Goal: Task Accomplishment & Management: Complete application form

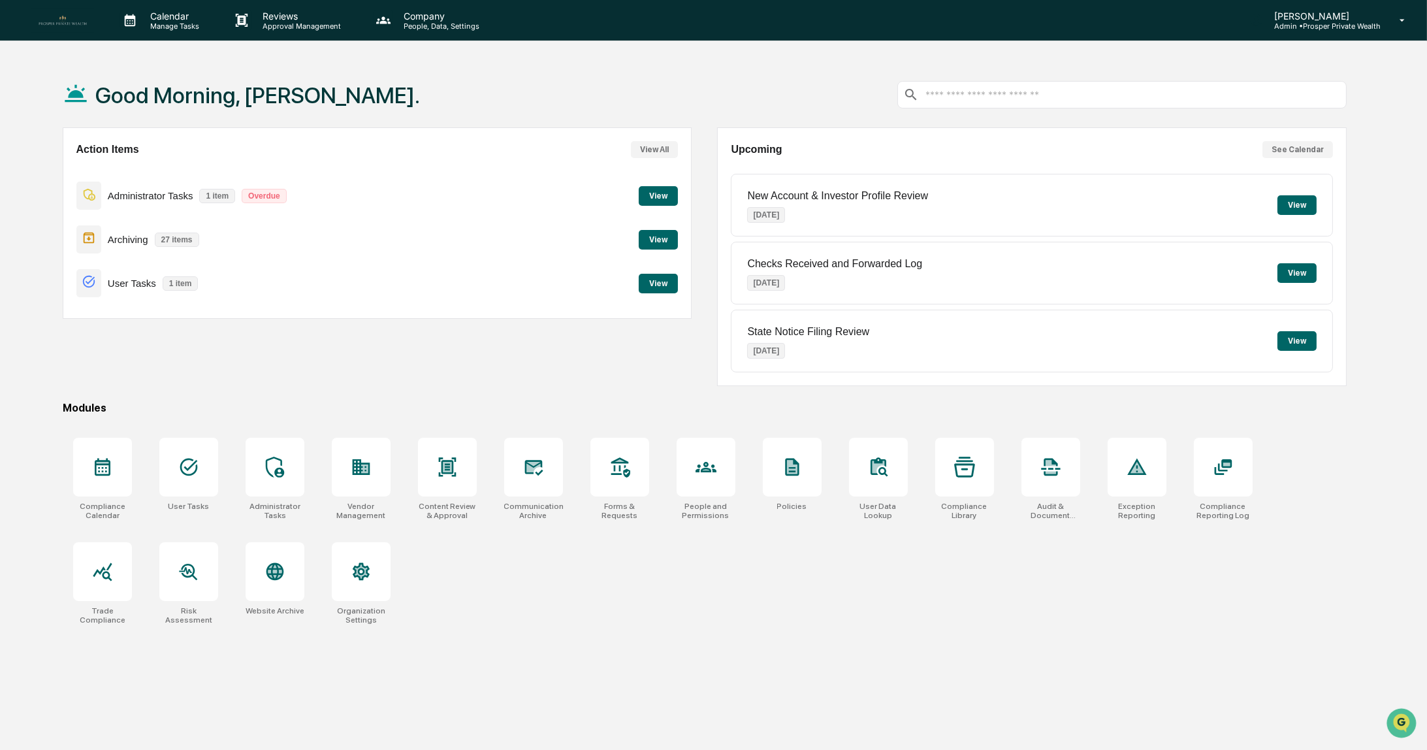
click at [665, 194] on button "View" at bounding box center [658, 196] width 39 height 20
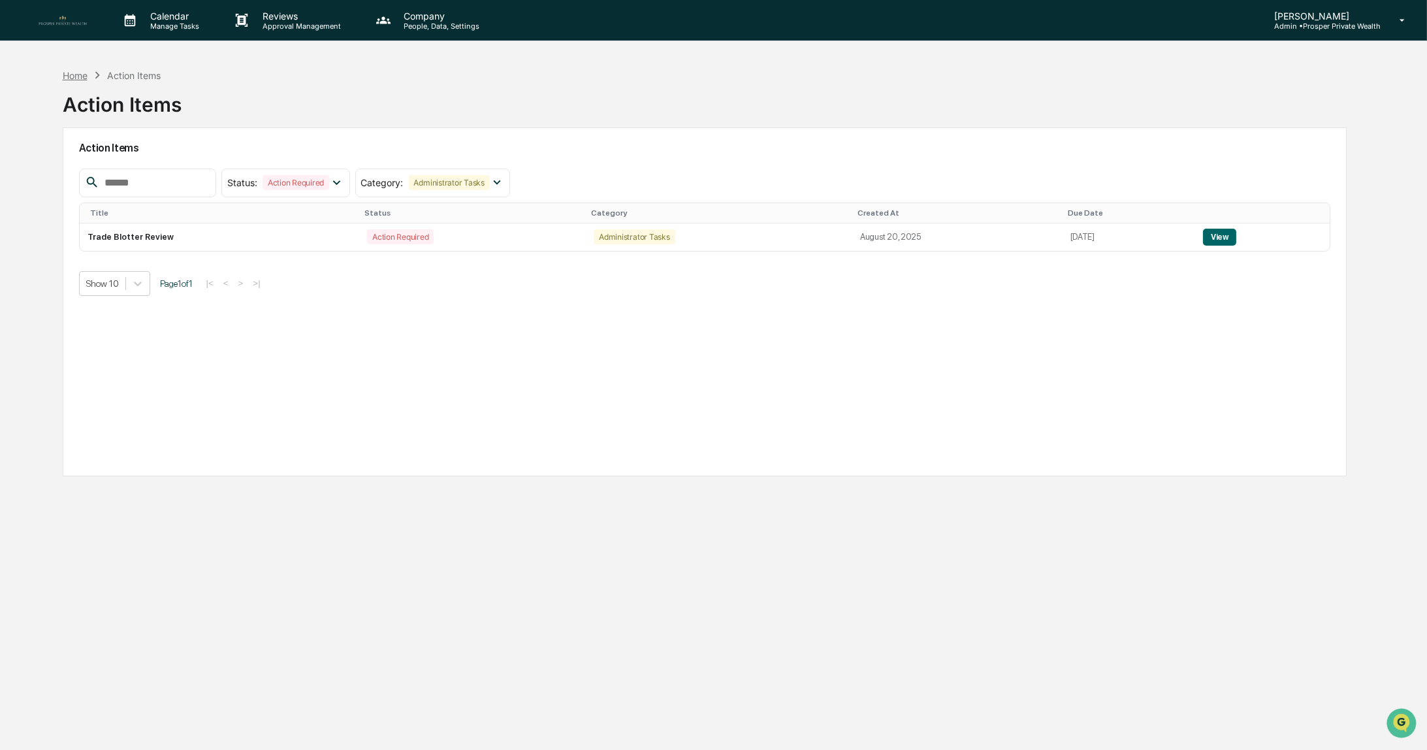
click at [80, 78] on div "Home" at bounding box center [75, 75] width 25 height 11
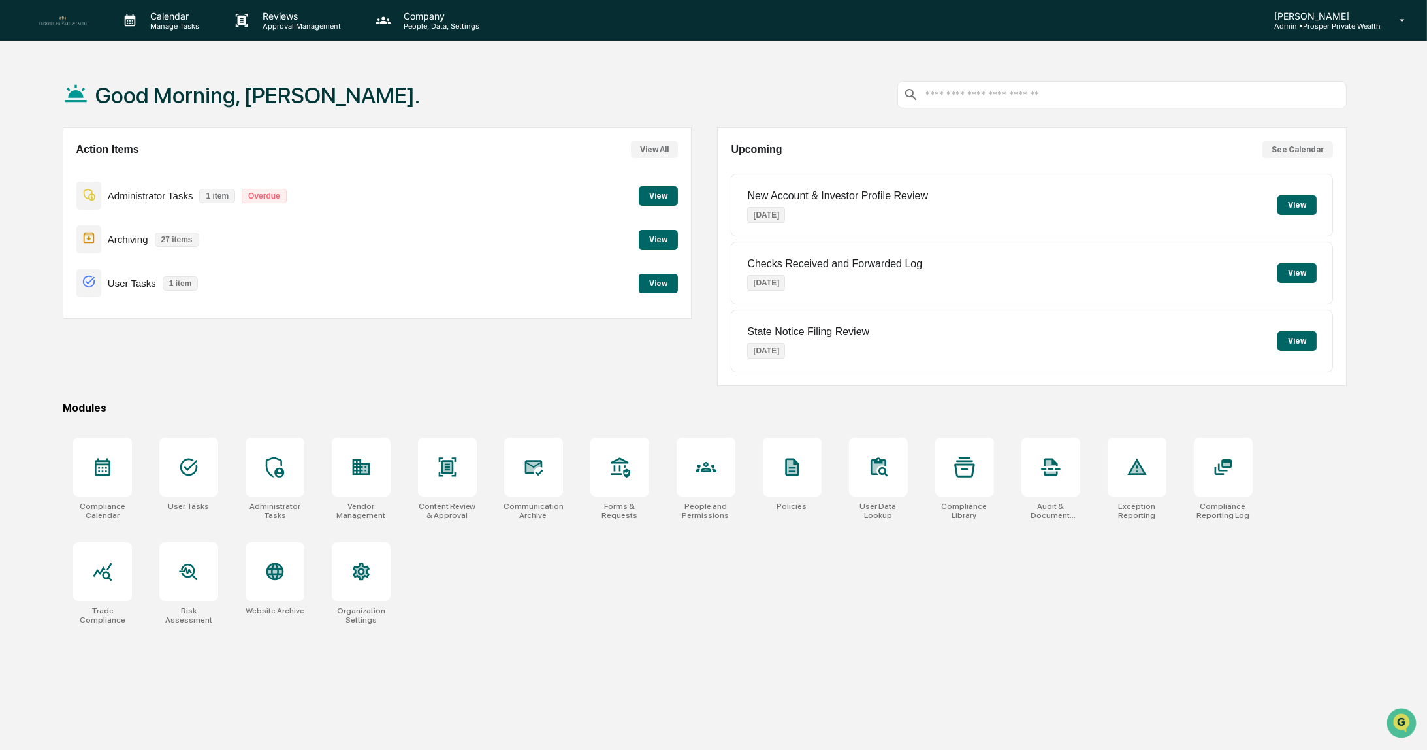
click at [656, 288] on button "View" at bounding box center [658, 284] width 39 height 20
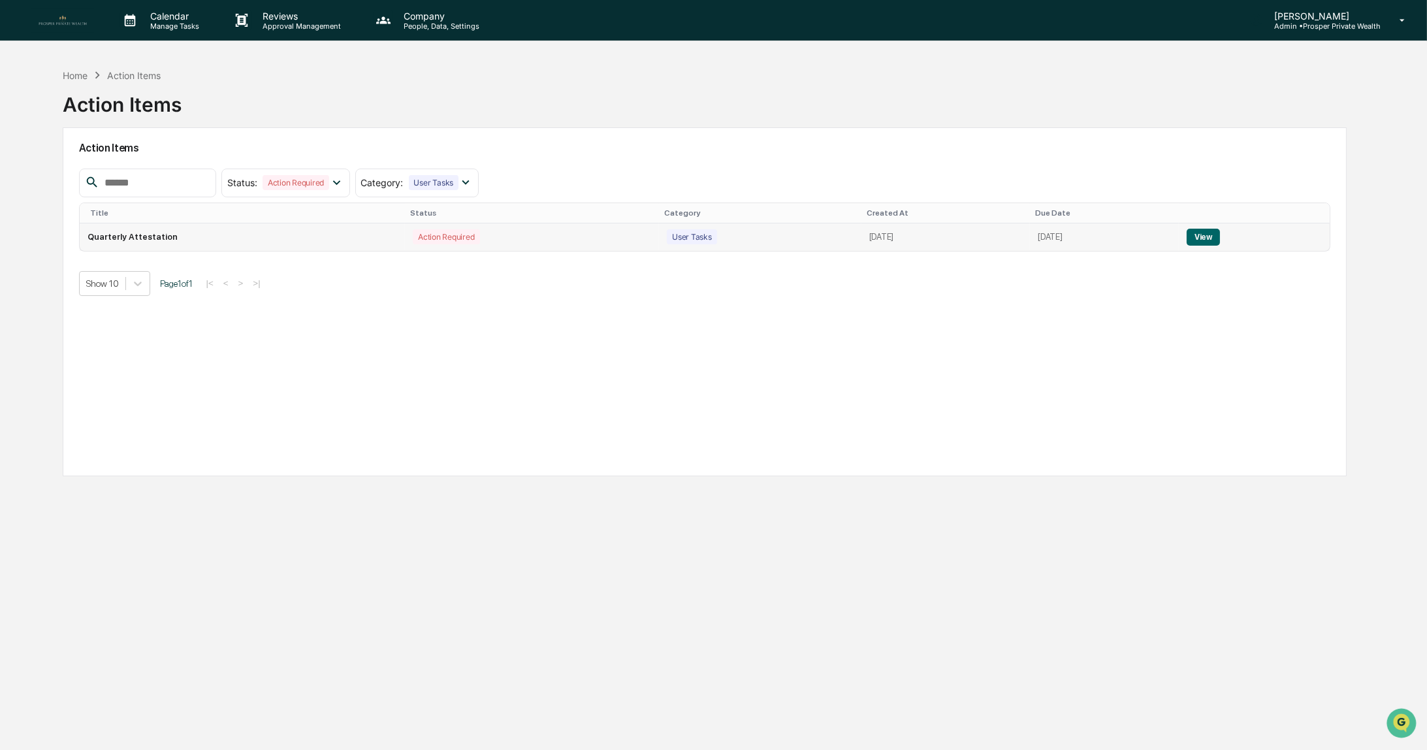
click at [1220, 236] on button "View" at bounding box center [1203, 237] width 33 height 17
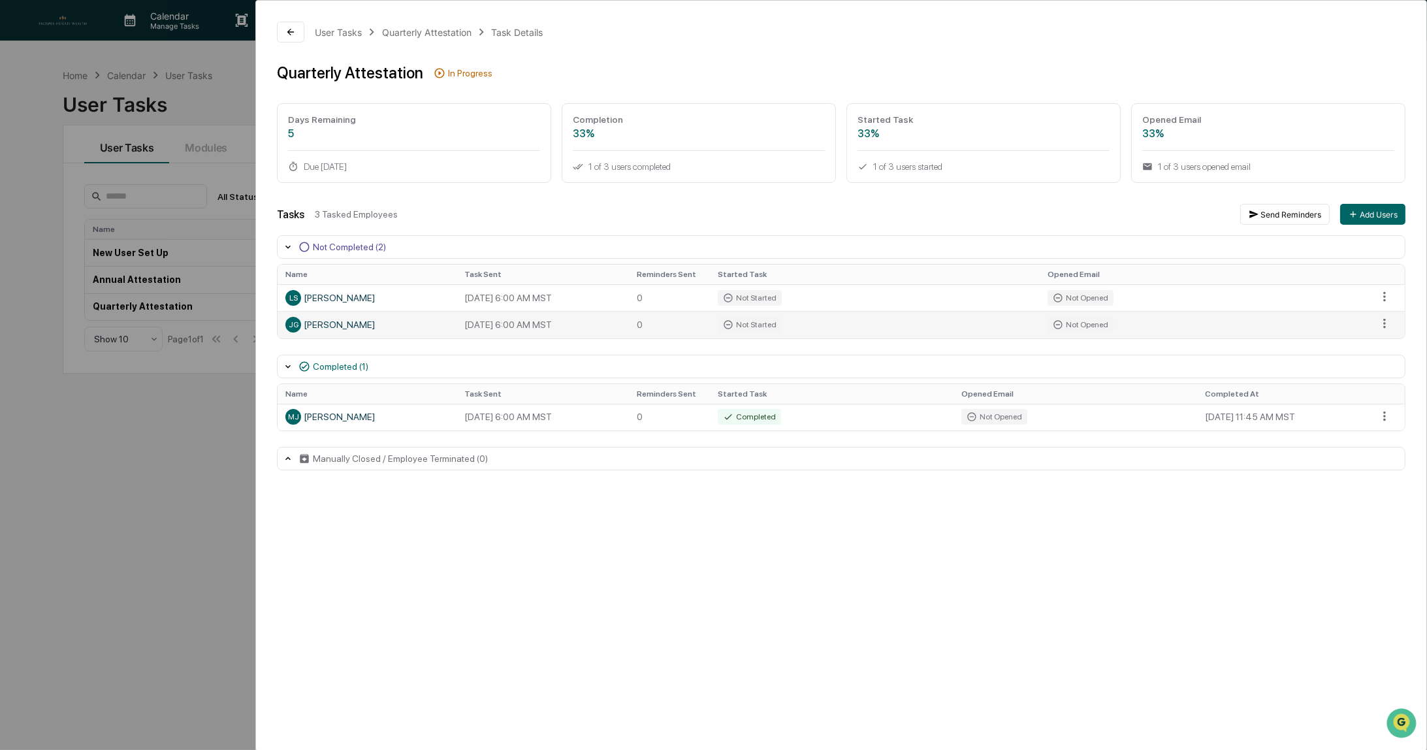
click at [340, 325] on div "JG Josh Gardner" at bounding box center [366, 325] width 163 height 16
click at [186, 96] on div "User Tasks Quarterly Attestation Task Details Quarterly Attestation In Progress…" at bounding box center [713, 375] width 1427 height 750
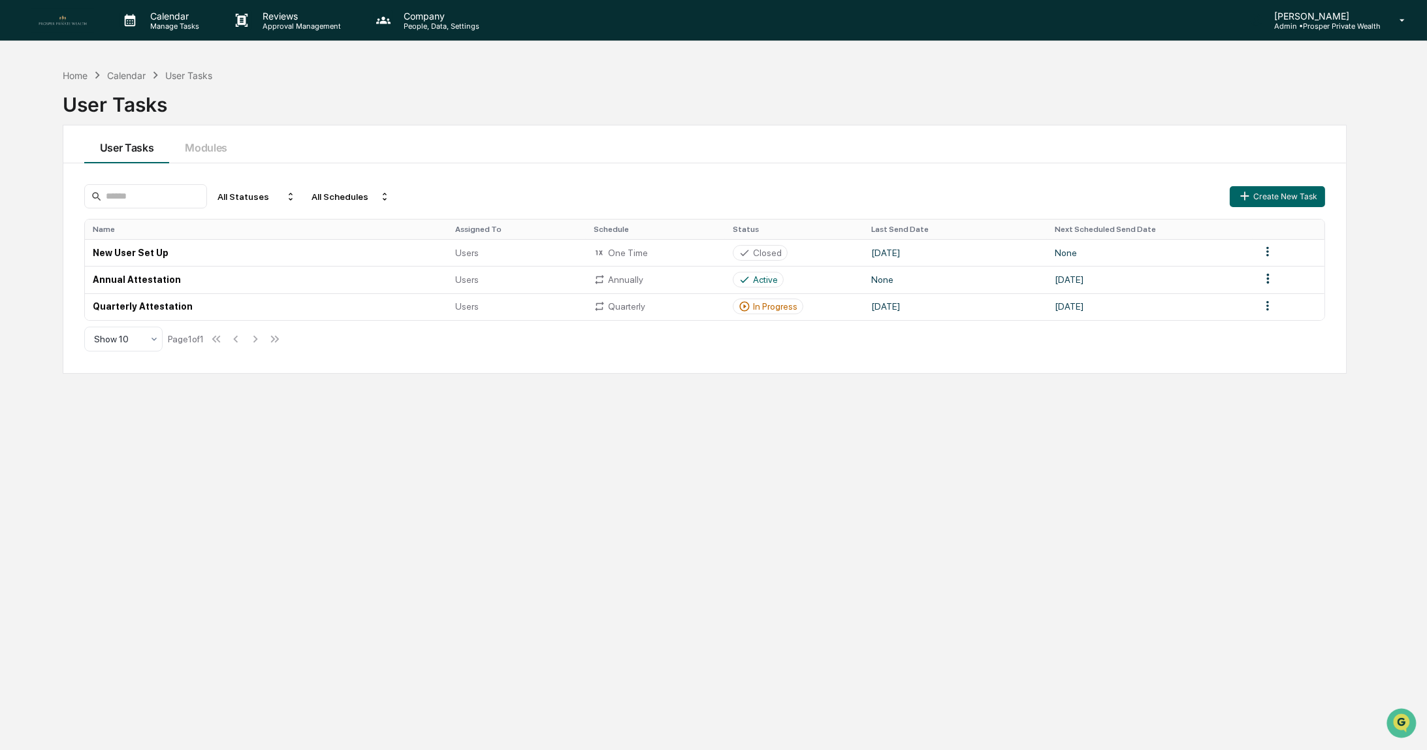
click at [1314, 18] on p "[PERSON_NAME]" at bounding box center [1322, 15] width 117 height 11
click at [1310, 121] on li "Switch to User view..." at bounding box center [1331, 117] width 183 height 24
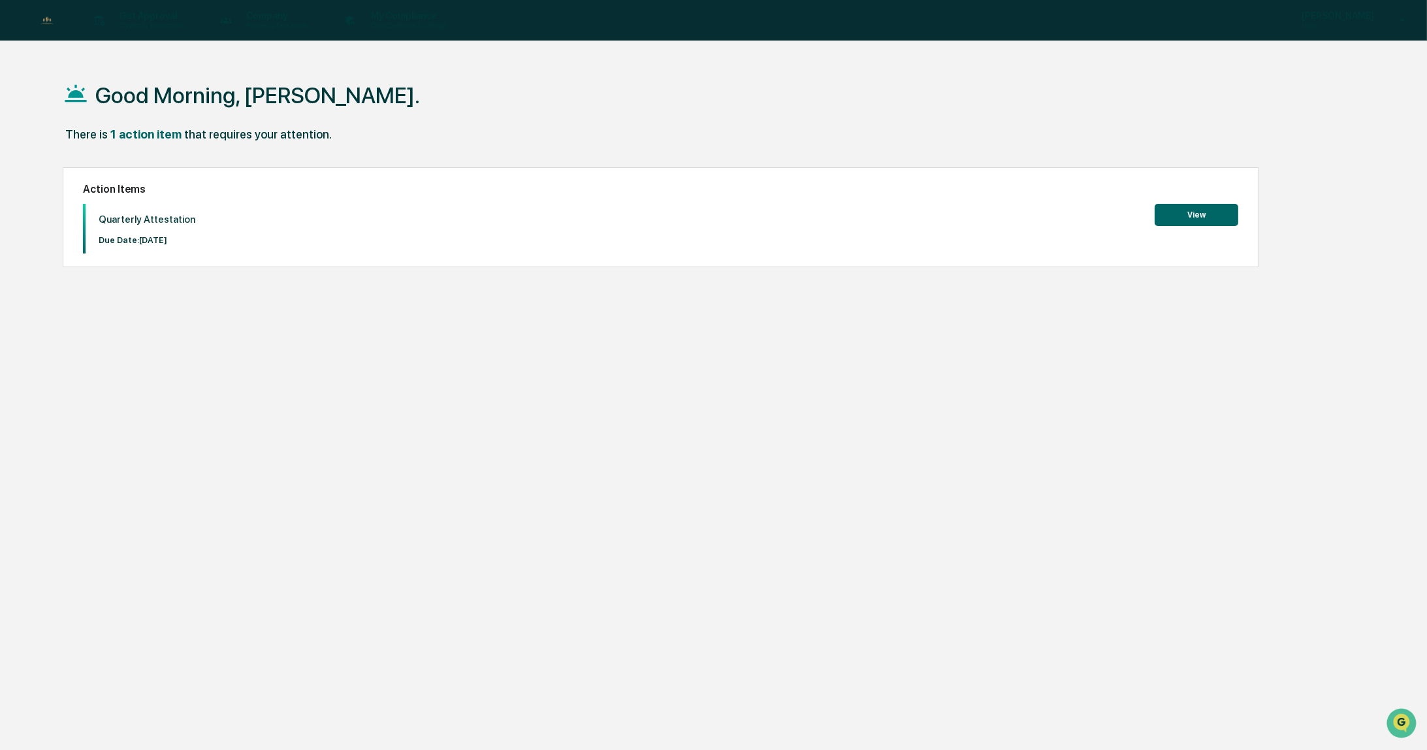
click at [1190, 211] on button "View" at bounding box center [1197, 215] width 84 height 22
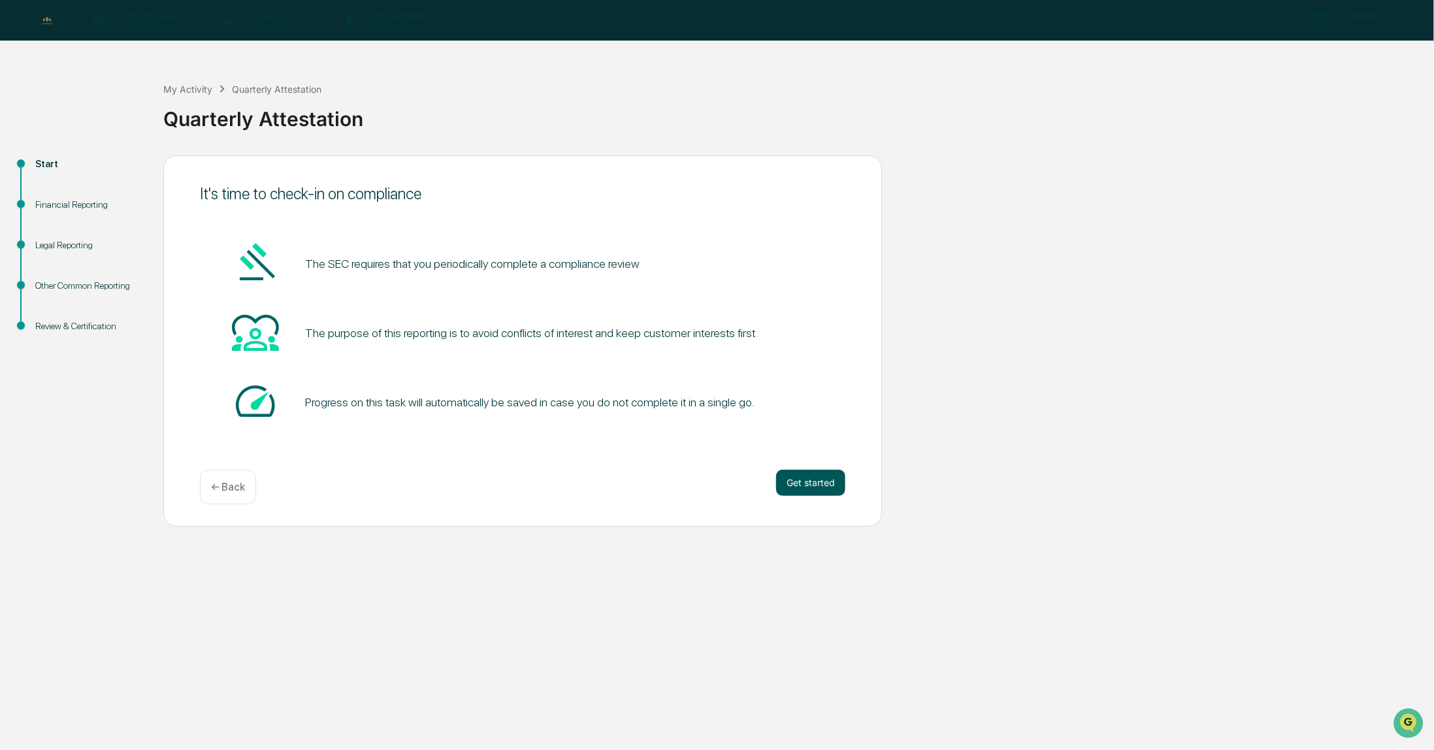
click at [824, 484] on button "Get started" at bounding box center [810, 483] width 69 height 26
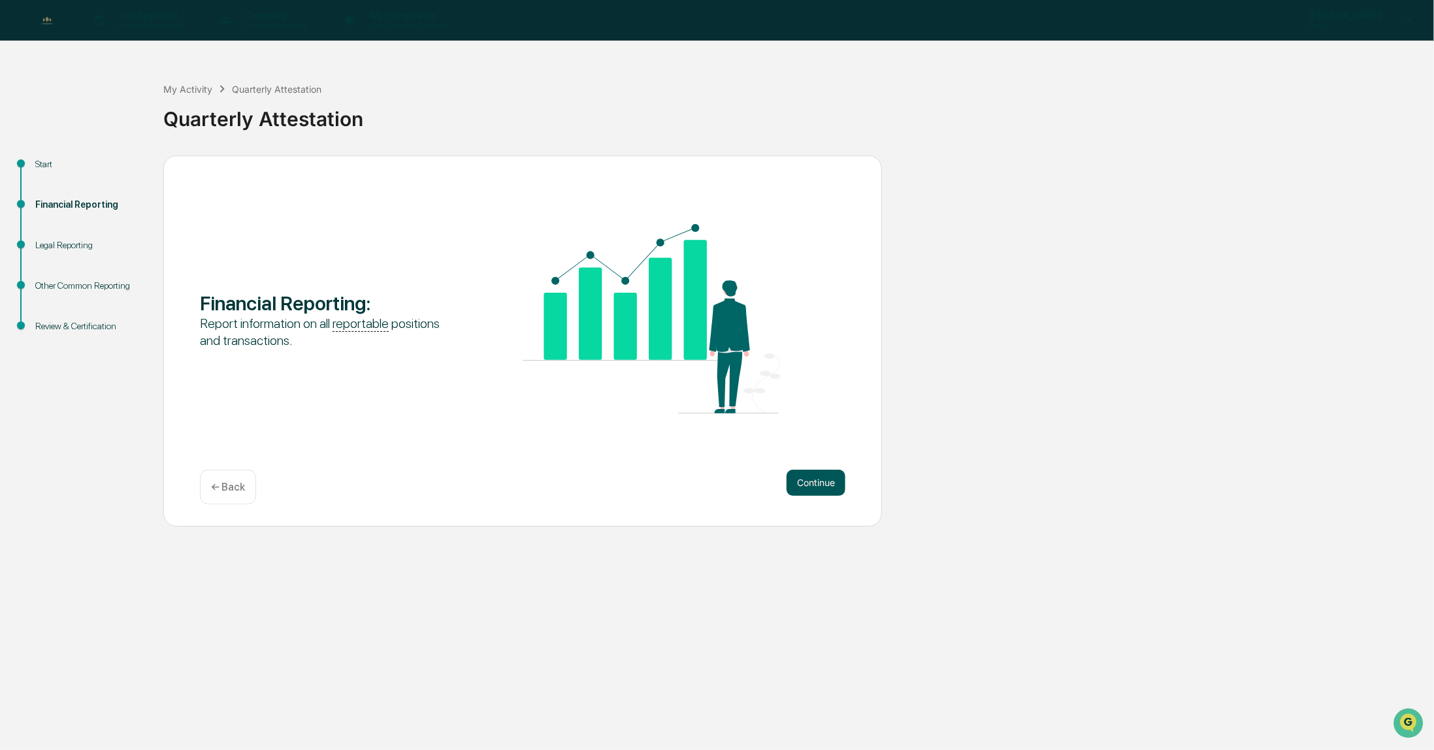
click at [808, 481] on button "Continue" at bounding box center [815, 483] width 59 height 26
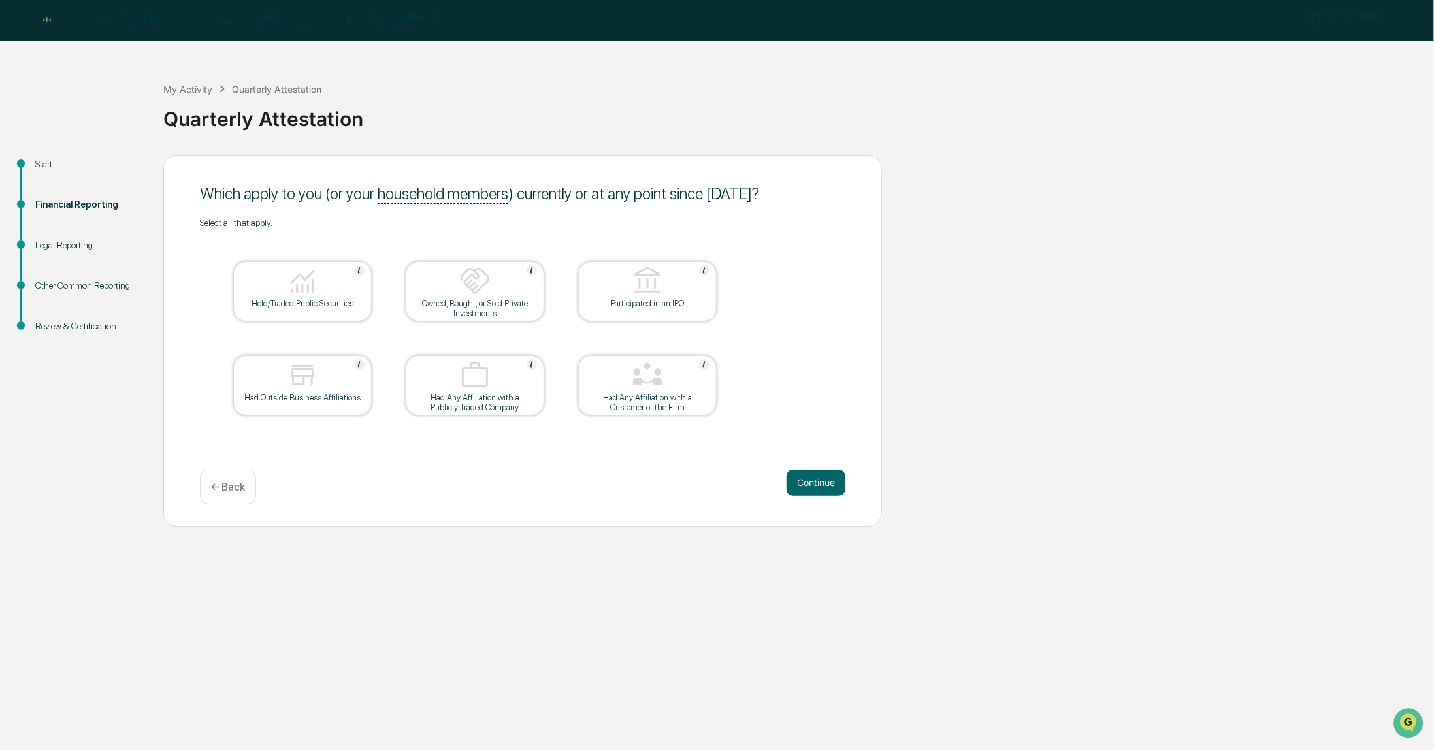
click at [300, 294] on img at bounding box center [302, 280] width 31 height 31
click at [809, 481] on button "Continue" at bounding box center [815, 483] width 59 height 26
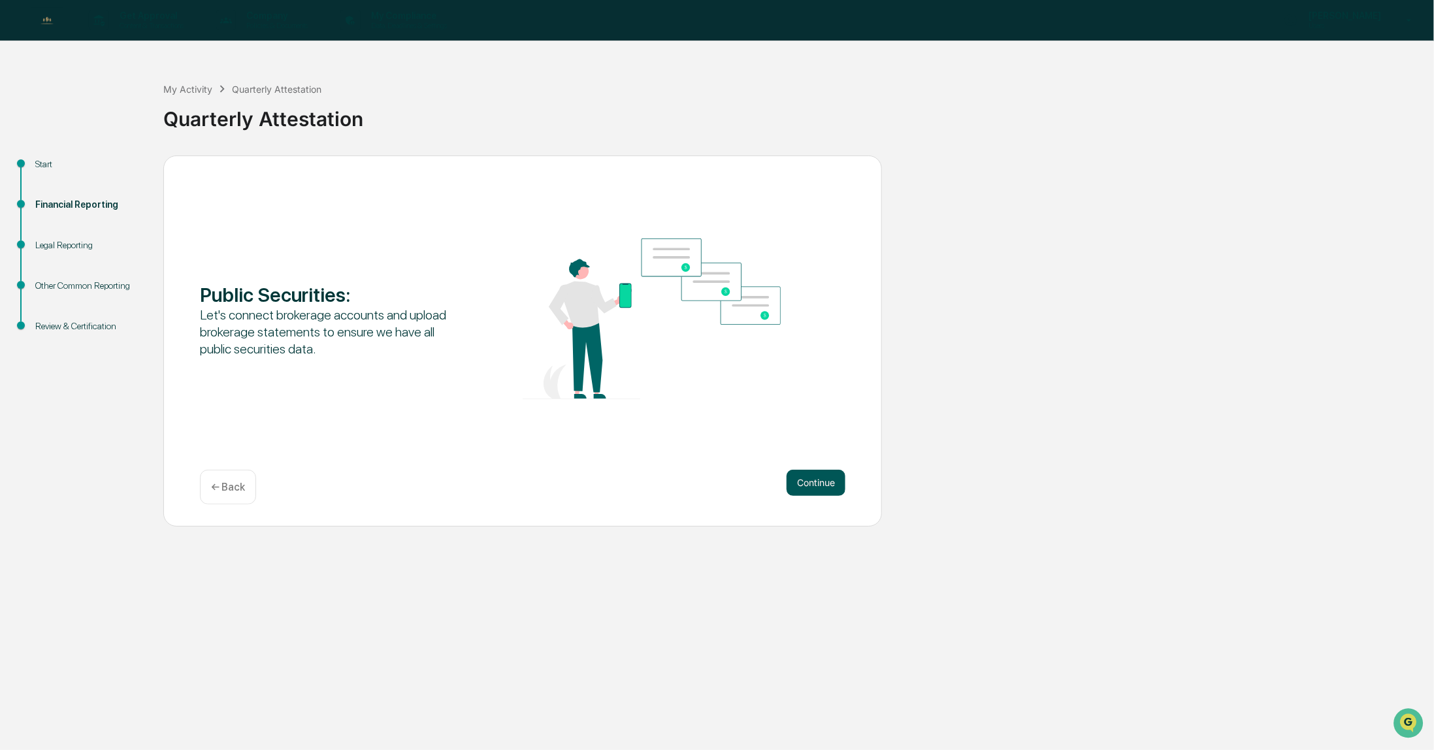
click at [817, 481] on button "Continue" at bounding box center [815, 483] width 59 height 26
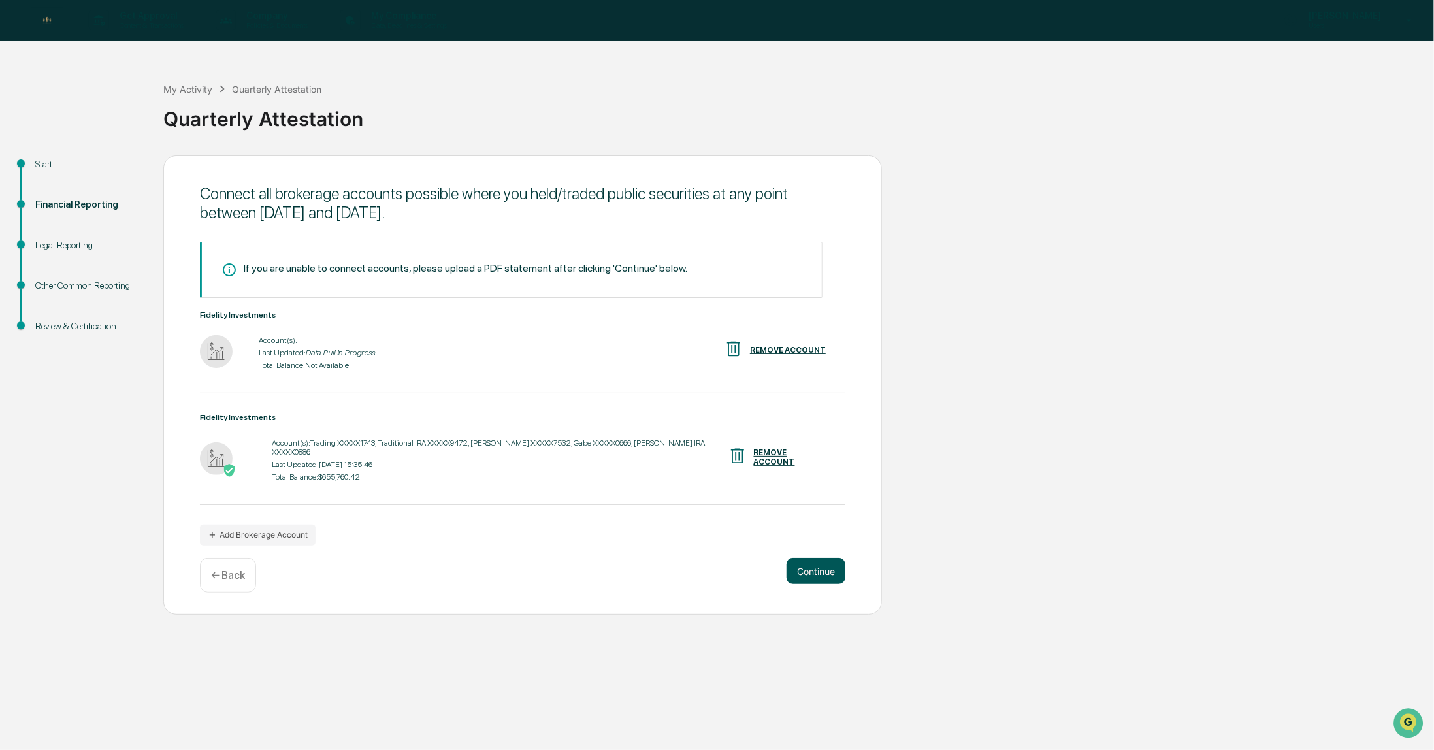
click at [820, 561] on button "Continue" at bounding box center [815, 571] width 59 height 26
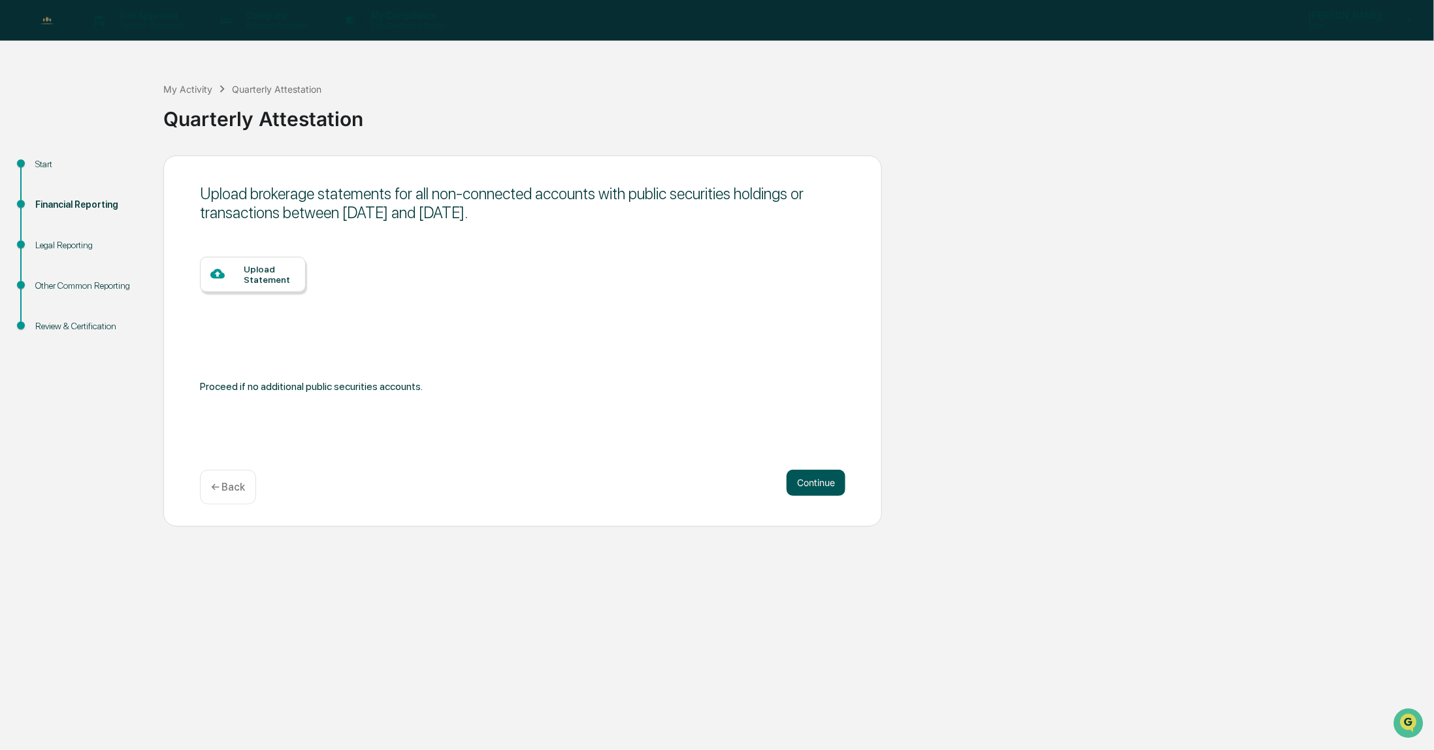
click at [814, 483] on button "Continue" at bounding box center [815, 483] width 59 height 26
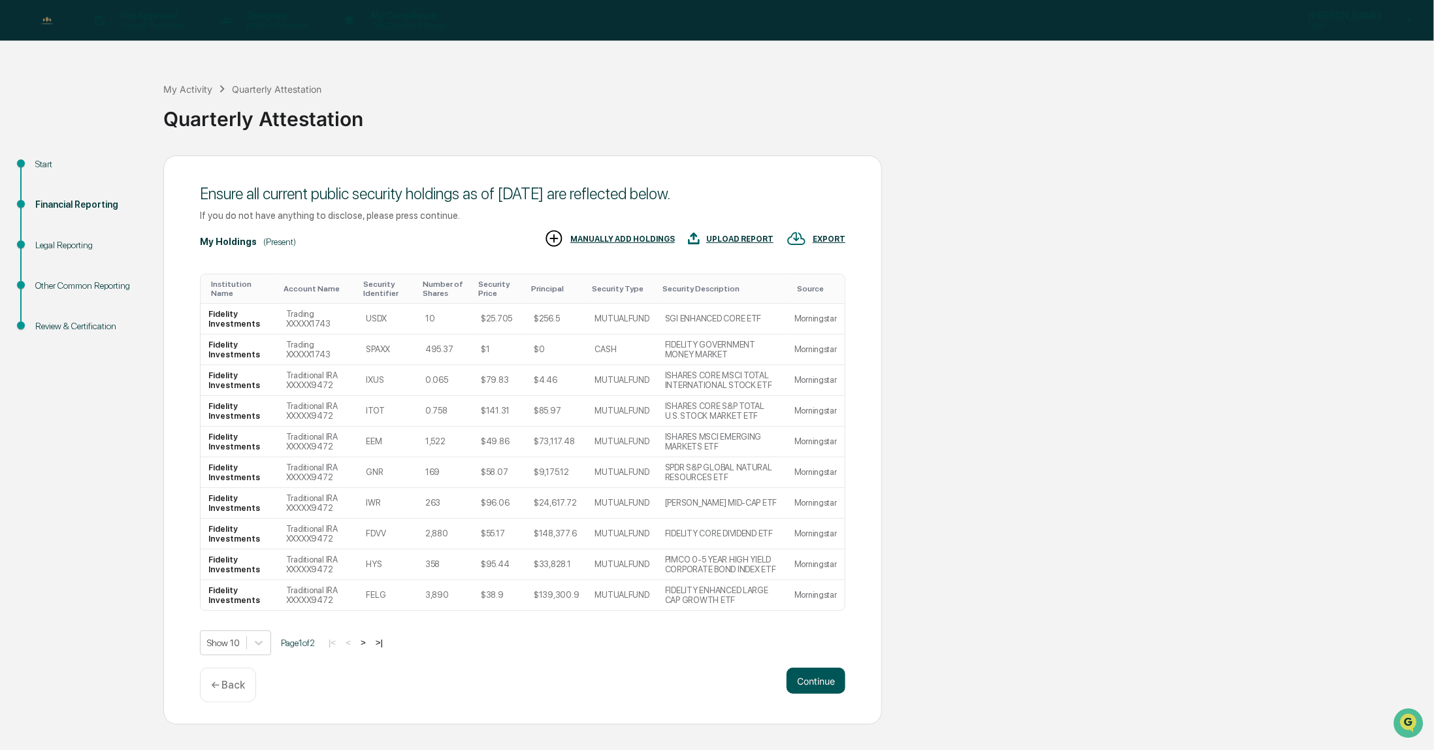
click at [819, 684] on button "Continue" at bounding box center [815, 681] width 59 height 26
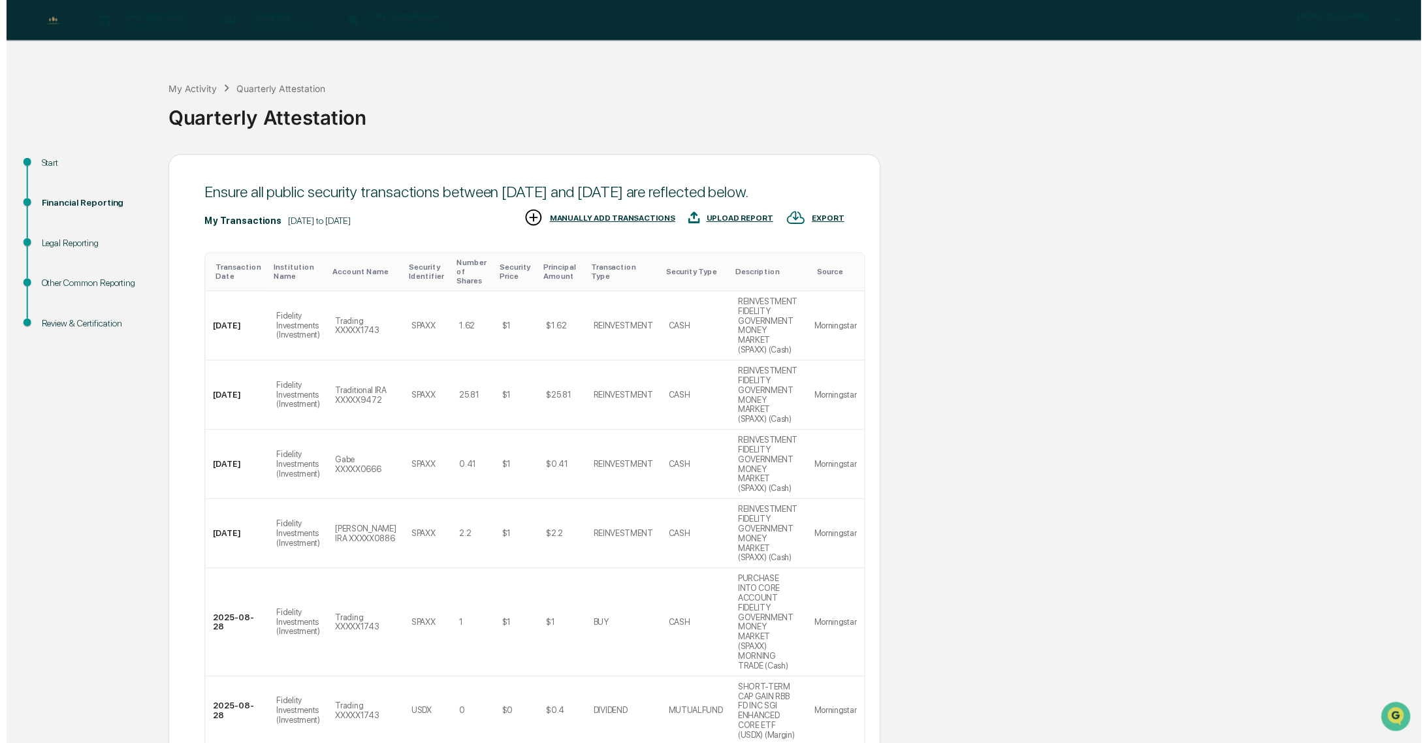
scroll to position [369, 0]
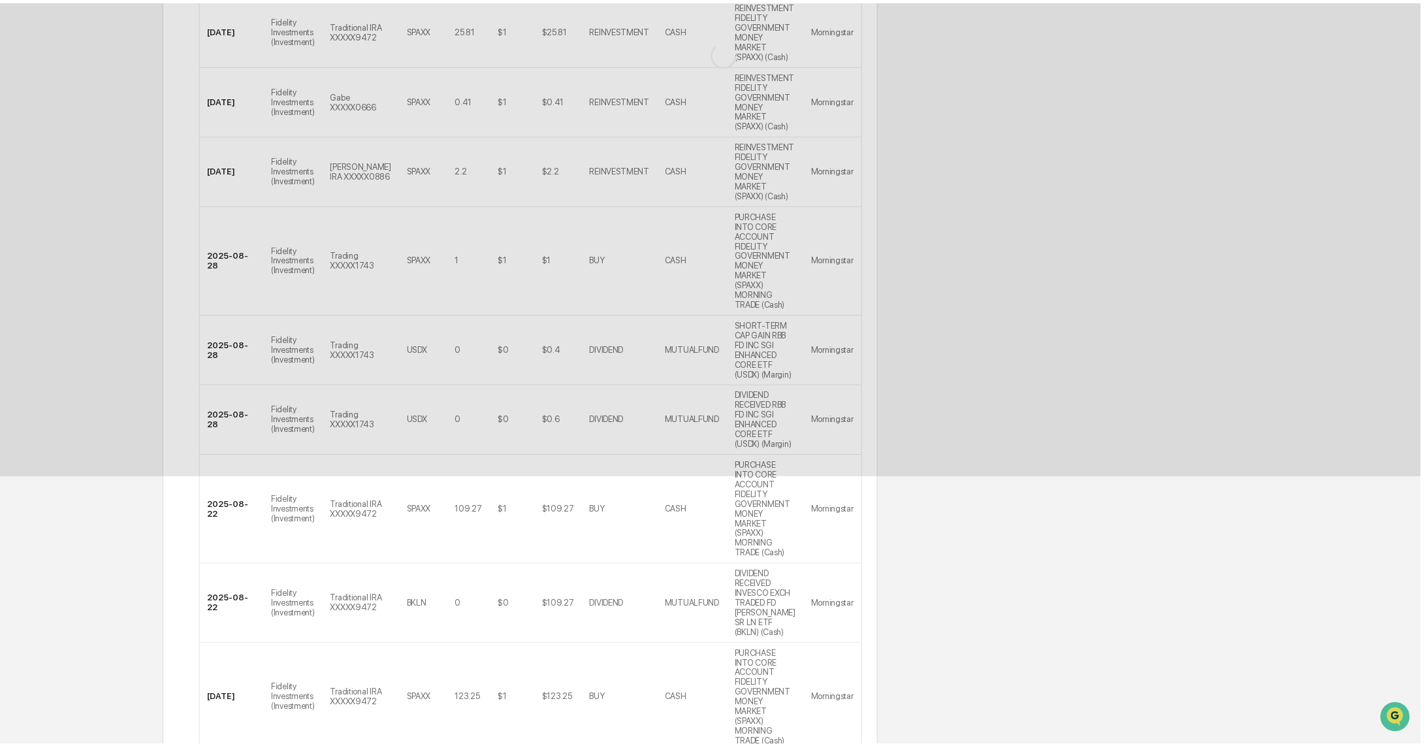
scroll to position [0, 0]
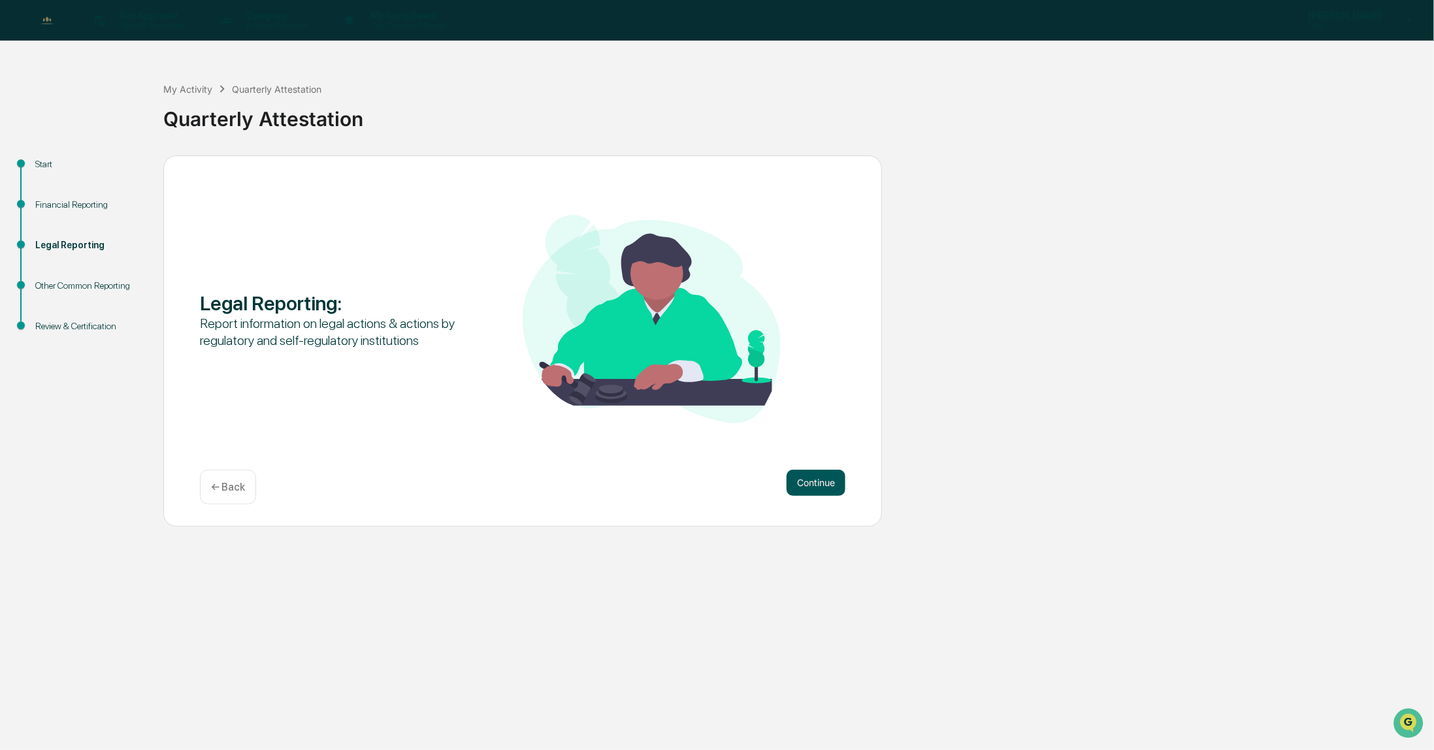
click at [810, 484] on button "Continue" at bounding box center [815, 483] width 59 height 26
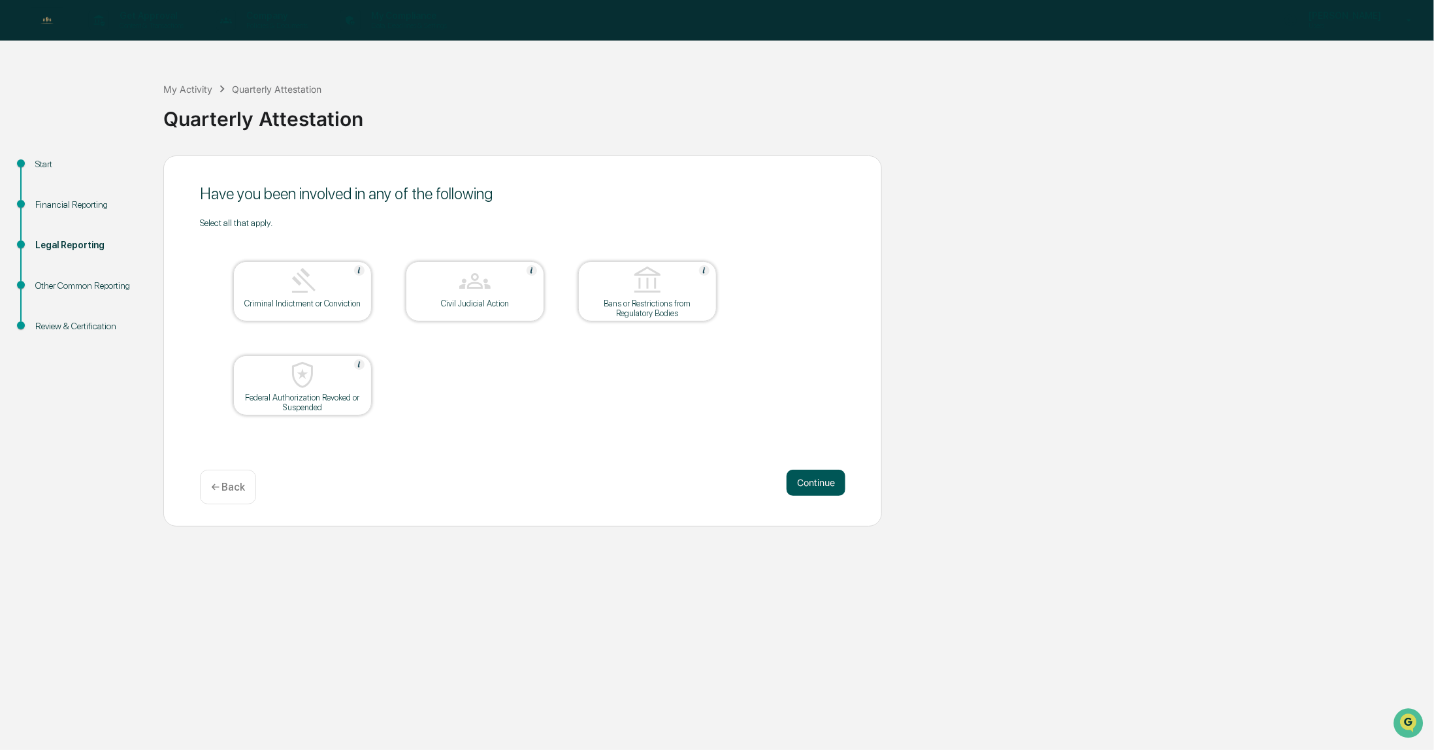
click at [813, 485] on button "Continue" at bounding box center [815, 483] width 59 height 26
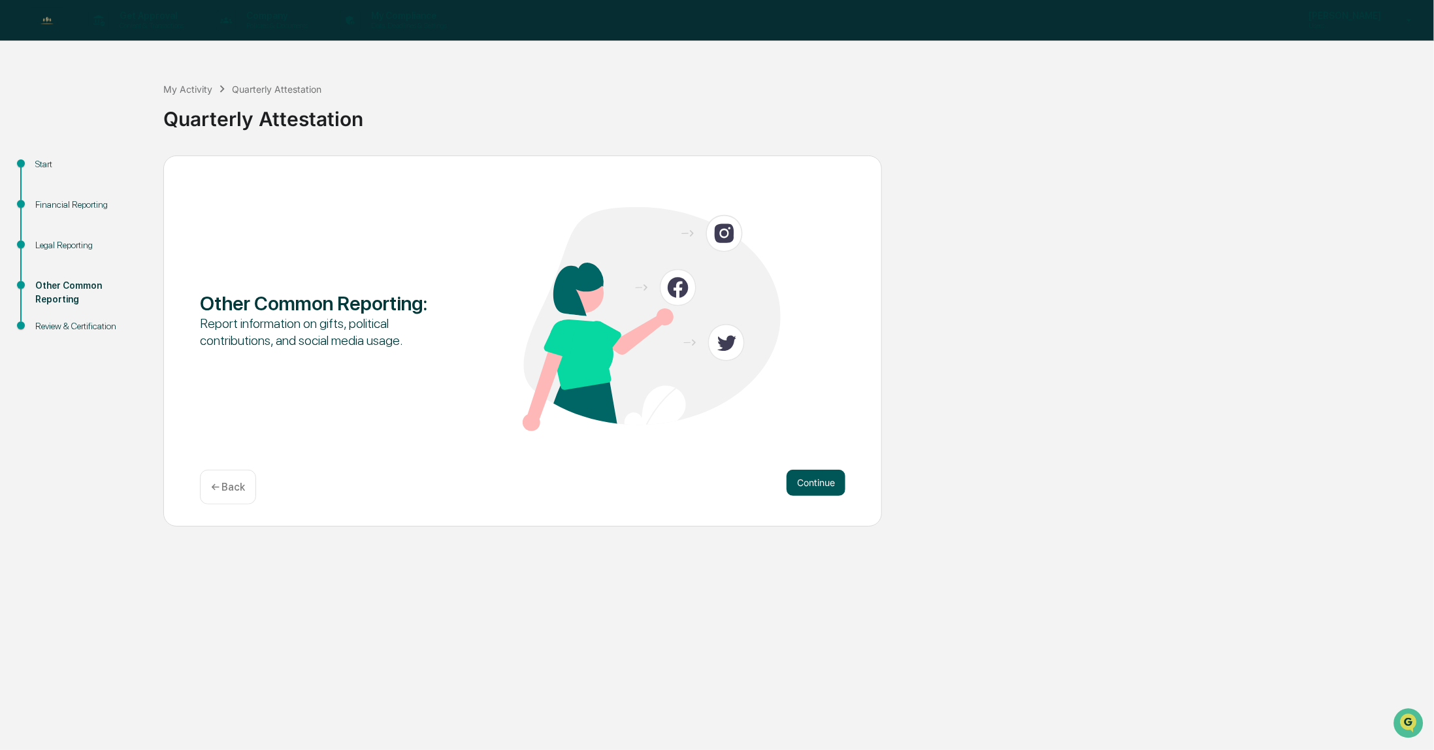
click at [813, 488] on button "Continue" at bounding box center [815, 483] width 59 height 26
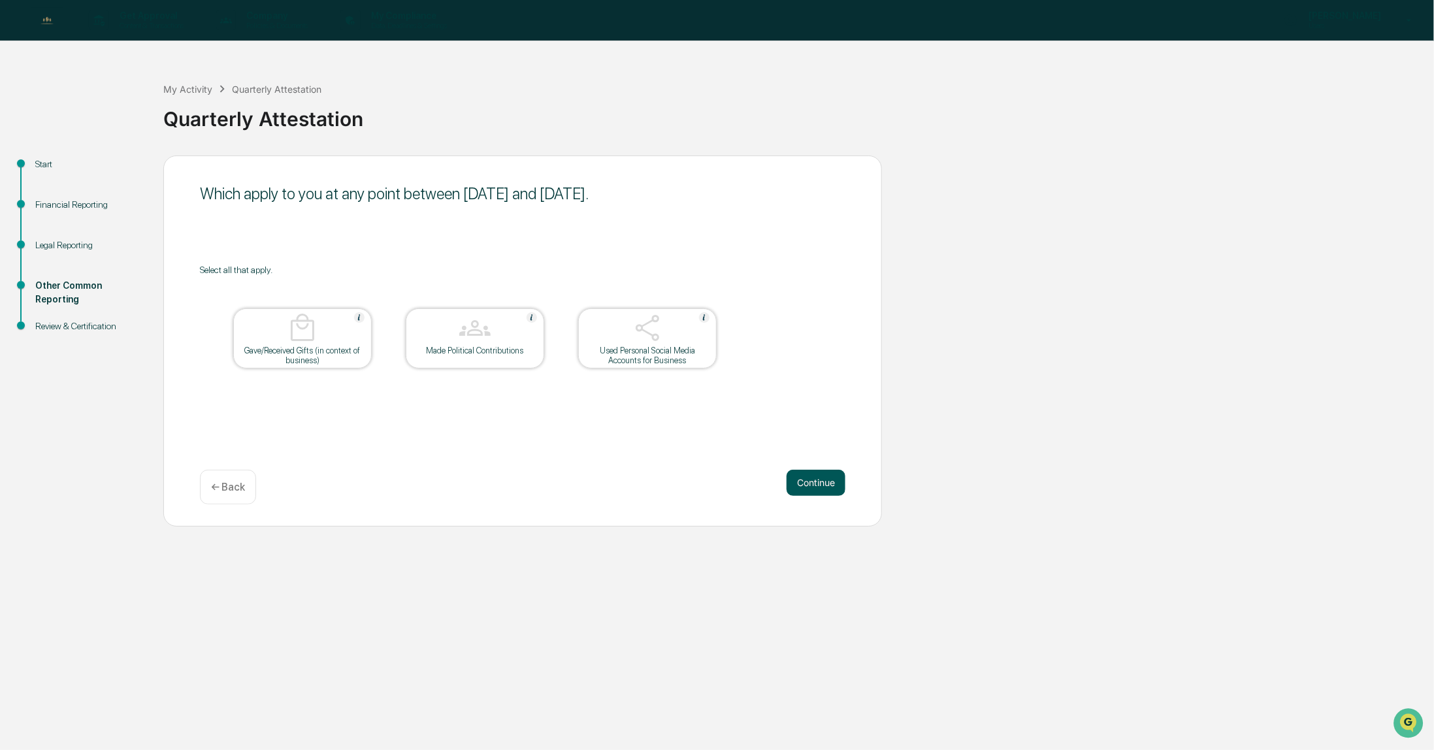
click at [822, 488] on button "Continue" at bounding box center [815, 483] width 59 height 26
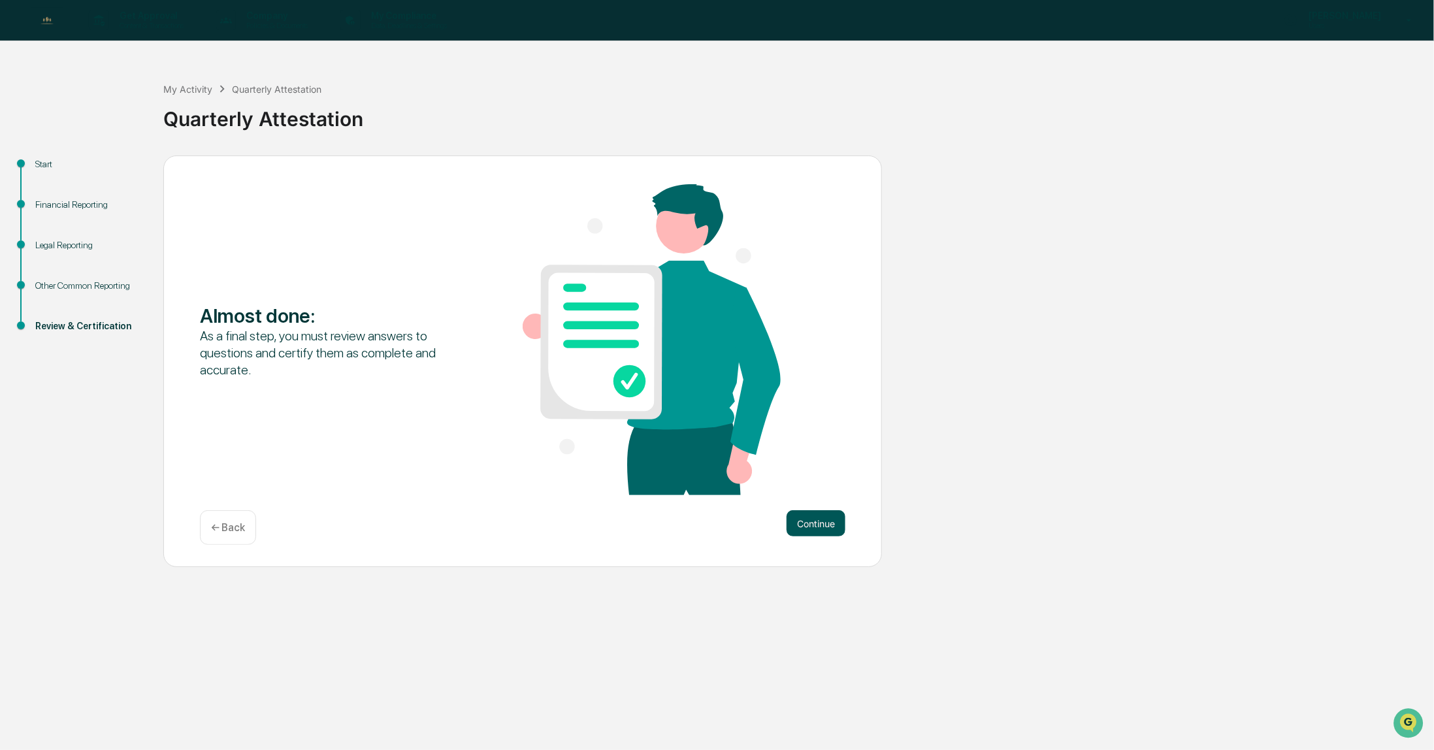
click at [808, 526] on button "Continue" at bounding box center [815, 523] width 59 height 26
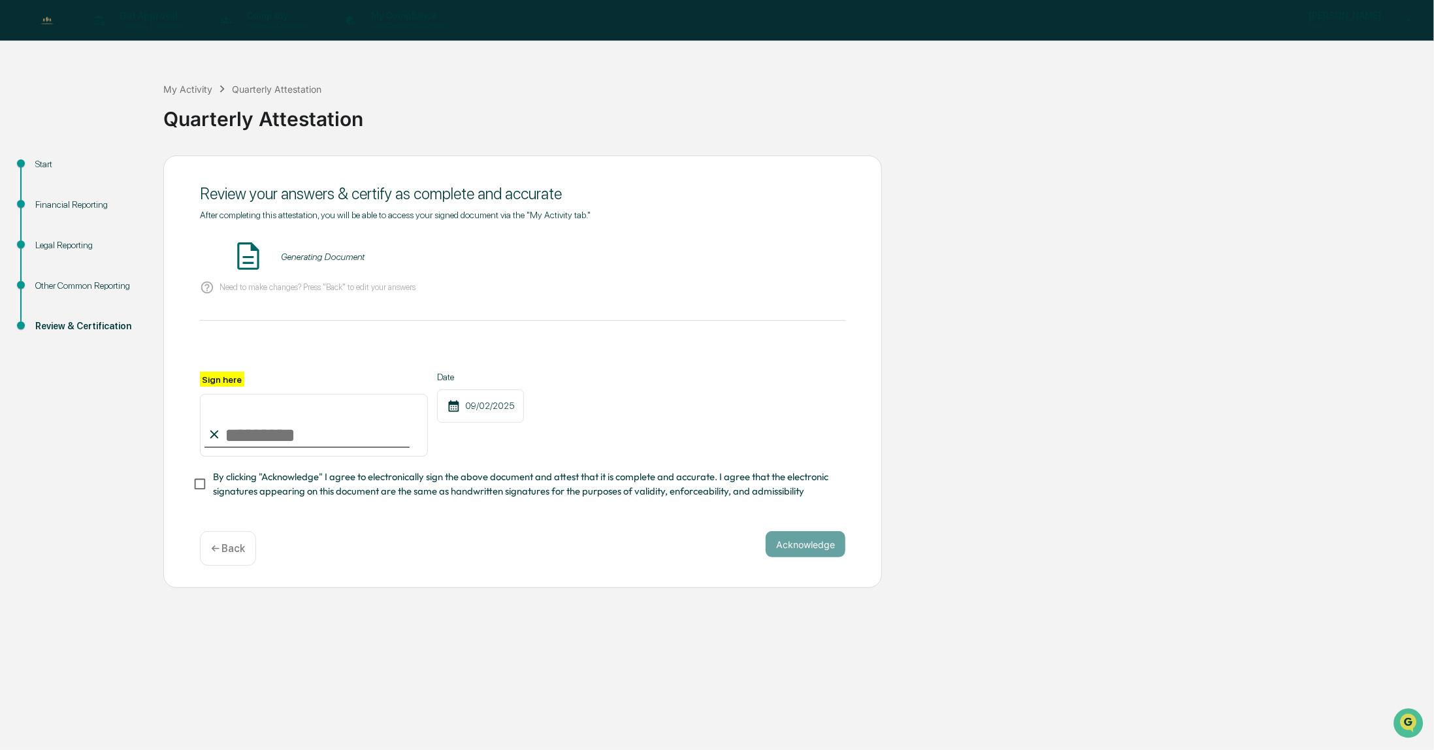
click at [272, 435] on input "Sign here" at bounding box center [314, 425] width 228 height 63
click at [767, 255] on button "VIEW" at bounding box center [770, 257] width 85 height 22
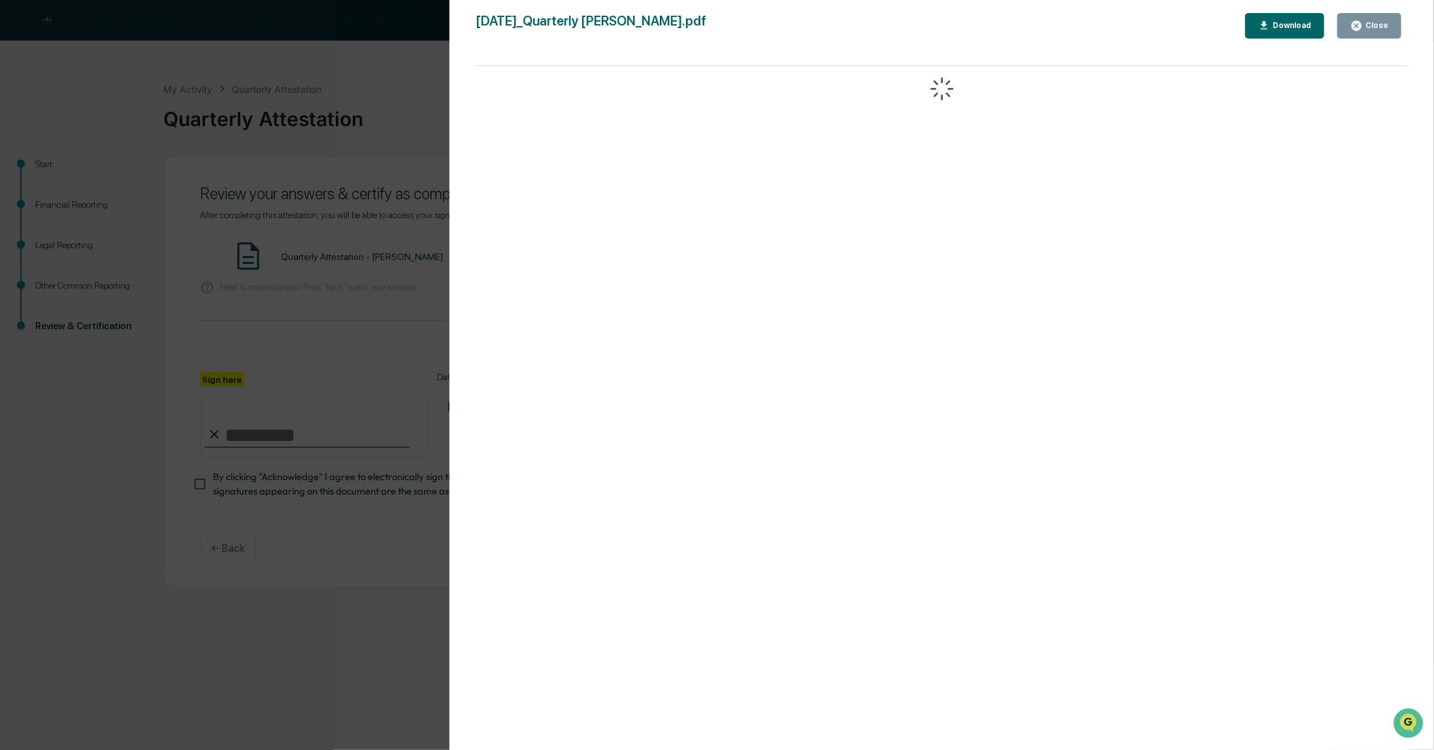
click at [1379, 15] on button "Close" at bounding box center [1369, 25] width 64 height 25
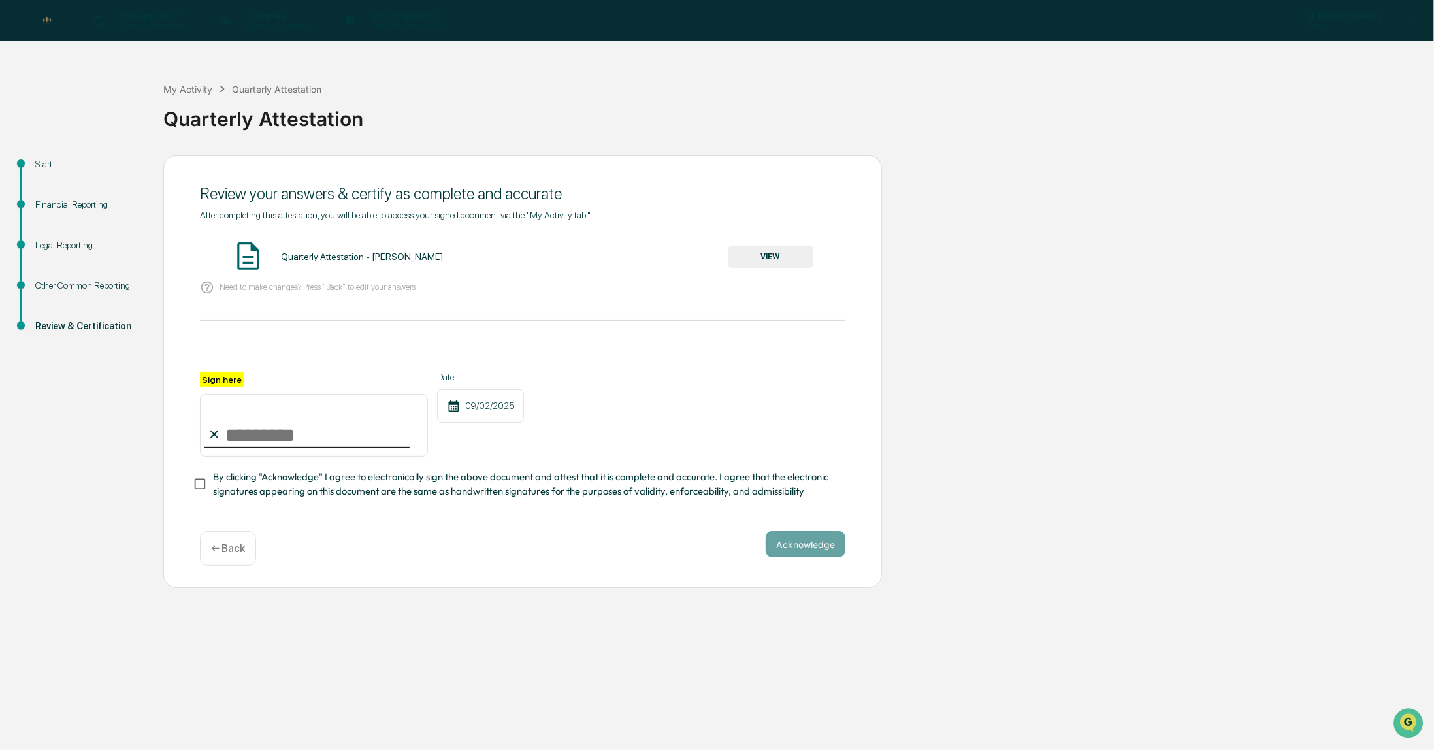
click at [1374, 24] on p "Users" at bounding box center [1342, 25] width 89 height 9
click at [233, 435] on div at bounding box center [717, 375] width 1434 height 750
click at [262, 439] on input "Sign here" at bounding box center [314, 425] width 228 height 63
type input "**********"
click at [815, 543] on button "Acknowledge" at bounding box center [806, 544] width 80 height 26
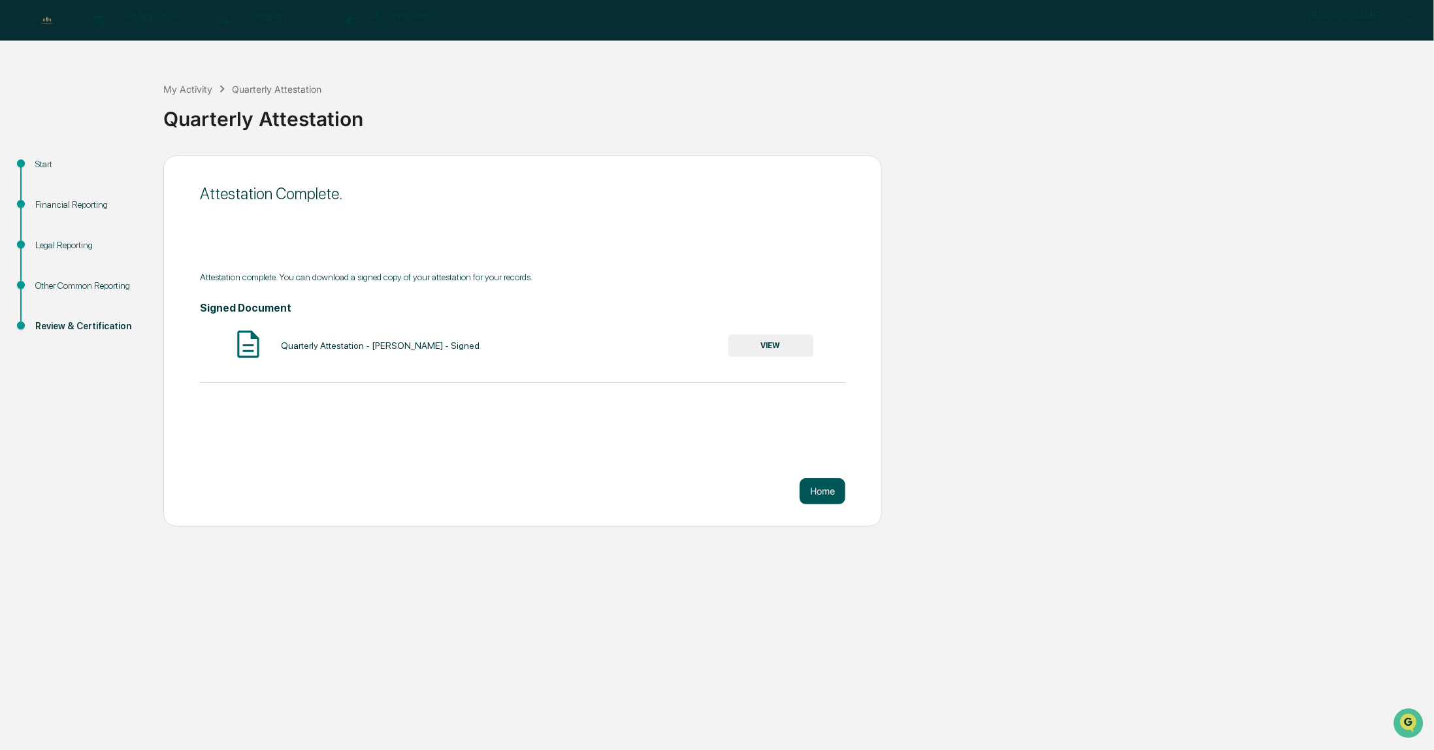
click at [824, 493] on button "Home" at bounding box center [822, 491] width 46 height 26
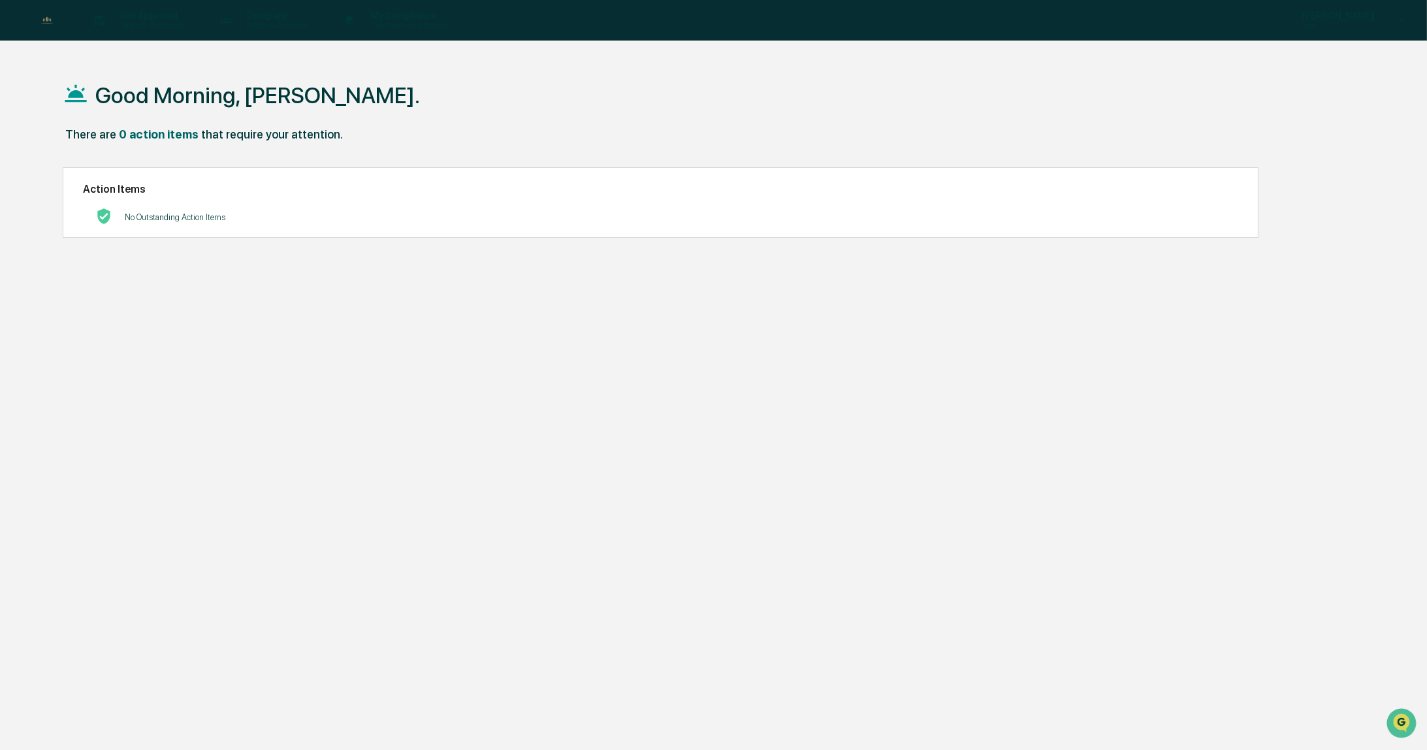
click at [1396, 24] on icon at bounding box center [1402, 20] width 23 height 12
click at [1304, 63] on li "Switch to Admin view..." at bounding box center [1331, 66] width 183 height 24
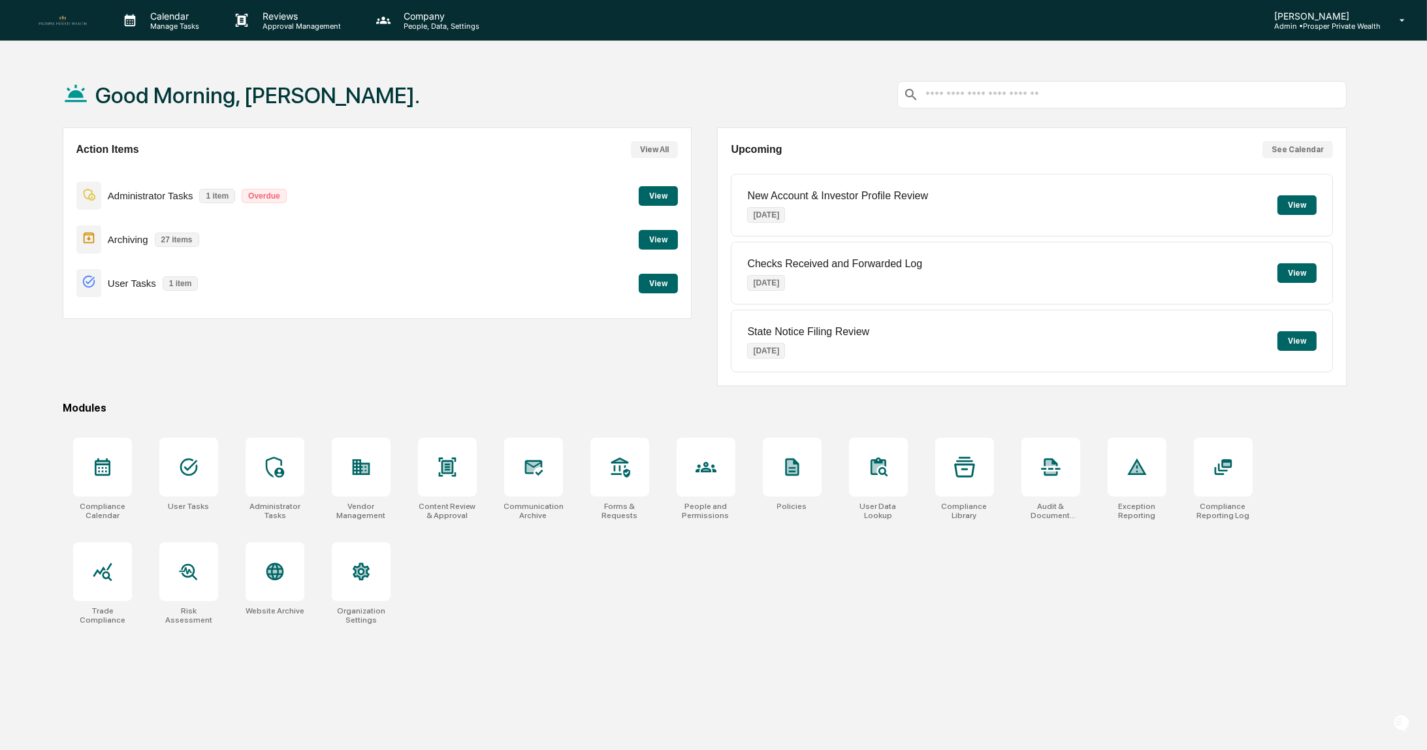
click at [659, 288] on button "View" at bounding box center [658, 284] width 39 height 20
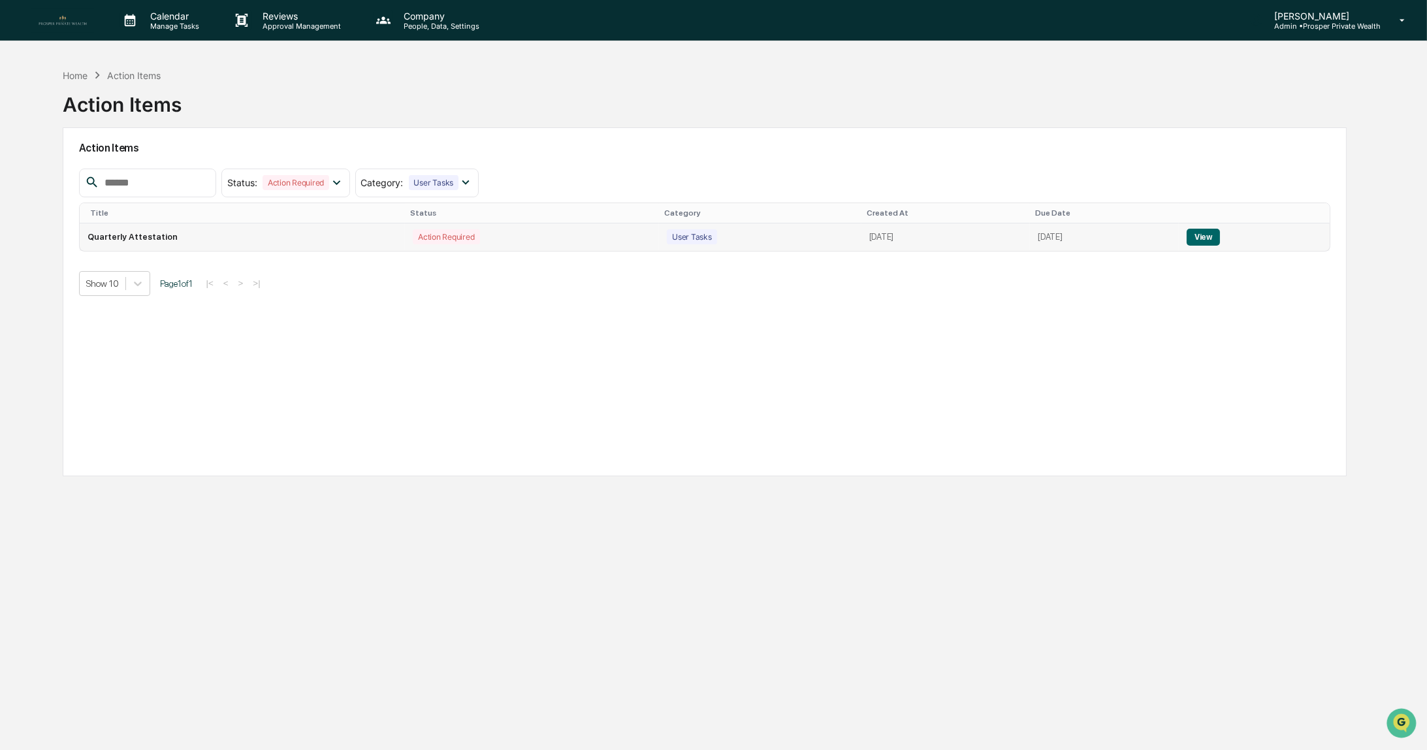
click at [1220, 239] on button "View" at bounding box center [1203, 237] width 33 height 17
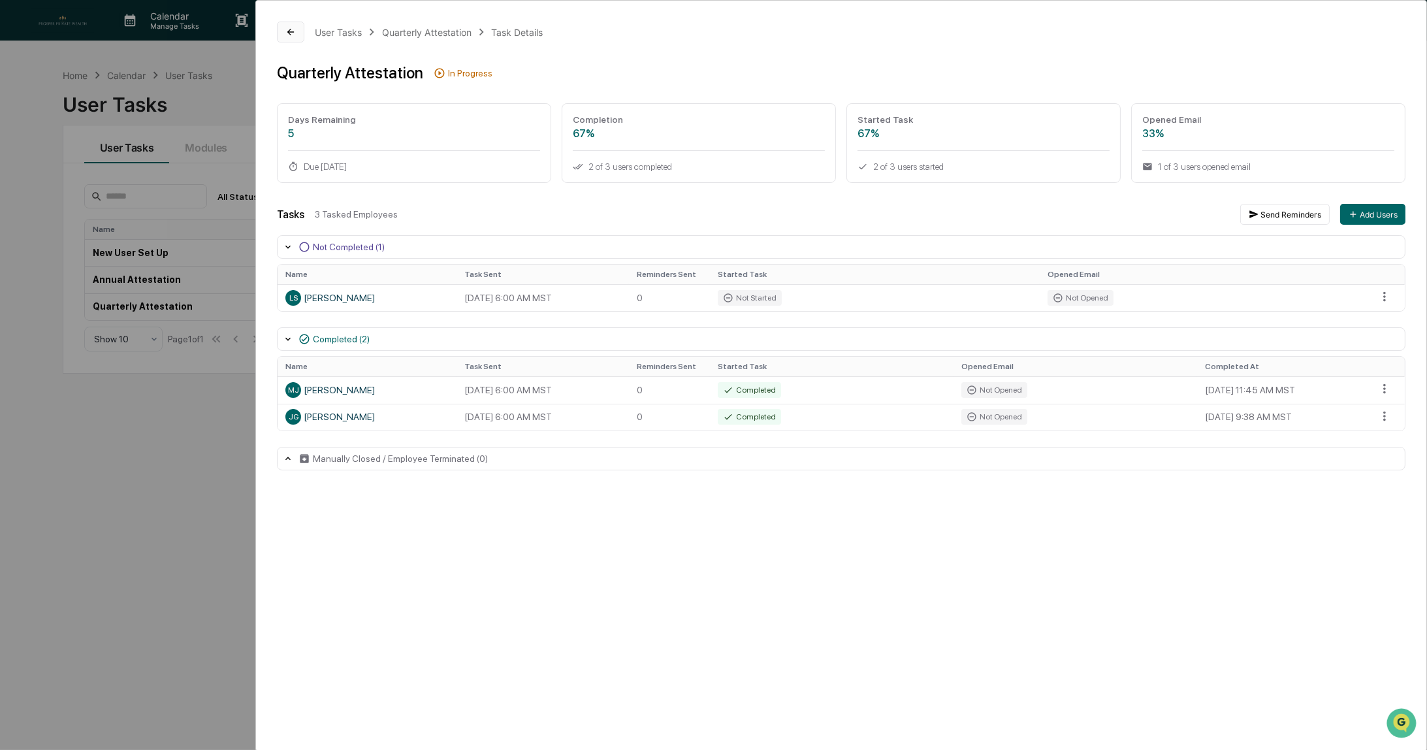
click at [287, 33] on icon at bounding box center [290, 32] width 10 height 10
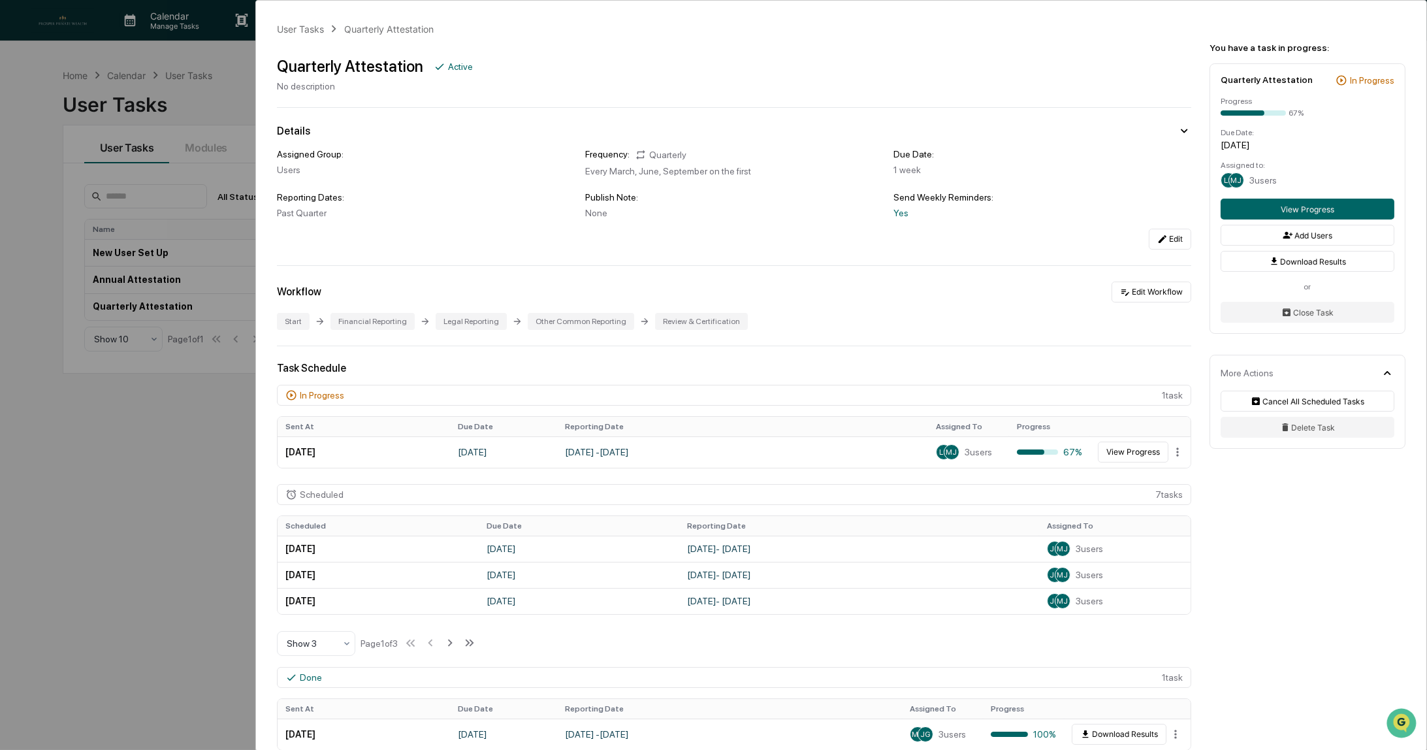
click at [42, 140] on div "User Tasks Quarterly Attestation Quarterly Attestation Active No description De…" at bounding box center [713, 375] width 1427 height 750
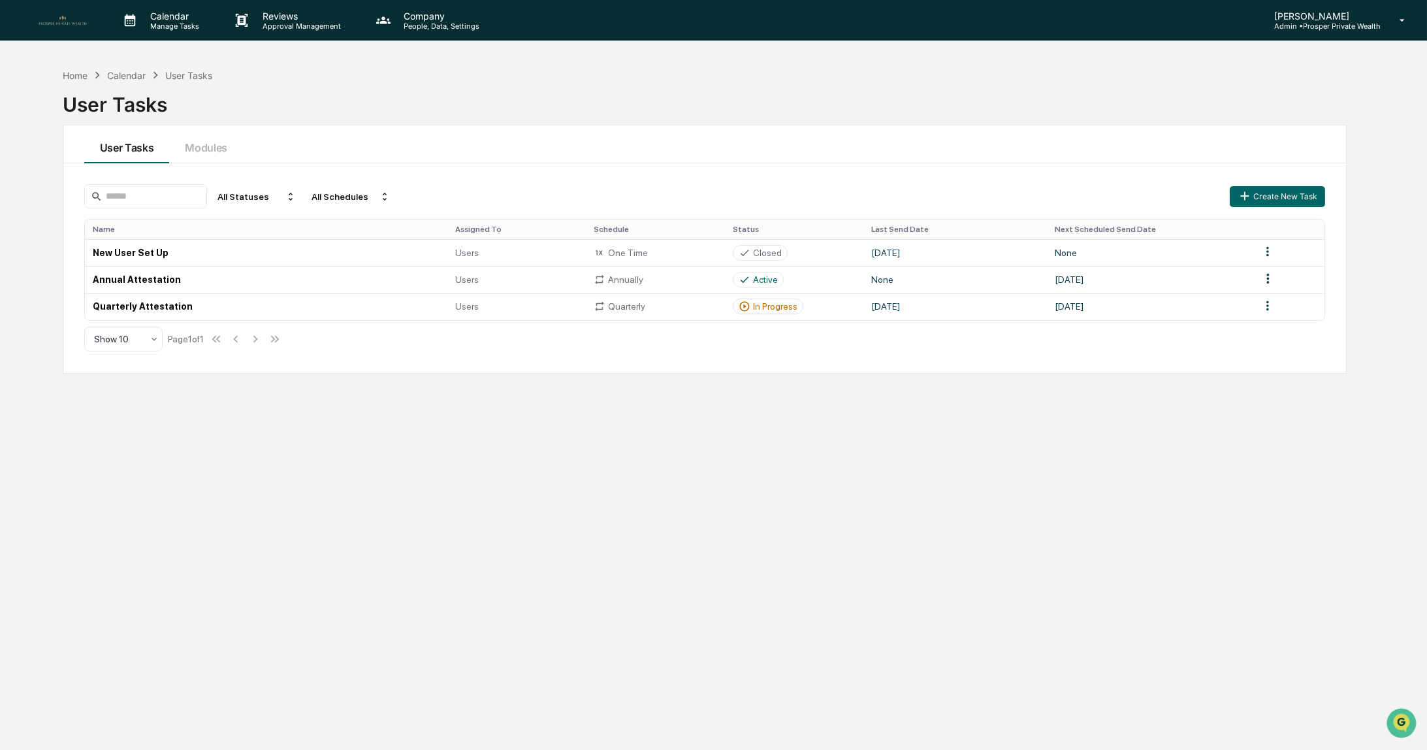
click at [1344, 25] on p "Admin • Prosper Private Wealth" at bounding box center [1322, 26] width 117 height 9
click at [939, 115] on div at bounding box center [717, 375] width 1434 height 750
click at [74, 74] on div "Home" at bounding box center [75, 75] width 25 height 11
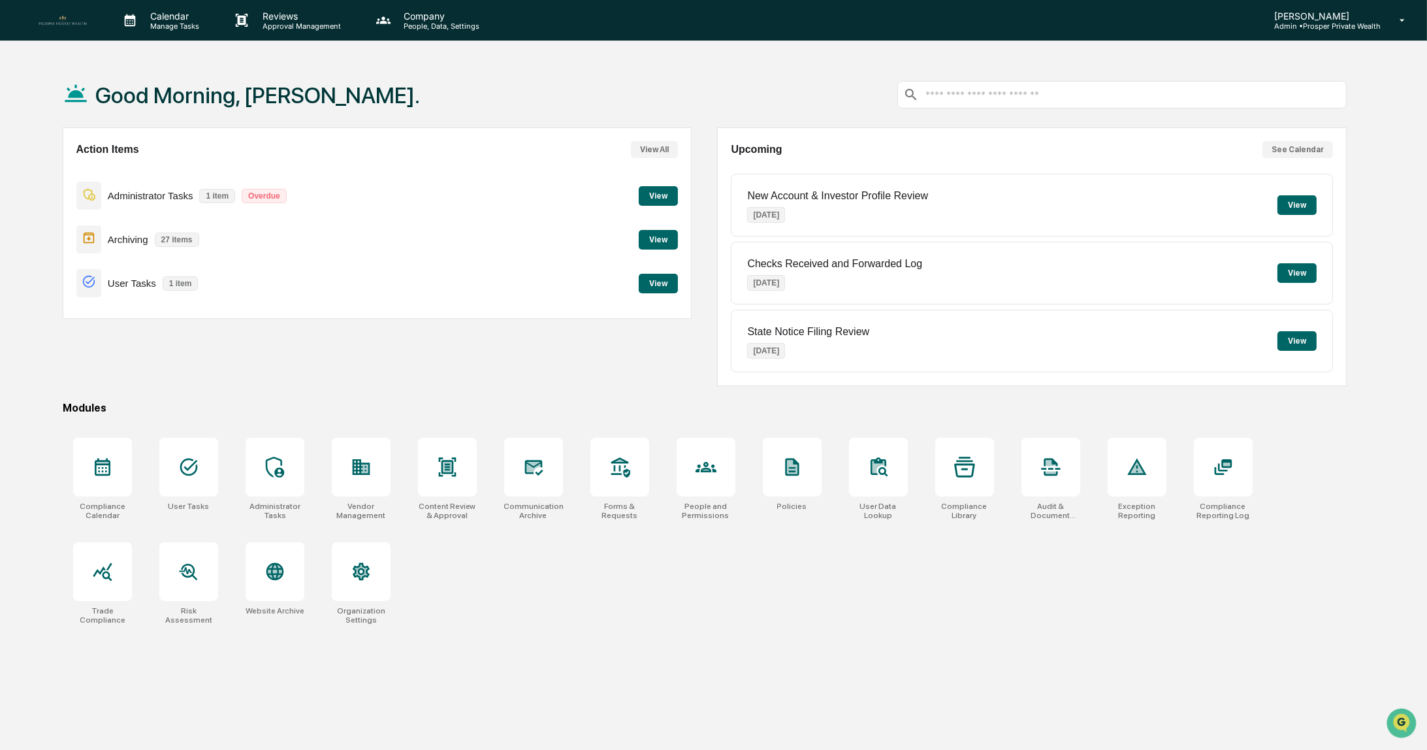
click at [658, 240] on button "View" at bounding box center [658, 240] width 39 height 20
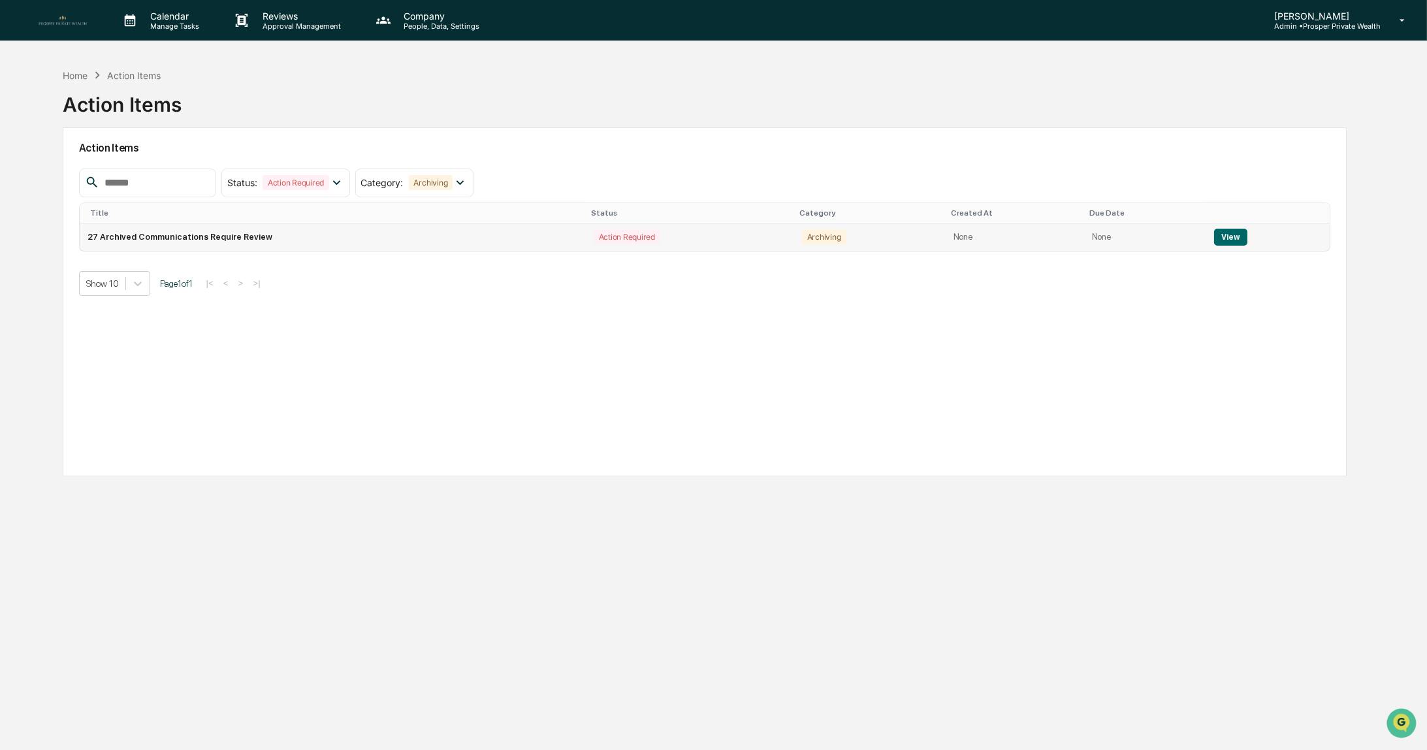
click at [1229, 235] on button "View" at bounding box center [1230, 237] width 33 height 17
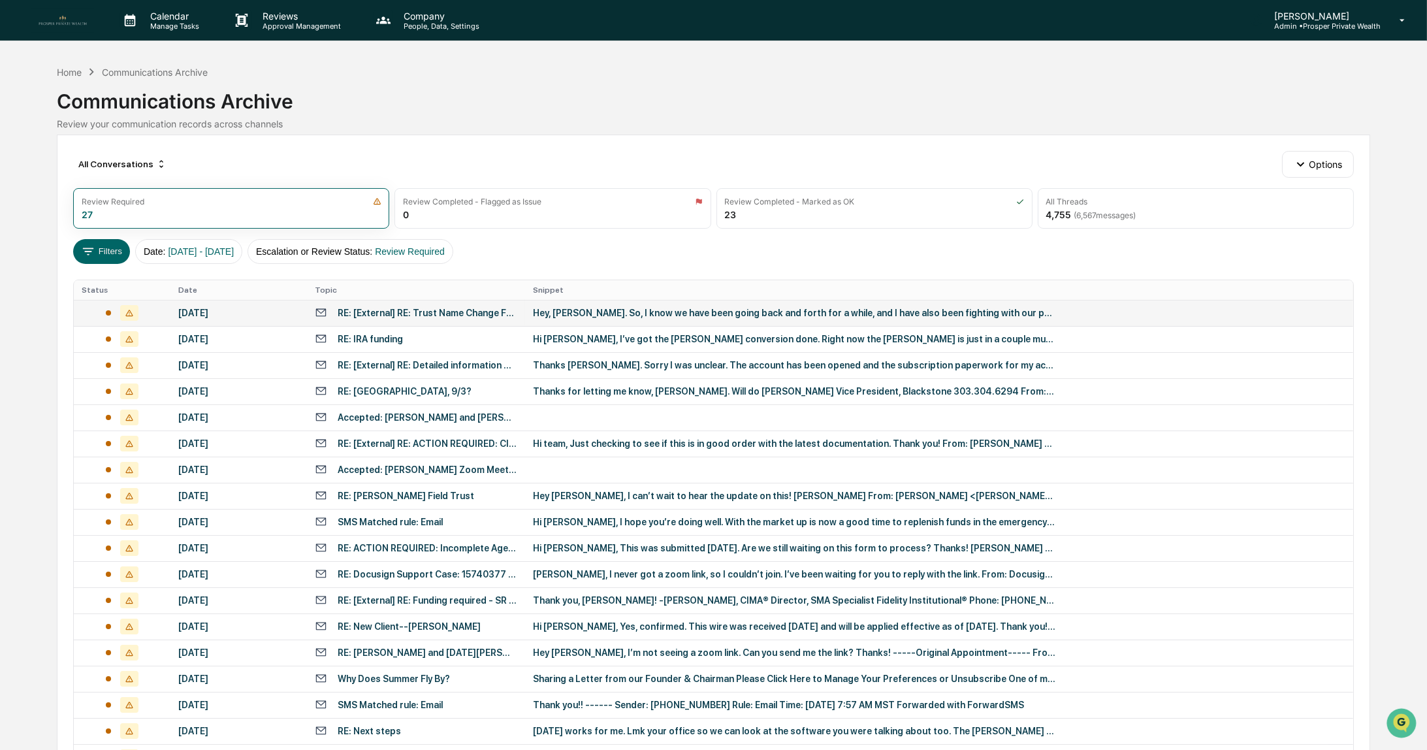
click at [234, 310] on div "[DATE]" at bounding box center [238, 313] width 121 height 10
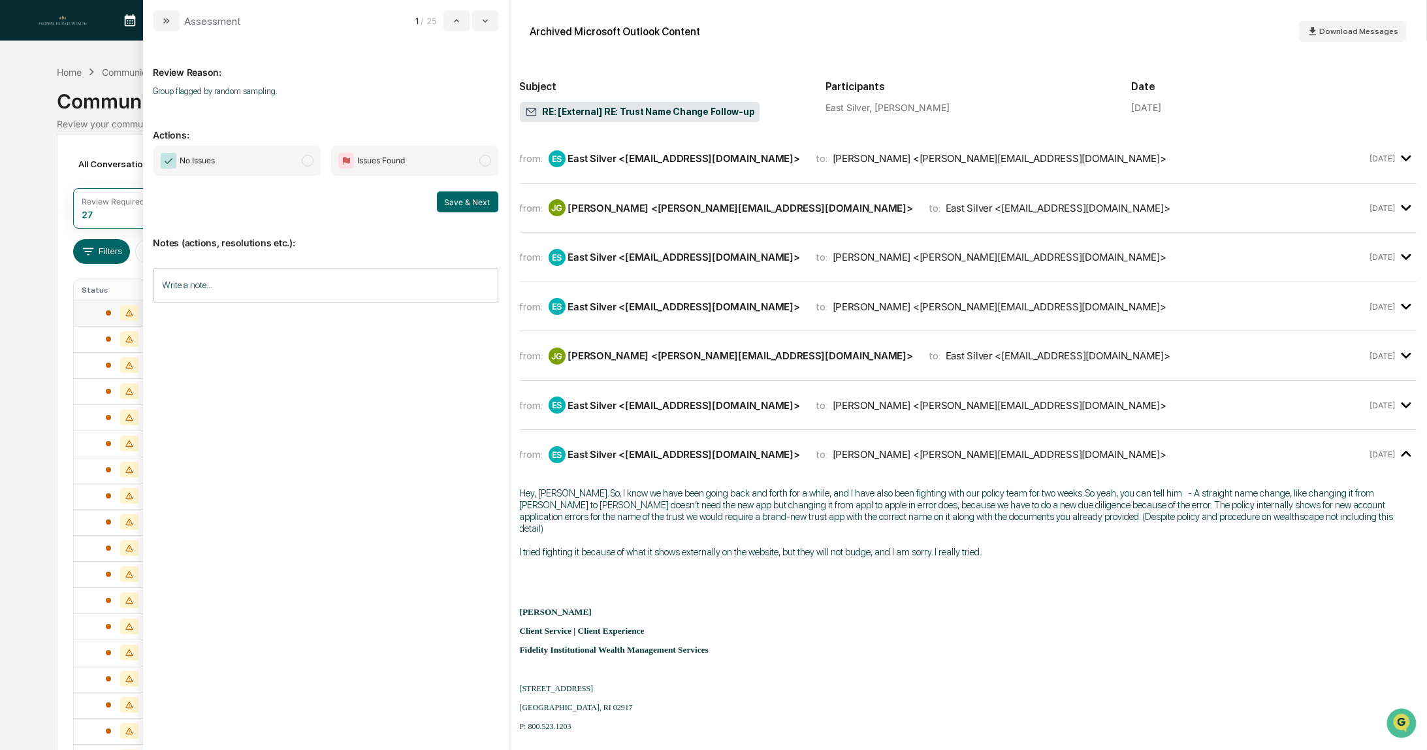
click at [244, 166] on span "No Issues" at bounding box center [236, 161] width 167 height 30
click at [466, 199] on button "Save & Next" at bounding box center [467, 201] width 61 height 21
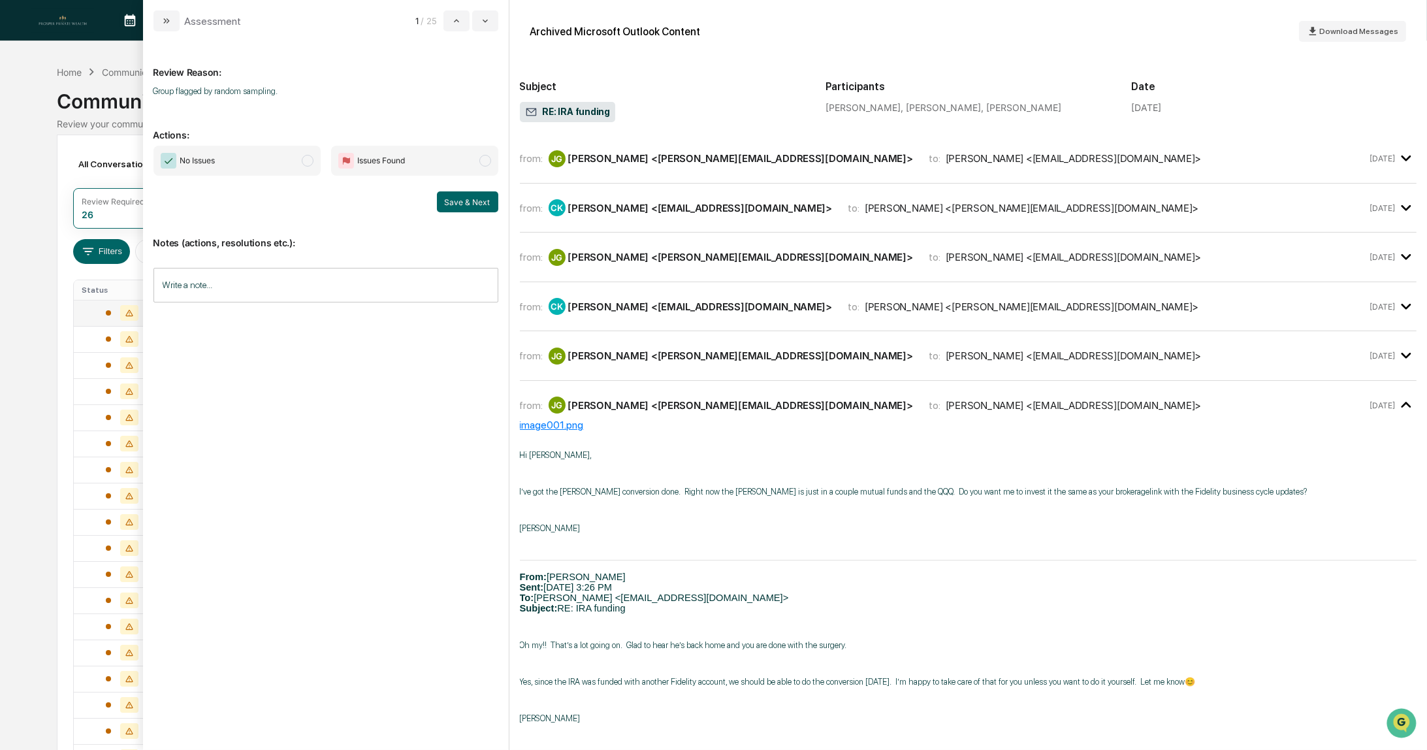
click at [219, 163] on span "No Issues" at bounding box center [236, 161] width 167 height 30
click at [456, 205] on button "Save & Next" at bounding box center [467, 201] width 61 height 21
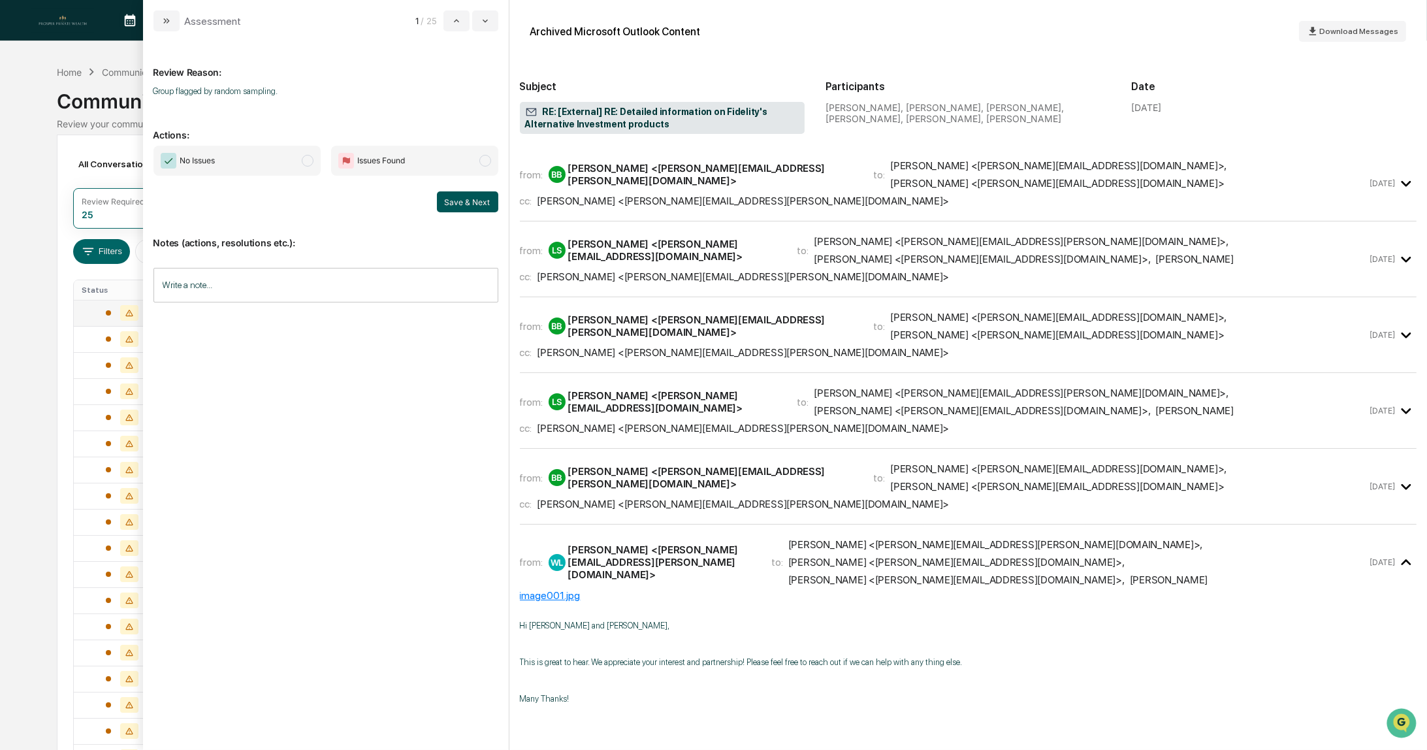
drag, startPoint x: 238, startPoint y: 165, endPoint x: 468, endPoint y: 200, distance: 232.6
click at [238, 165] on span "No Issues" at bounding box center [236, 161] width 167 height 30
click at [466, 201] on button "Save & Next" at bounding box center [467, 201] width 61 height 21
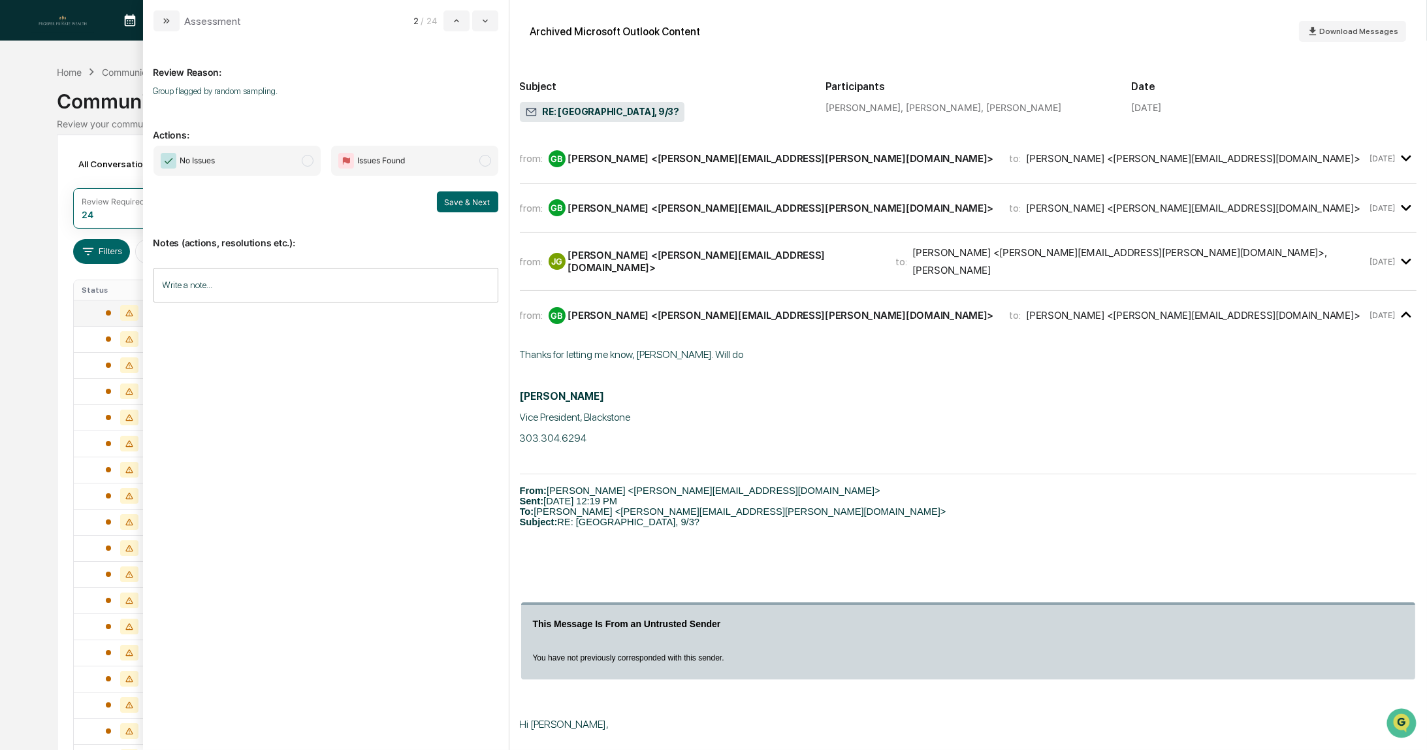
click at [225, 157] on span "No Issues" at bounding box center [236, 161] width 167 height 30
click at [455, 207] on button "Save & Next" at bounding box center [467, 201] width 61 height 21
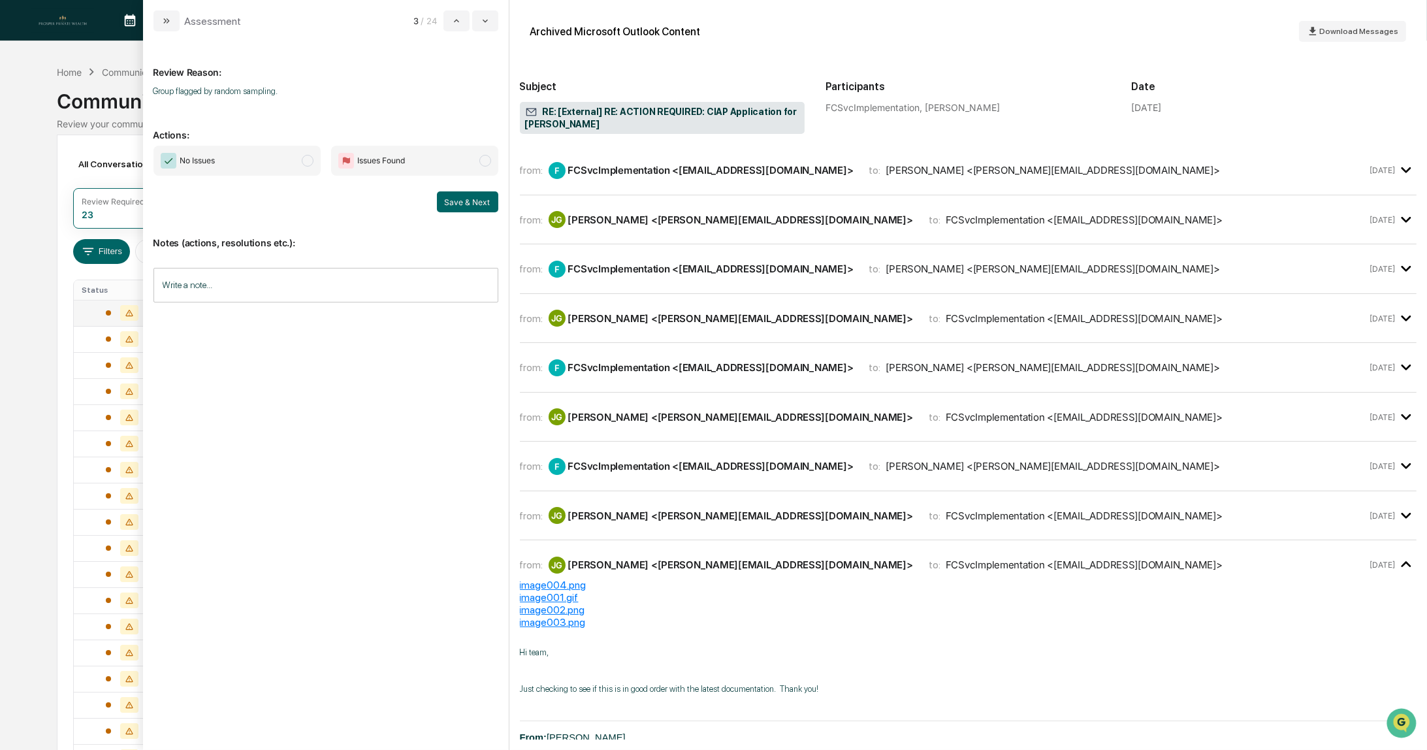
click at [250, 165] on span "No Issues" at bounding box center [236, 161] width 167 height 30
click at [472, 204] on button "Save & Next" at bounding box center [467, 201] width 61 height 21
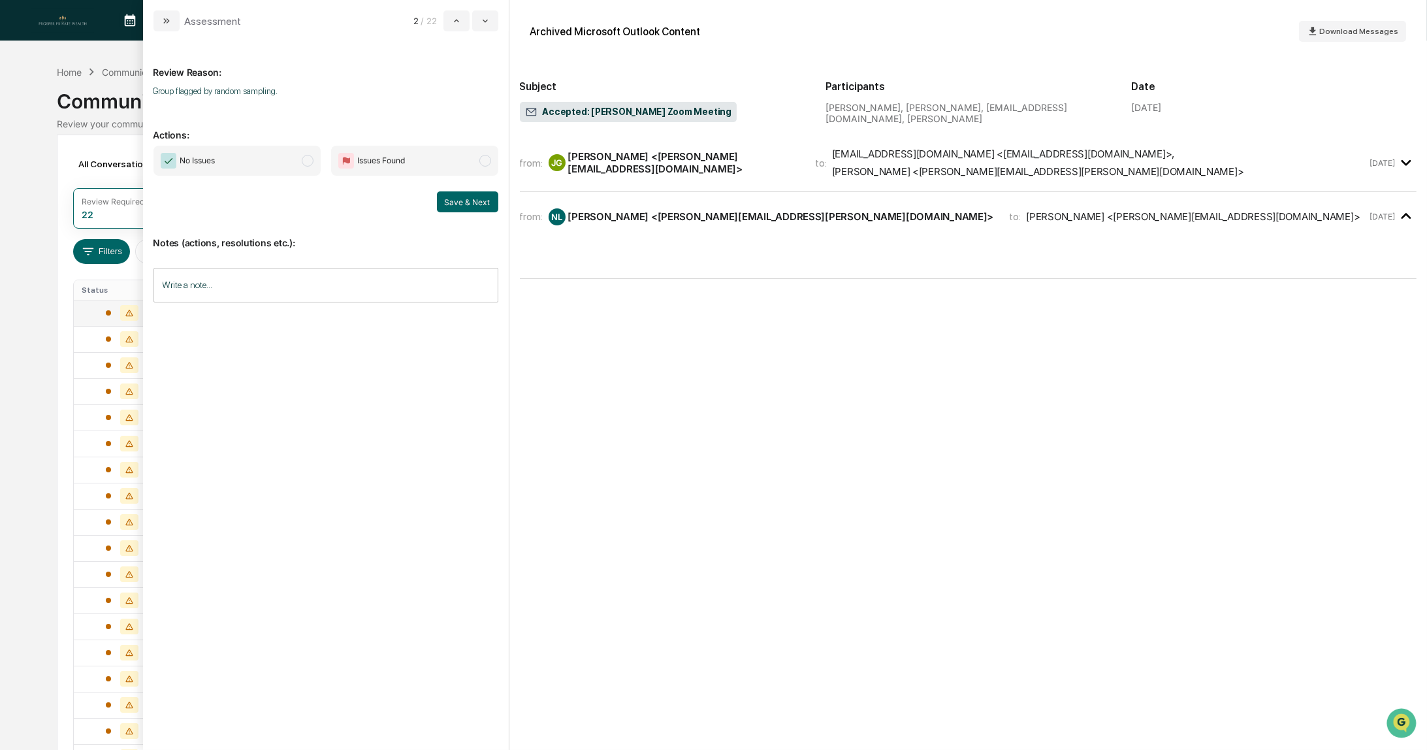
click at [242, 165] on span "No Issues" at bounding box center [236, 161] width 167 height 30
click at [459, 204] on button "Save & Next" at bounding box center [467, 201] width 61 height 21
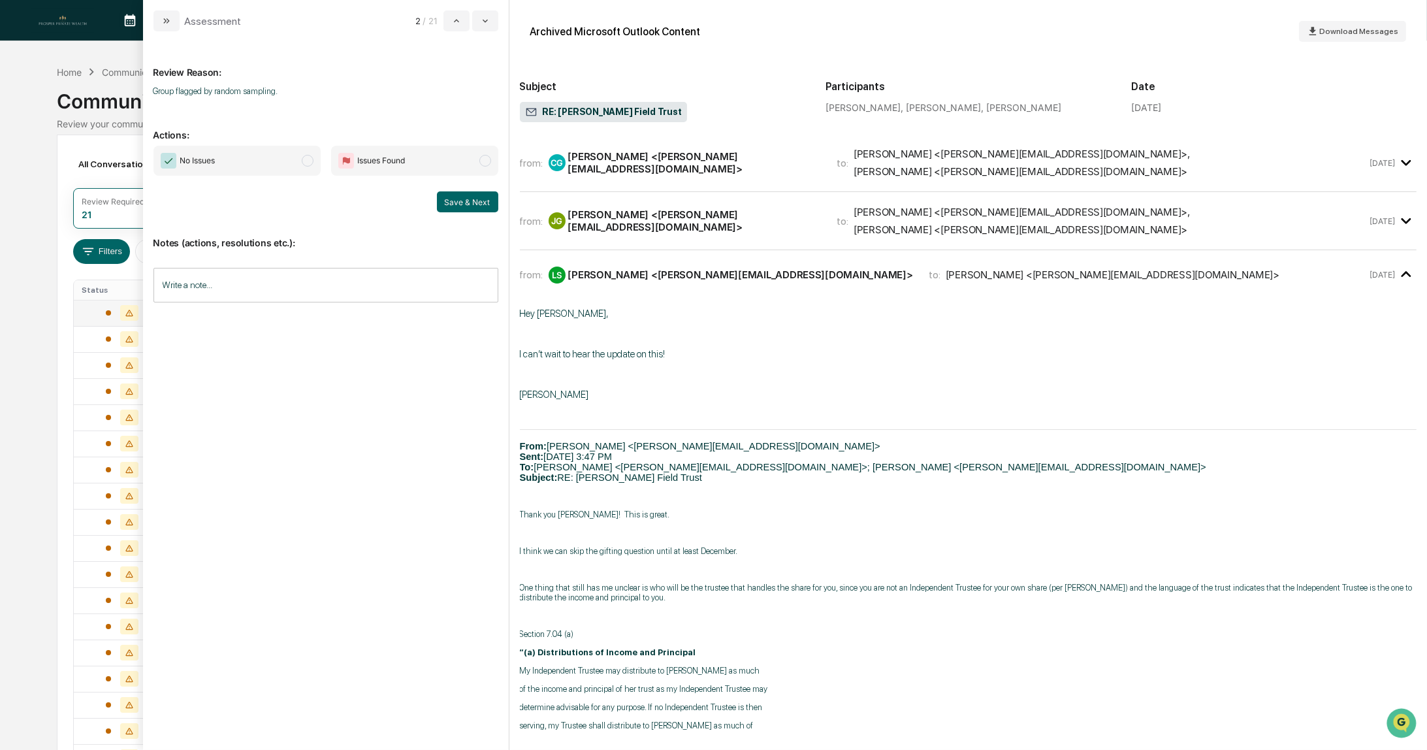
click at [259, 167] on span "No Issues" at bounding box center [236, 161] width 167 height 30
click at [474, 208] on button "Save & Next" at bounding box center [467, 201] width 61 height 21
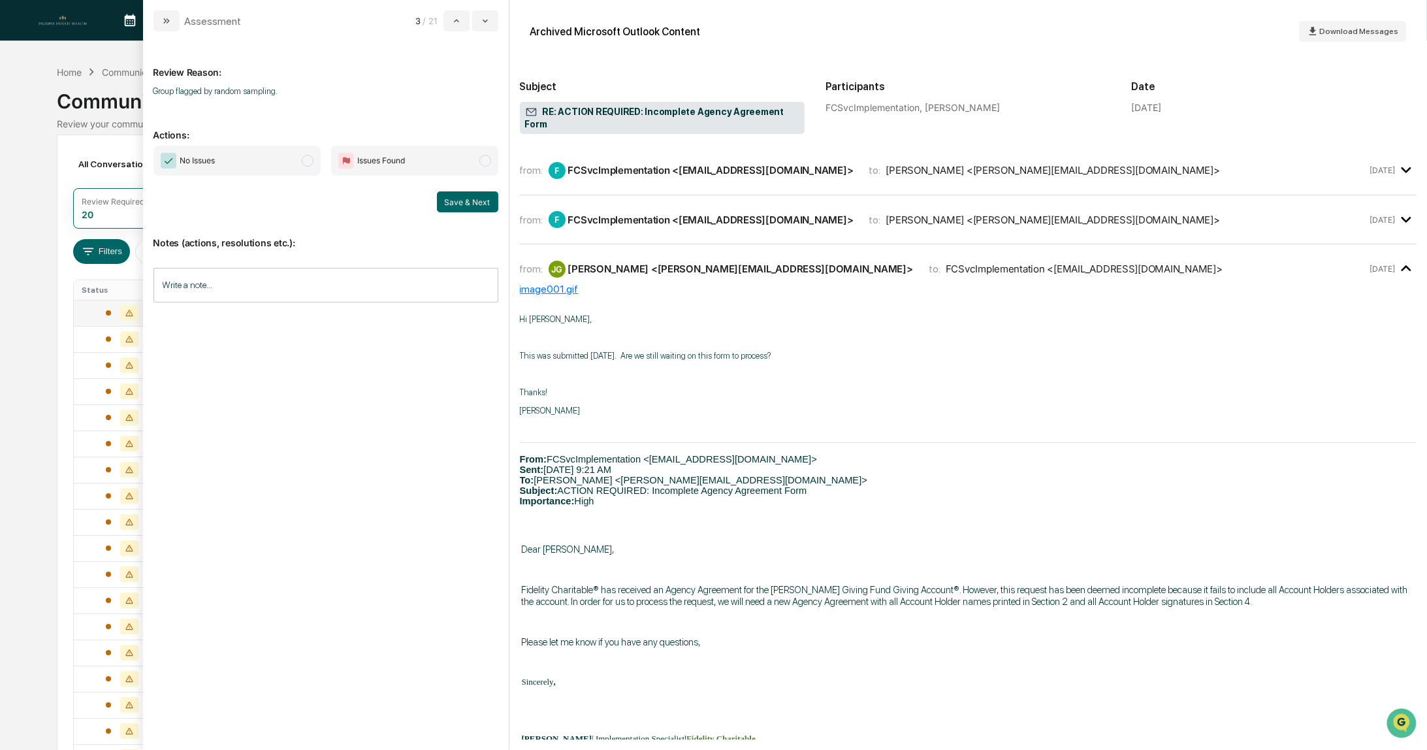
click at [242, 165] on span "No Issues" at bounding box center [236, 161] width 167 height 30
click at [468, 204] on button "Save & Next" at bounding box center [467, 201] width 61 height 21
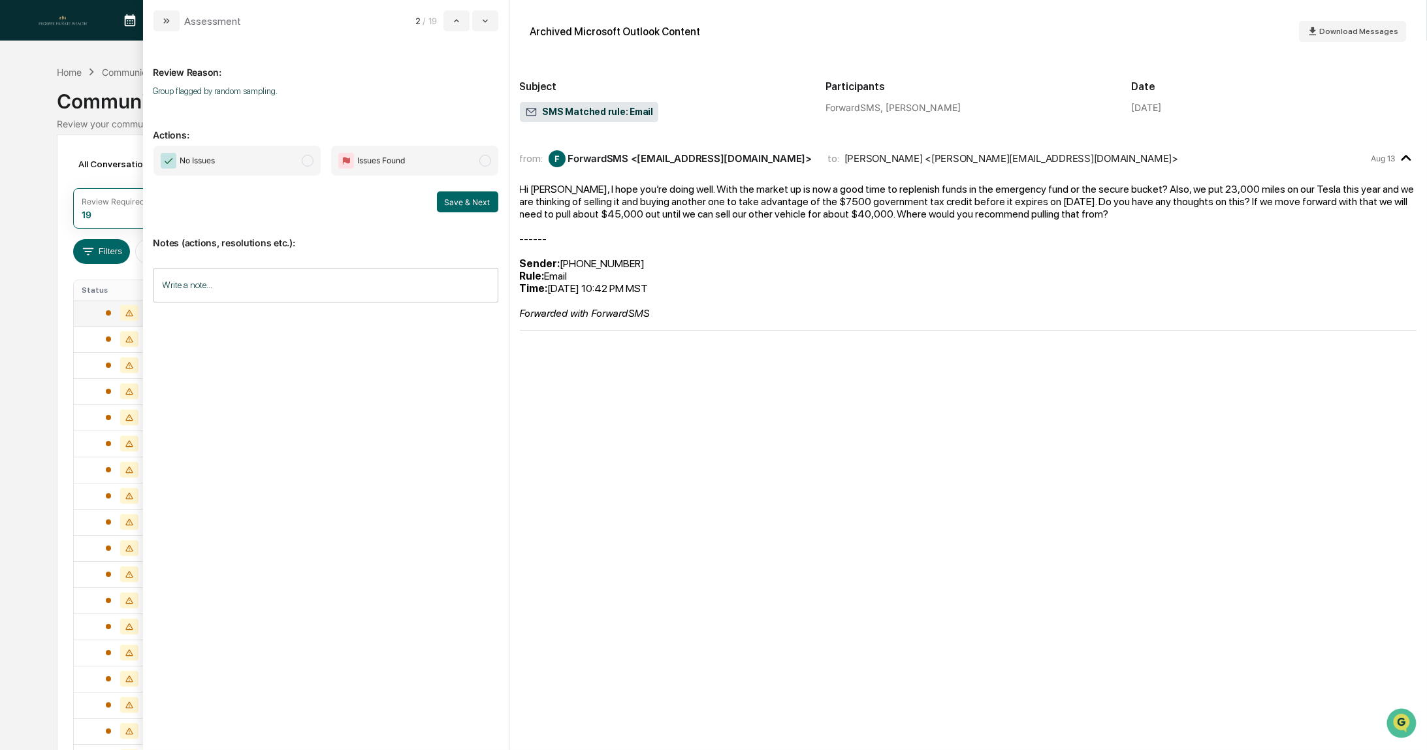
click at [249, 169] on span "No Issues" at bounding box center [236, 161] width 167 height 30
click at [458, 205] on button "Save & Next" at bounding box center [467, 201] width 61 height 21
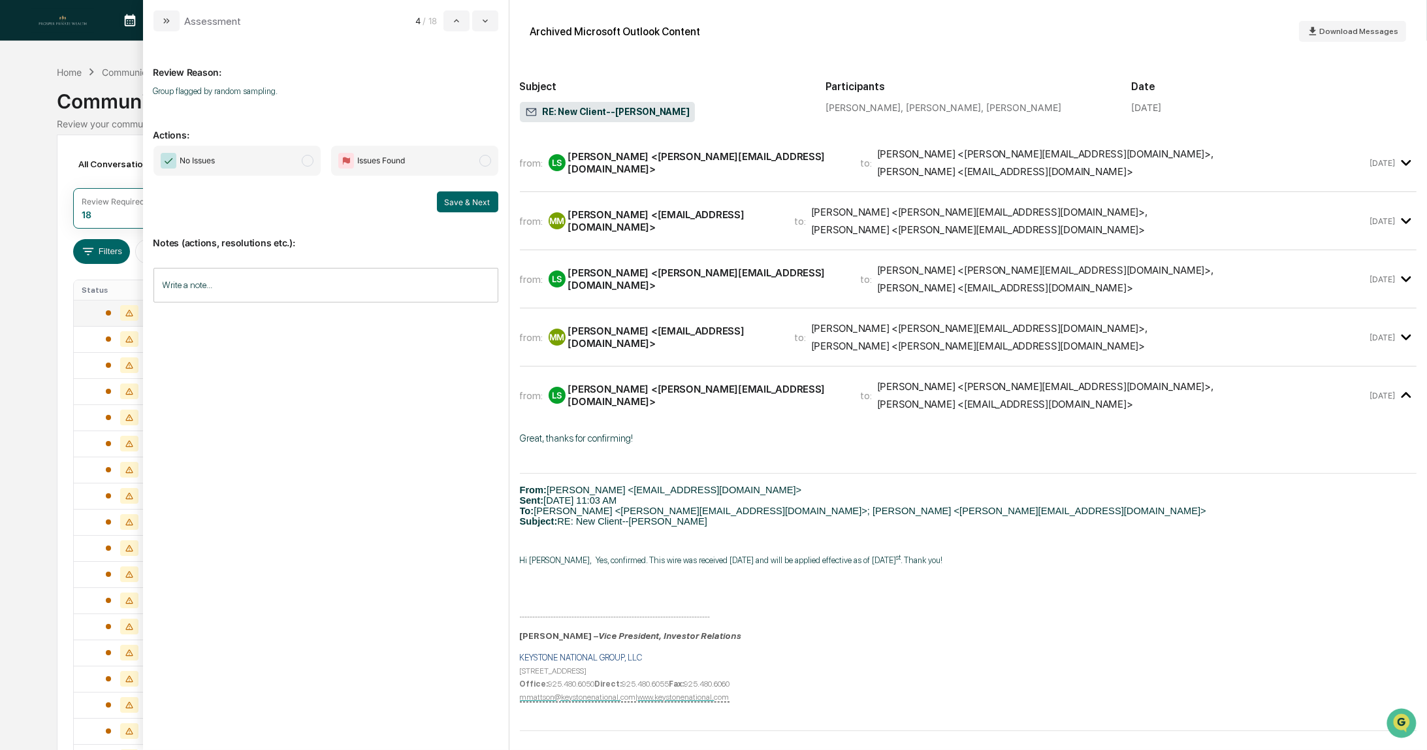
click at [242, 167] on span "No Issues" at bounding box center [236, 161] width 167 height 30
click at [462, 206] on button "Save & Next" at bounding box center [467, 201] width 61 height 21
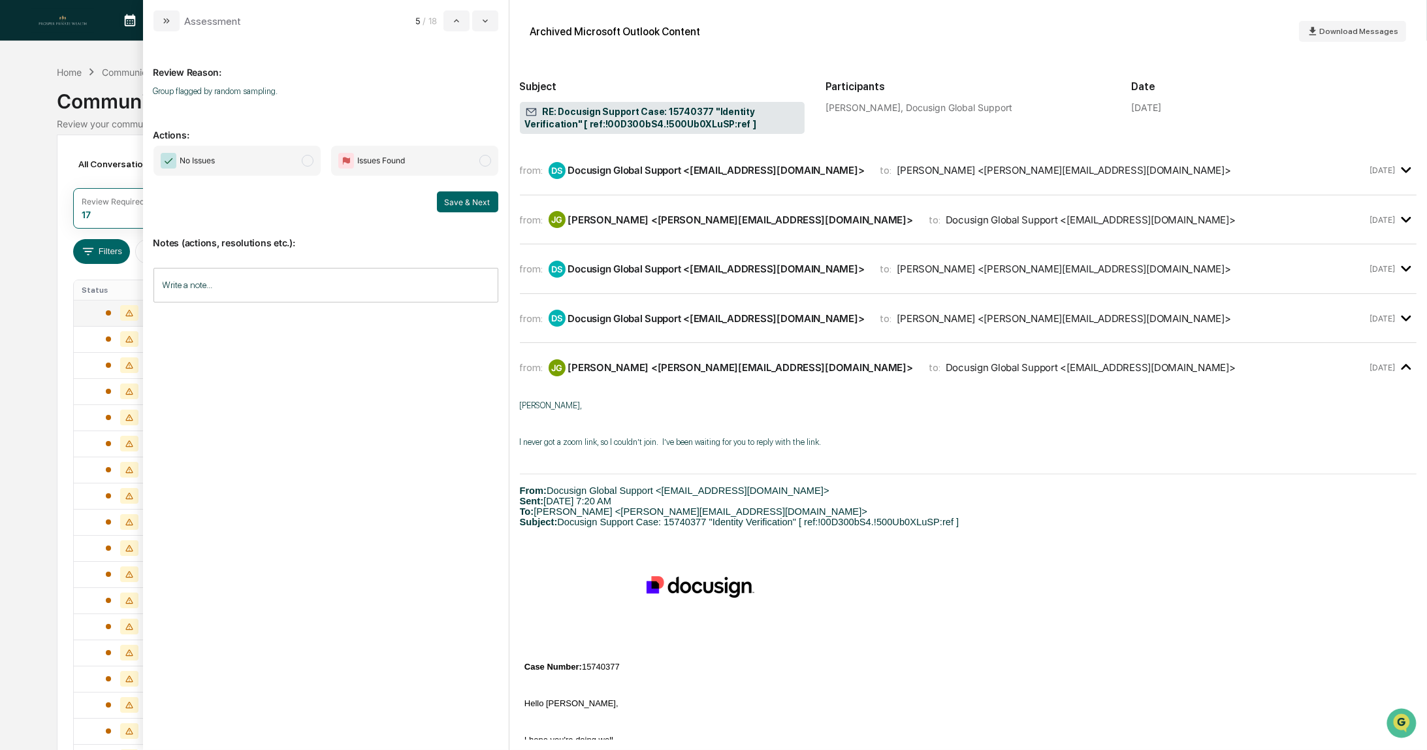
click at [265, 163] on span "No Issues" at bounding box center [236, 161] width 167 height 30
click at [472, 204] on button "Save & Next" at bounding box center [467, 201] width 61 height 21
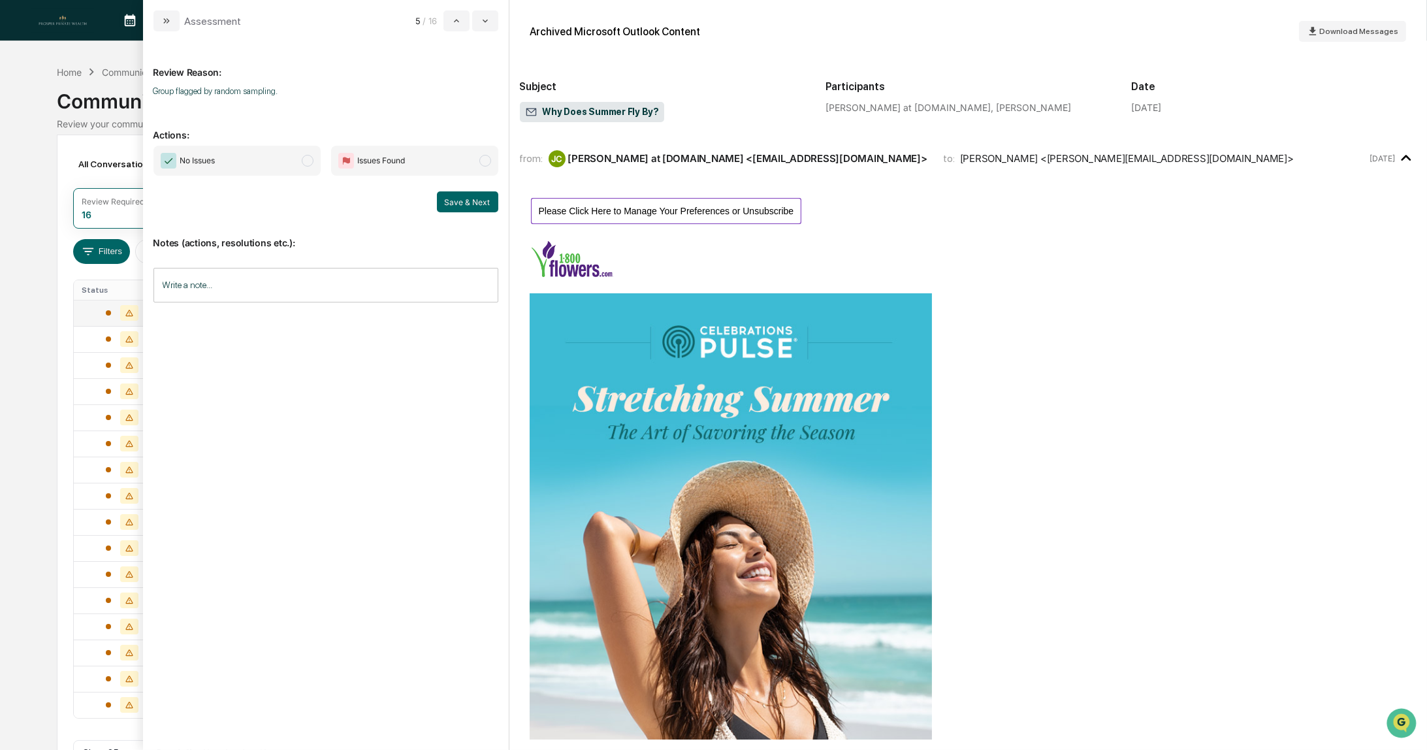
click at [251, 169] on span "No Issues" at bounding box center [236, 161] width 167 height 30
click at [471, 206] on button "Save & Next" at bounding box center [467, 201] width 61 height 21
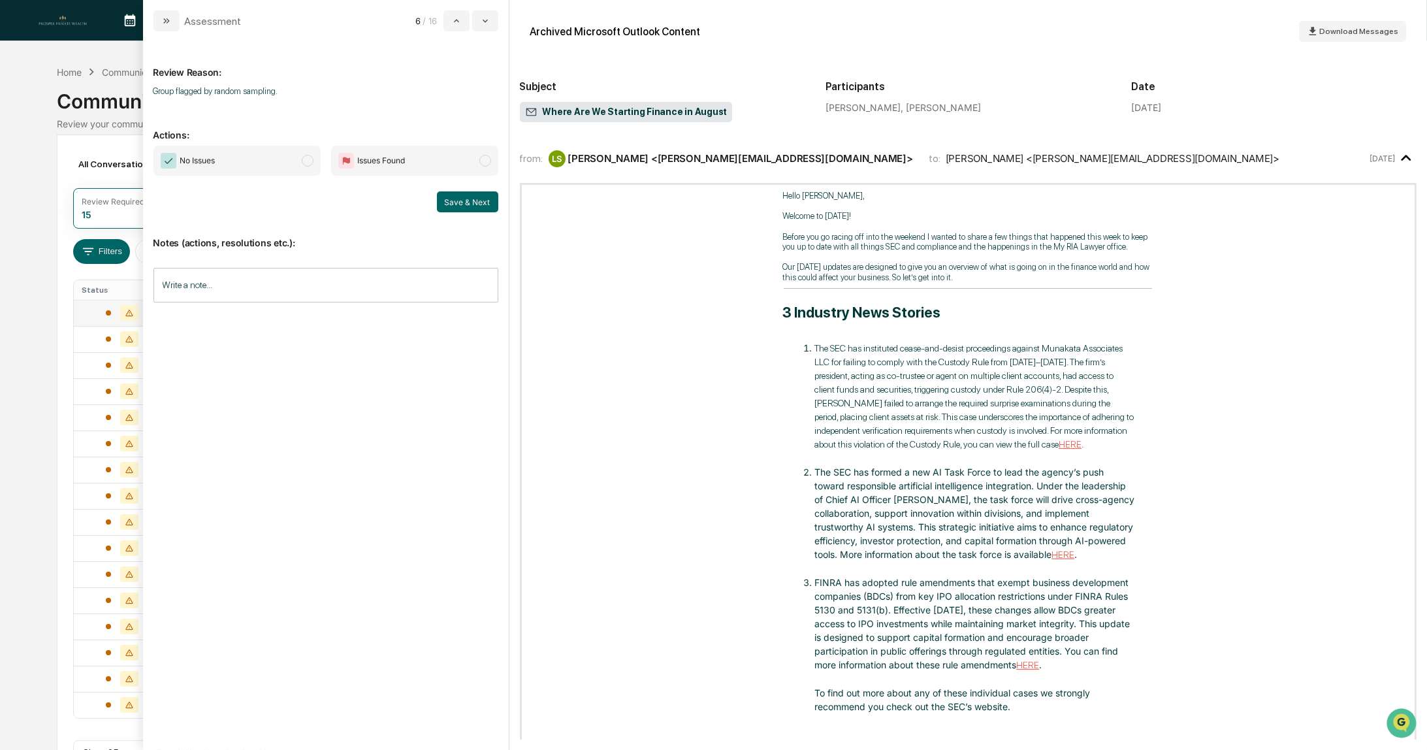
click at [240, 165] on span "No Issues" at bounding box center [236, 161] width 167 height 30
click at [469, 202] on button "Save & Next" at bounding box center [467, 201] width 61 height 21
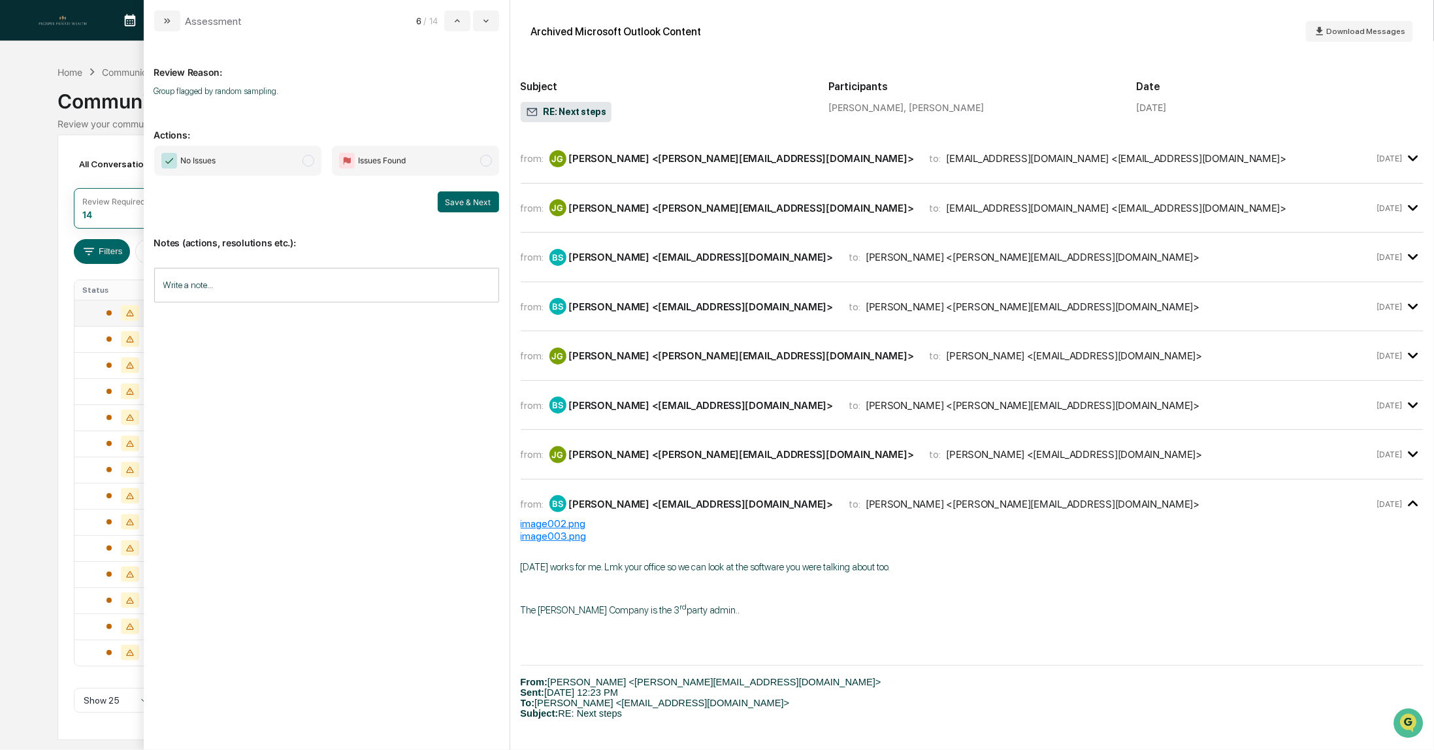
click at [278, 158] on span "No Issues" at bounding box center [237, 161] width 167 height 30
click at [474, 202] on button "Save & Next" at bounding box center [468, 201] width 61 height 21
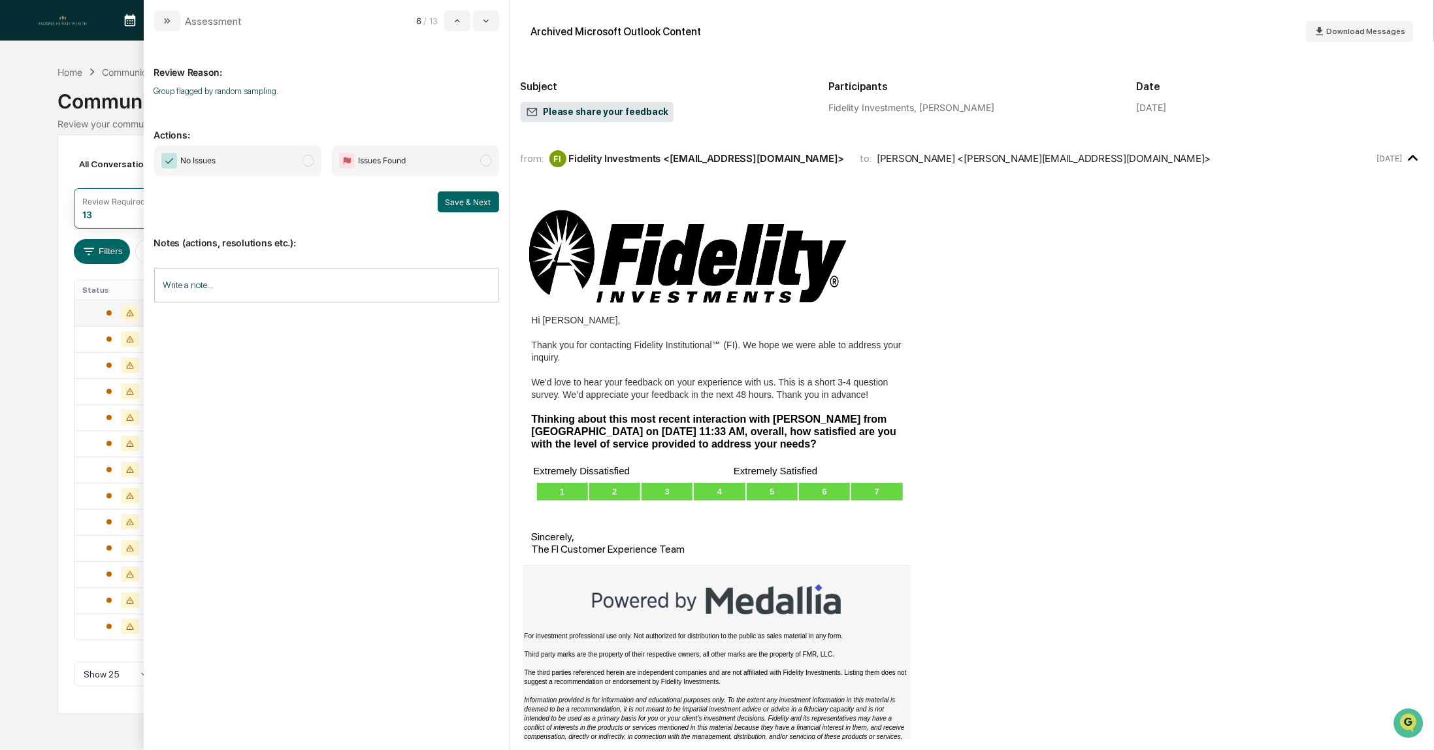
click at [280, 162] on span "No Issues" at bounding box center [237, 161] width 167 height 30
click at [466, 194] on button "Save & Next" at bounding box center [468, 201] width 61 height 21
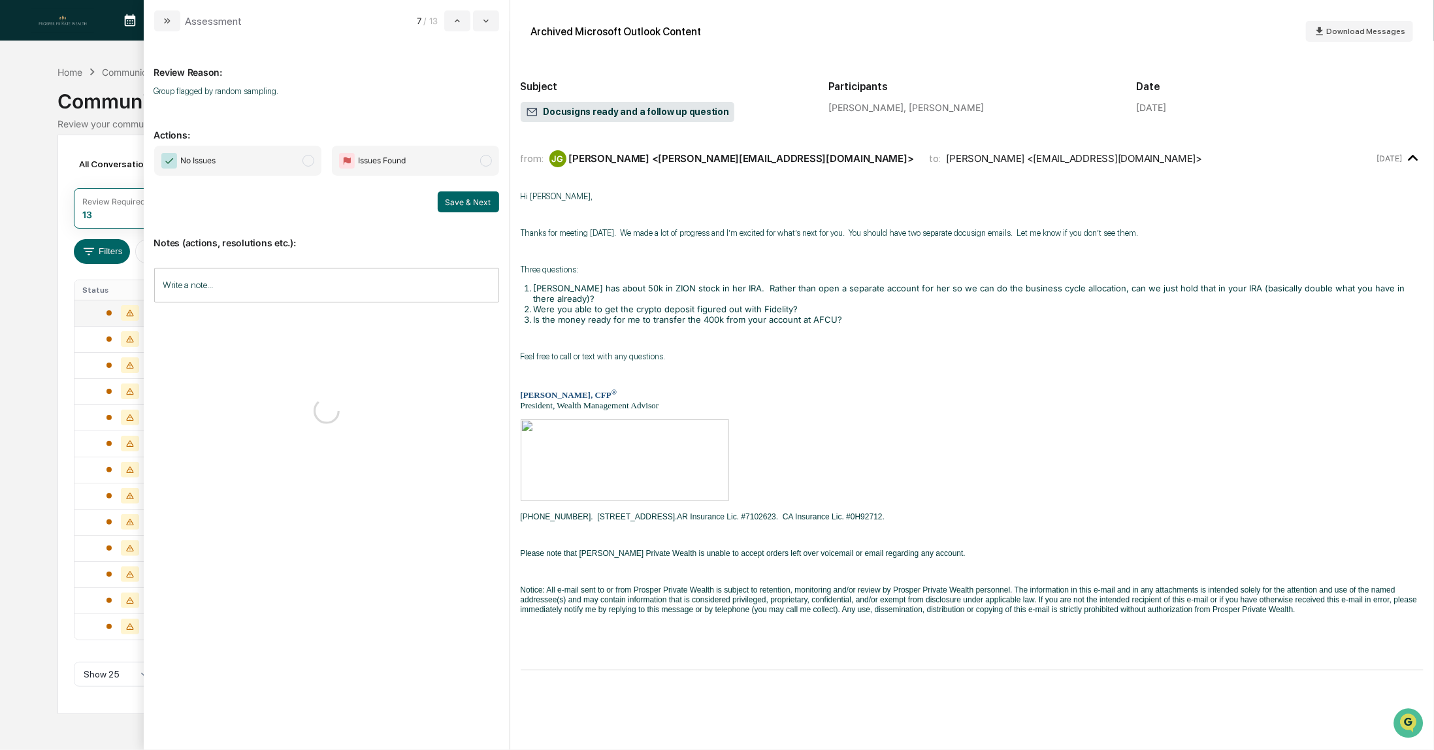
click at [278, 165] on span "No Issues" at bounding box center [237, 161] width 167 height 30
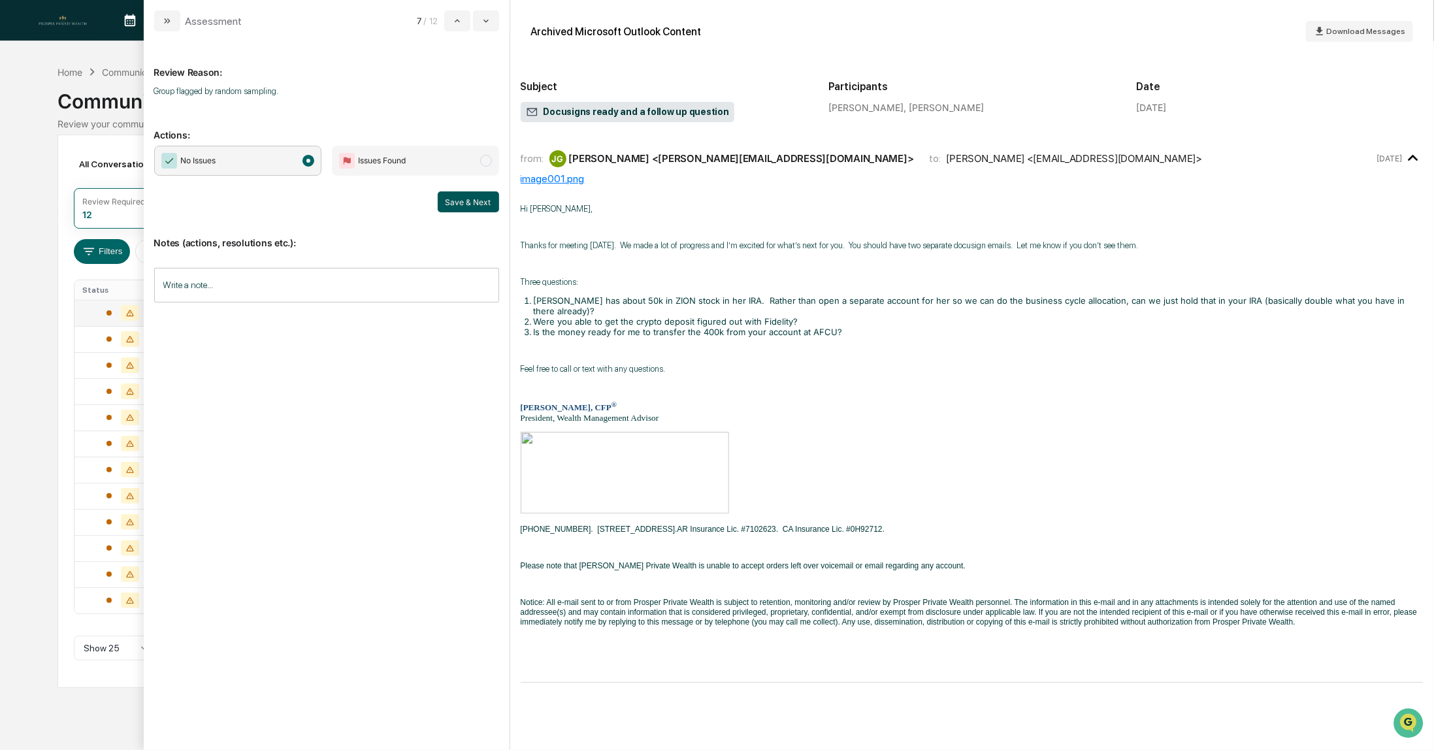
click at [466, 204] on button "Save & Next" at bounding box center [468, 201] width 61 height 21
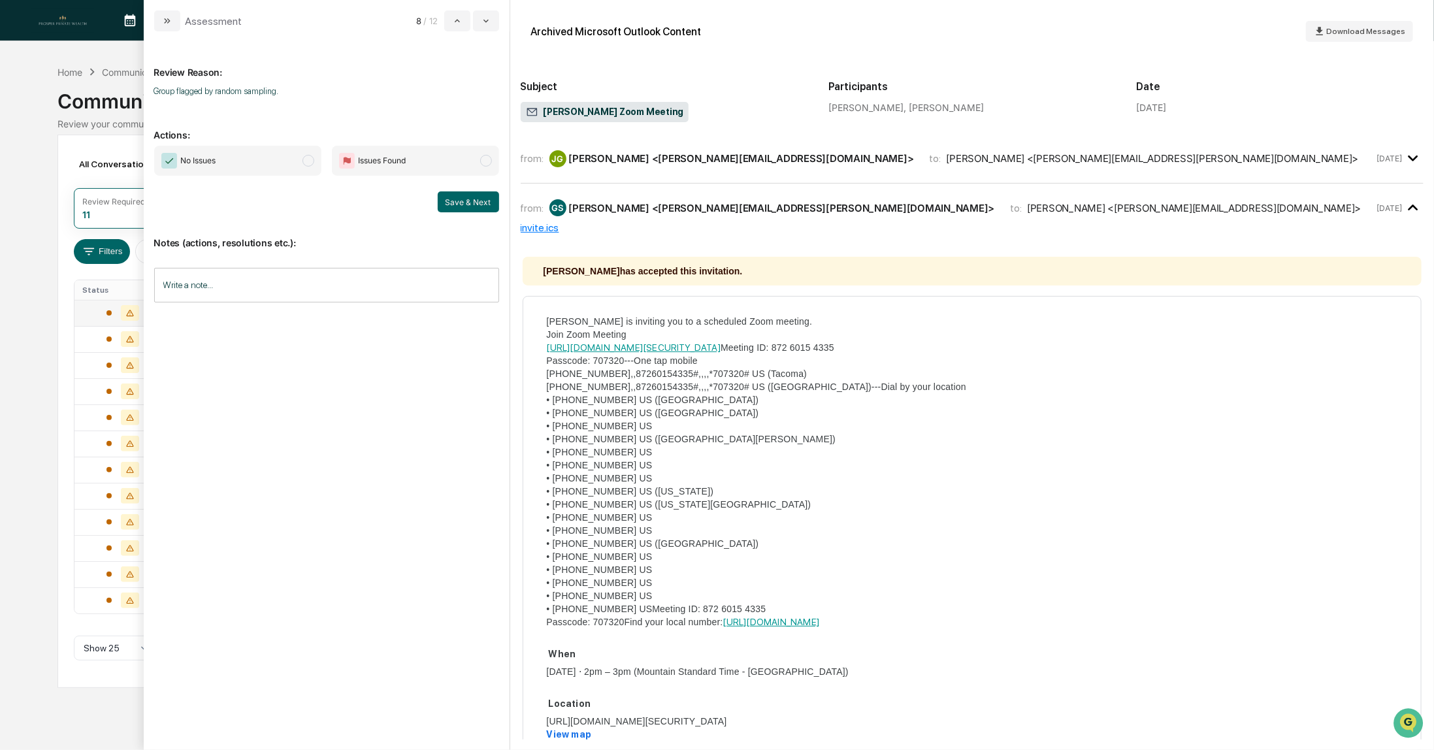
click at [266, 165] on span "No Issues" at bounding box center [237, 161] width 167 height 30
click at [456, 202] on button "Save & Next" at bounding box center [468, 201] width 61 height 21
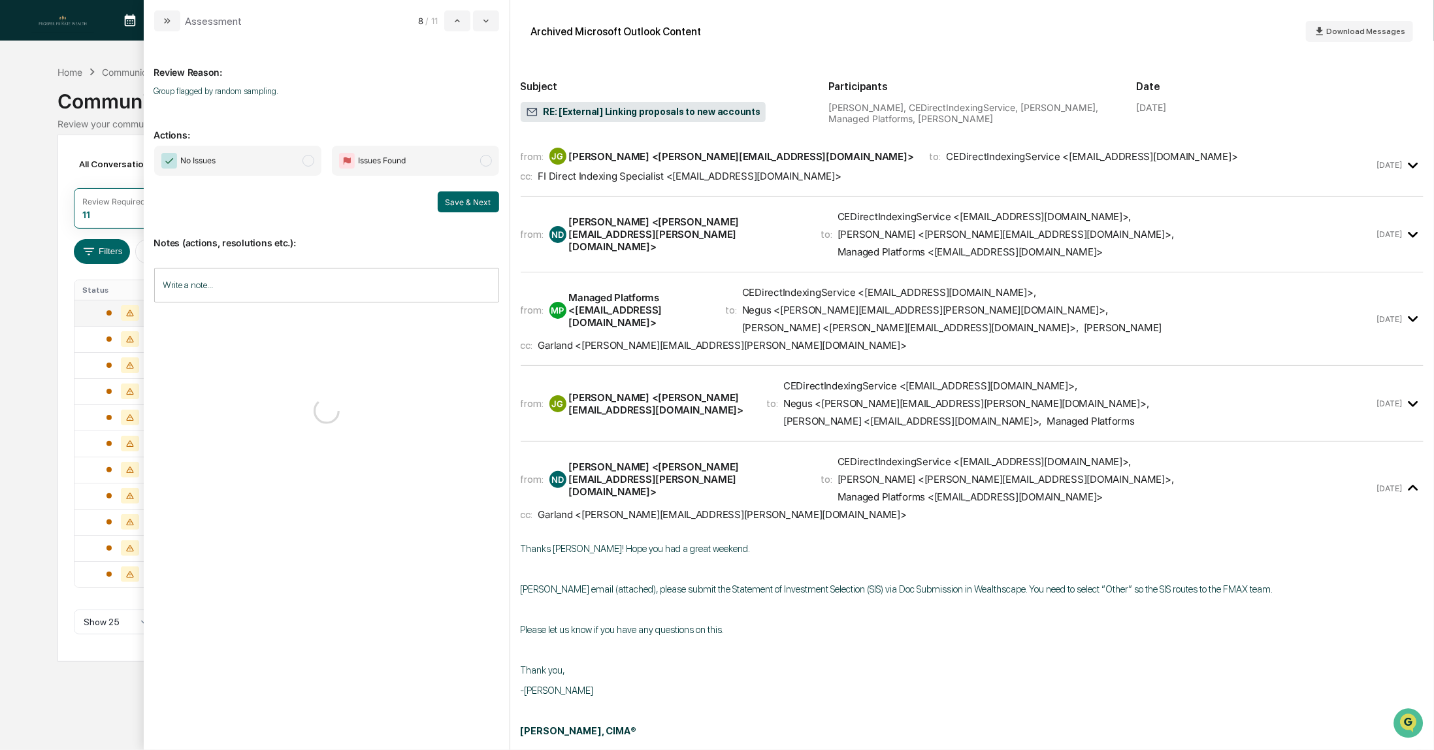
click at [265, 165] on span "No Issues" at bounding box center [237, 161] width 167 height 30
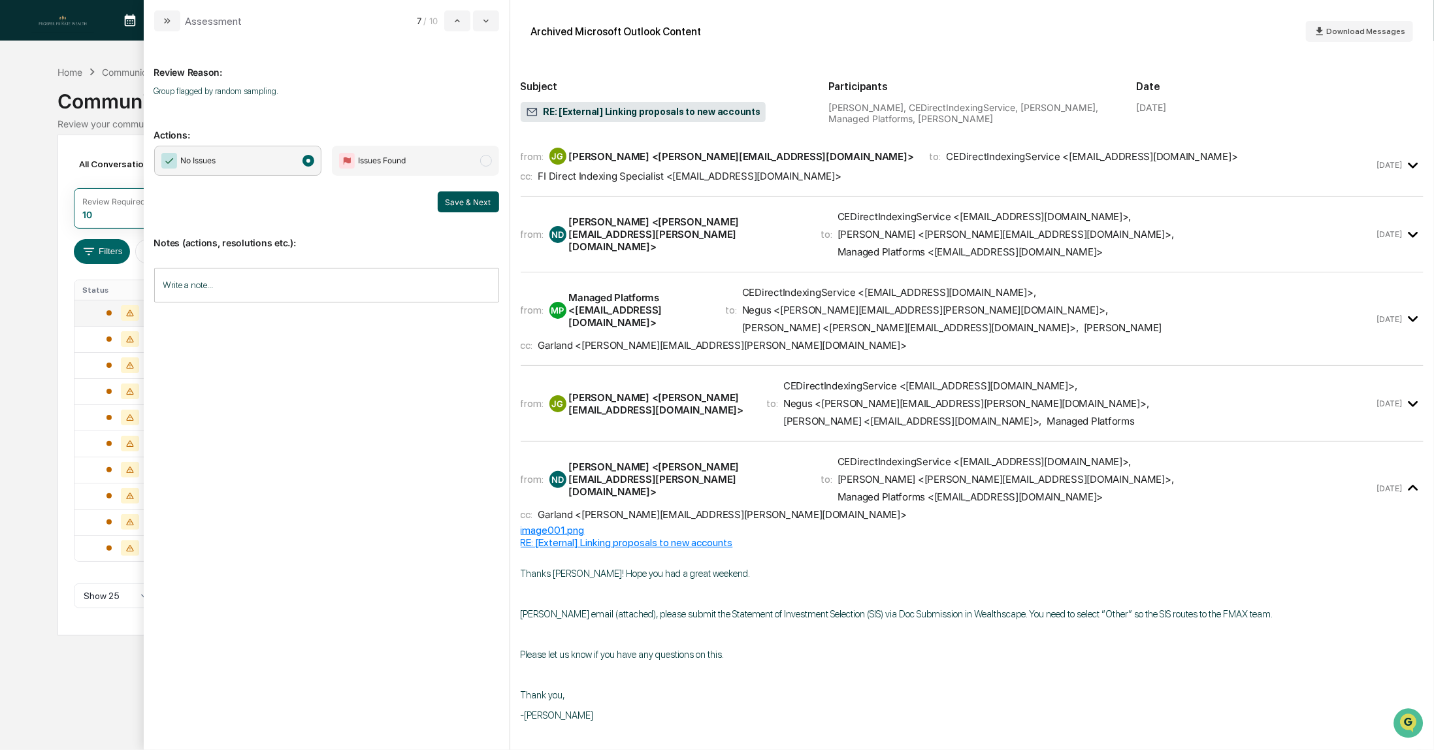
click at [479, 208] on button "Save & Next" at bounding box center [468, 201] width 61 height 21
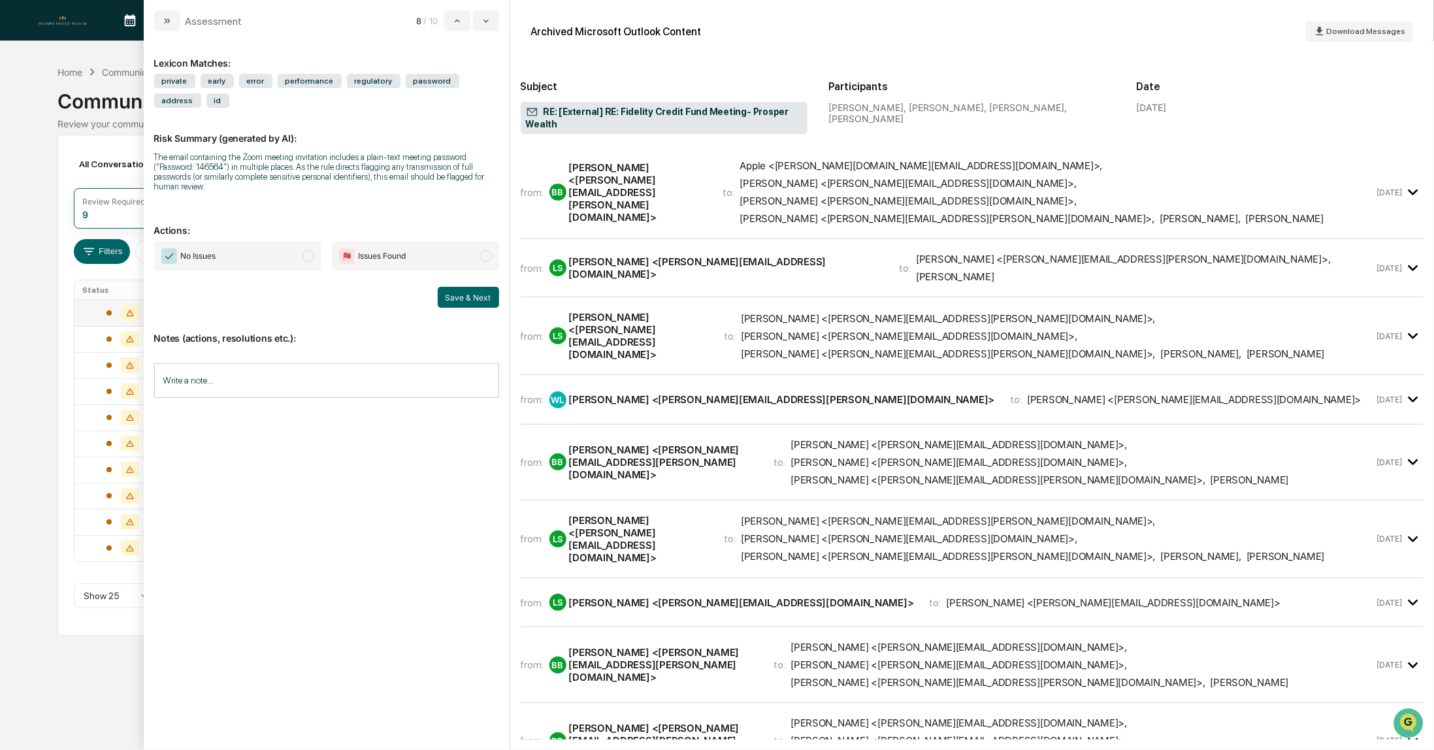
click at [249, 265] on span "No Issues" at bounding box center [237, 256] width 167 height 30
click at [453, 300] on button "Save & Next" at bounding box center [468, 297] width 61 height 21
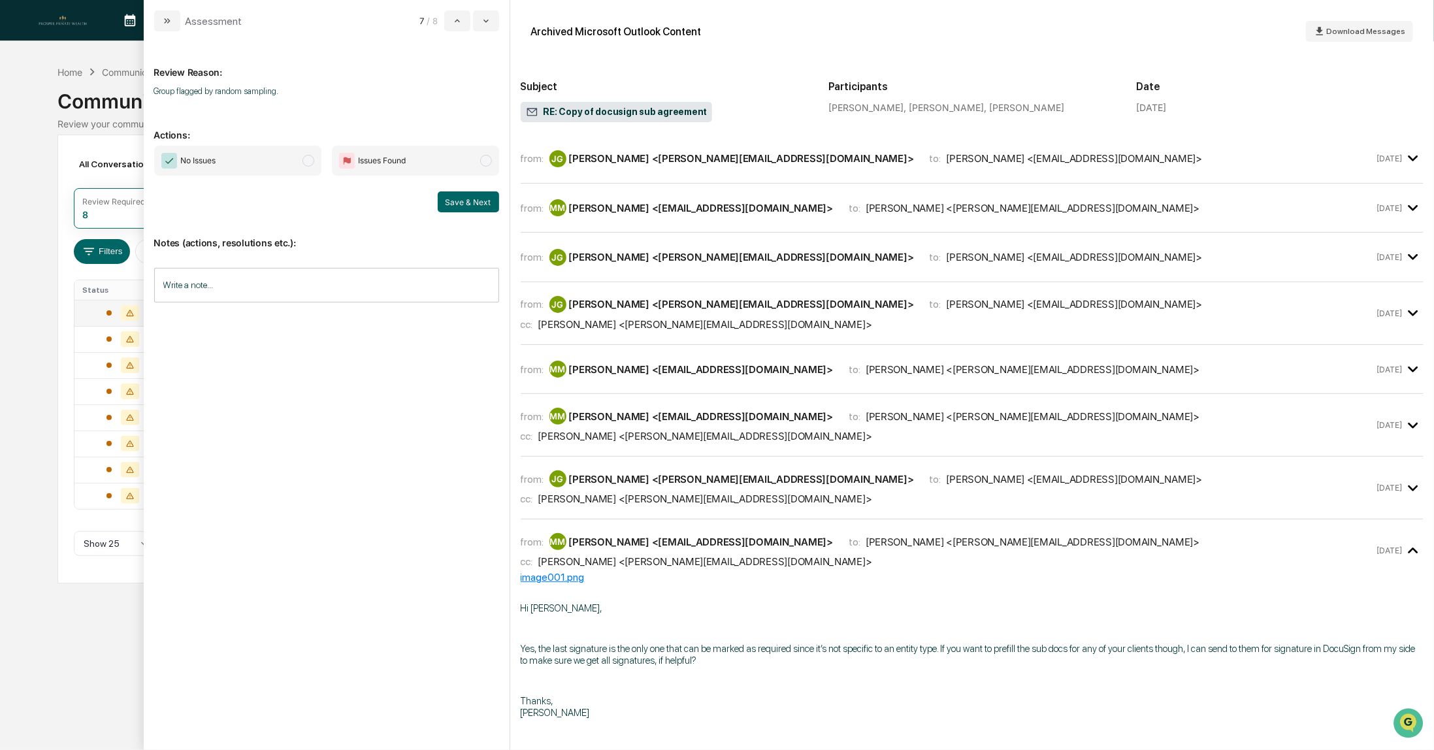
click at [225, 158] on span "No Issues" at bounding box center [237, 161] width 167 height 30
click at [470, 199] on button "Save & Next" at bounding box center [468, 201] width 61 height 21
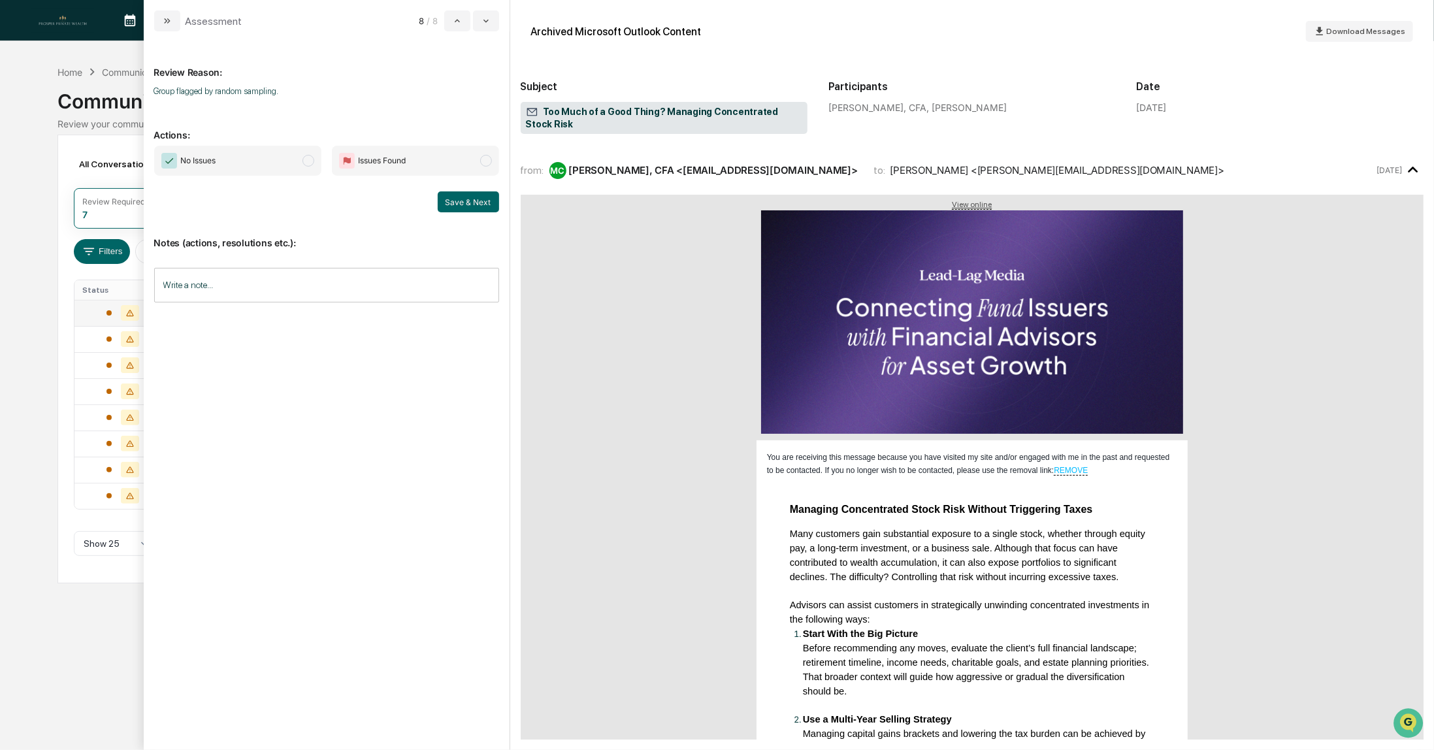
click at [226, 165] on span "No Issues" at bounding box center [237, 161] width 167 height 30
click at [448, 204] on button "Save & Next" at bounding box center [468, 201] width 61 height 21
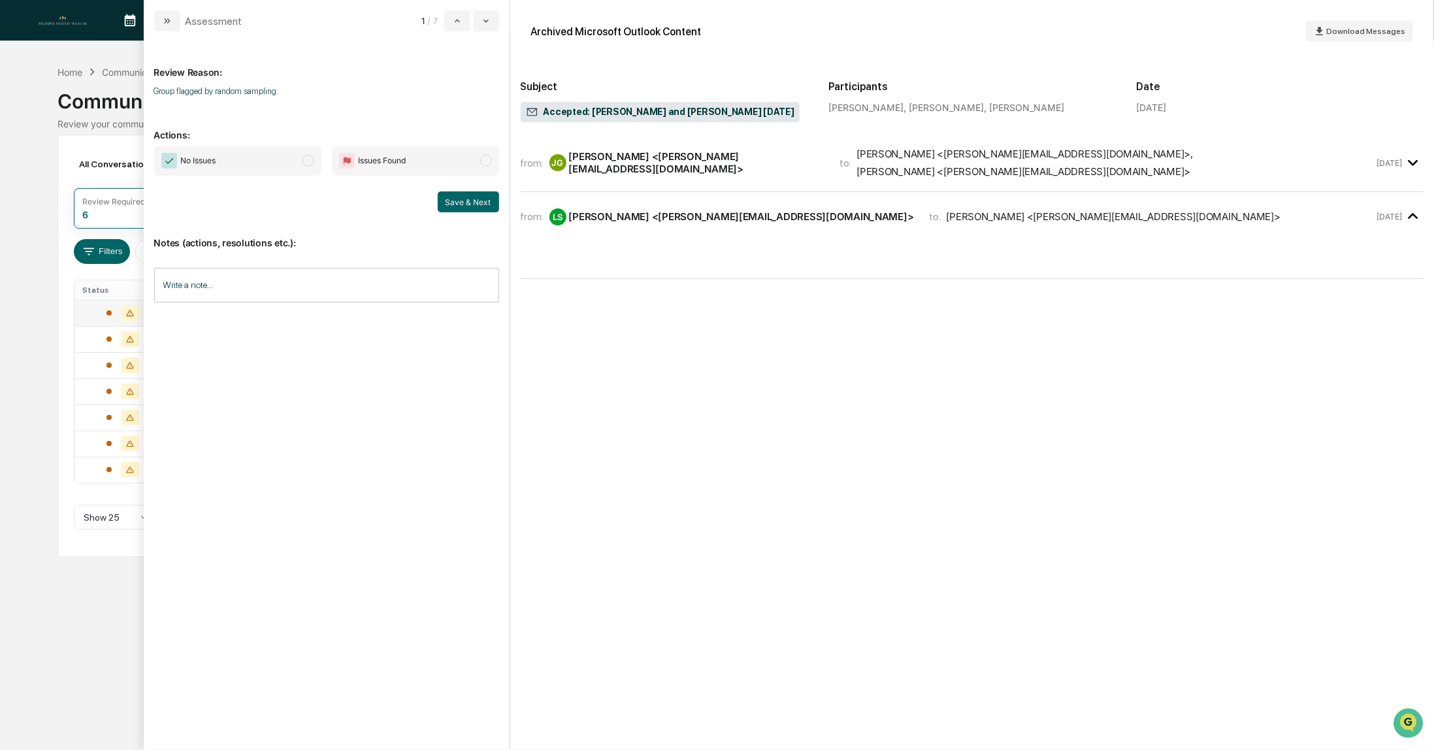
click at [251, 163] on span "No Issues" at bounding box center [237, 161] width 167 height 30
click at [465, 203] on button "Save & Next" at bounding box center [468, 201] width 61 height 21
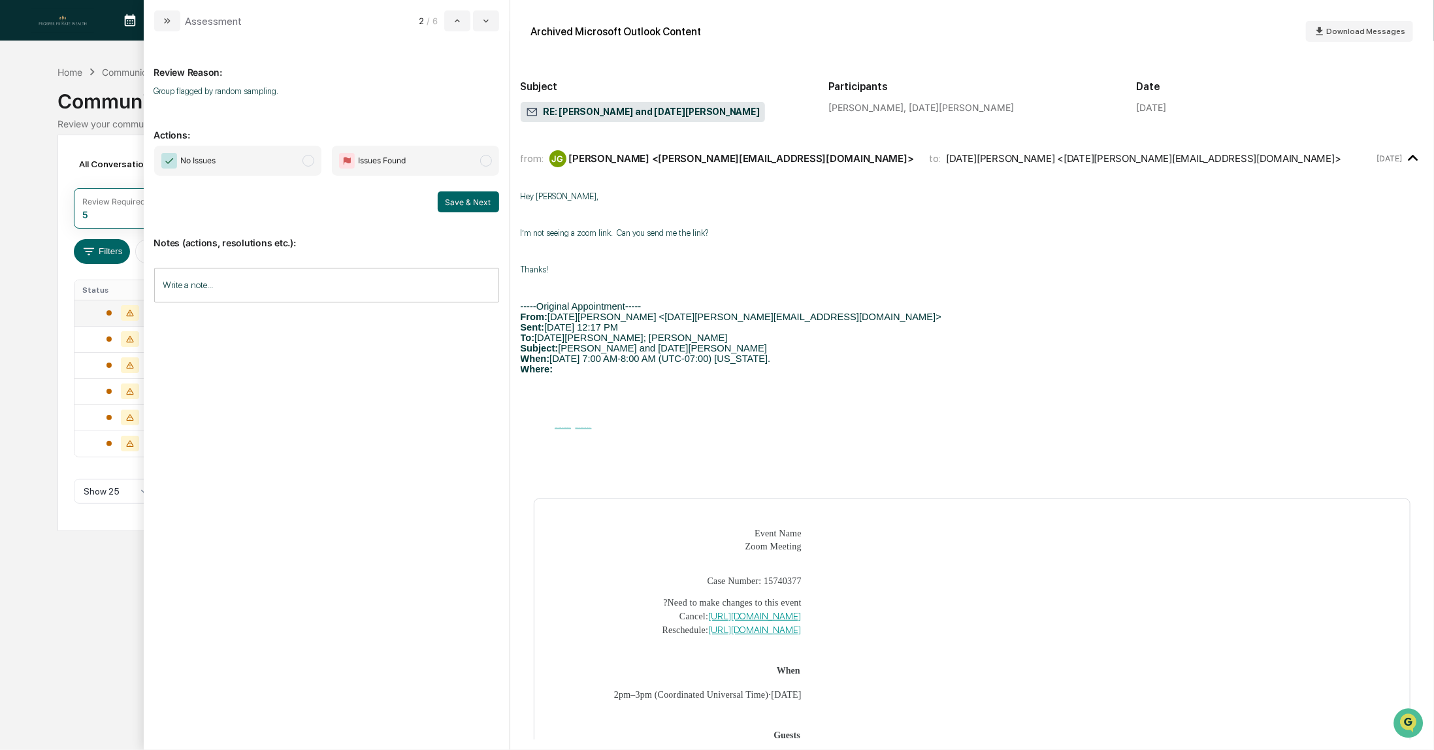
click at [227, 155] on span "No Issues" at bounding box center [237, 161] width 167 height 30
click at [462, 201] on button "Save & Next" at bounding box center [468, 201] width 61 height 21
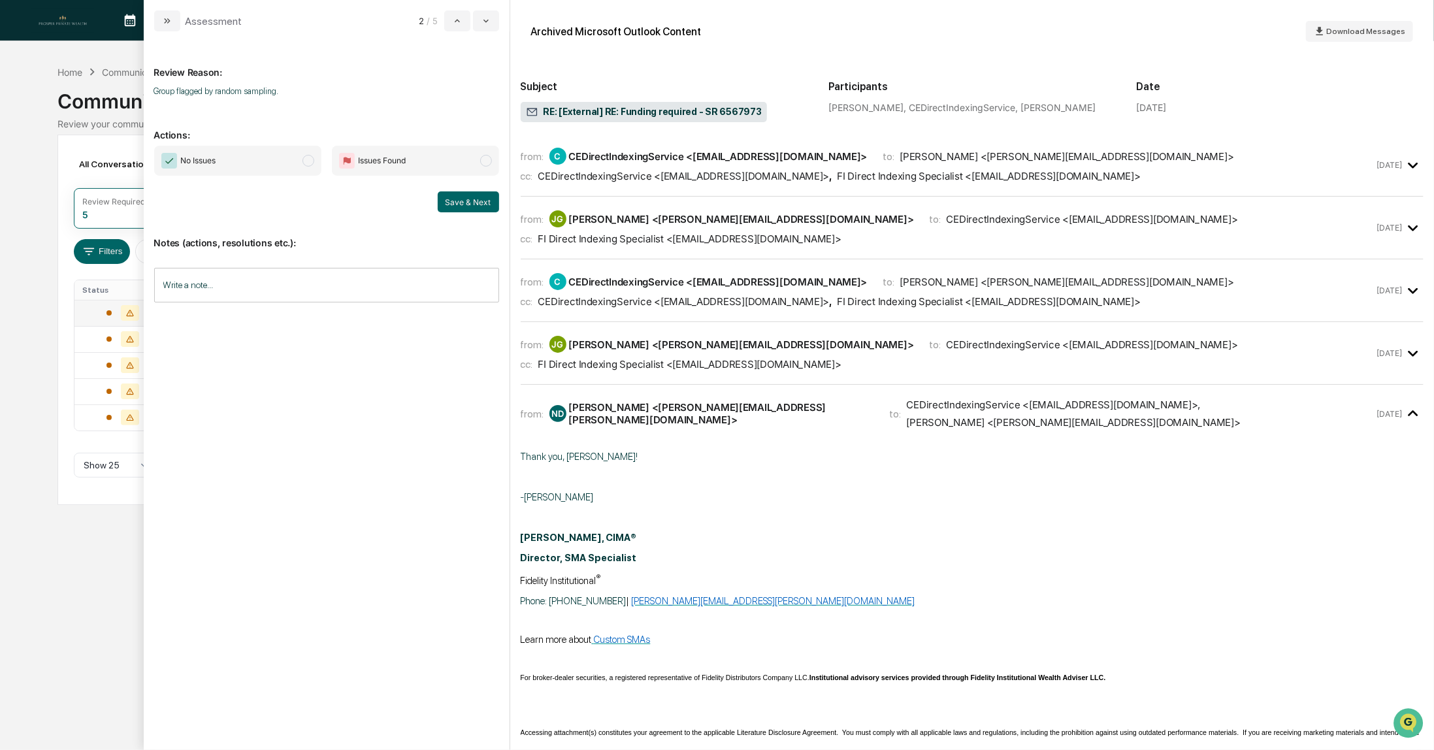
click at [234, 163] on span "No Issues" at bounding box center [237, 161] width 167 height 30
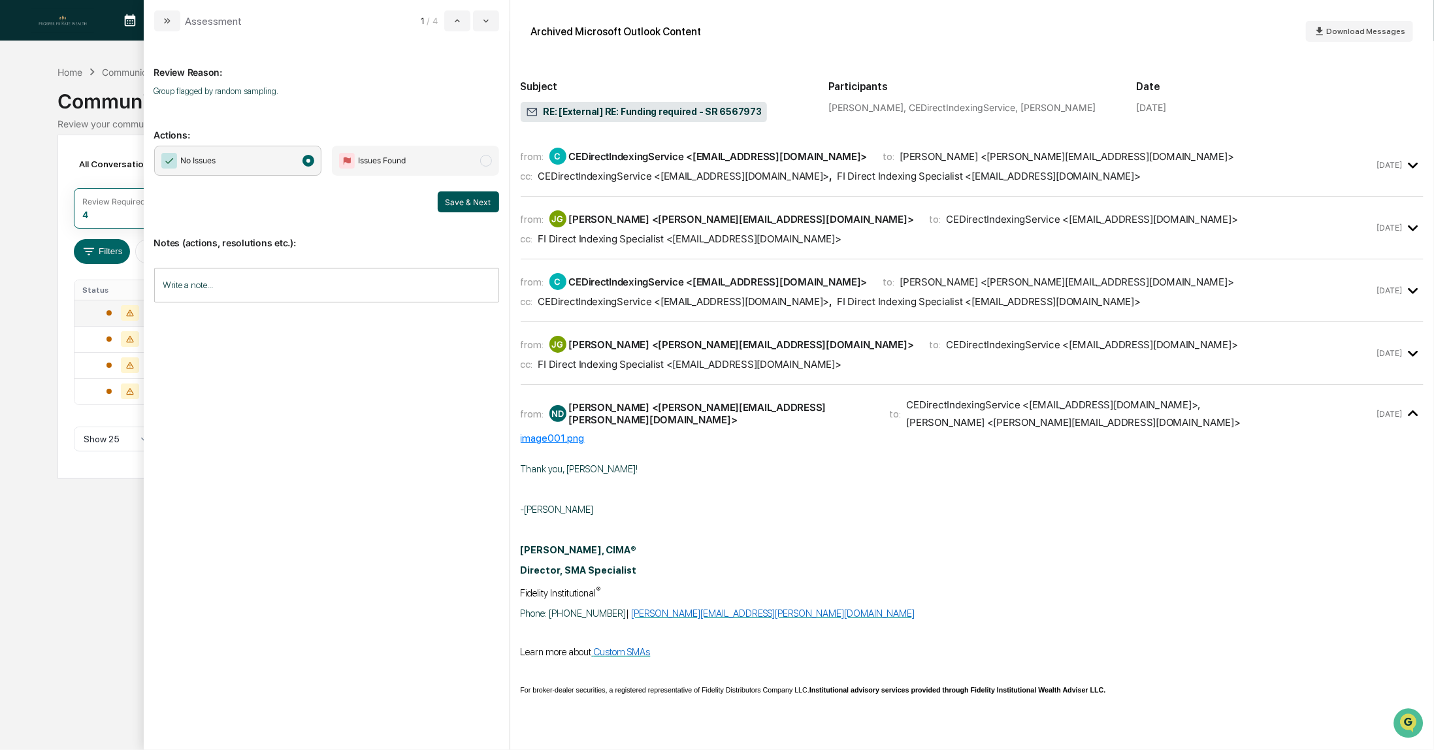
click at [470, 203] on button "Save & Next" at bounding box center [468, 201] width 61 height 21
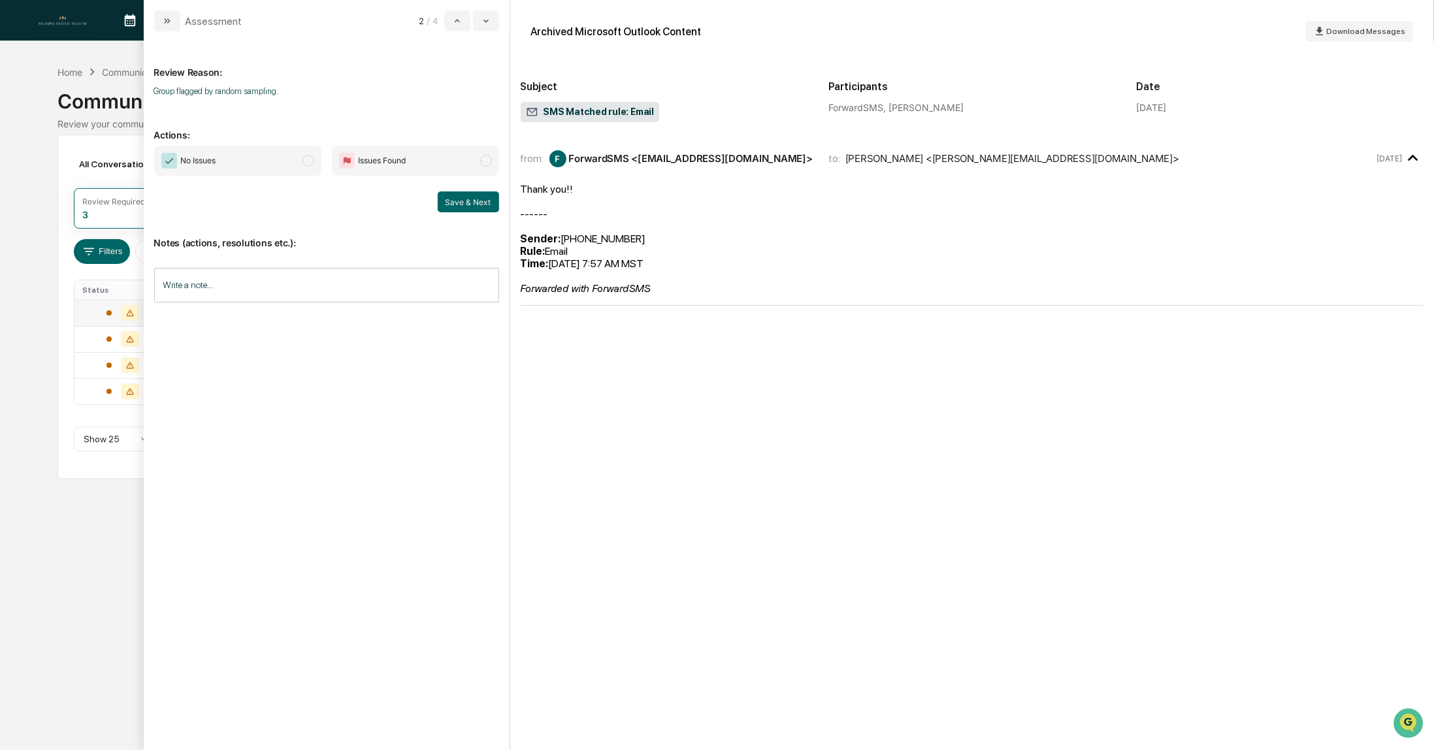
click at [234, 158] on span "No Issues" at bounding box center [237, 161] width 167 height 30
click at [481, 205] on button "Save & Next" at bounding box center [468, 201] width 61 height 21
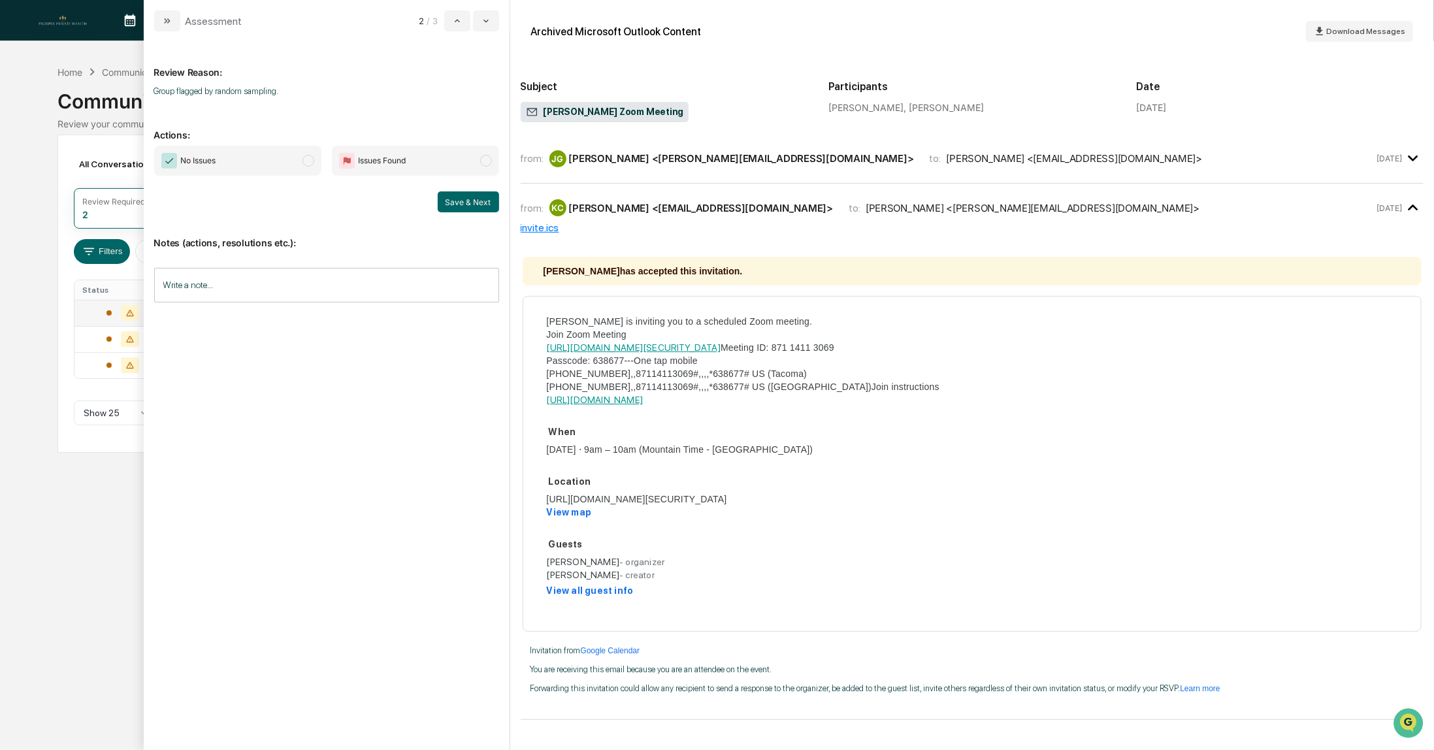
click at [232, 165] on span "No Issues" at bounding box center [237, 161] width 167 height 30
click at [460, 202] on button "Save & Next" at bounding box center [468, 201] width 61 height 21
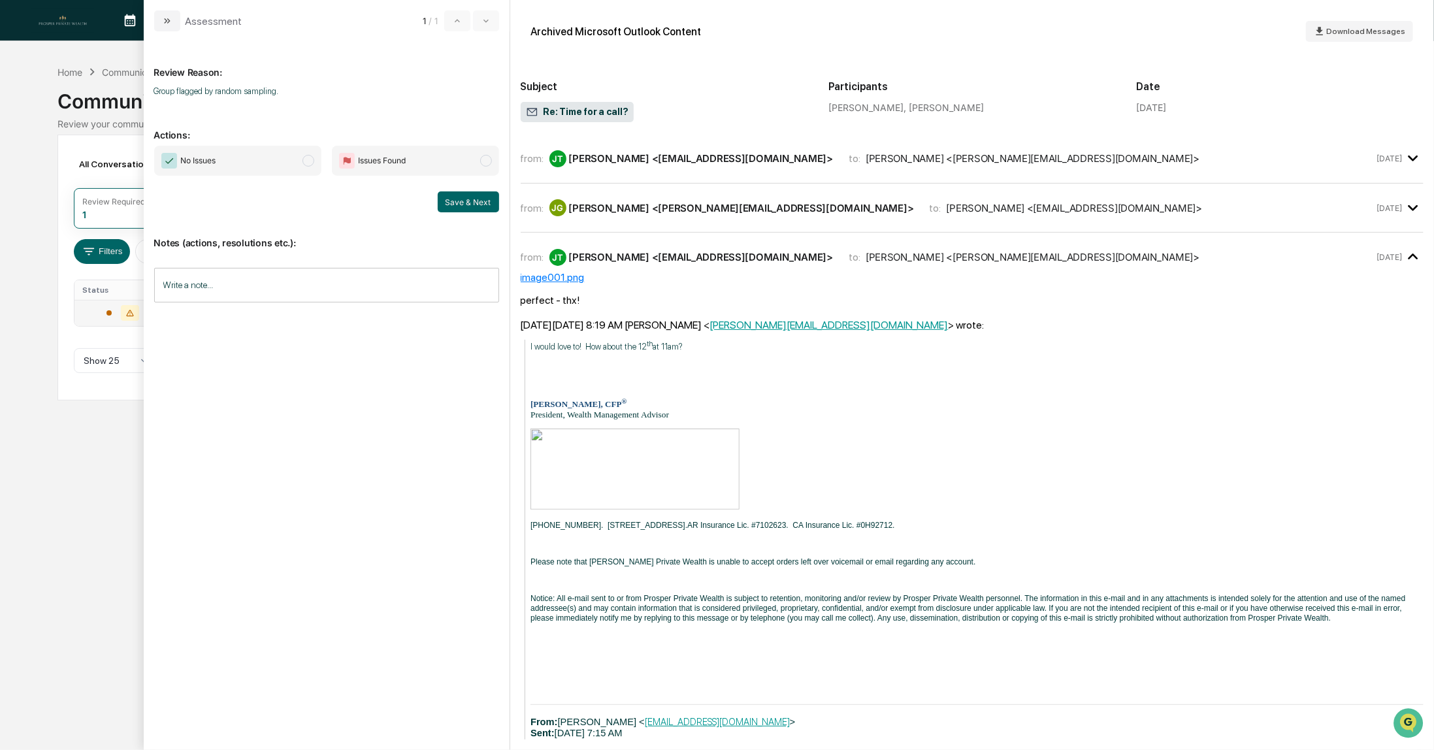
click at [242, 168] on span "No Issues" at bounding box center [237, 161] width 167 height 30
click at [476, 208] on button "Save & Next" at bounding box center [468, 201] width 61 height 21
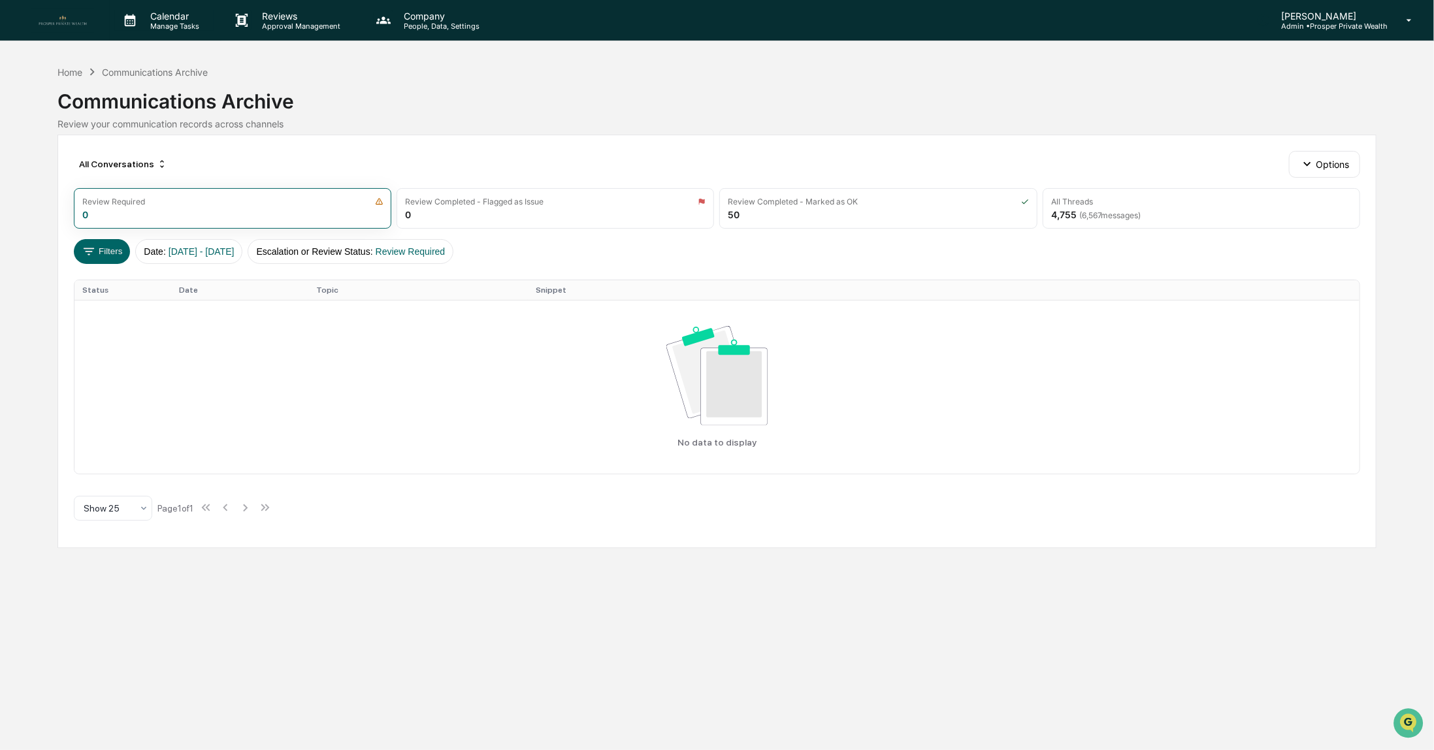
click at [170, 25] on p "Manage Tasks" at bounding box center [173, 26] width 66 height 9
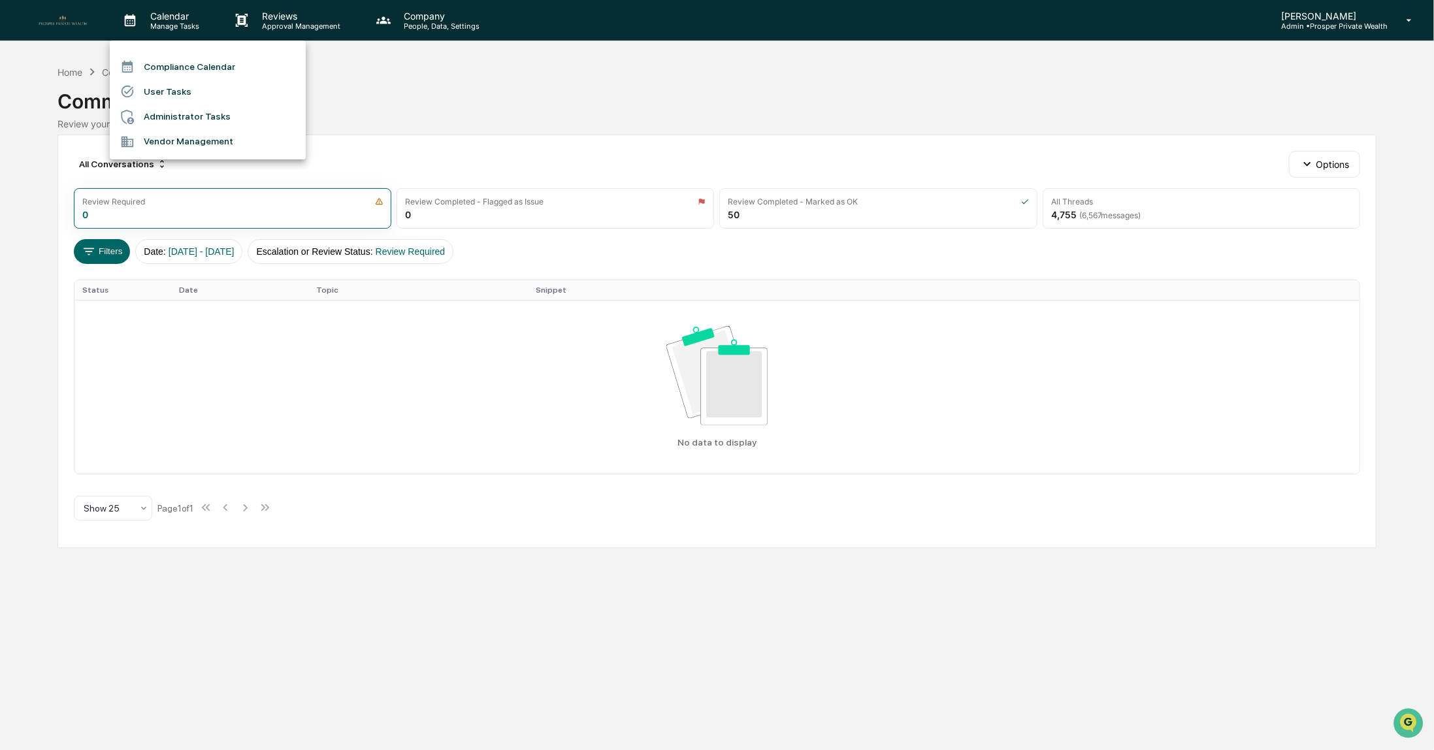
click at [171, 114] on li "Administrator Tasks" at bounding box center [208, 117] width 196 height 25
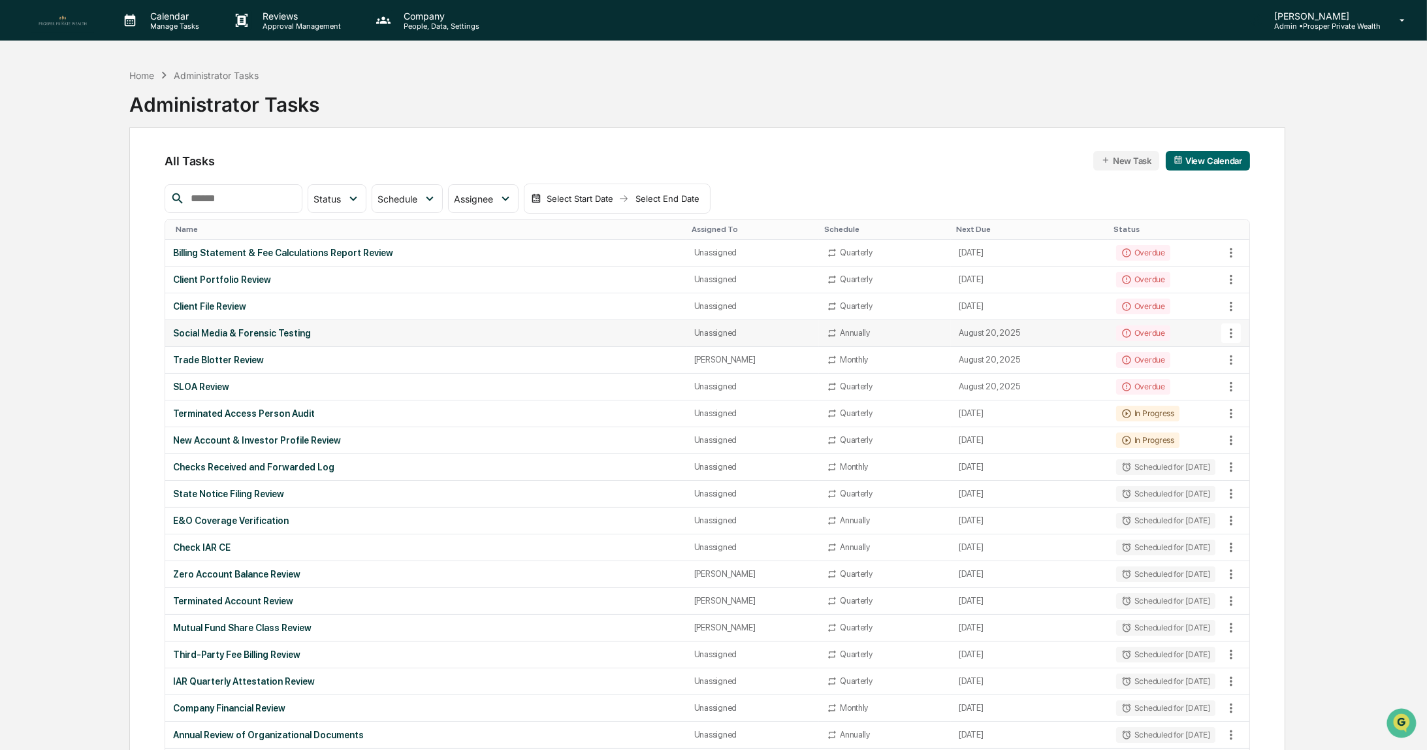
click at [253, 329] on div "Social Media & Forensic Testing" at bounding box center [425, 333] width 505 height 10
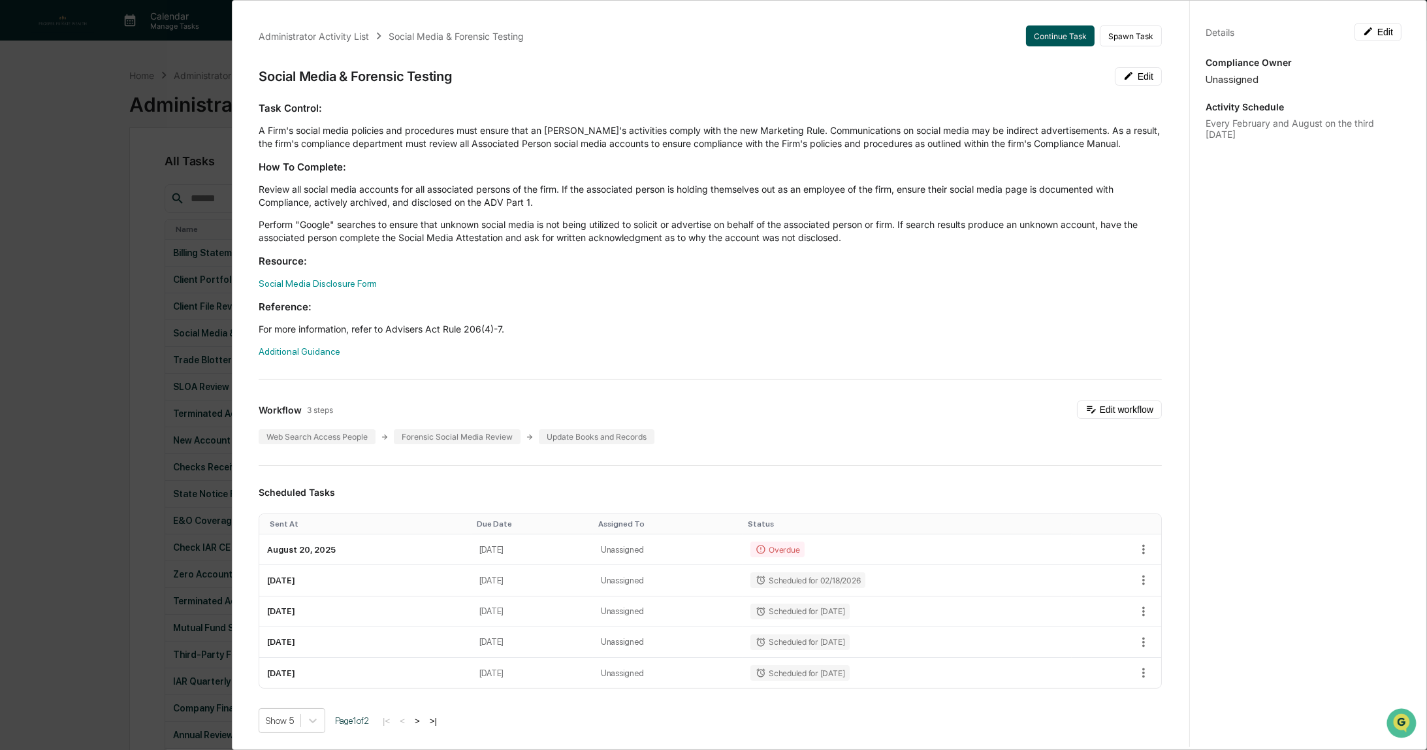
click at [1050, 36] on button "Continue Task" at bounding box center [1060, 35] width 69 height 21
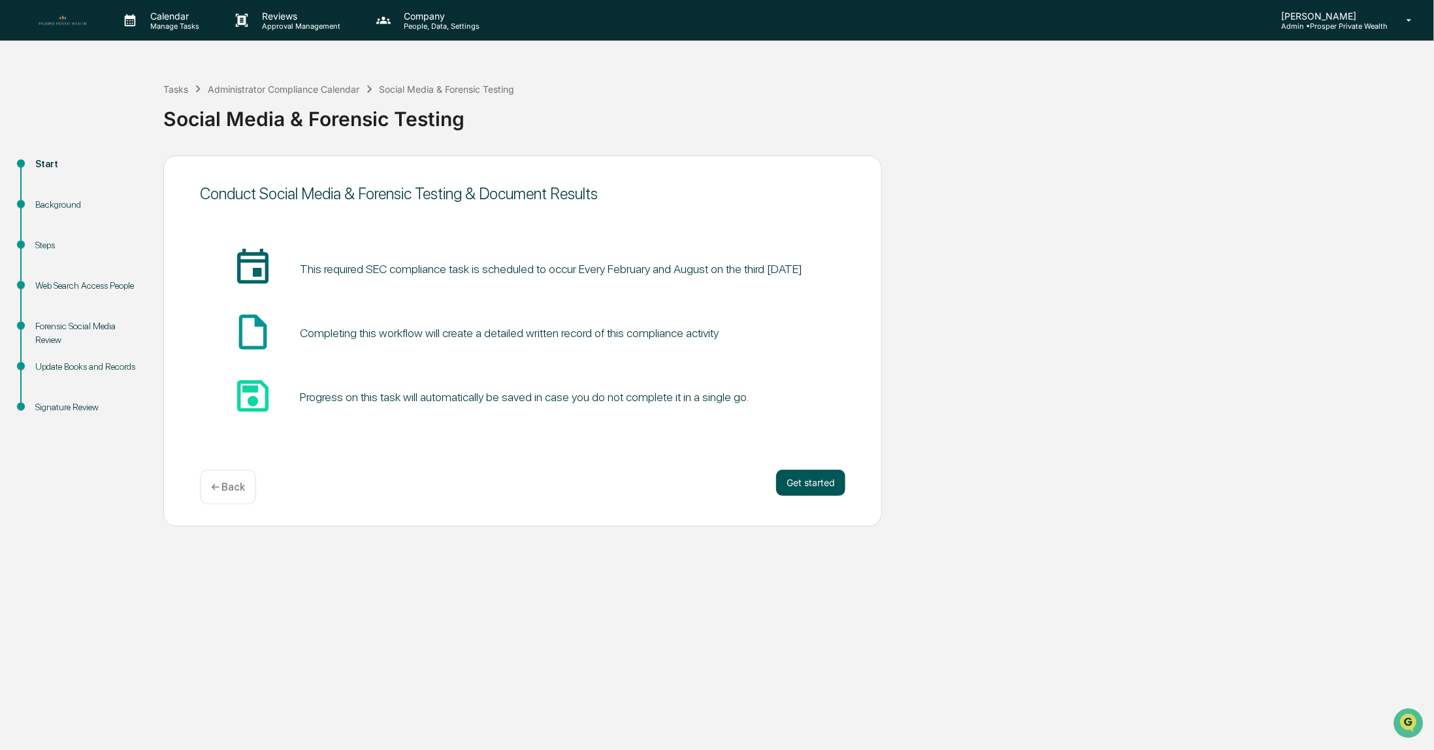
click at [813, 487] on button "Get started" at bounding box center [810, 483] width 69 height 26
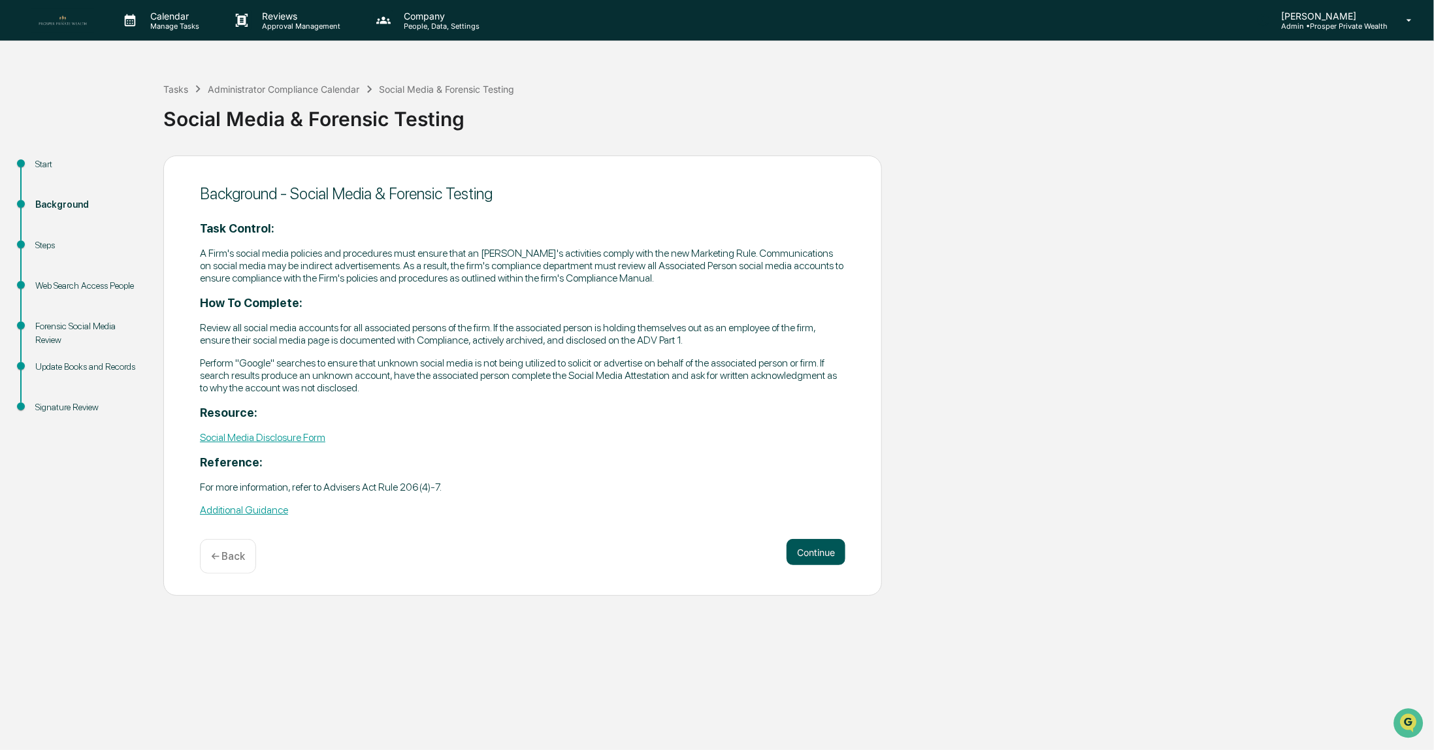
click at [810, 557] on button "Continue" at bounding box center [815, 552] width 59 height 26
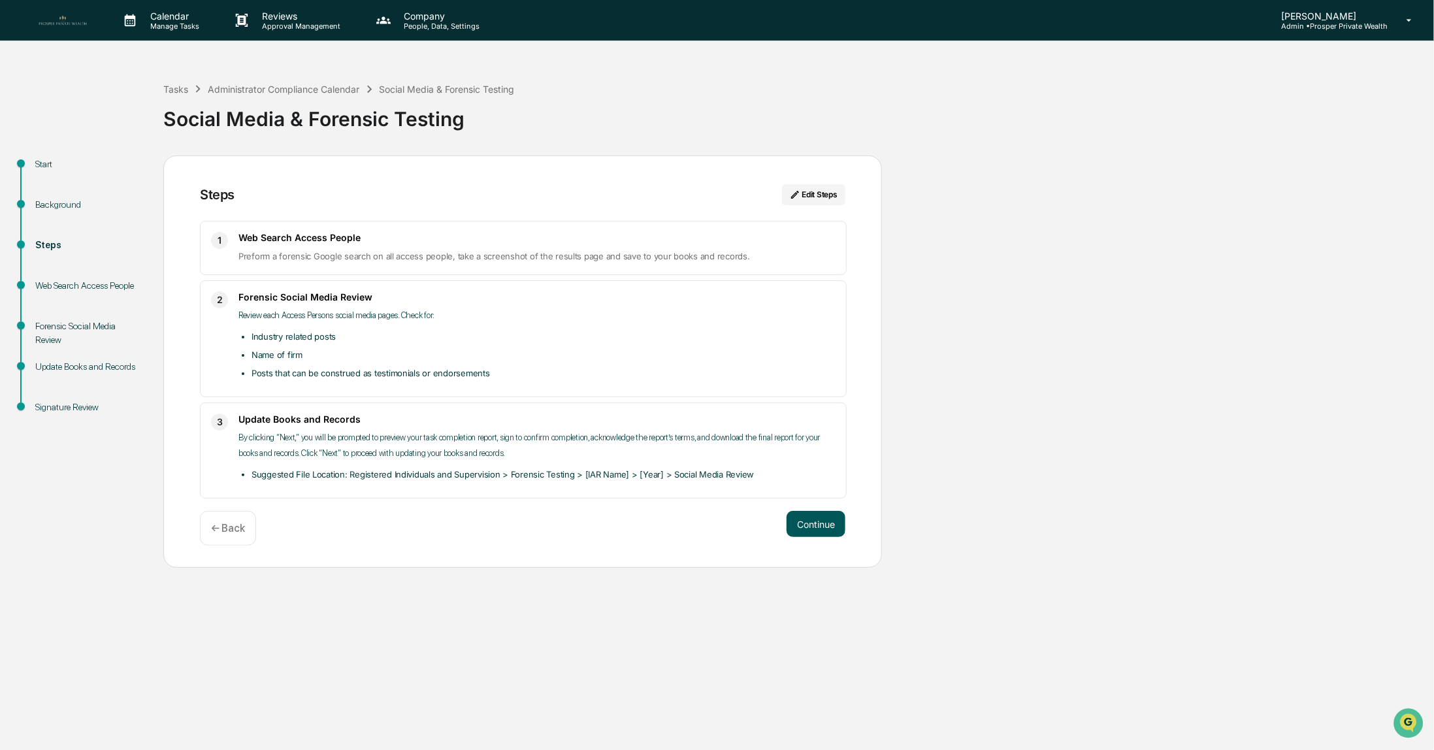
click at [811, 524] on button "Continue" at bounding box center [815, 524] width 59 height 26
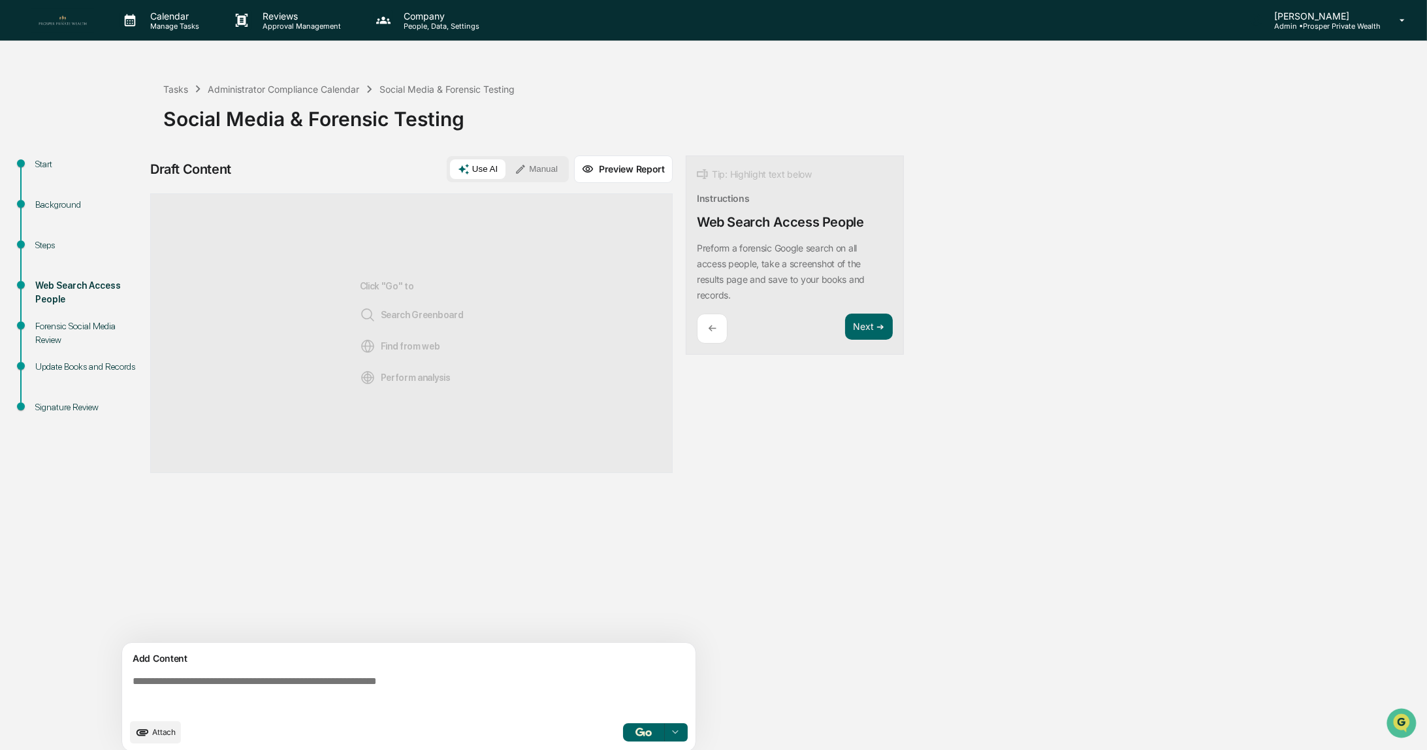
click at [544, 172] on button "Manual" at bounding box center [536, 169] width 59 height 20
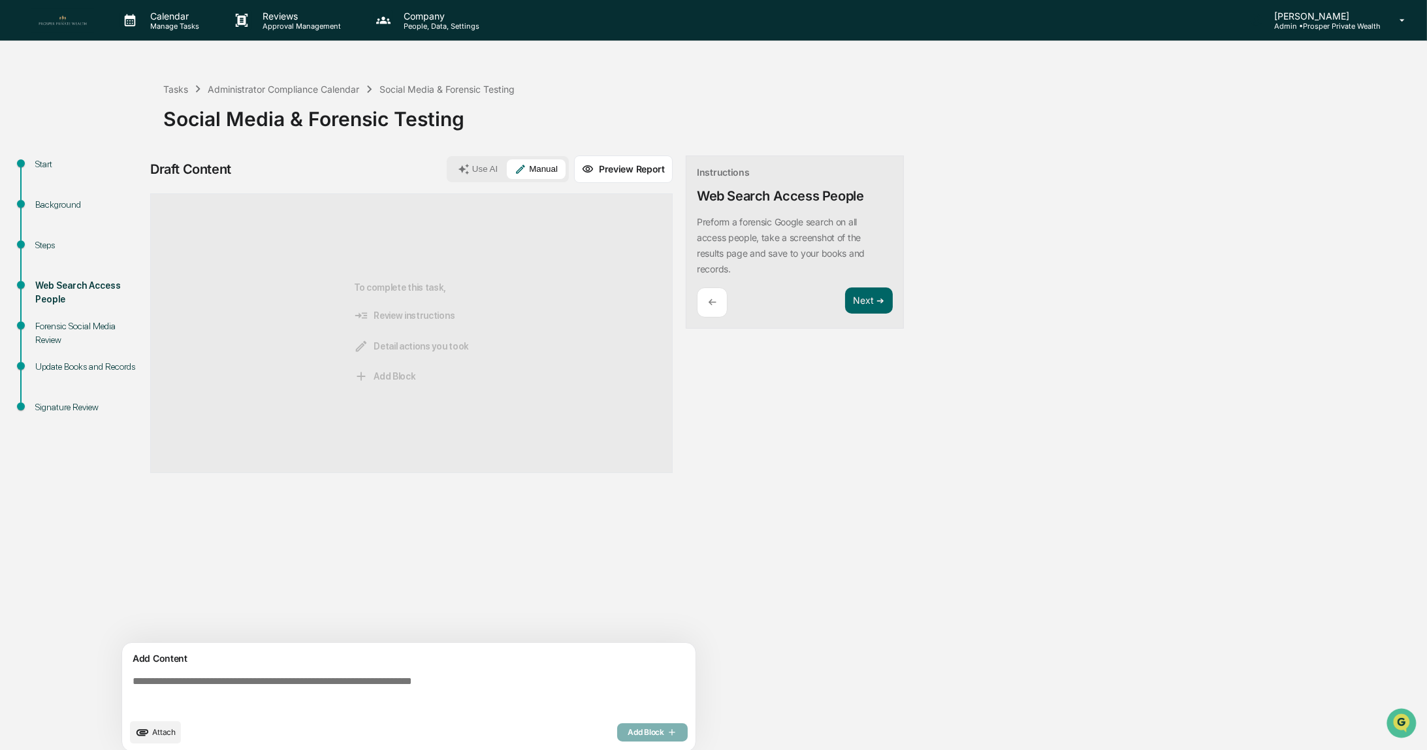
click at [346, 681] on textarea at bounding box center [411, 693] width 568 height 47
click at [370, 683] on textarea at bounding box center [411, 693] width 568 height 47
drag, startPoint x: 299, startPoint y: 686, endPoint x: 306, endPoint y: 671, distance: 16.7
click at [299, 686] on textarea at bounding box center [411, 693] width 568 height 47
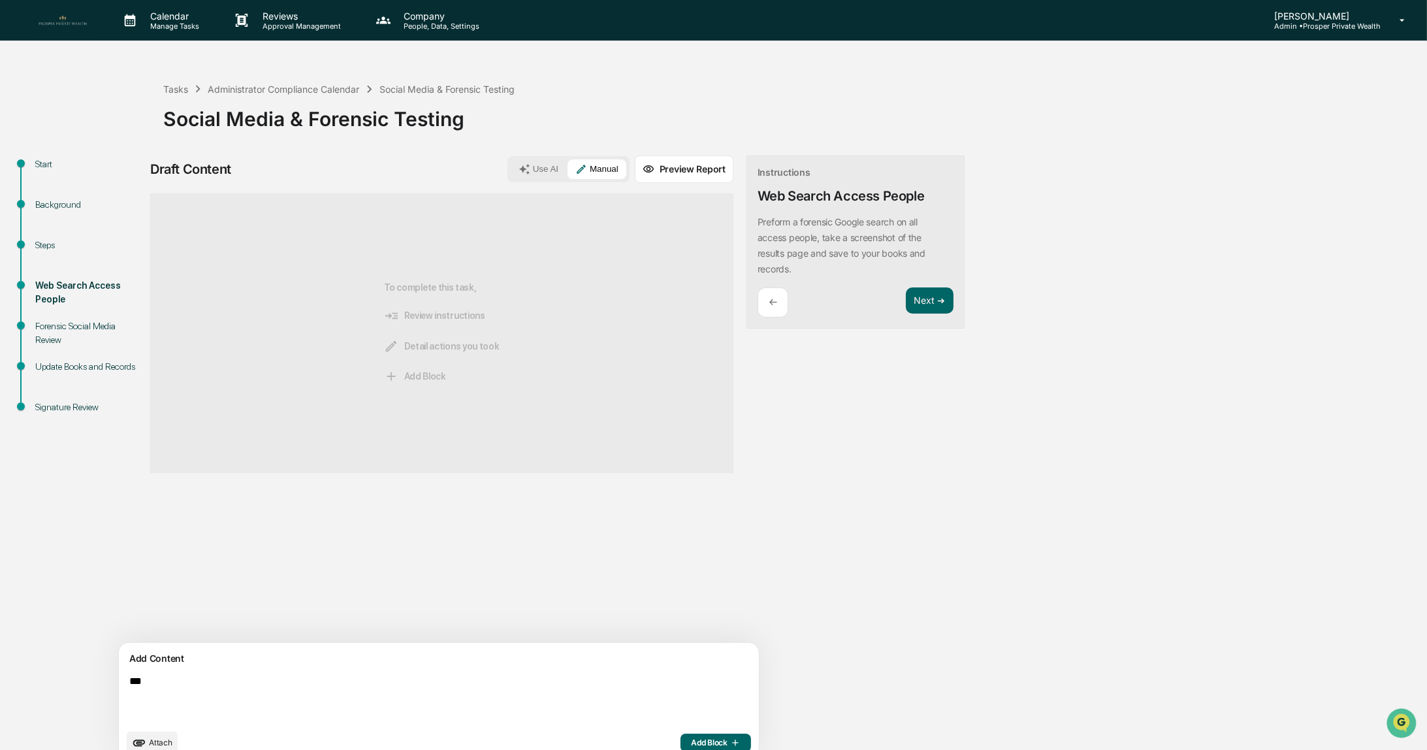
click at [236, 681] on textarea "**" at bounding box center [408, 698] width 569 height 57
click at [376, 550] on div "Sources To complete this task, Review instructions Detail actions you took Add …" at bounding box center [441, 417] width 583 height 449
click at [191, 680] on textarea "**" at bounding box center [408, 698] width 569 height 57
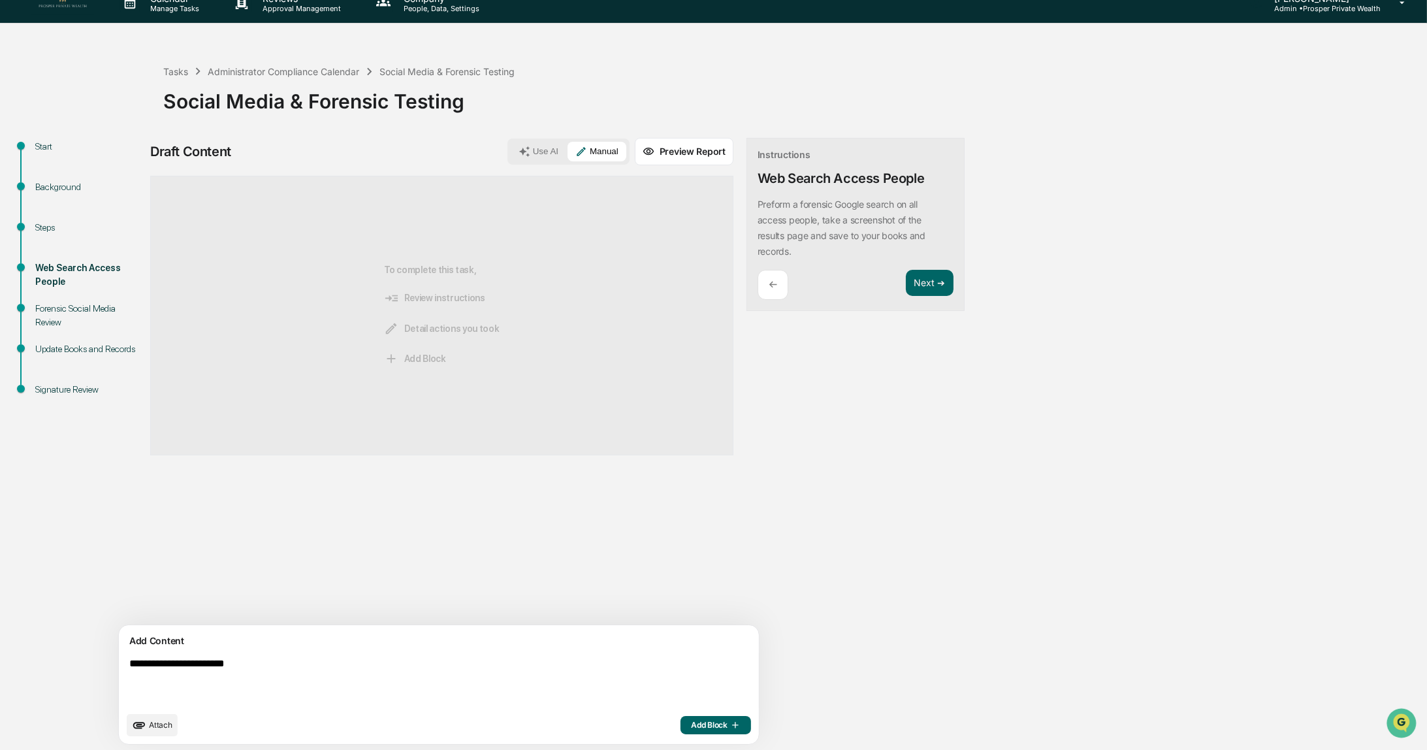
scroll to position [19, 0]
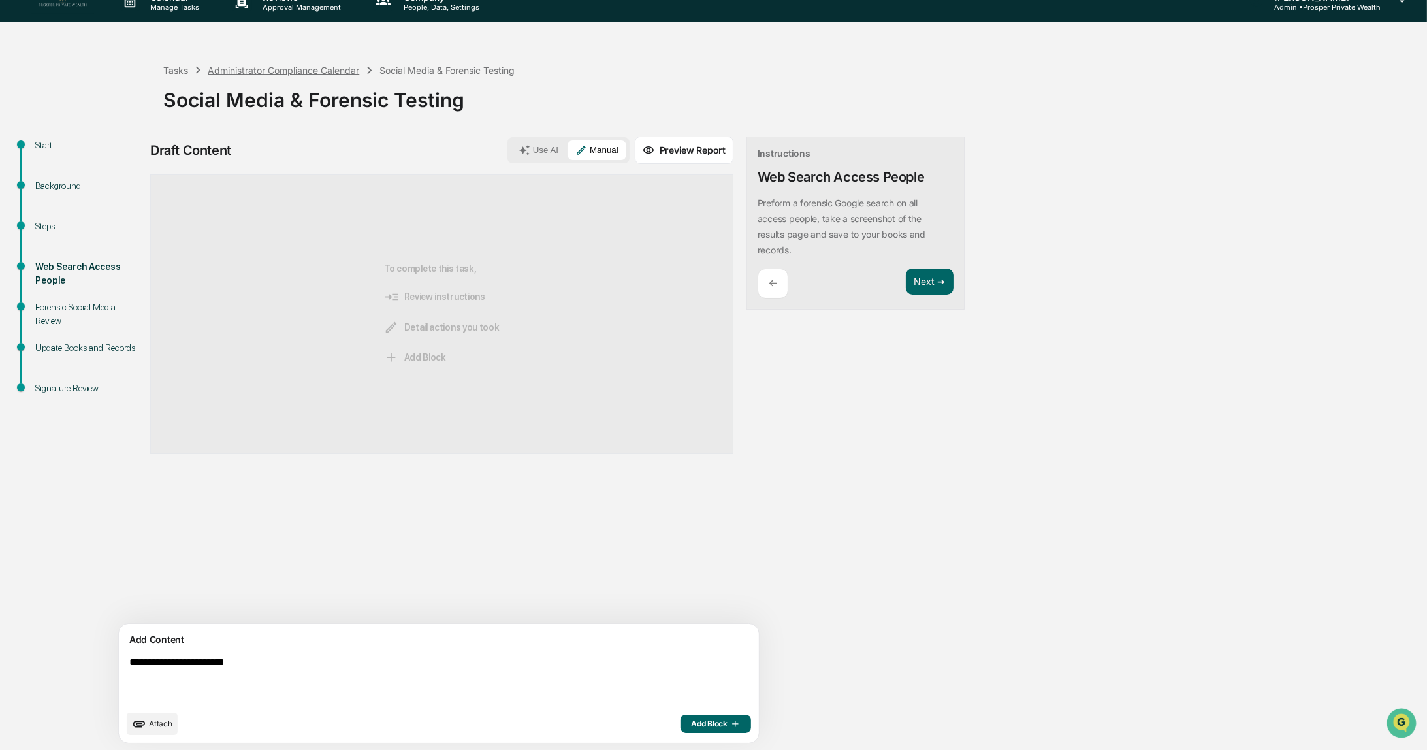
type textarea "**********"
click at [242, 69] on div "Administrator Compliance Calendar" at bounding box center [284, 70] width 152 height 11
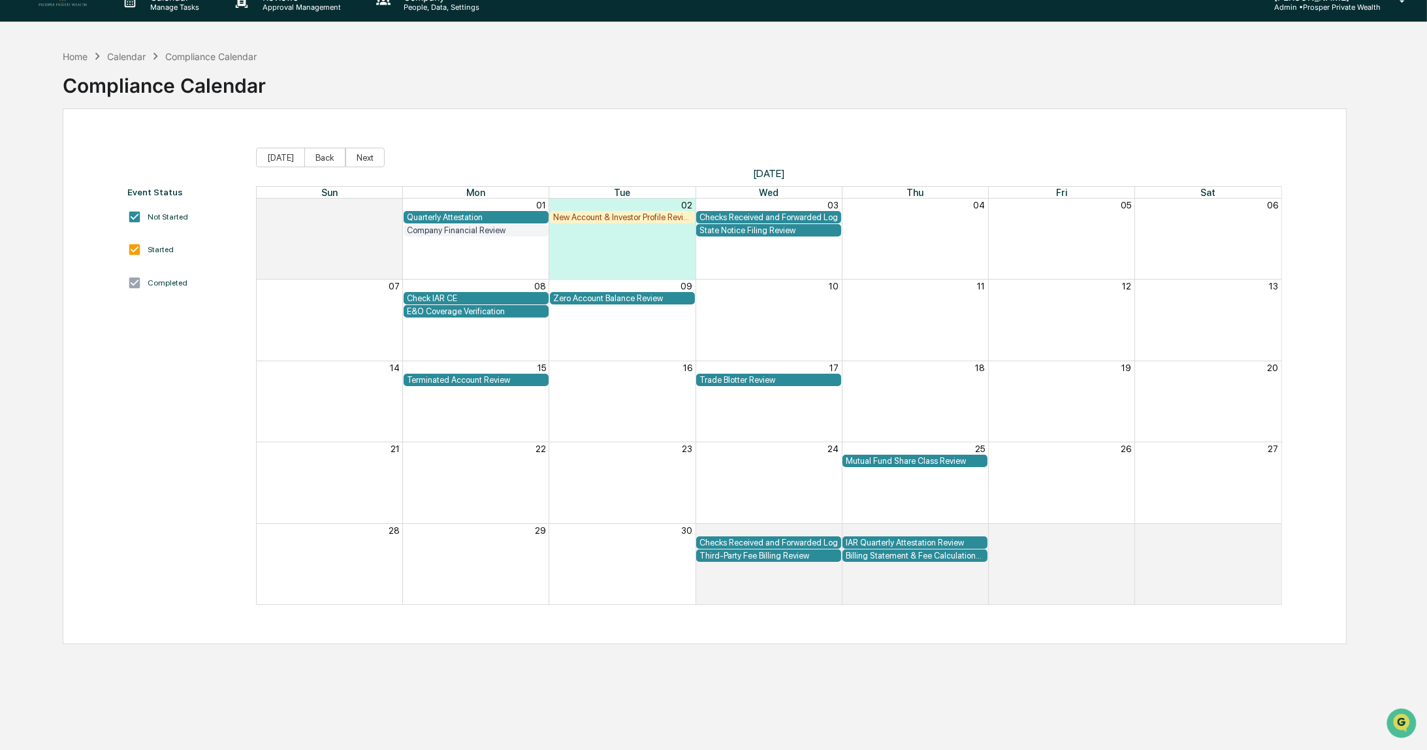
click at [130, 59] on div "Calendar" at bounding box center [126, 56] width 39 height 11
click at [71, 54] on div "Home" at bounding box center [75, 56] width 25 height 11
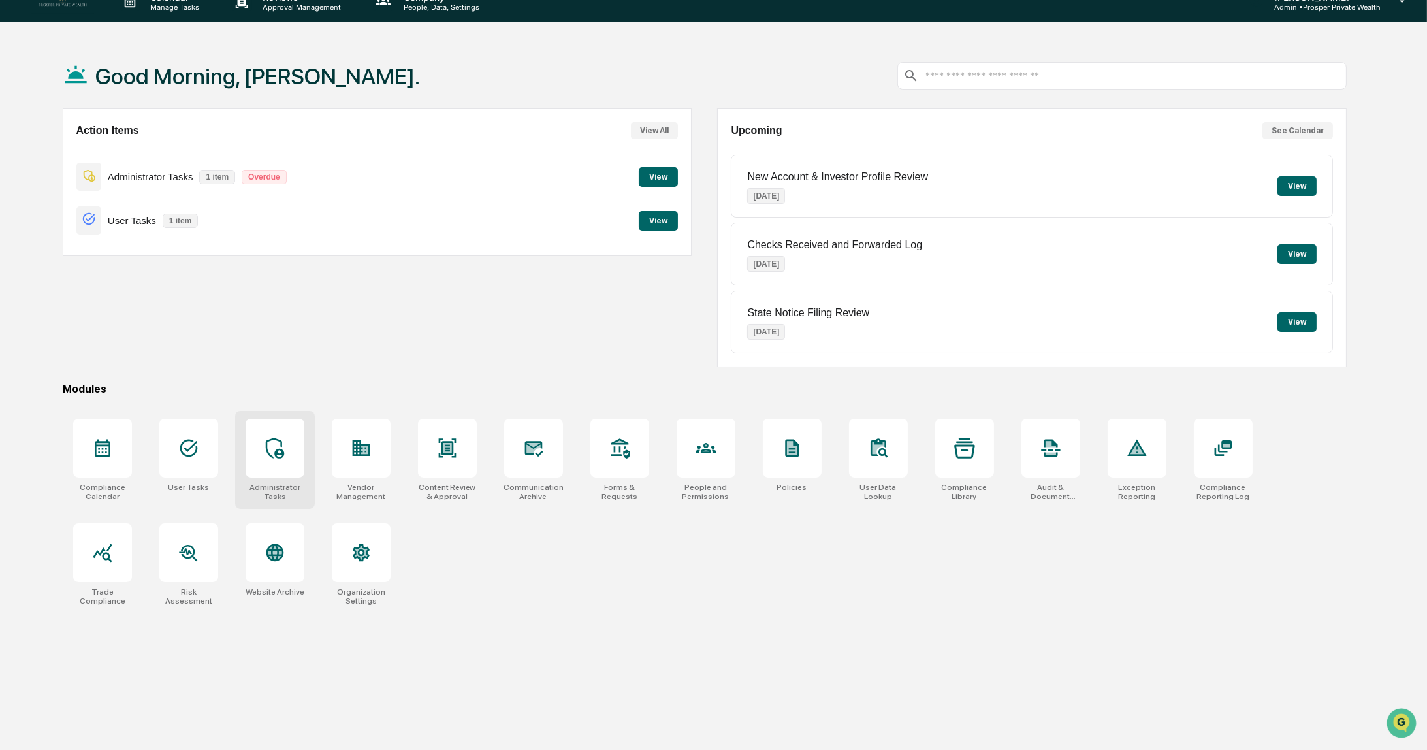
click at [285, 451] on div at bounding box center [275, 448] width 59 height 59
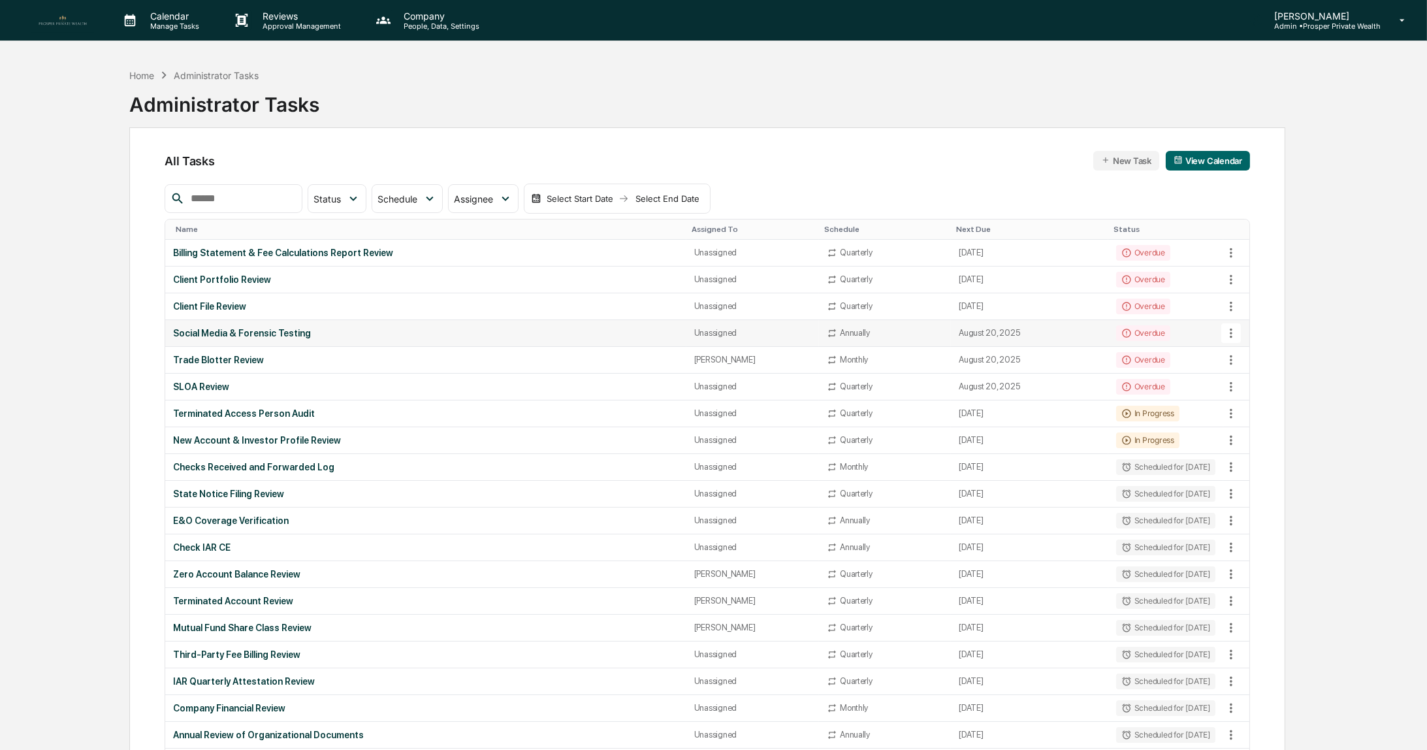
click at [294, 332] on div "Social Media & Forensic Testing" at bounding box center [425, 333] width 505 height 10
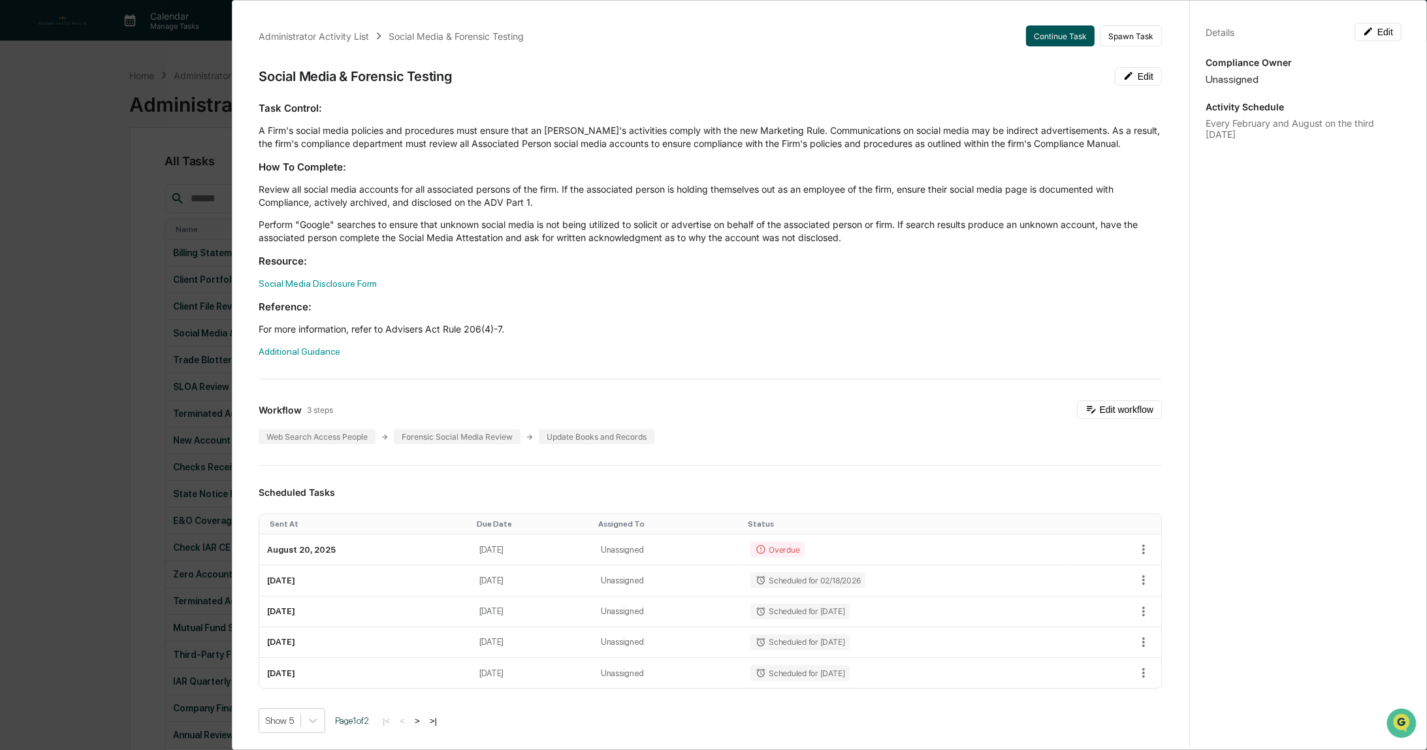
click at [1039, 43] on button "Continue Task" at bounding box center [1060, 35] width 69 height 21
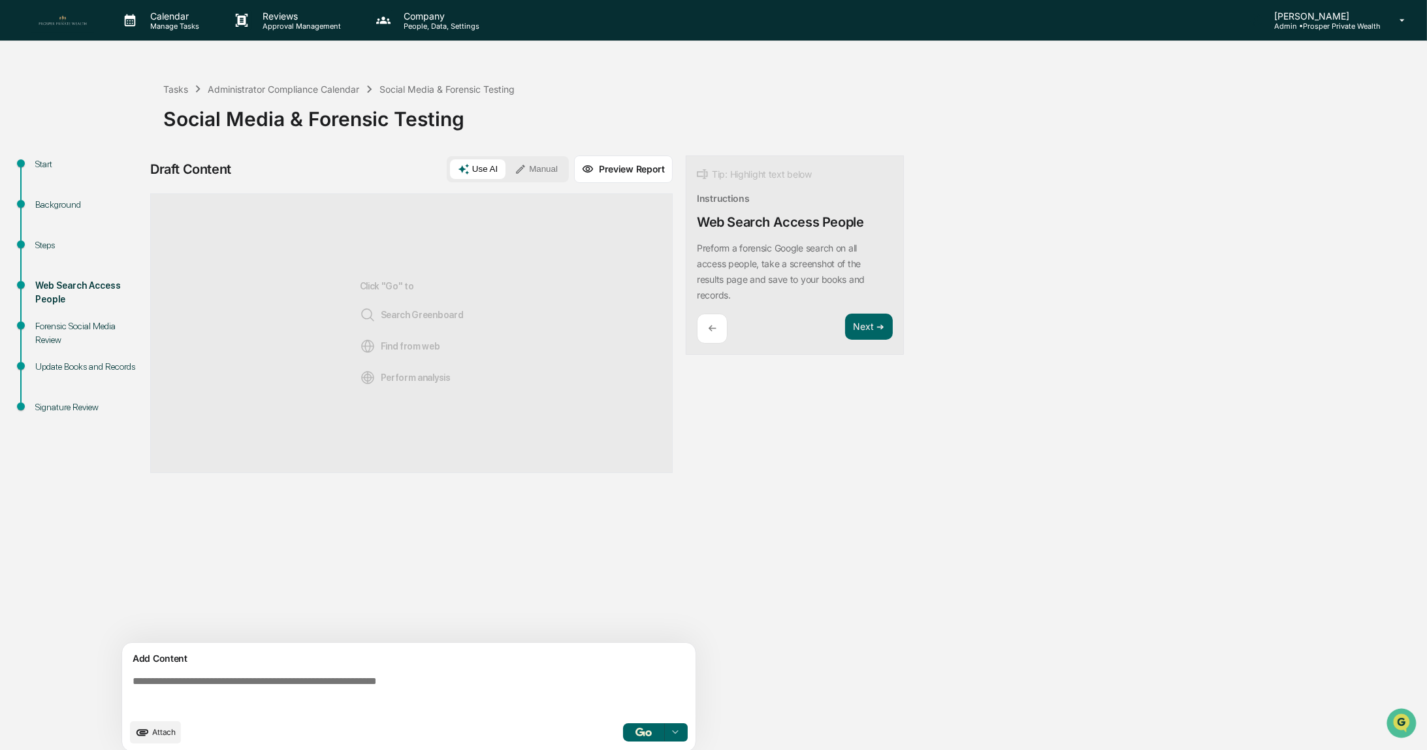
click at [160, 728] on span "Attach" at bounding box center [164, 732] width 24 height 10
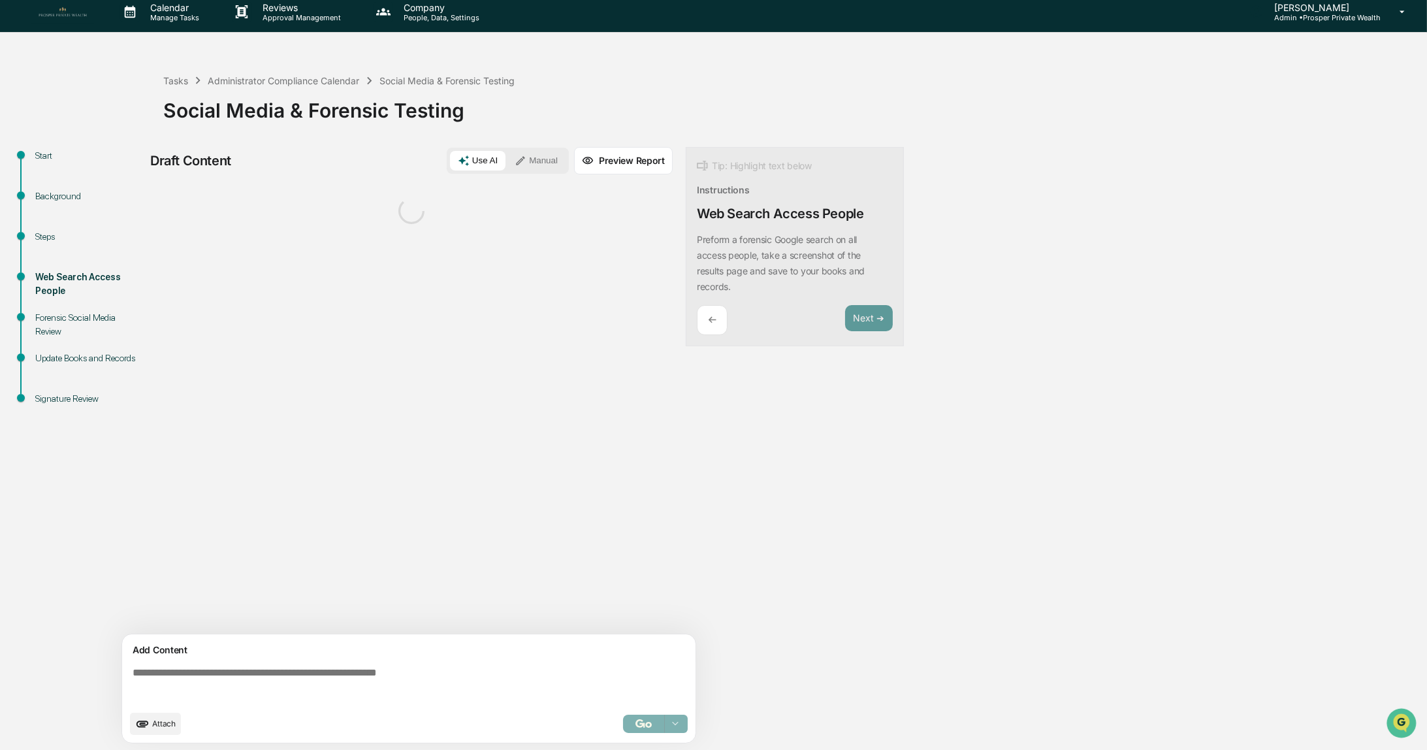
click at [154, 720] on span "Attach" at bounding box center [164, 723] width 24 height 10
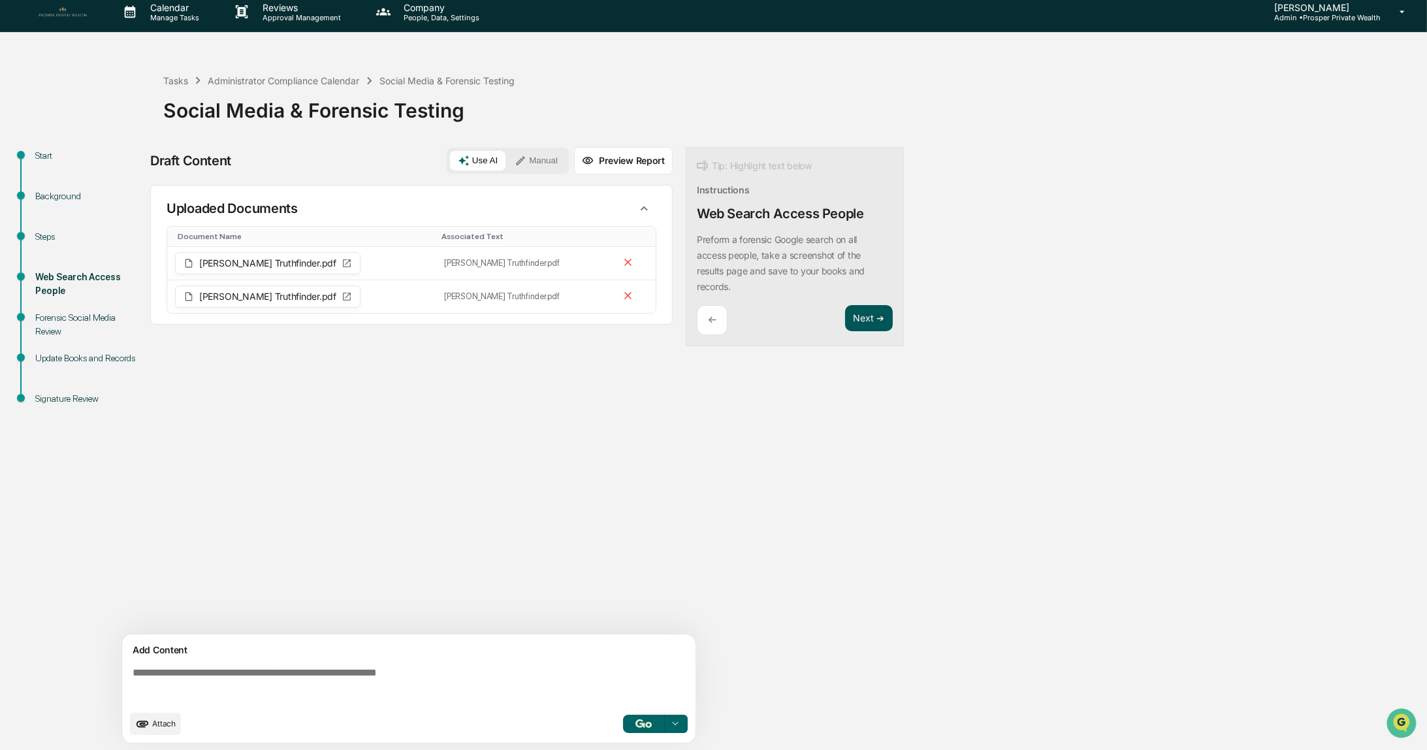
click at [866, 319] on button "Next ➔" at bounding box center [869, 318] width 48 height 27
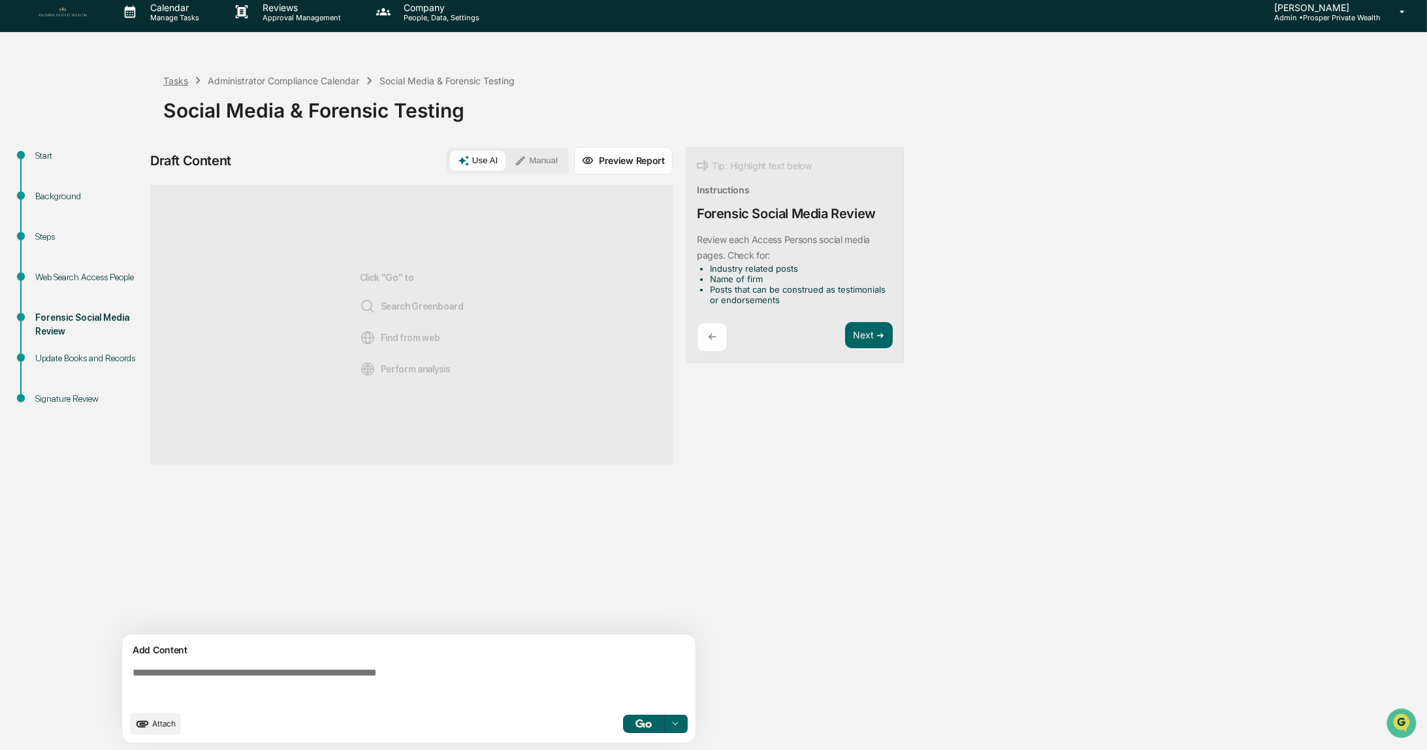
click at [169, 79] on div "Tasks" at bounding box center [175, 80] width 25 height 11
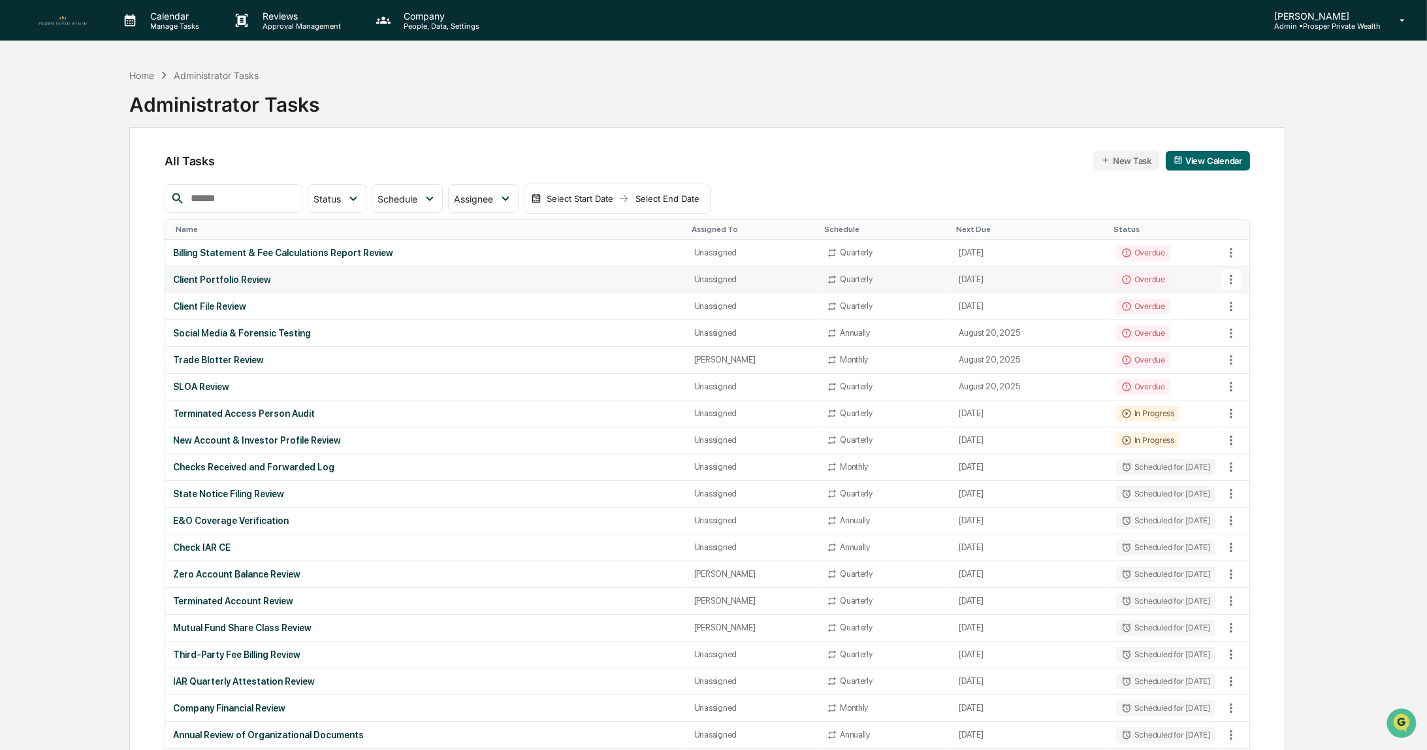
click at [257, 276] on div "Client Portfolio Review" at bounding box center [425, 279] width 505 height 10
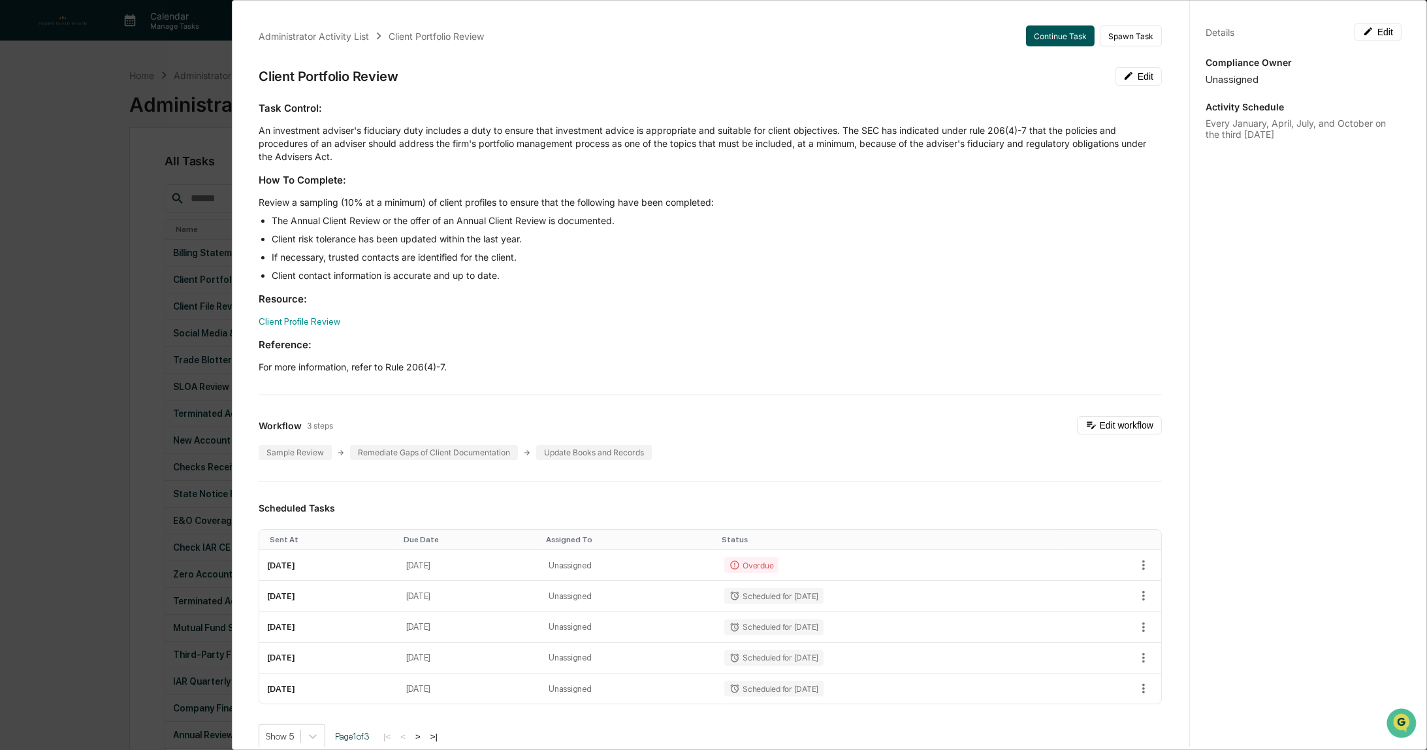
click at [1048, 36] on button "Continue Task" at bounding box center [1060, 35] width 69 height 21
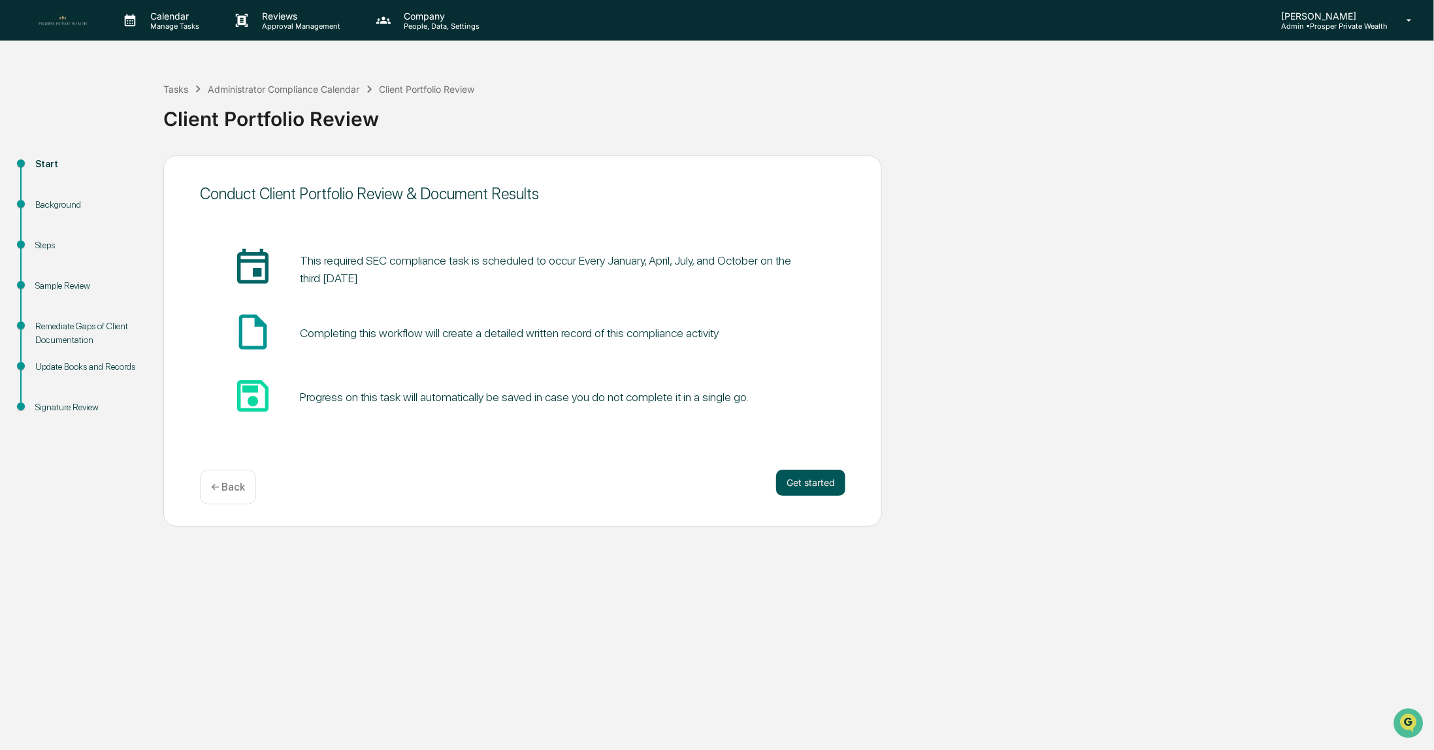
click at [811, 486] on button "Get started" at bounding box center [810, 483] width 69 height 26
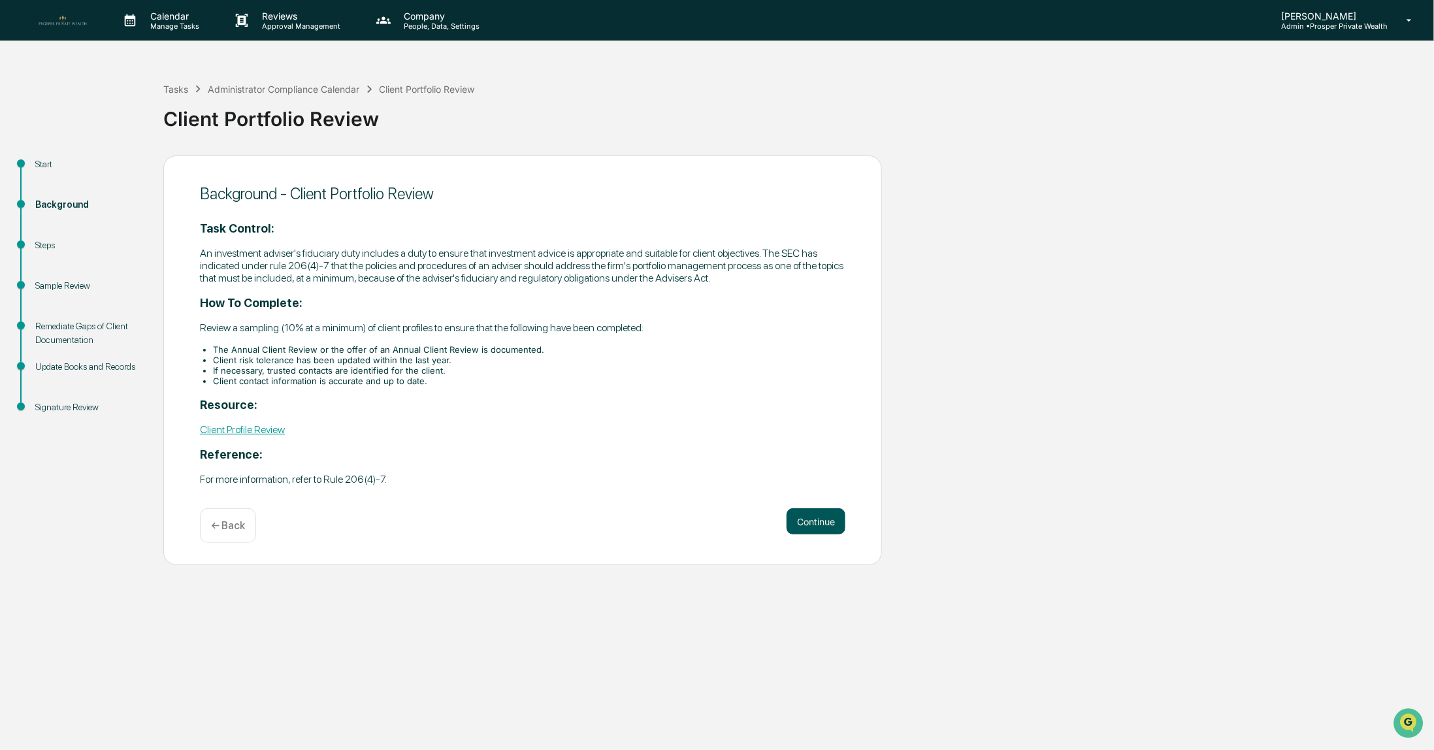
click at [816, 523] on button "Continue" at bounding box center [815, 521] width 59 height 26
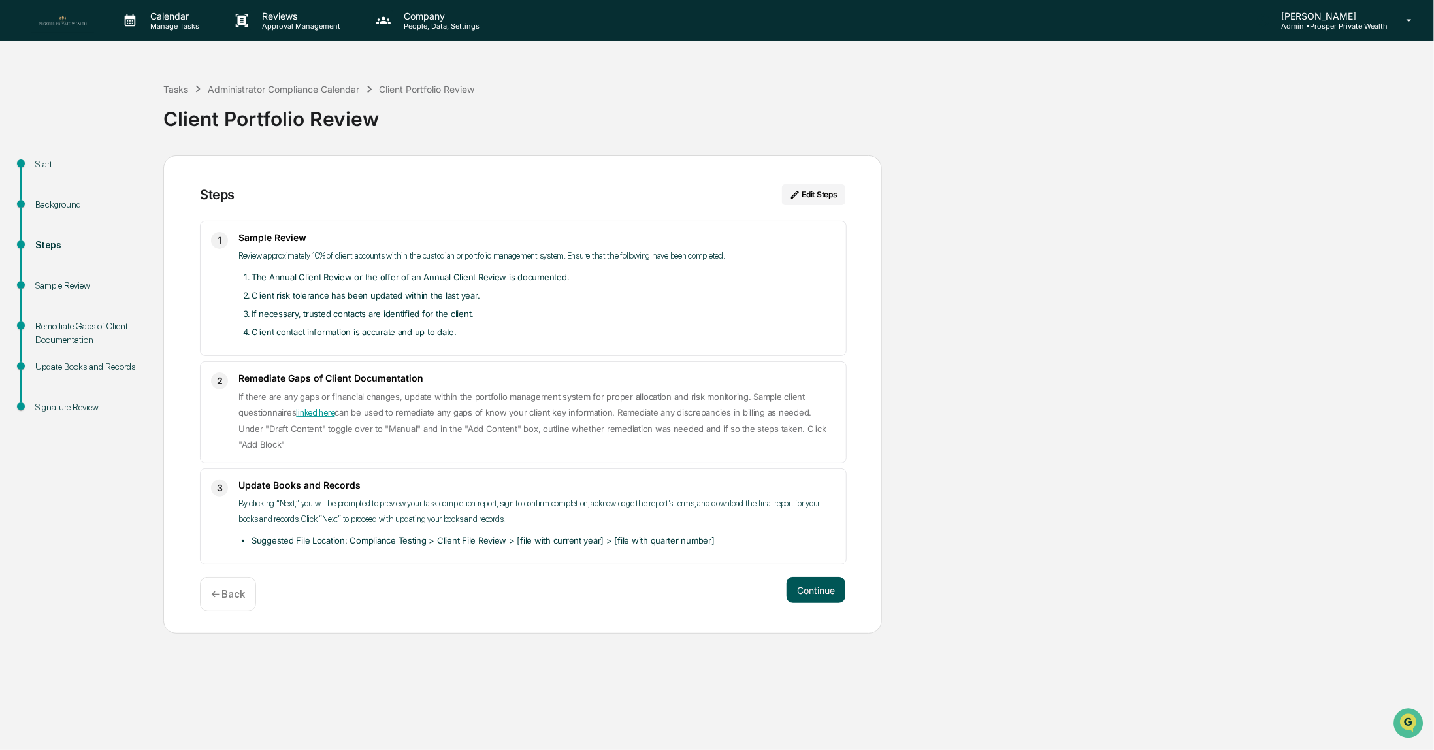
click at [813, 577] on button "Continue" at bounding box center [815, 590] width 59 height 26
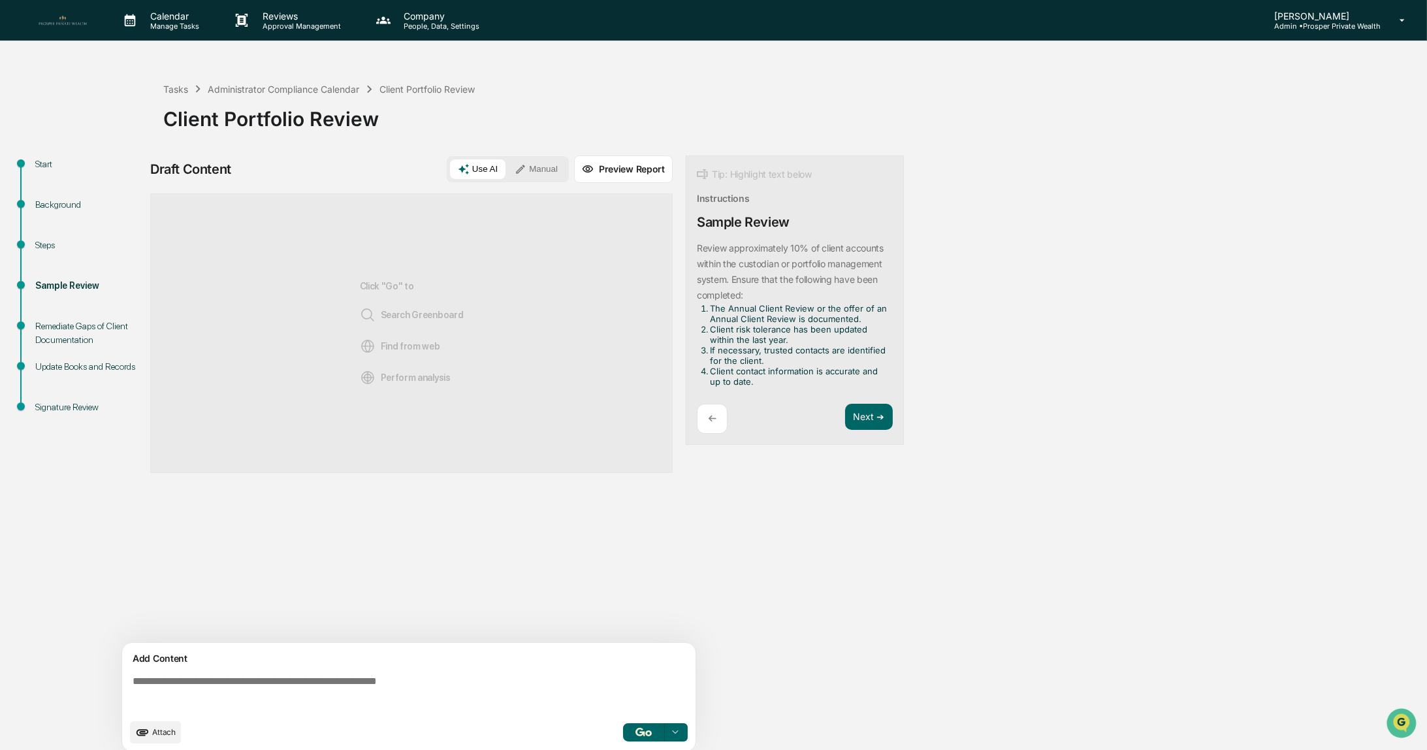
click at [253, 684] on textarea at bounding box center [411, 693] width 568 height 47
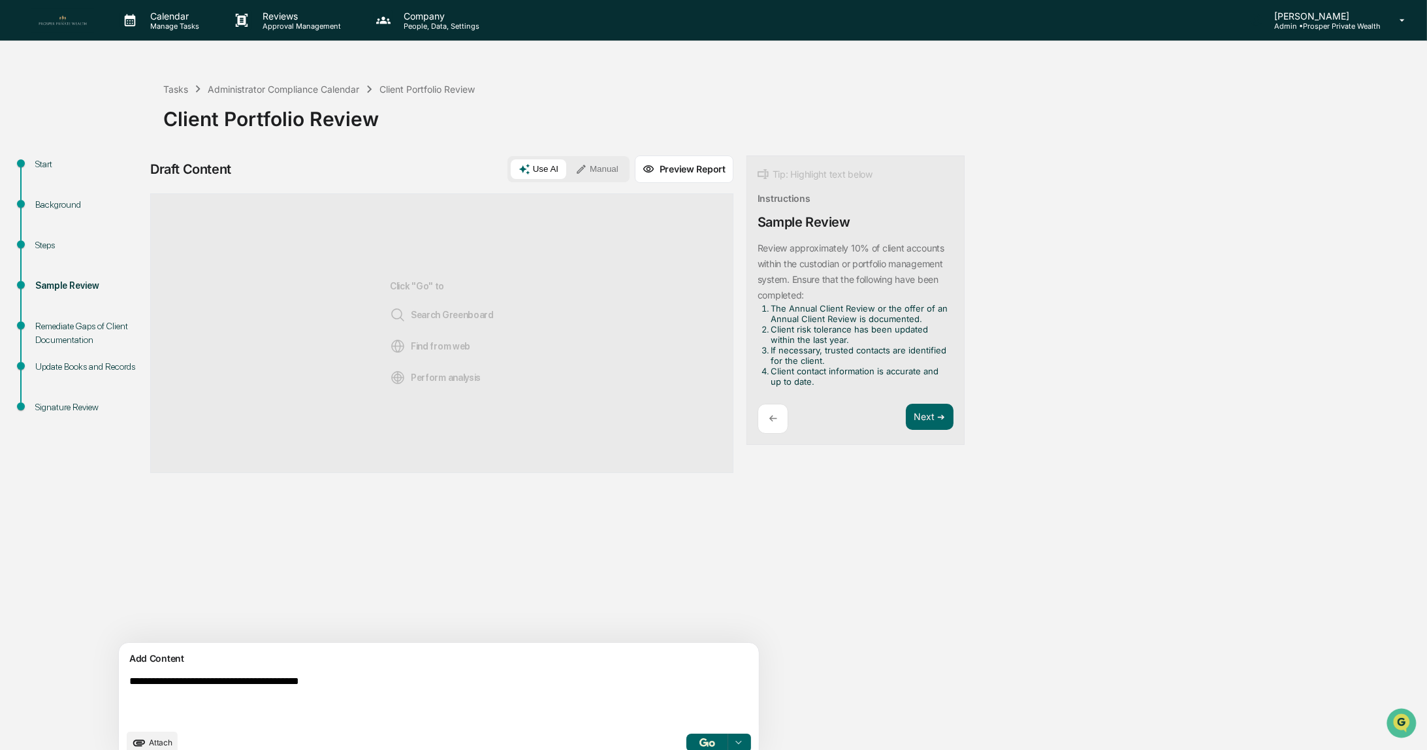
type textarea "**********"
click at [568, 165] on button "Manual" at bounding box center [597, 169] width 59 height 20
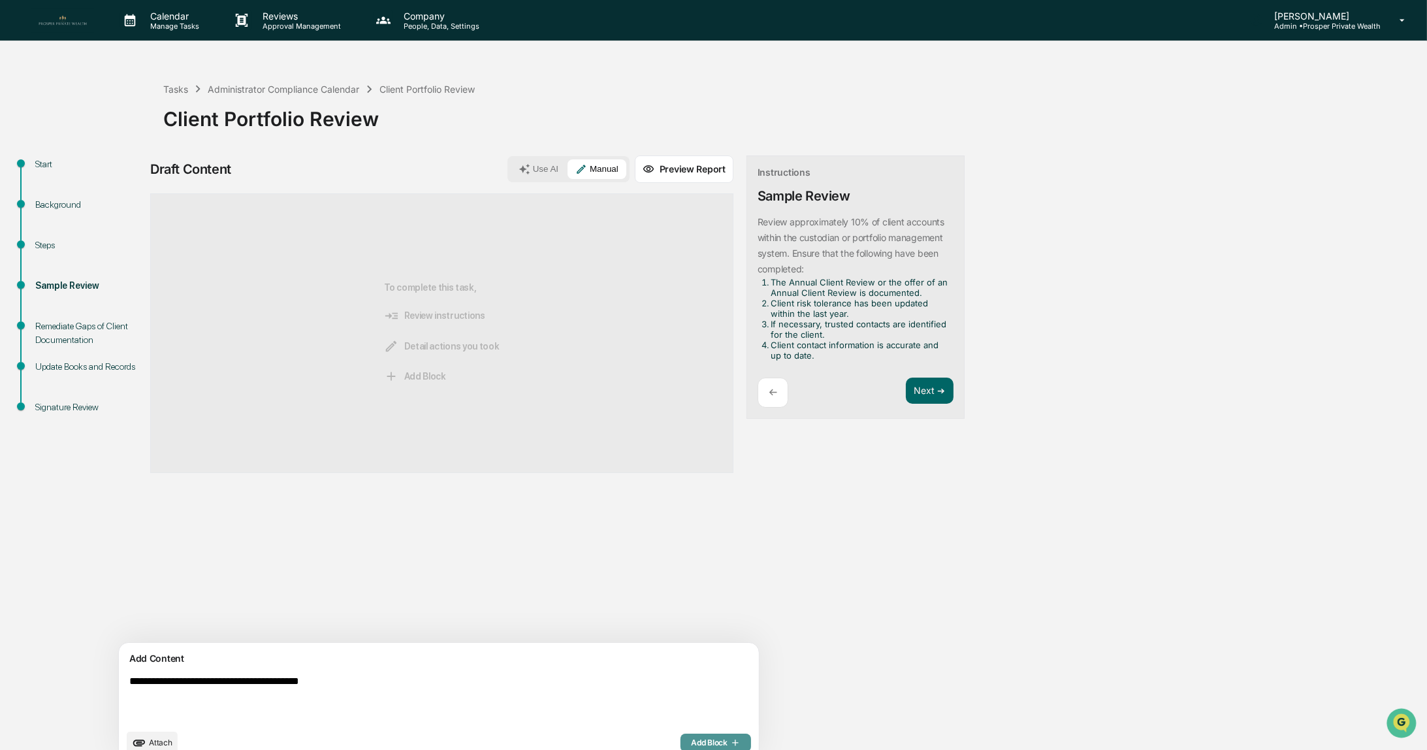
click at [681, 735] on button "Add Block" at bounding box center [716, 743] width 71 height 18
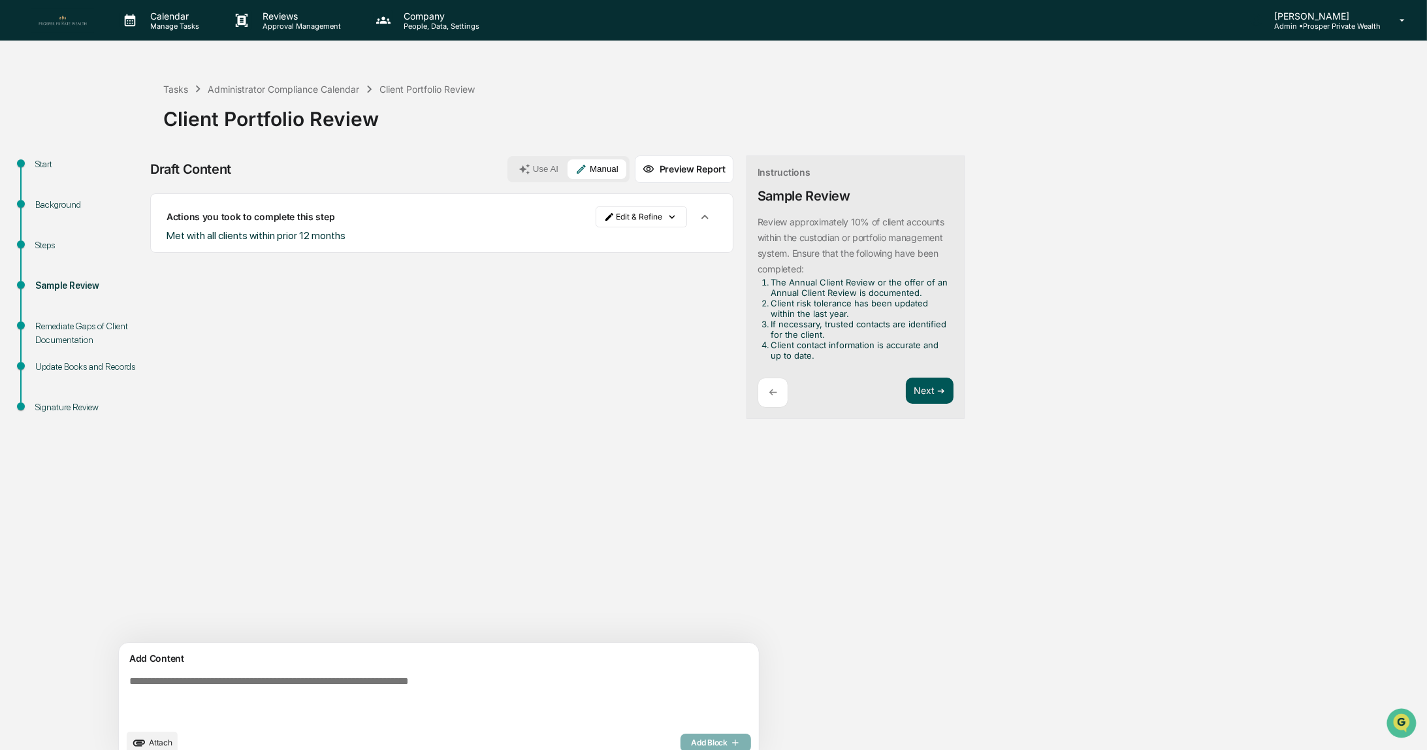
click at [906, 385] on button "Next ➔" at bounding box center [930, 391] width 48 height 27
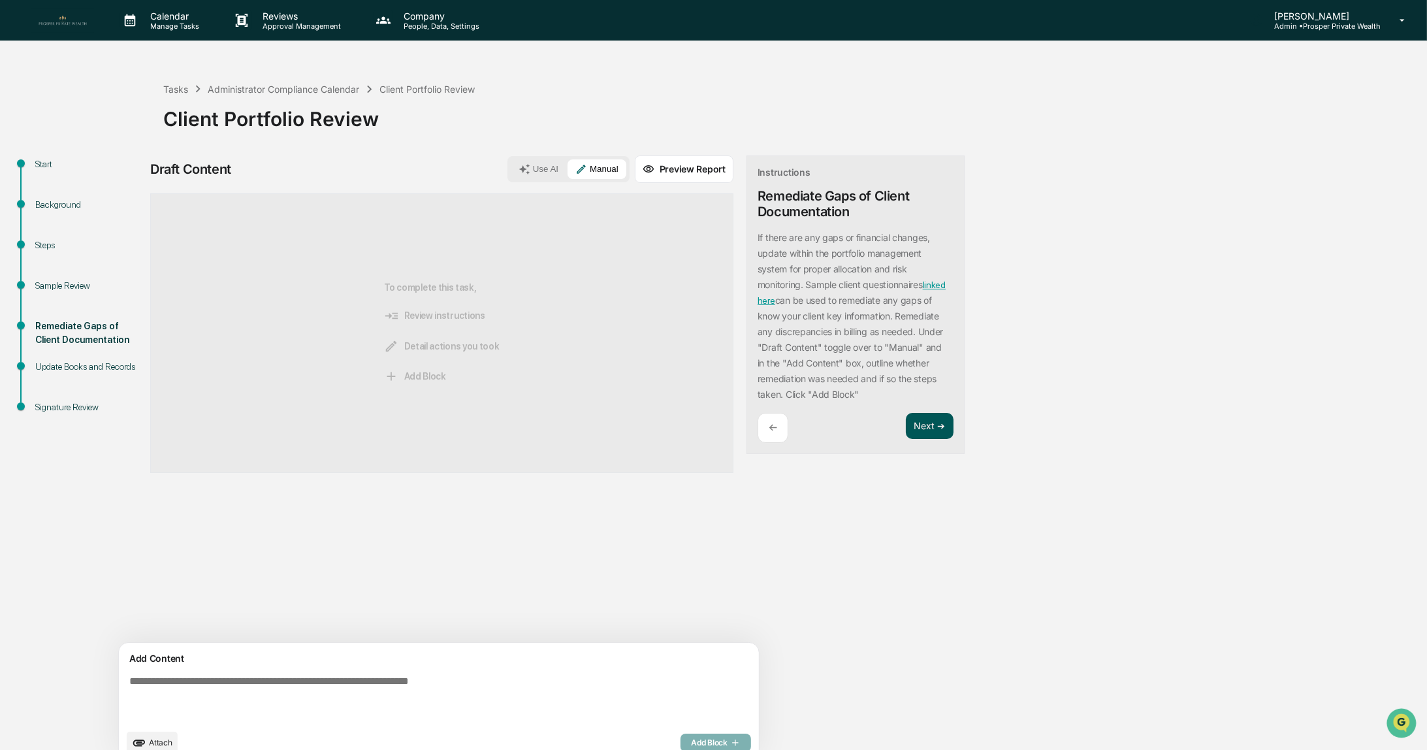
click at [906, 427] on button "Next ➔" at bounding box center [930, 426] width 48 height 27
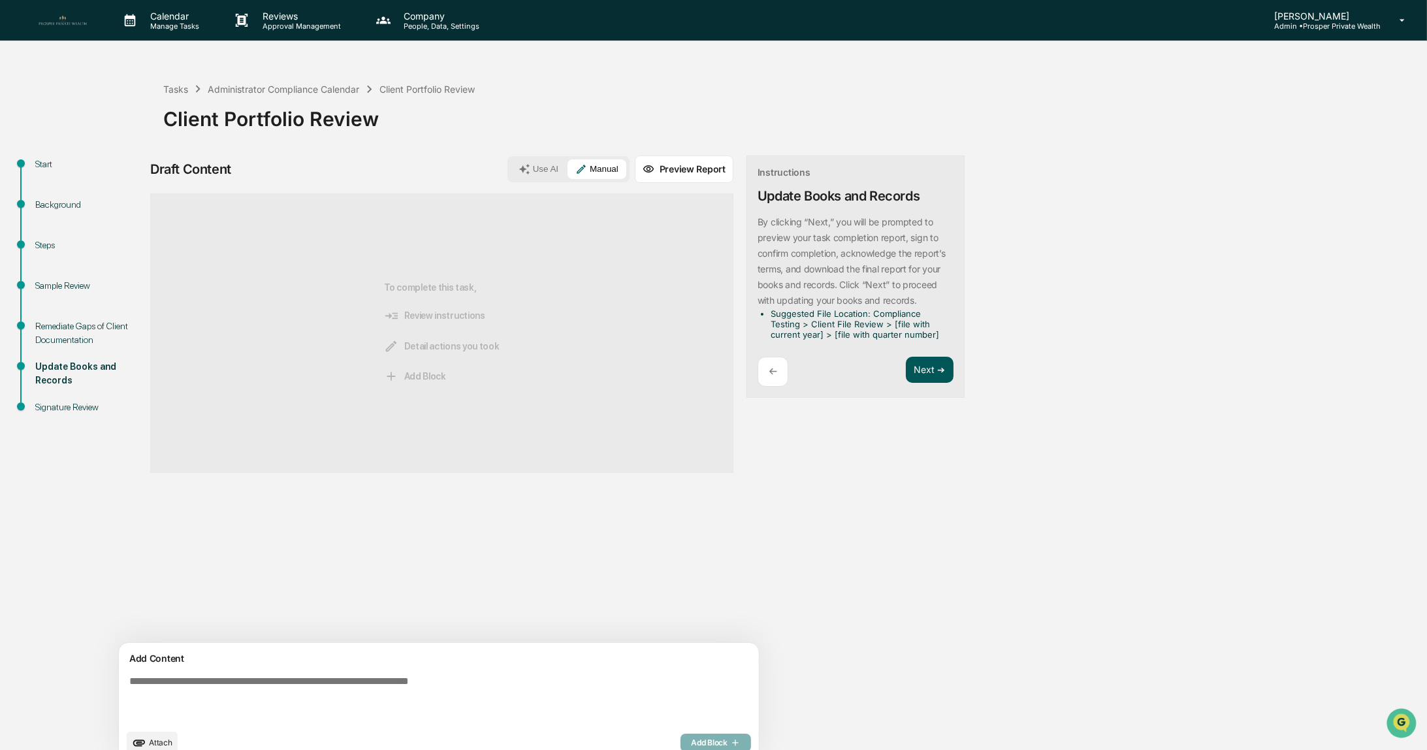
click at [906, 373] on button "Next ➔" at bounding box center [930, 370] width 48 height 27
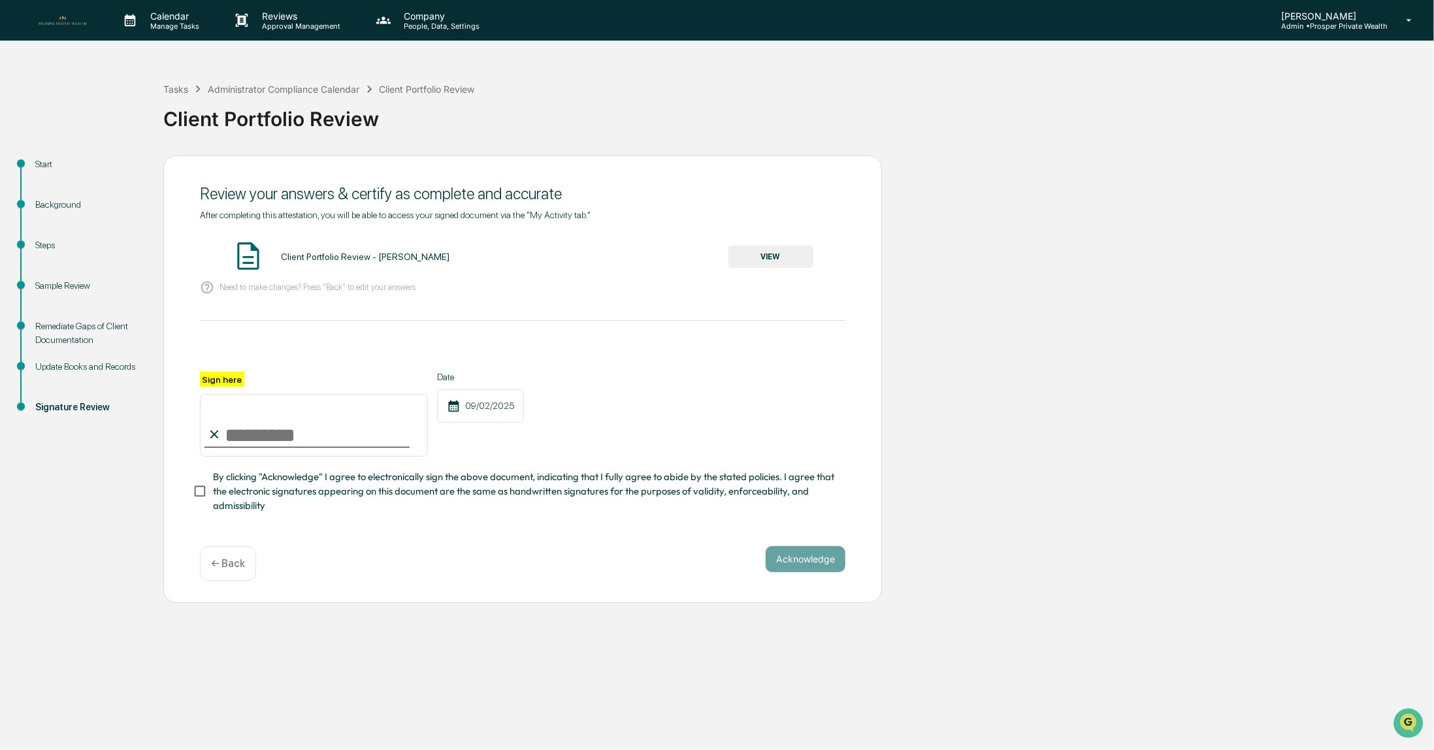
click at [764, 263] on button "VIEW" at bounding box center [770, 257] width 85 height 22
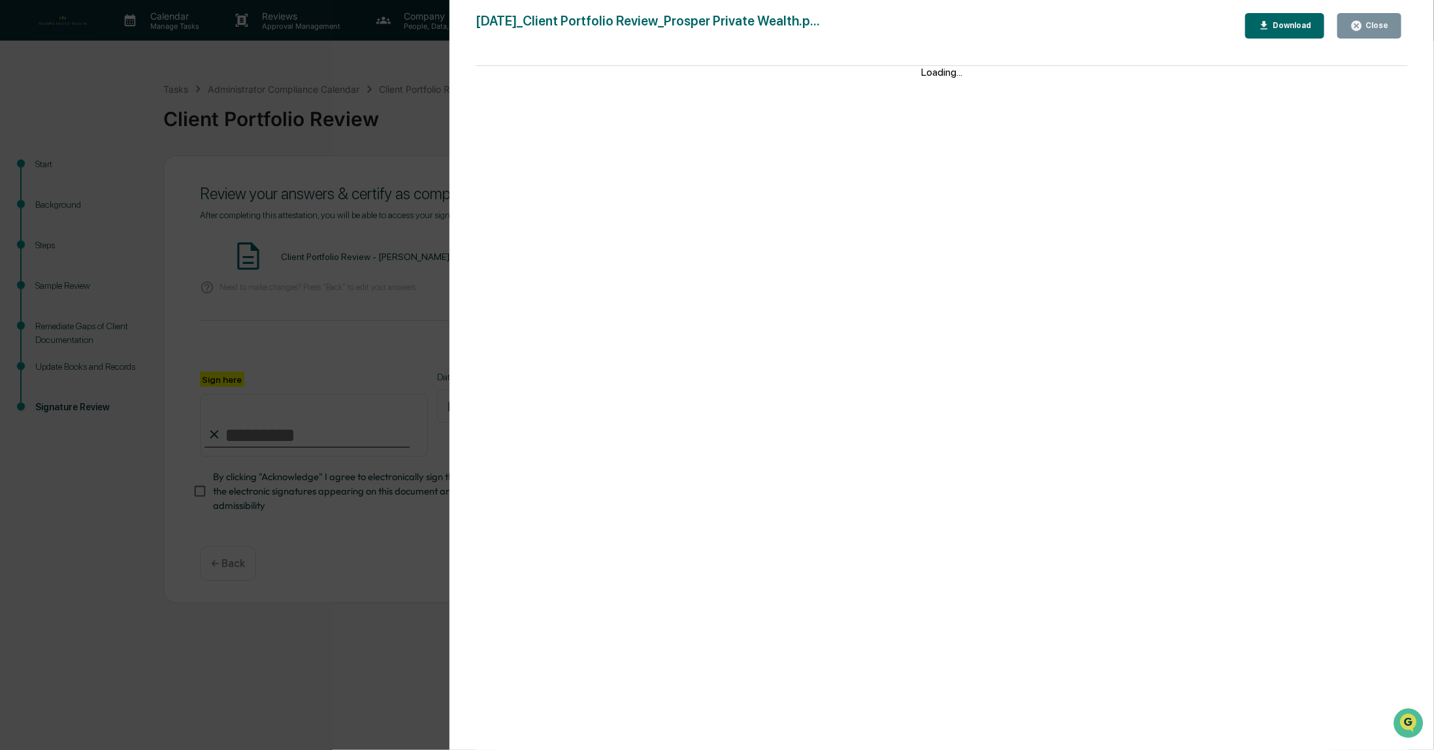
click at [1370, 29] on div "Close" at bounding box center [1375, 25] width 25 height 9
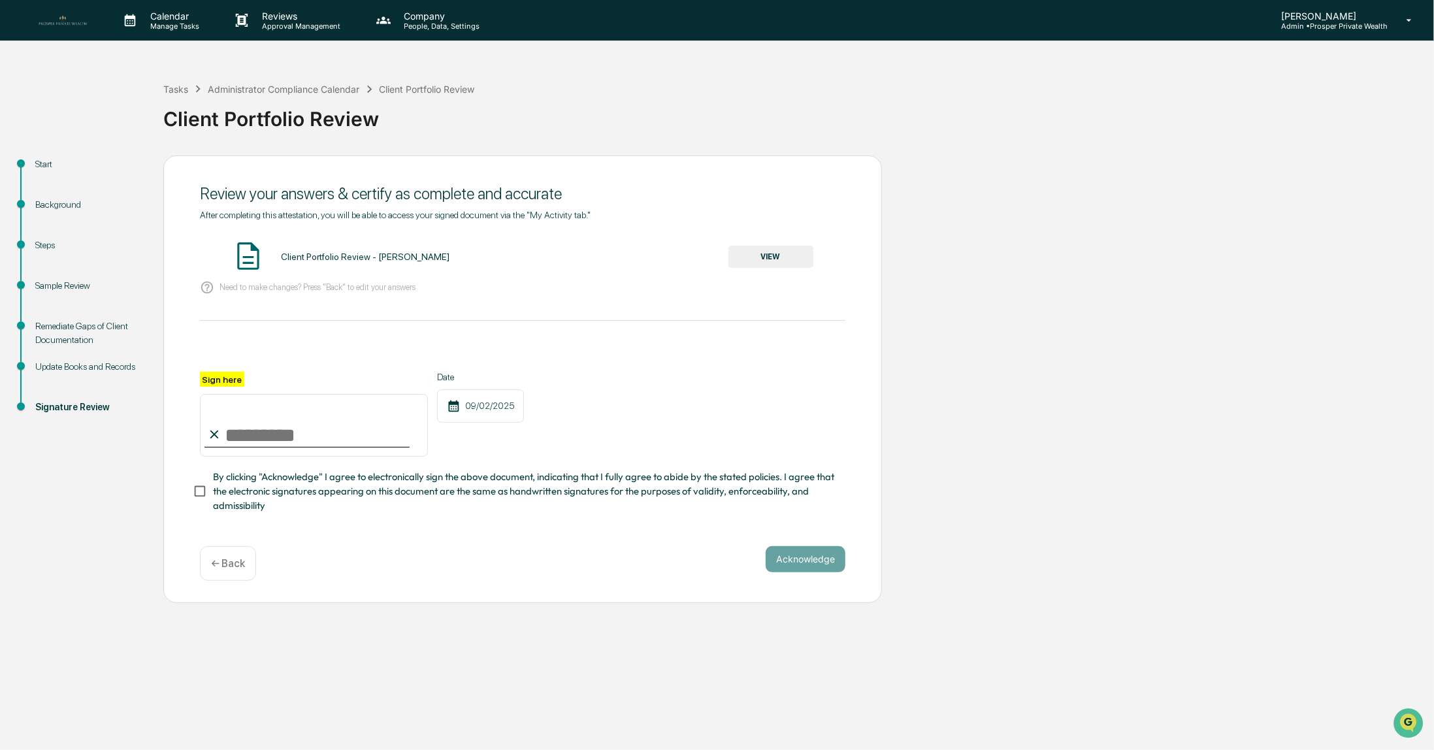
click at [293, 438] on input "Sign here" at bounding box center [314, 425] width 228 height 63
type input "**********"
click at [771, 563] on button "Acknowledge" at bounding box center [806, 559] width 80 height 26
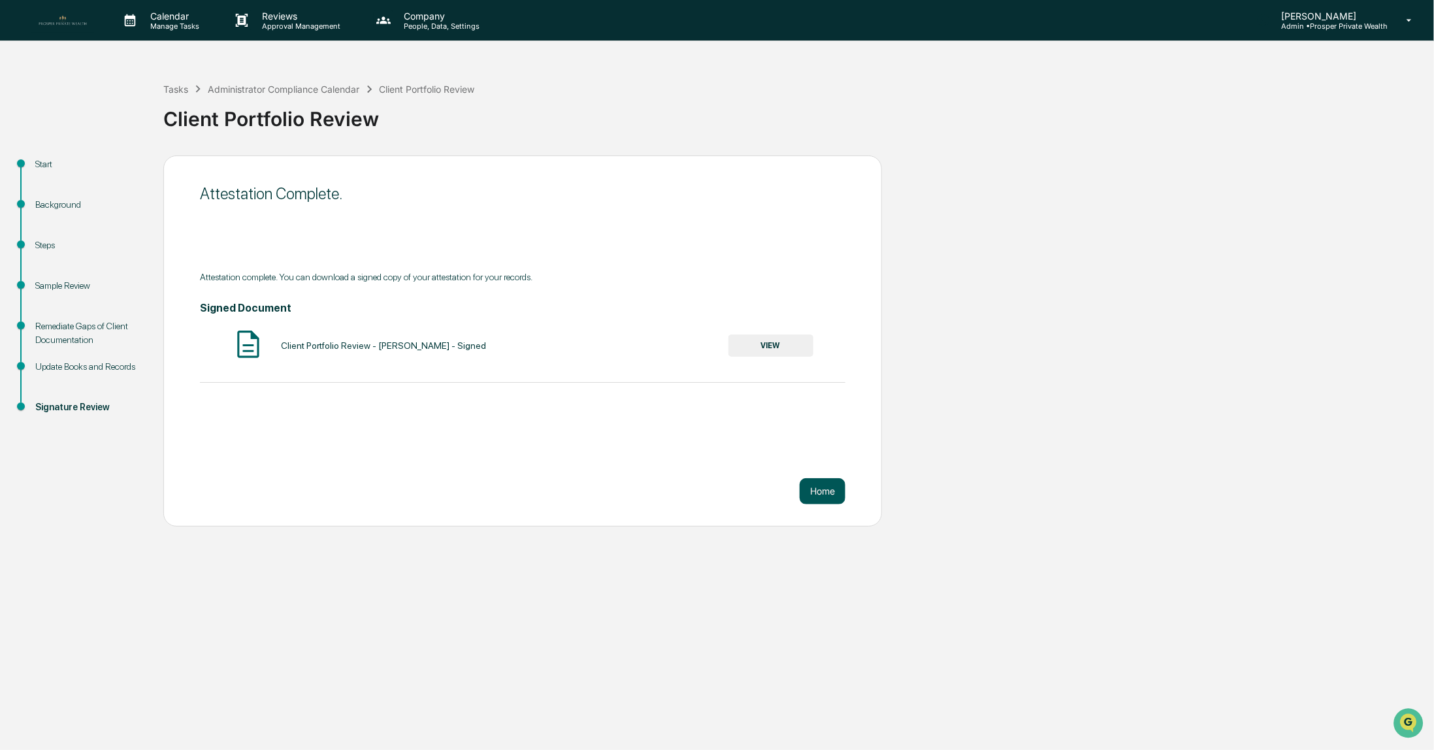
click at [838, 497] on button "Home" at bounding box center [822, 491] width 46 height 26
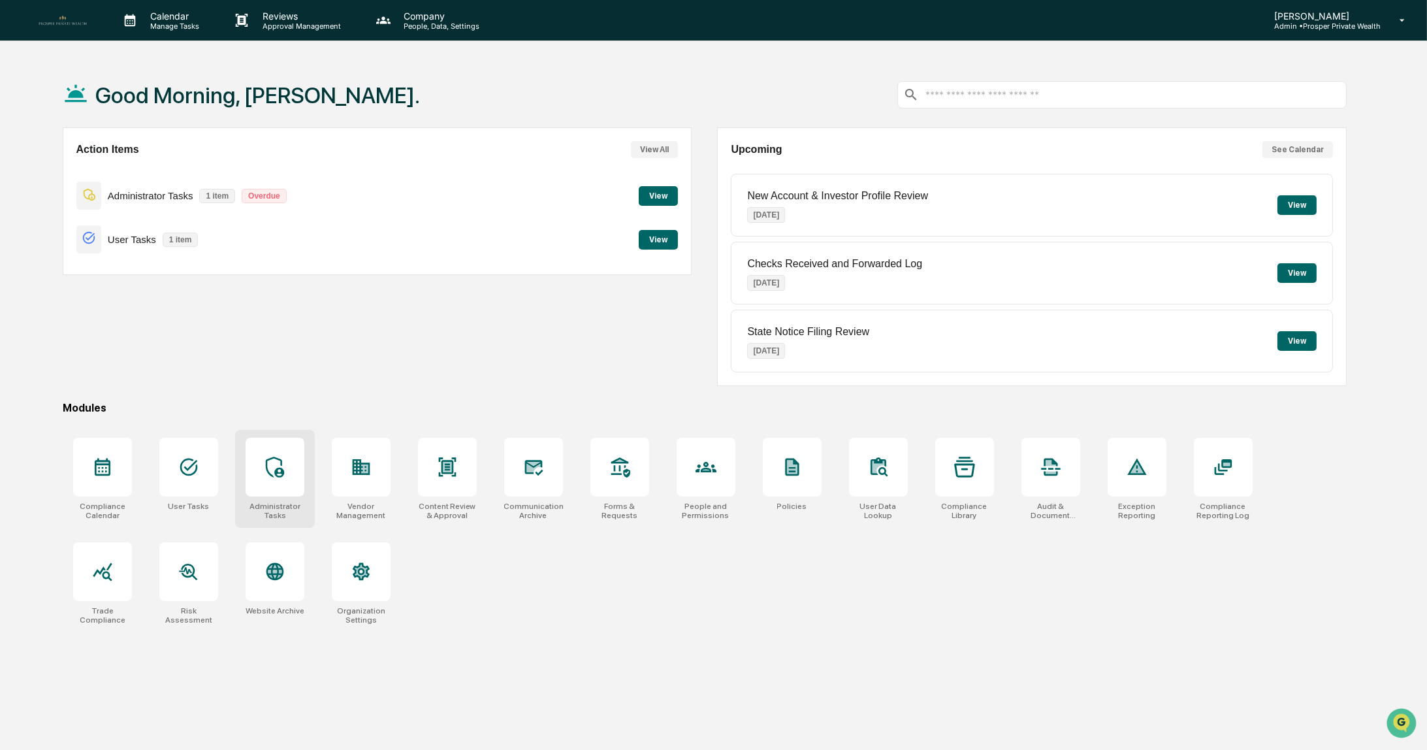
click at [270, 464] on icon at bounding box center [275, 467] width 21 height 21
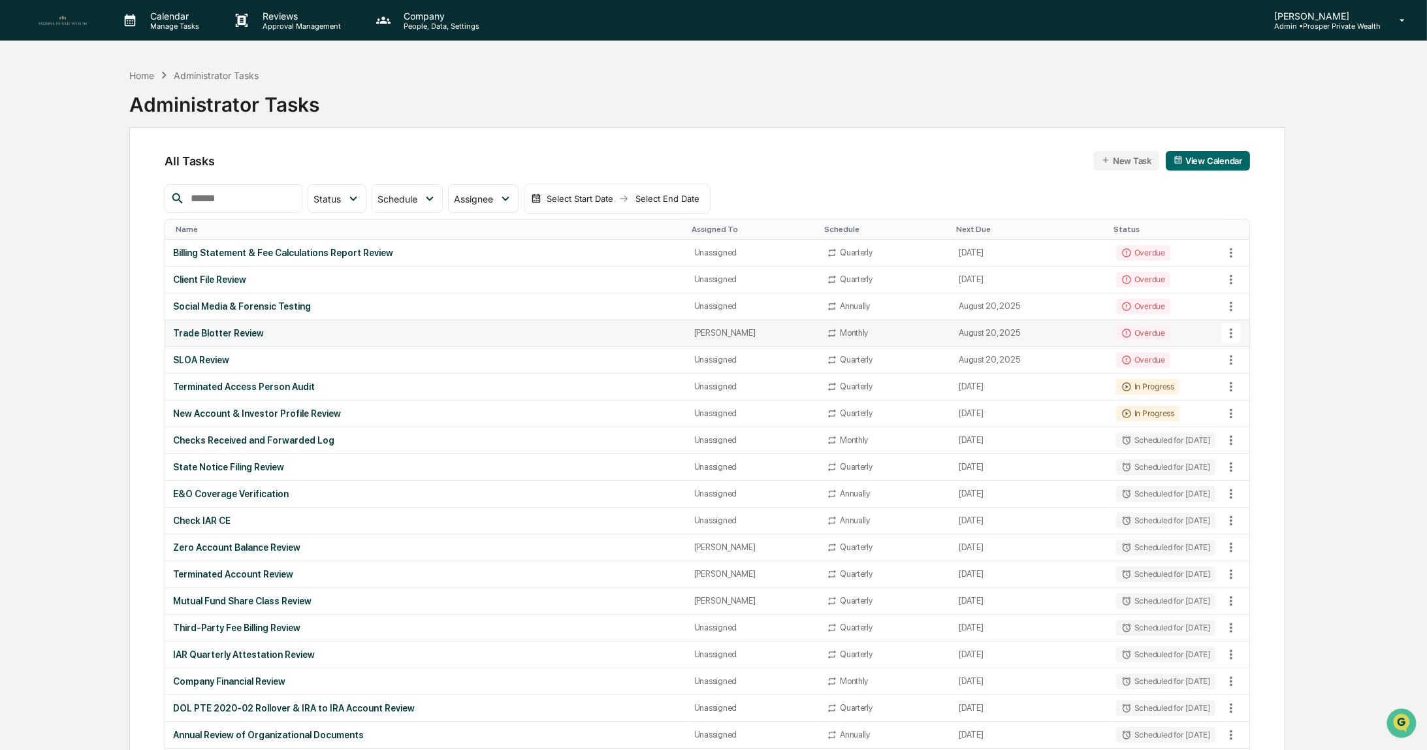
click at [233, 330] on div "Trade Blotter Review" at bounding box center [425, 333] width 505 height 10
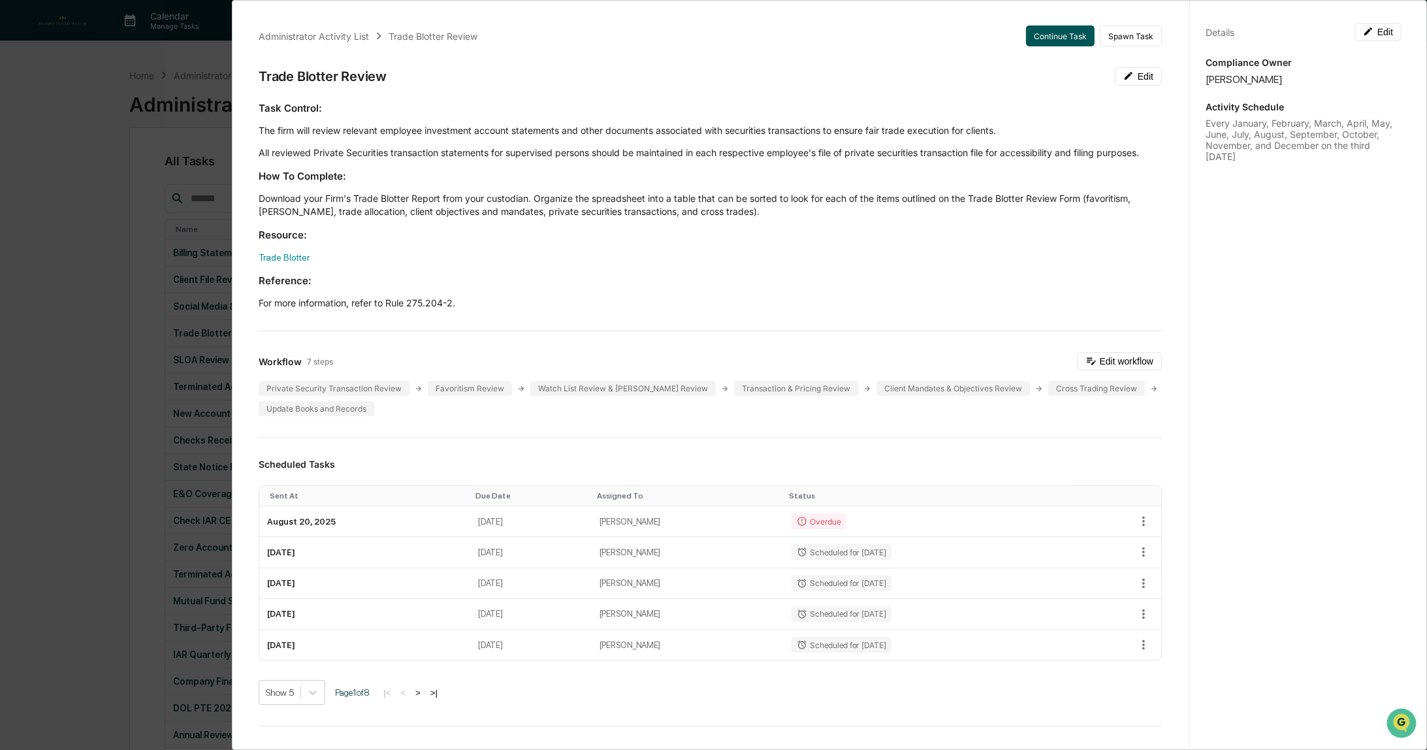
click at [1048, 37] on button "Continue Task" at bounding box center [1060, 35] width 69 height 21
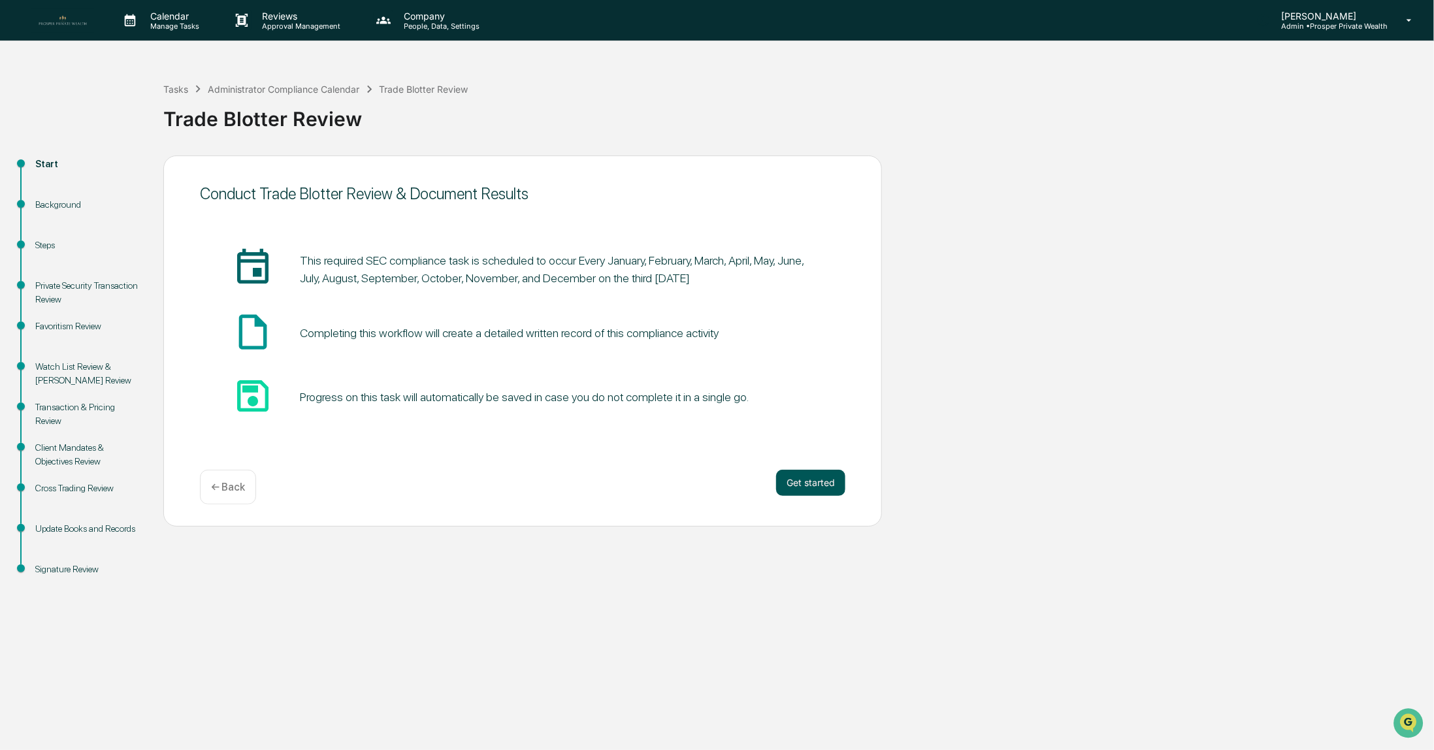
click at [811, 479] on button "Get started" at bounding box center [810, 483] width 69 height 26
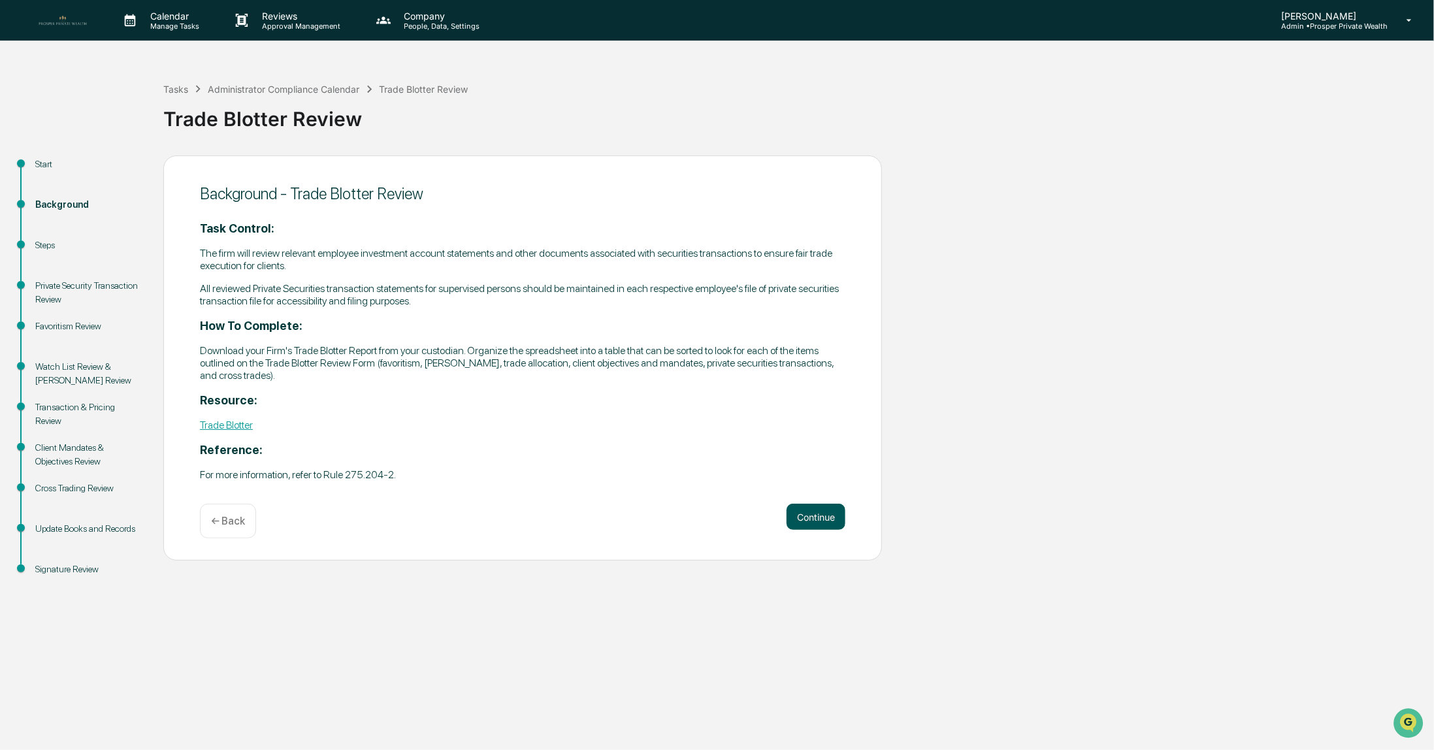
click at [807, 521] on button "Continue" at bounding box center [815, 517] width 59 height 26
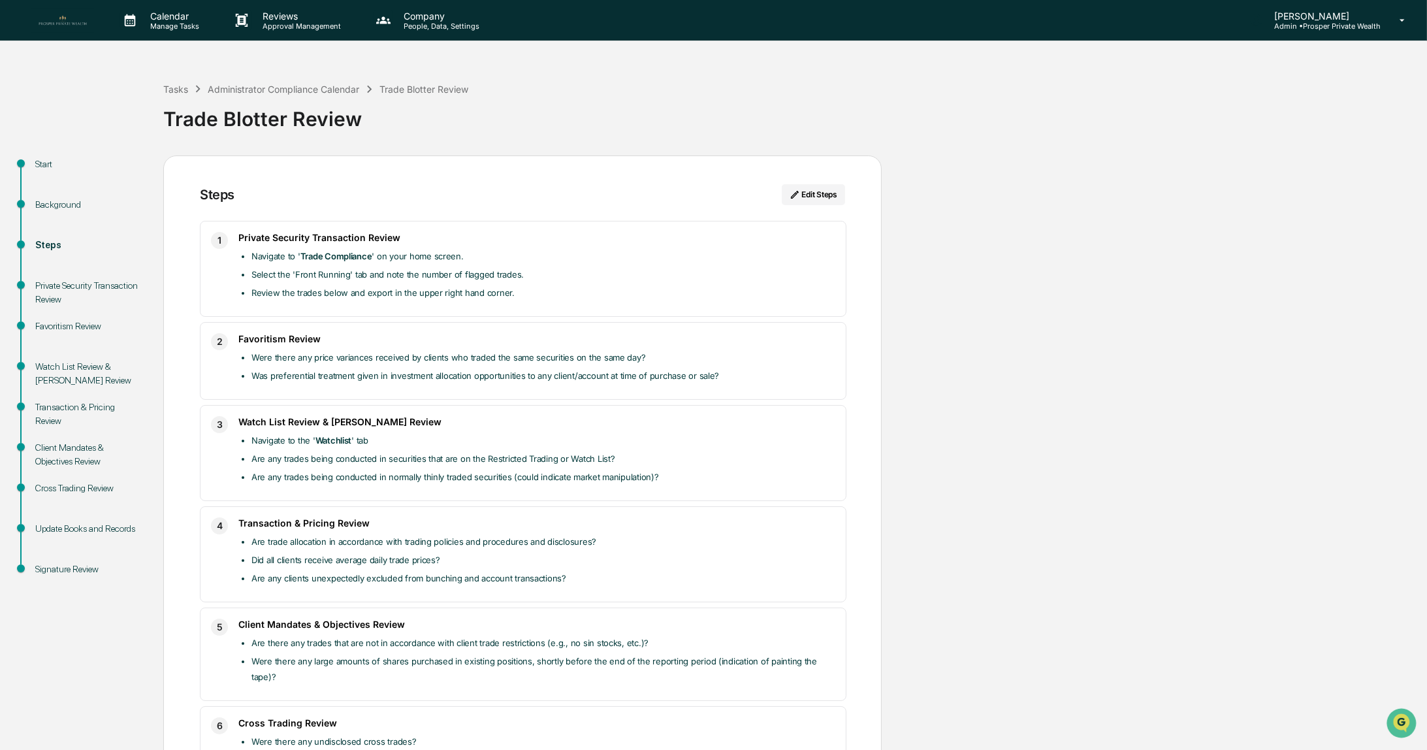
click at [739, 215] on div "Steps Edit Steps" at bounding box center [522, 202] width 645 height 37
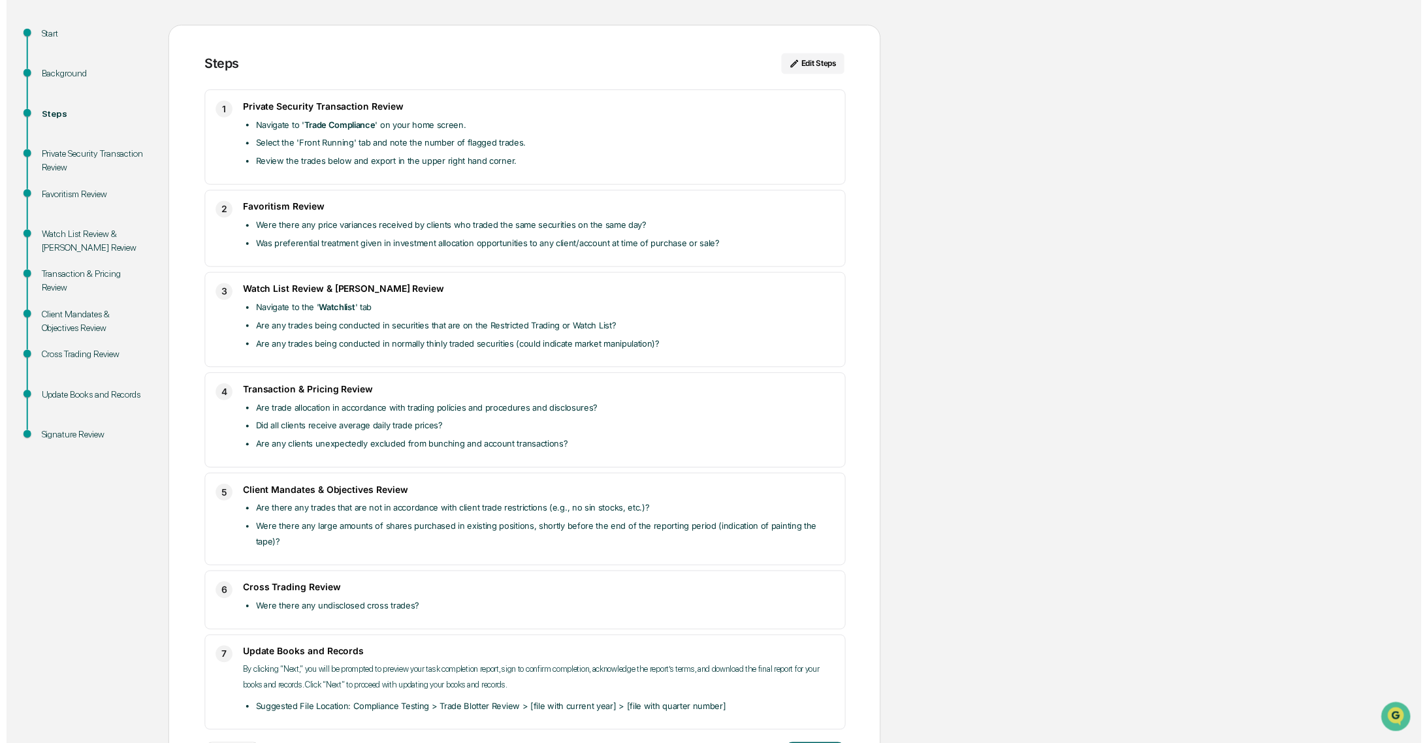
scroll to position [167, 0]
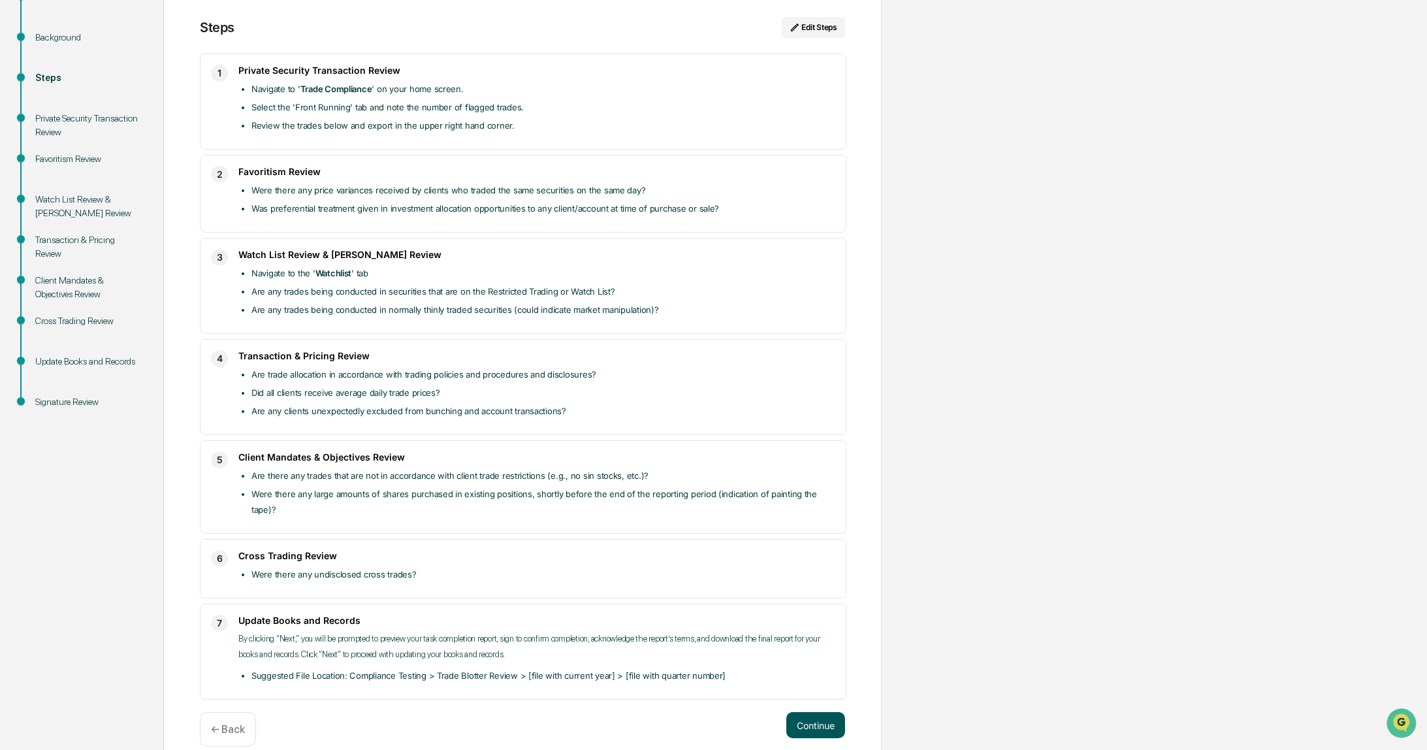
click at [824, 712] on button "Continue" at bounding box center [815, 725] width 59 height 26
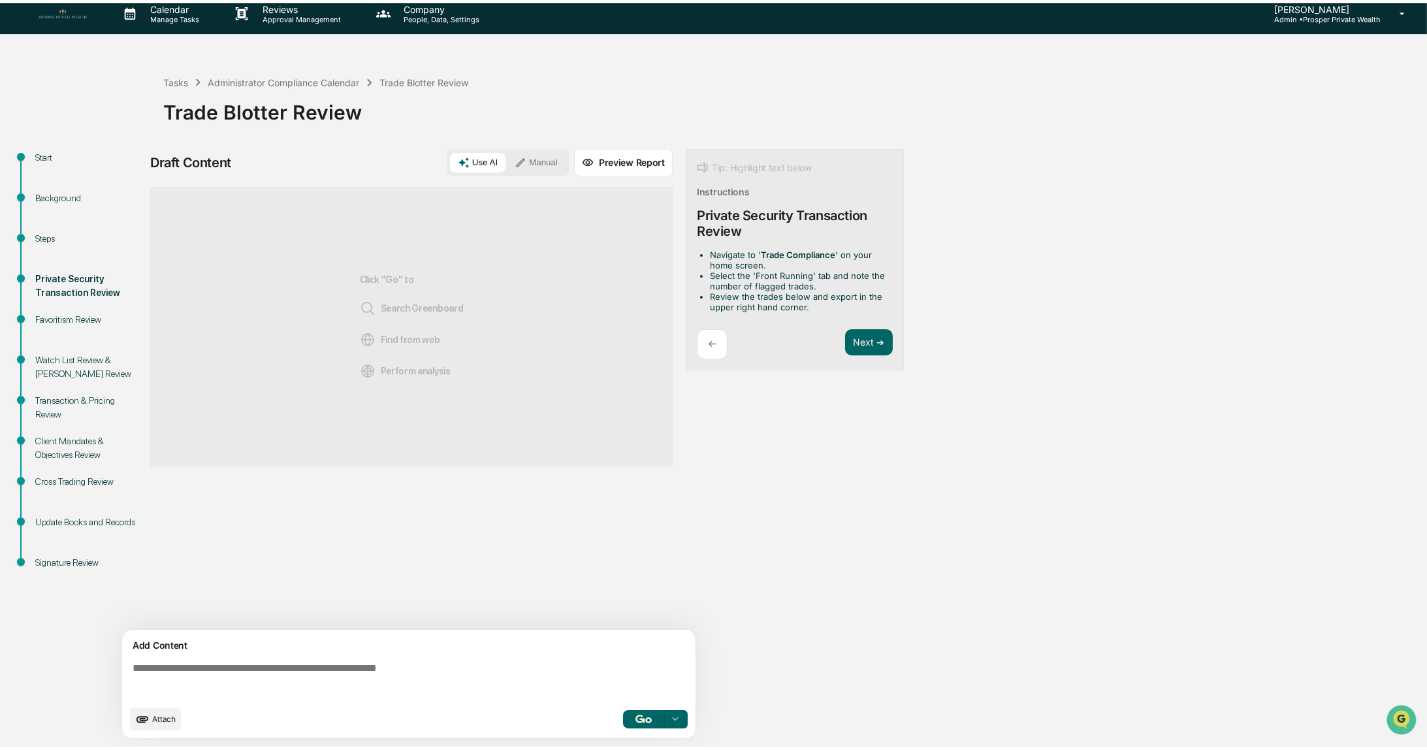
scroll to position [8, 0]
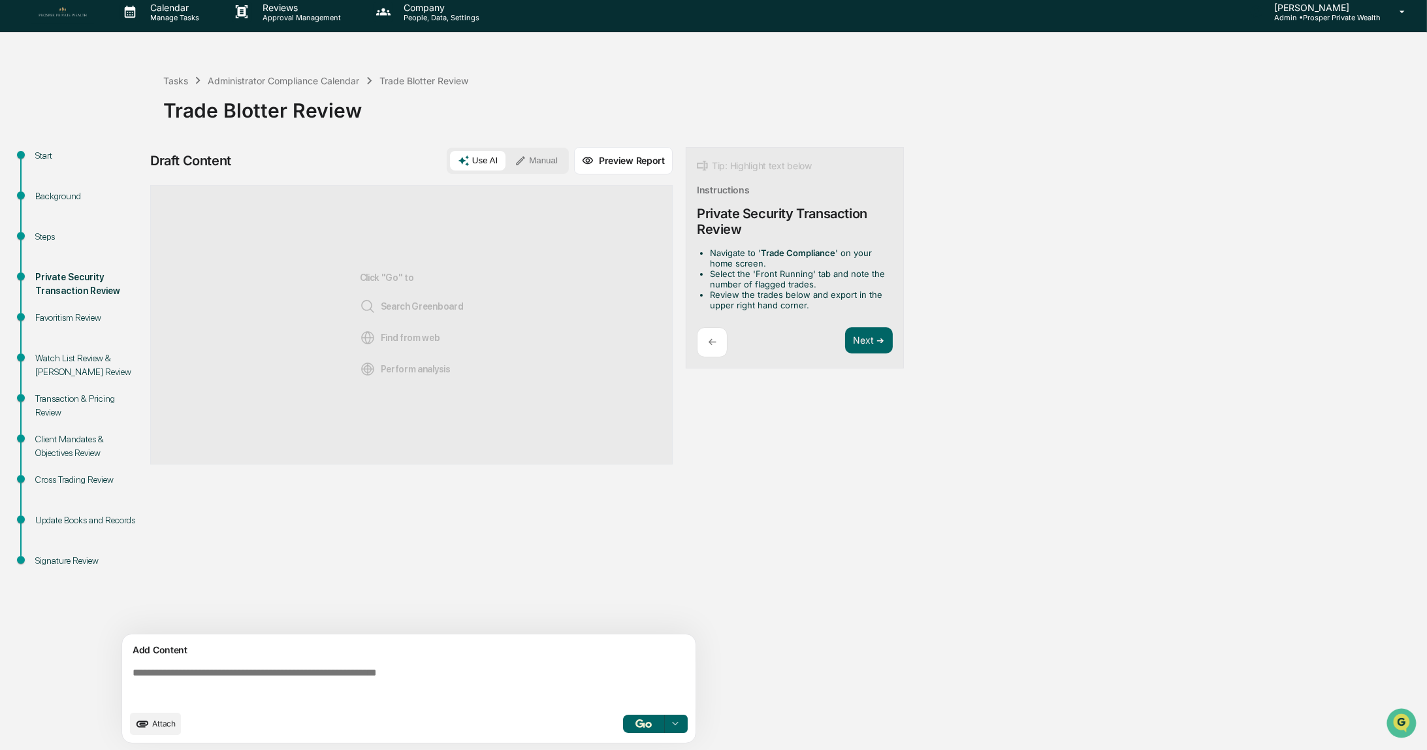
click at [545, 160] on button "Manual" at bounding box center [536, 161] width 59 height 20
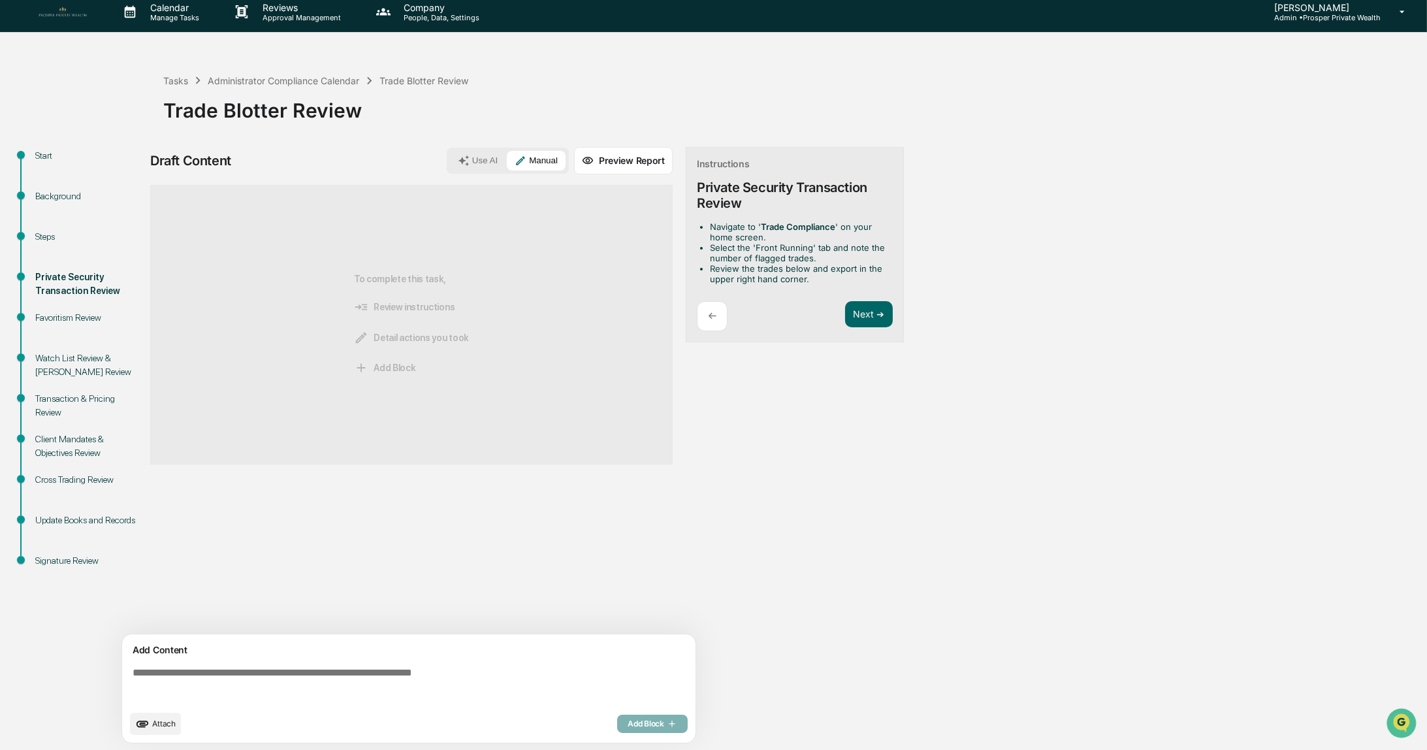
click at [159, 724] on span "Attach" at bounding box center [164, 723] width 24 height 10
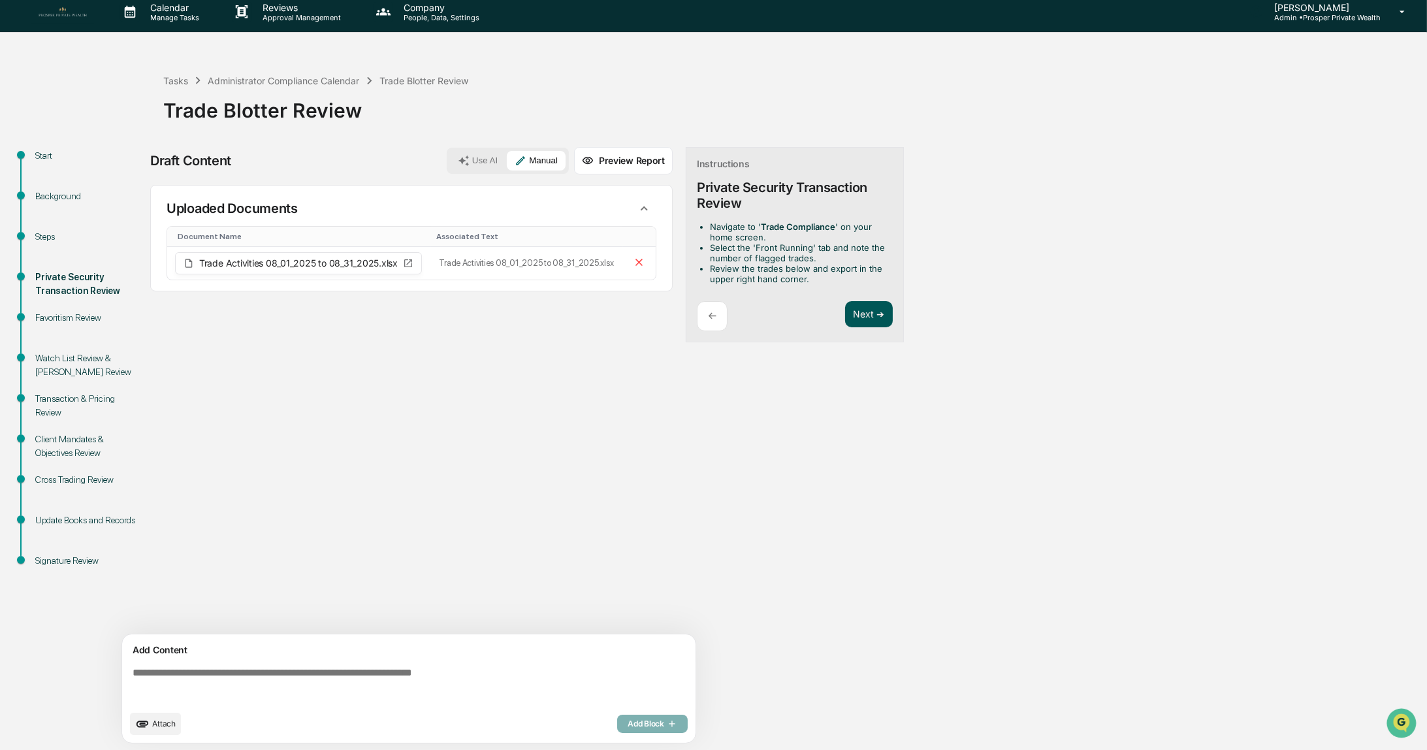
click at [869, 312] on button "Next ➔" at bounding box center [869, 314] width 48 height 27
click at [869, 315] on button "Next ➔" at bounding box center [869, 314] width 48 height 27
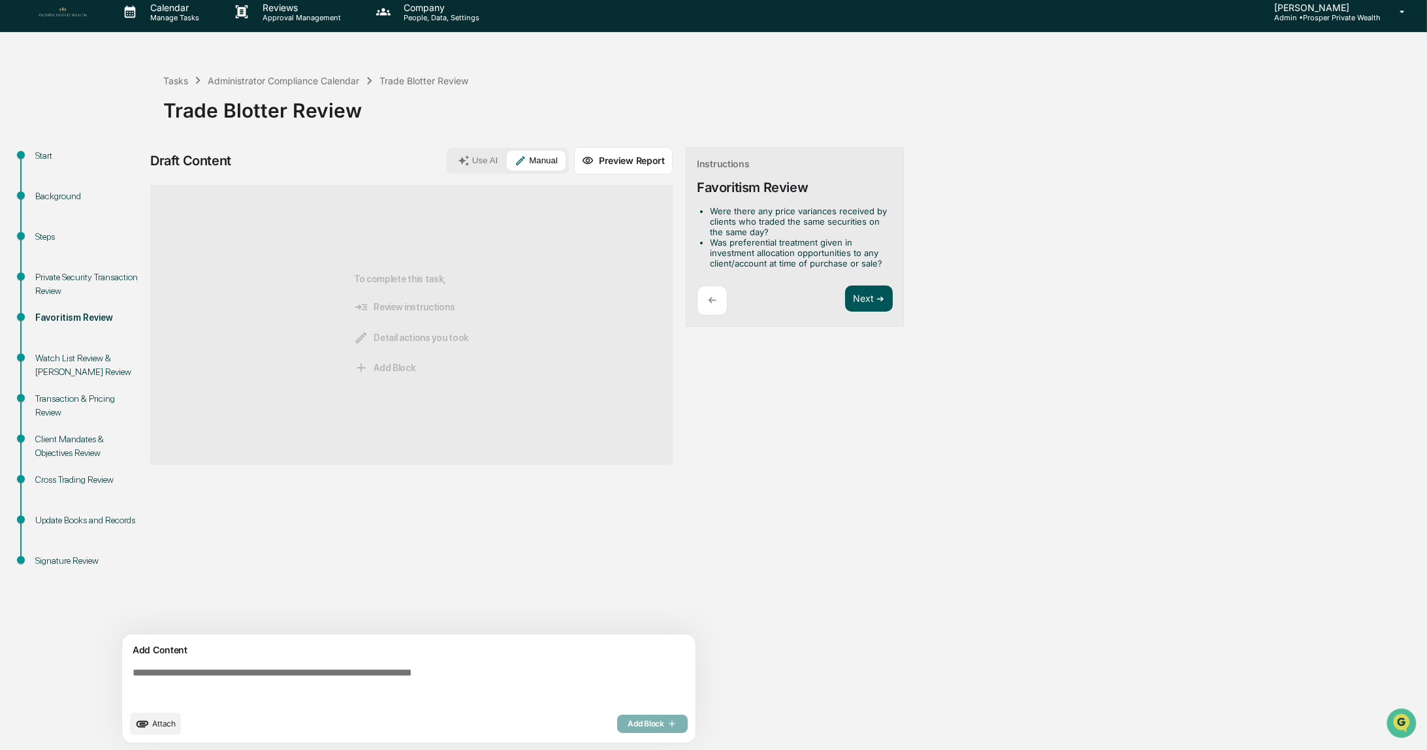
click at [863, 295] on button "Next ➔" at bounding box center [869, 298] width 48 height 27
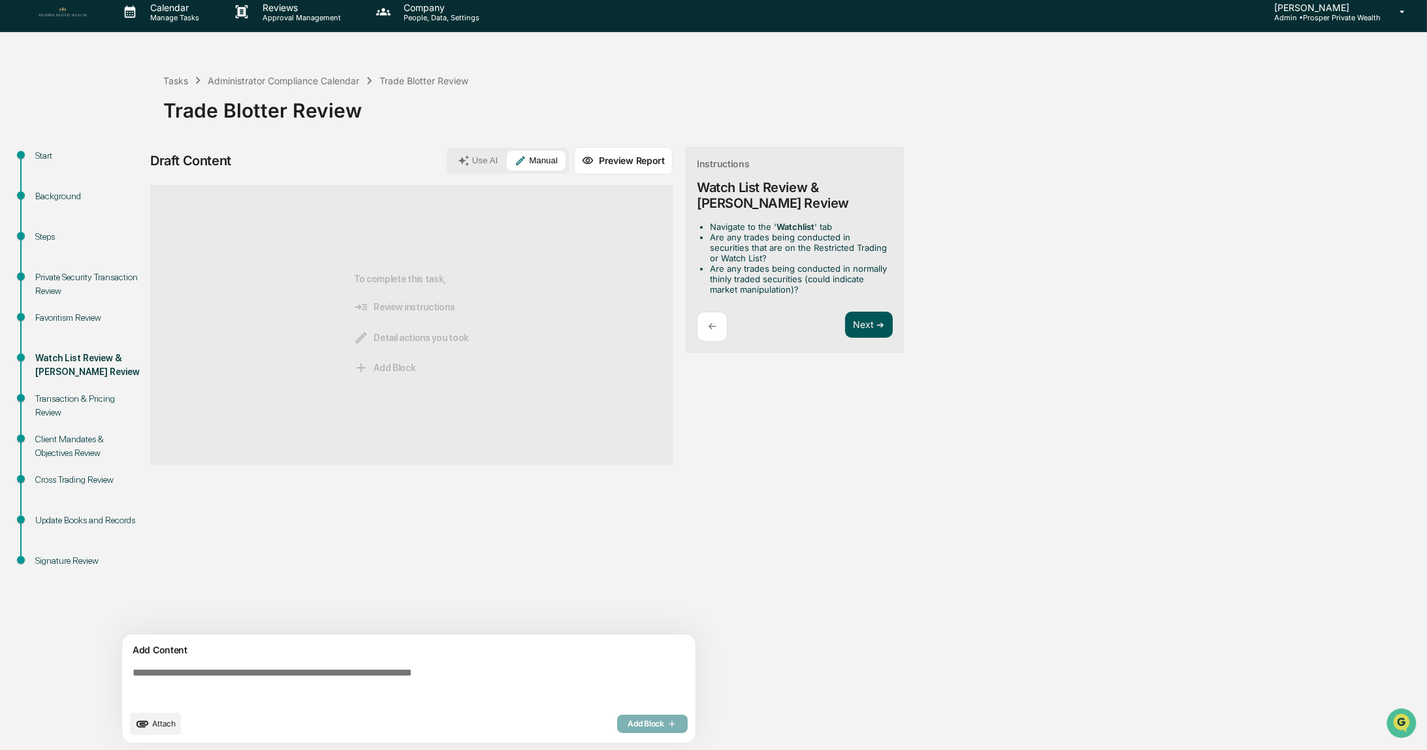
click at [864, 319] on button "Next ➔" at bounding box center [869, 325] width 48 height 27
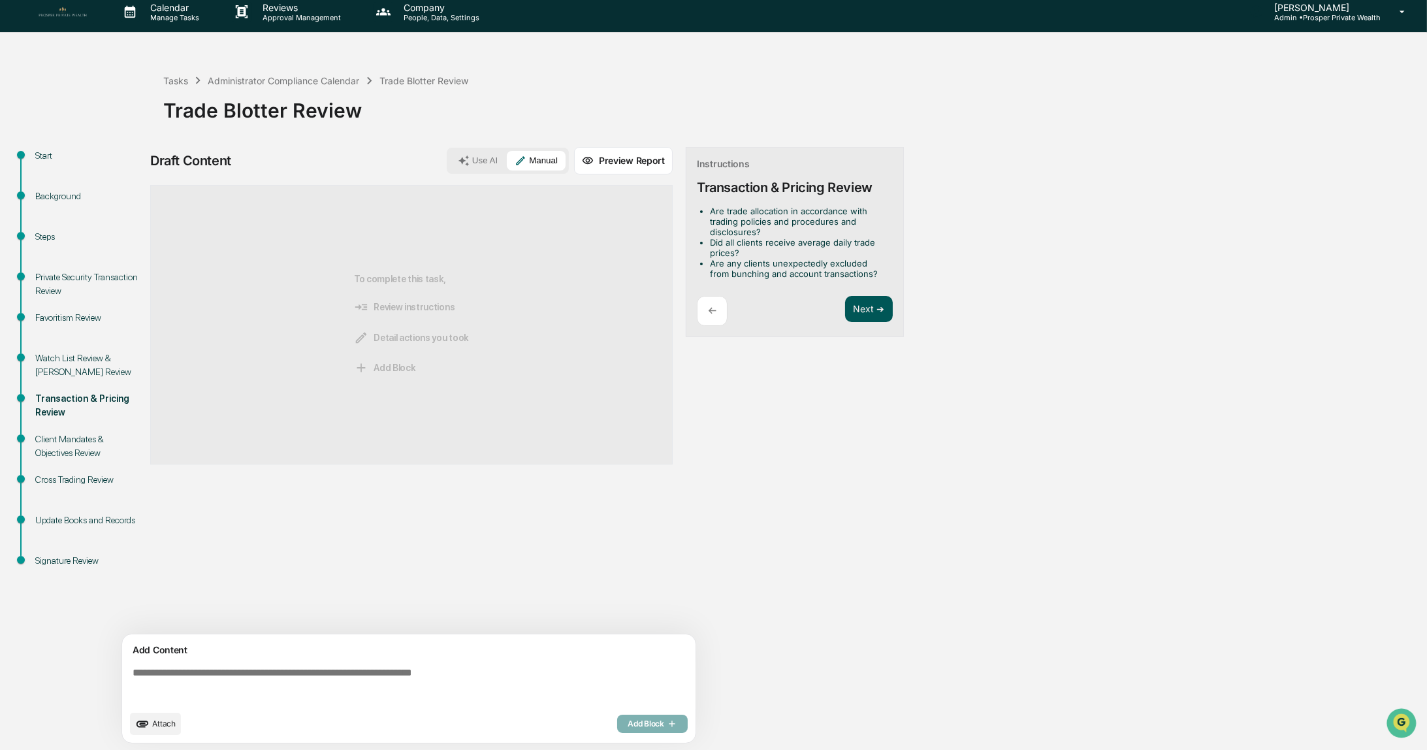
click at [856, 306] on button "Next ➔" at bounding box center [869, 309] width 48 height 27
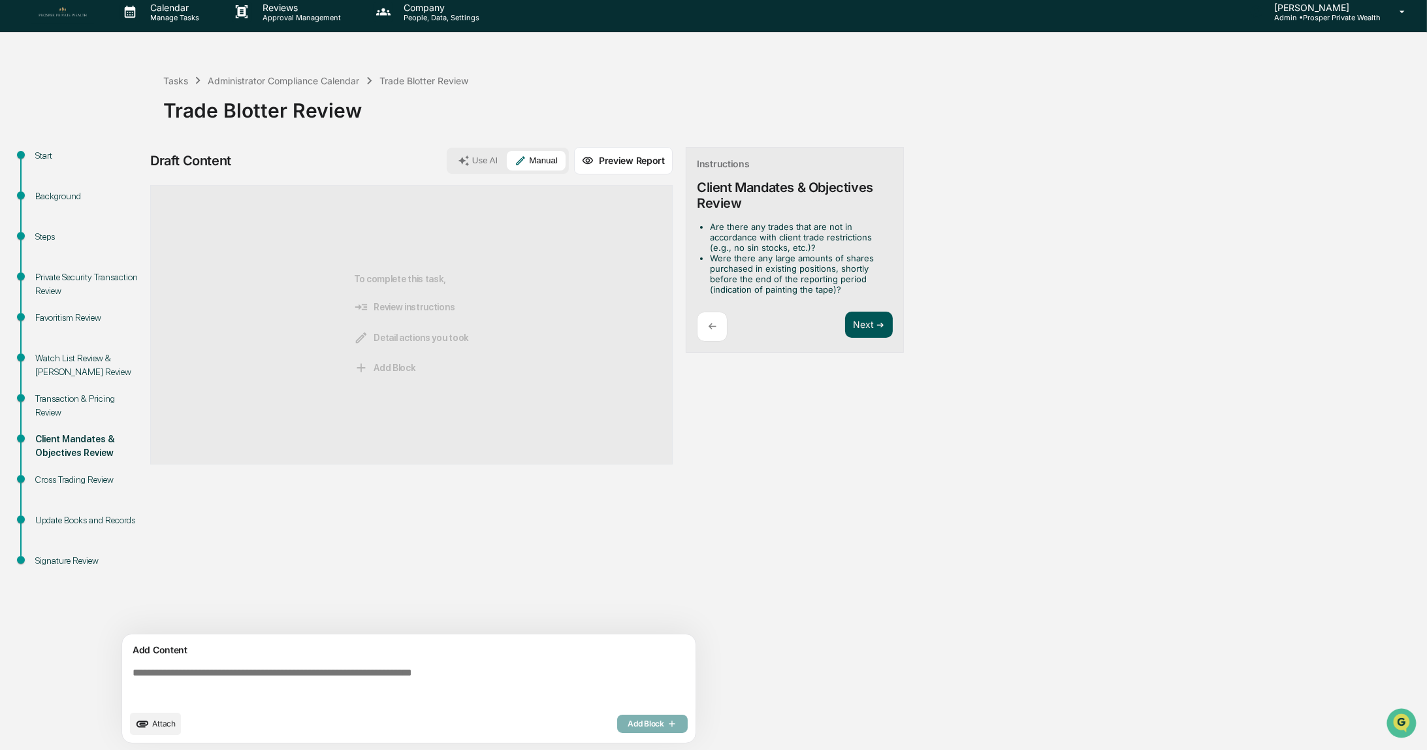
click at [858, 321] on button "Next ➔" at bounding box center [869, 325] width 48 height 27
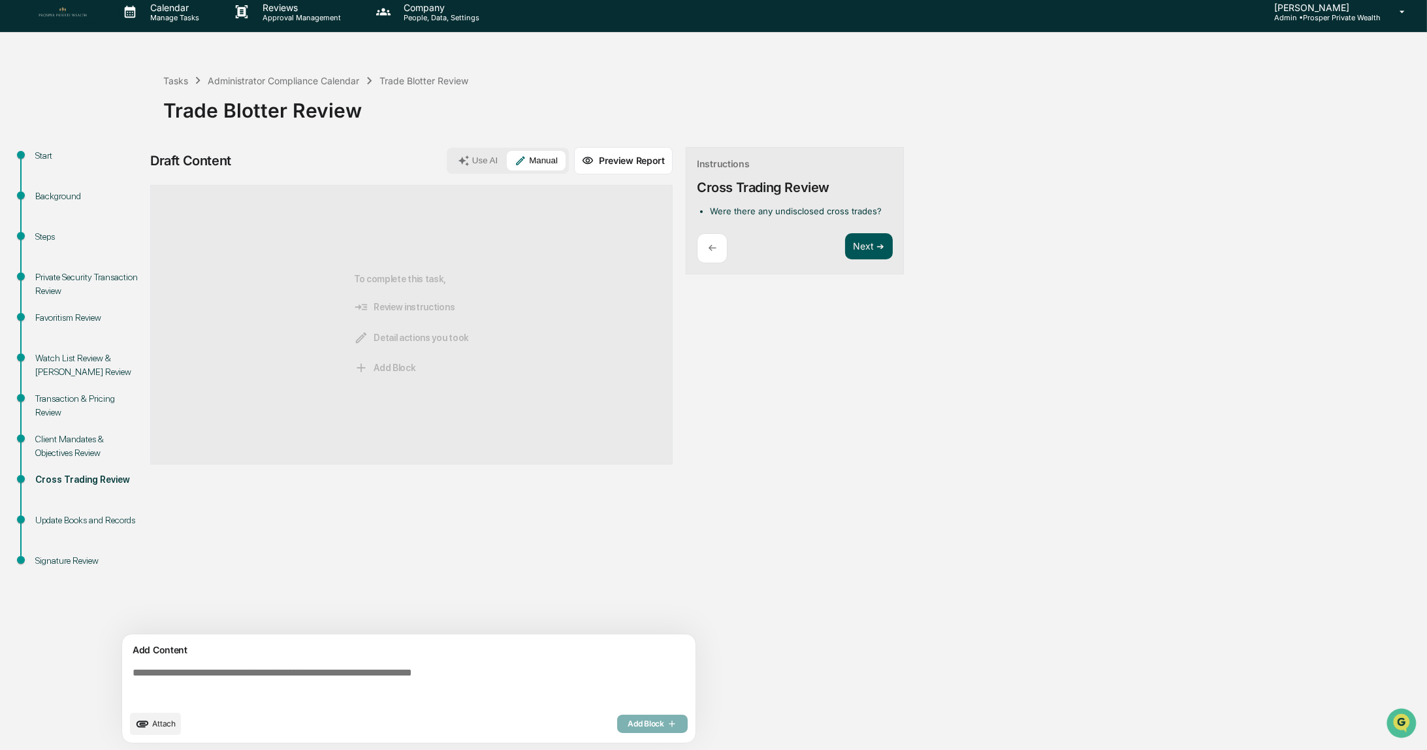
click at [861, 244] on button "Next ➔" at bounding box center [869, 246] width 48 height 27
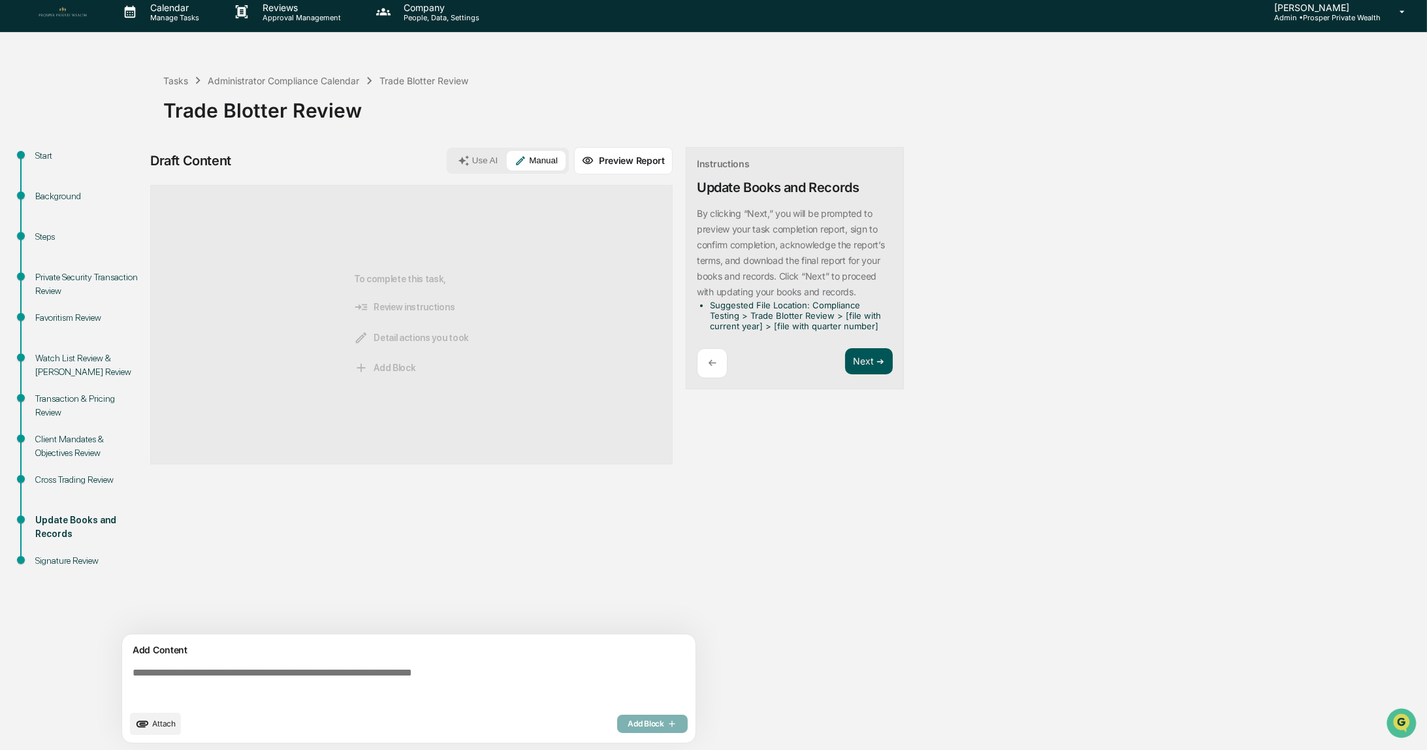
click at [867, 360] on button "Next ➔" at bounding box center [869, 361] width 48 height 27
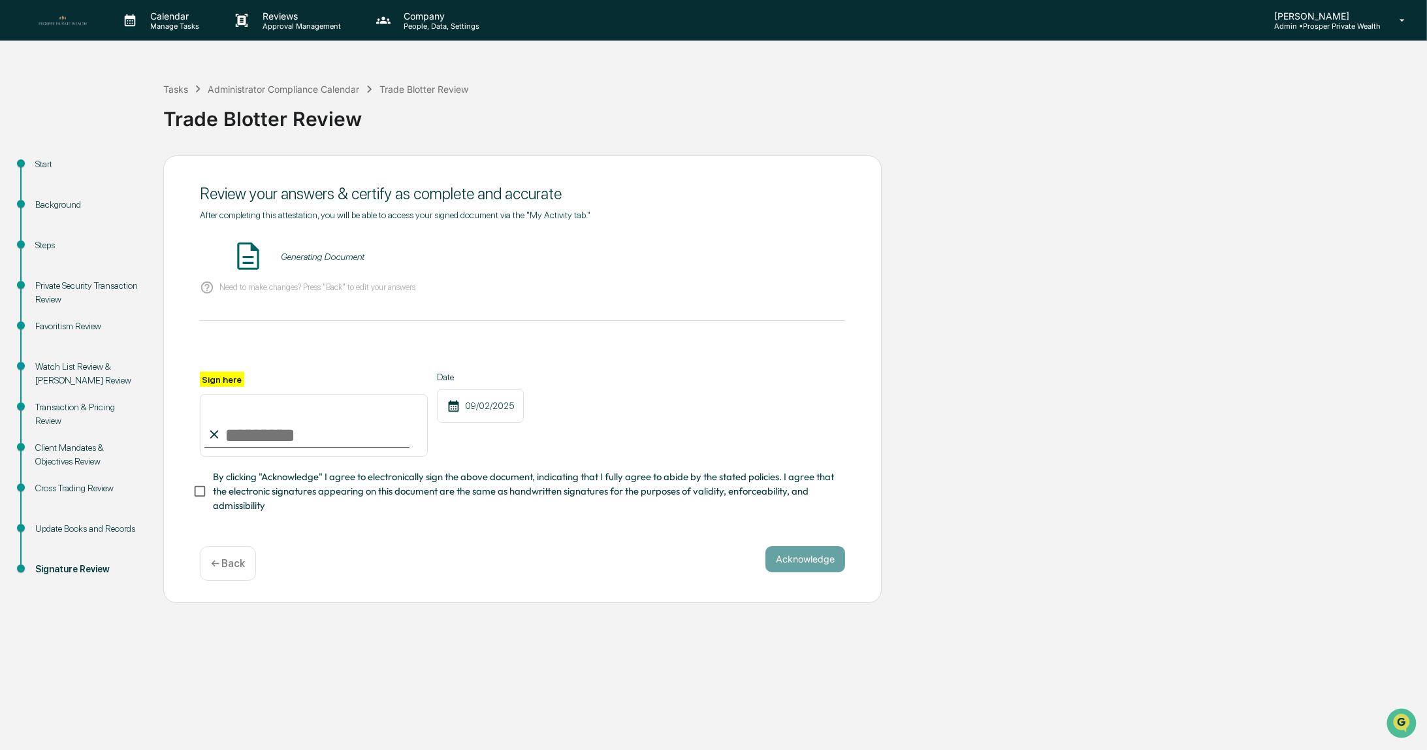
scroll to position [0, 0]
click at [758, 263] on button "VIEW" at bounding box center [770, 257] width 85 height 22
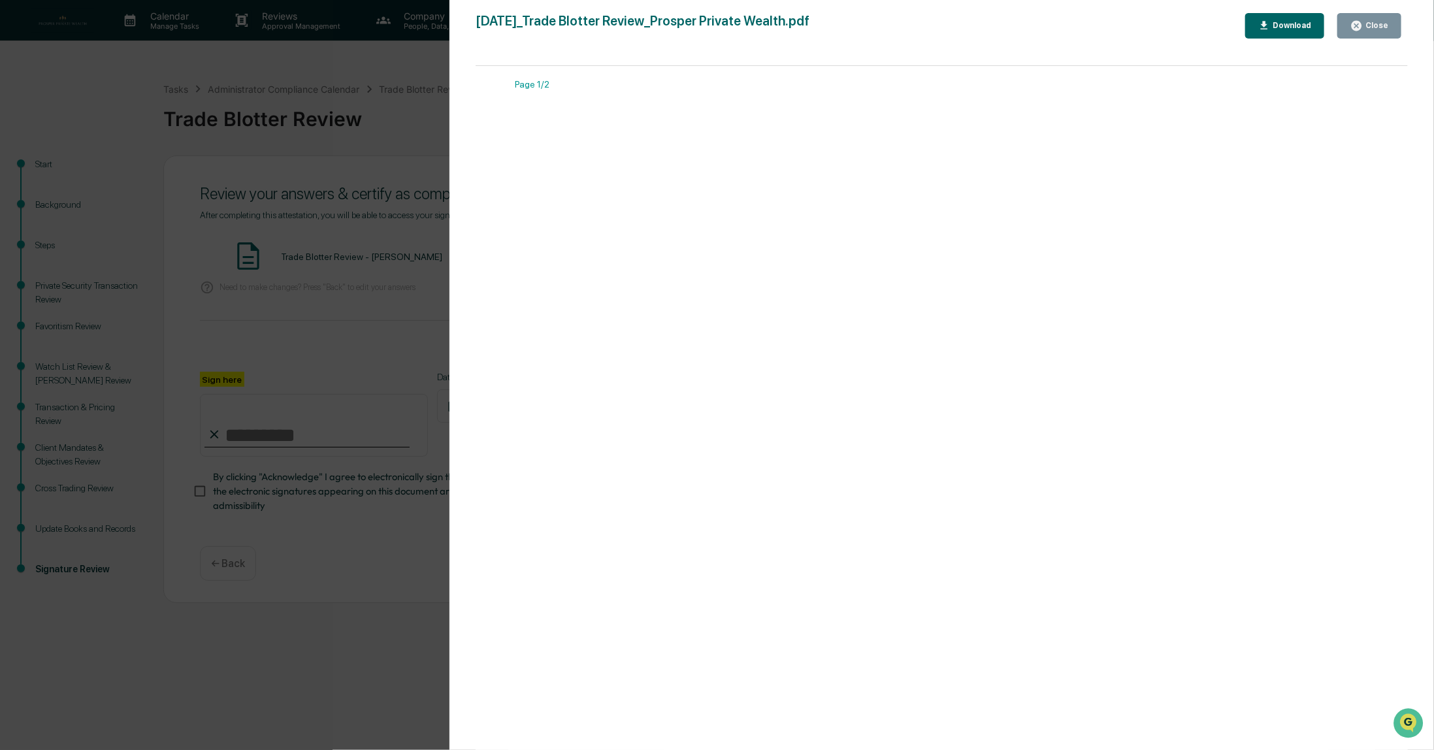
click at [1381, 24] on div "Close" at bounding box center [1375, 25] width 25 height 9
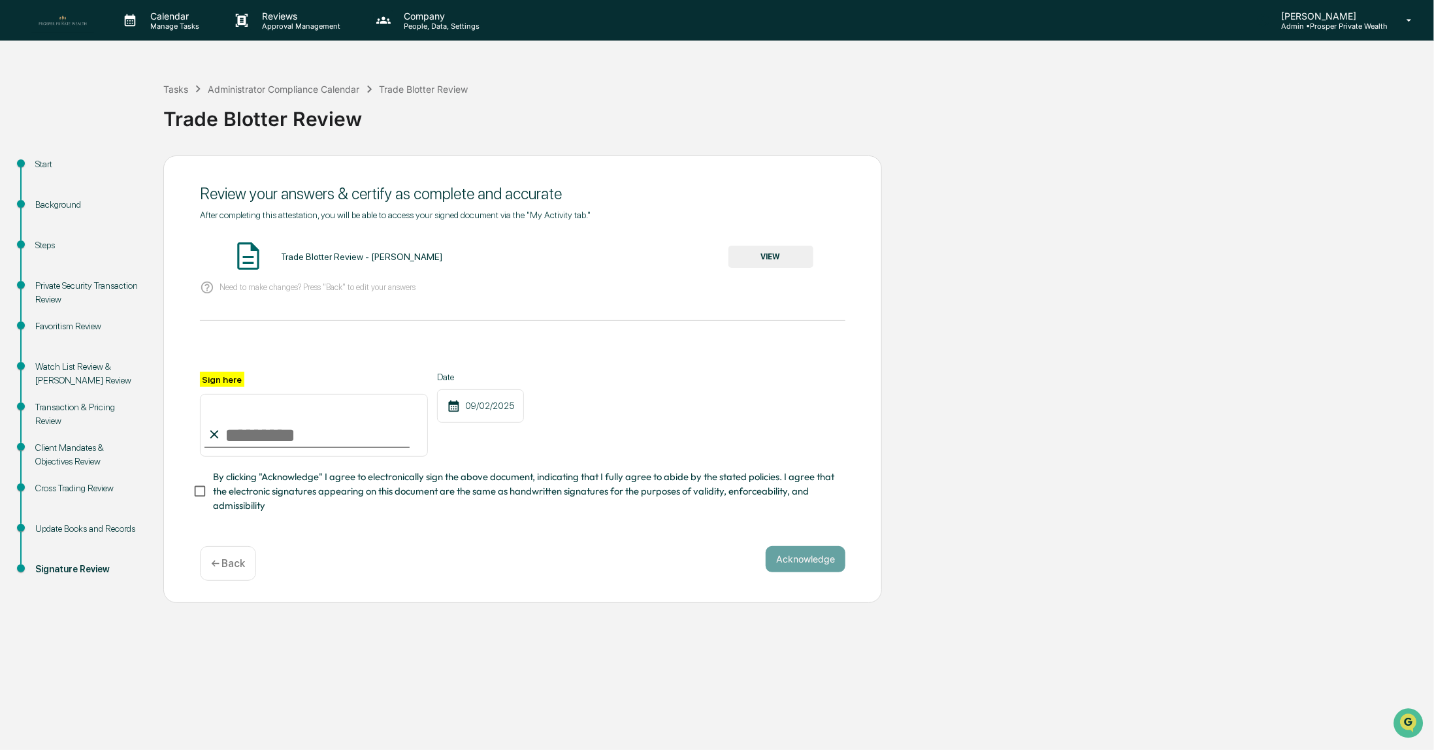
click at [351, 438] on input "Sign here" at bounding box center [314, 425] width 228 height 63
type input "**********"
click at [779, 571] on button "Acknowledge" at bounding box center [806, 559] width 80 height 26
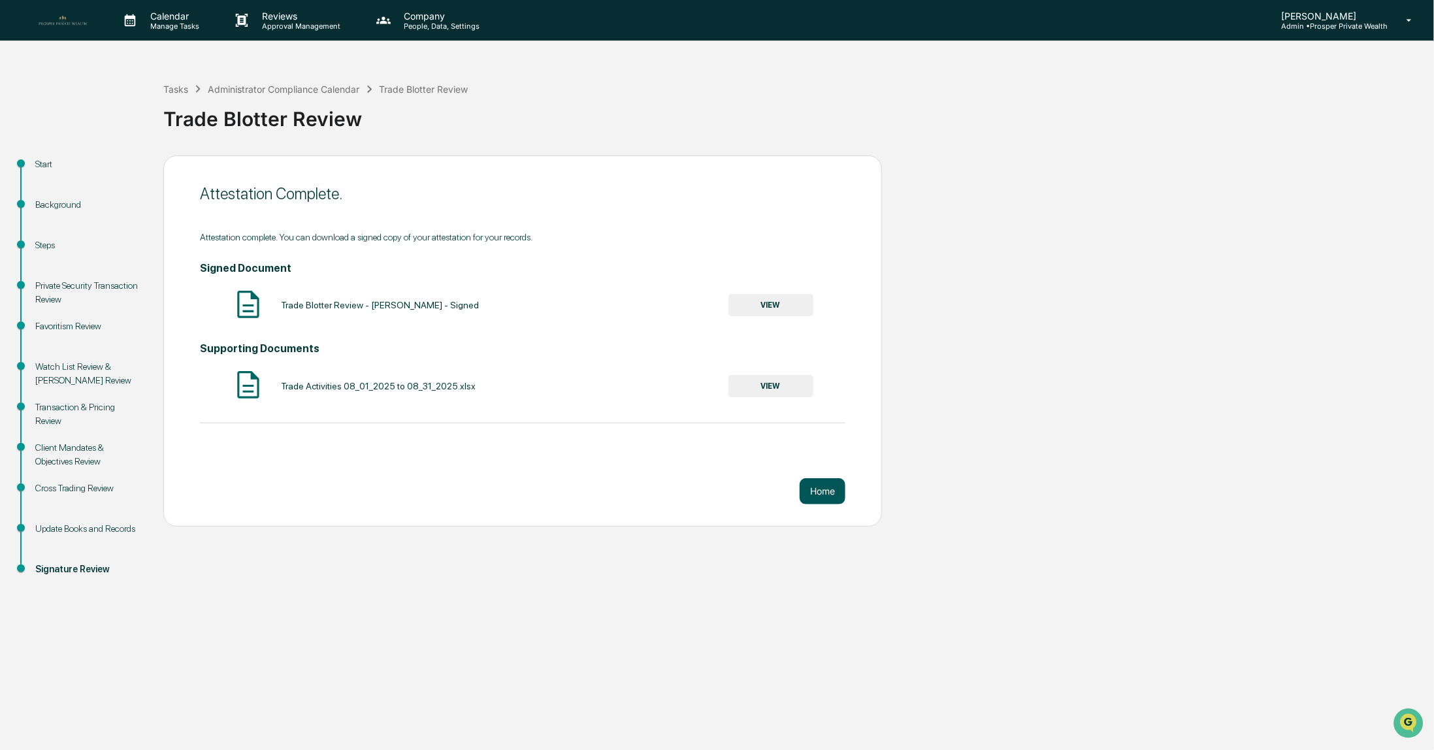
click at [819, 492] on button "Home" at bounding box center [822, 491] width 46 height 26
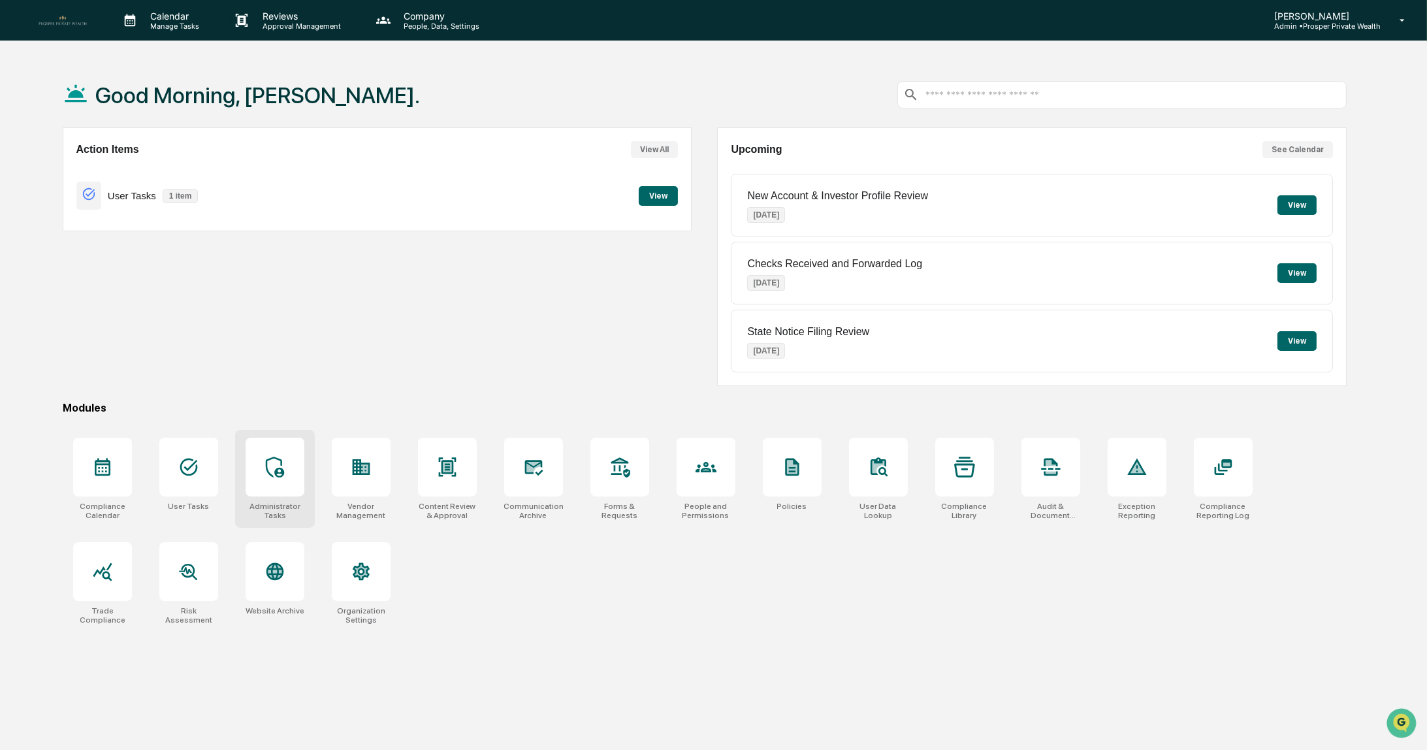
click at [276, 471] on icon at bounding box center [274, 467] width 18 height 21
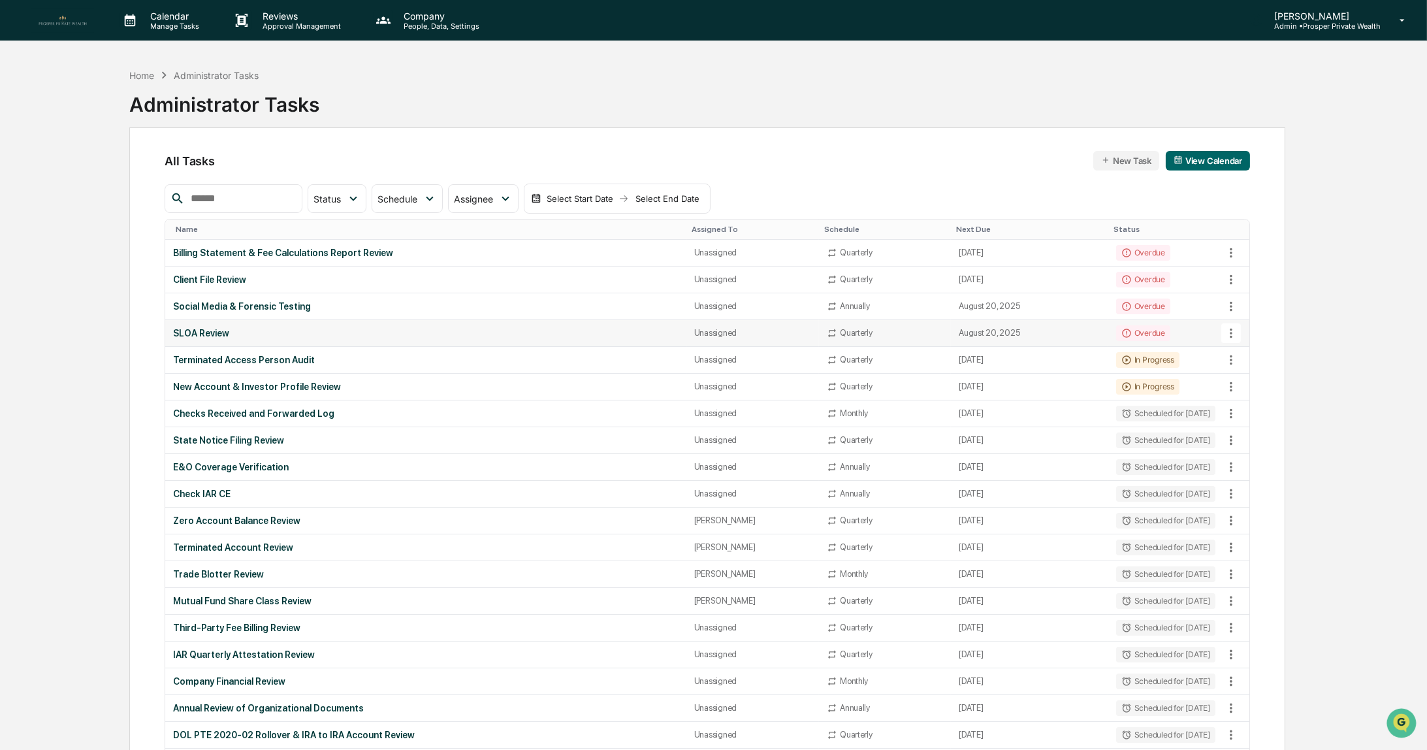
click at [233, 331] on div "SLOA Review" at bounding box center [425, 333] width 505 height 10
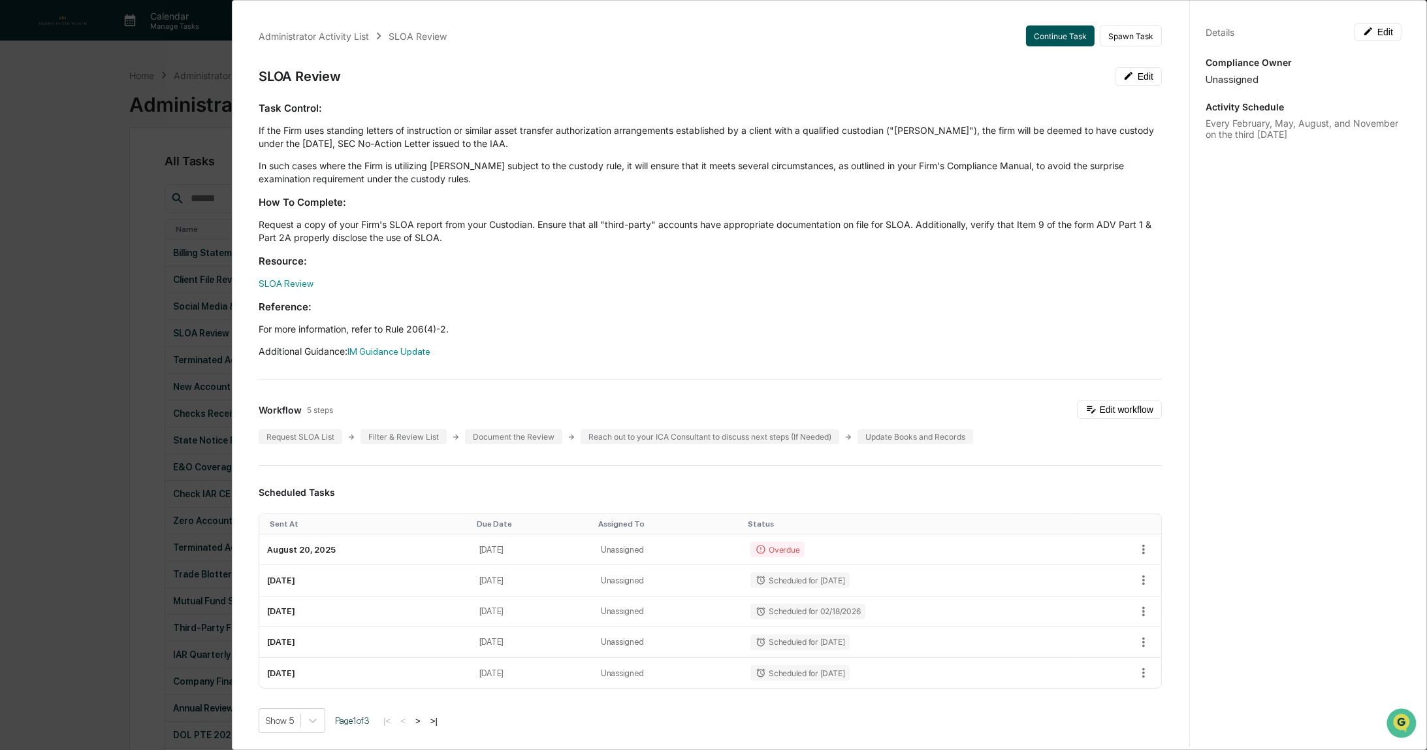
click at [1048, 37] on button "Continue Task" at bounding box center [1060, 35] width 69 height 21
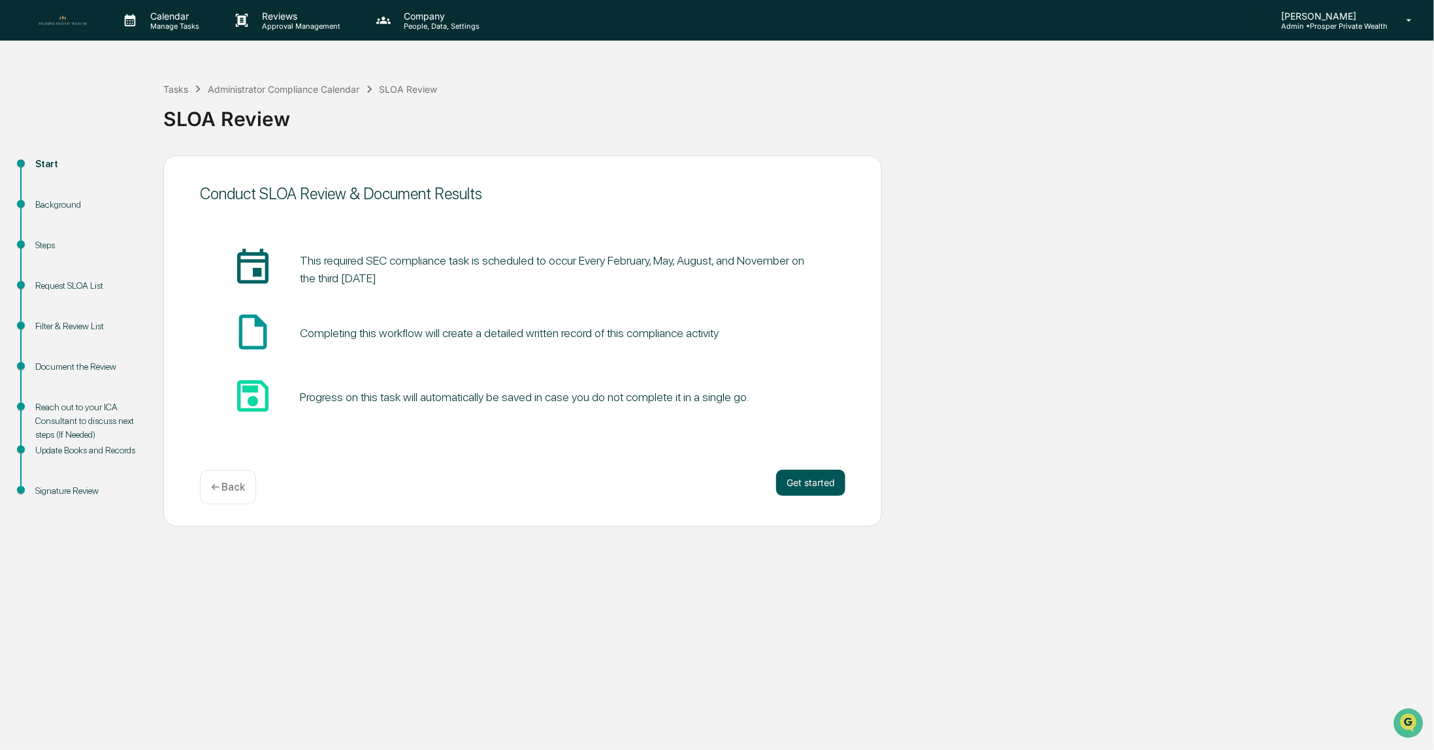
click at [805, 485] on button "Get started" at bounding box center [810, 483] width 69 height 26
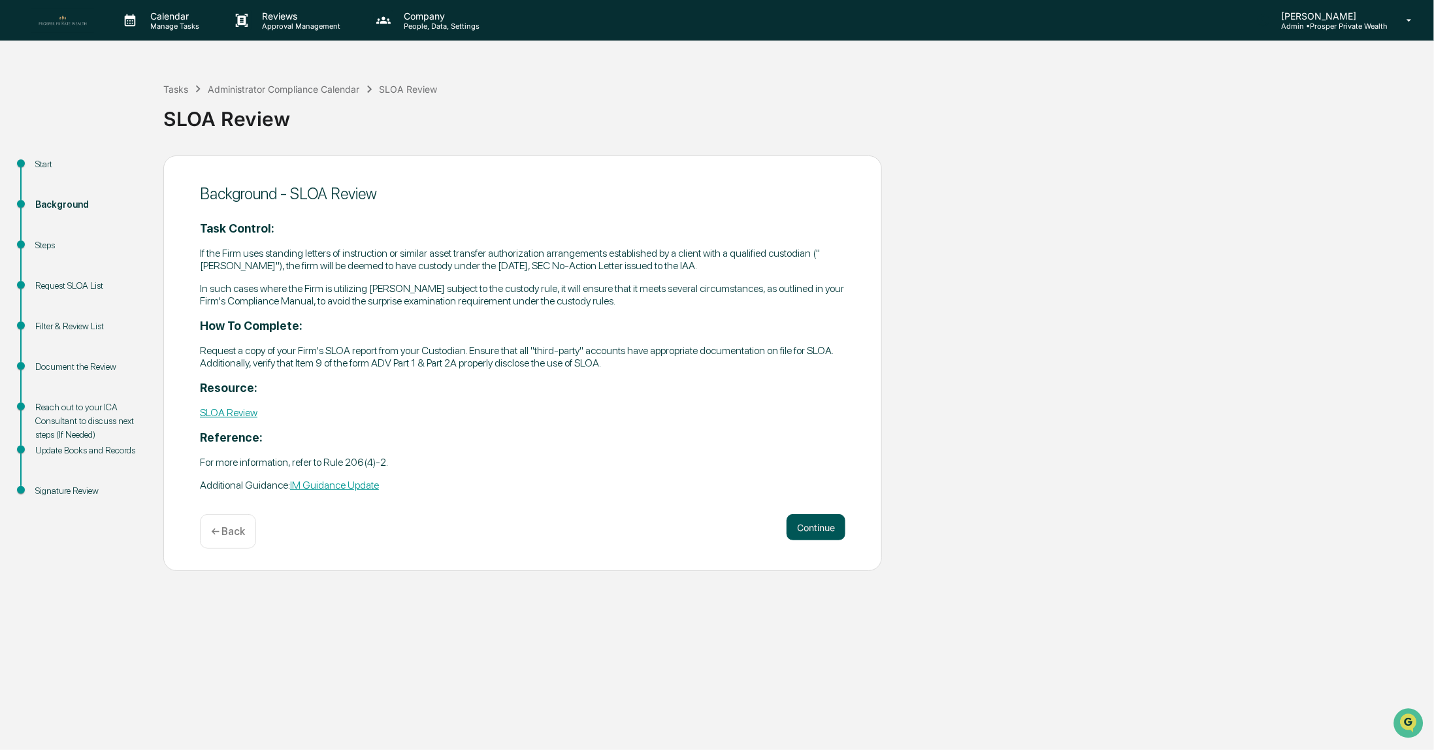
click at [813, 533] on button "Continue" at bounding box center [815, 527] width 59 height 26
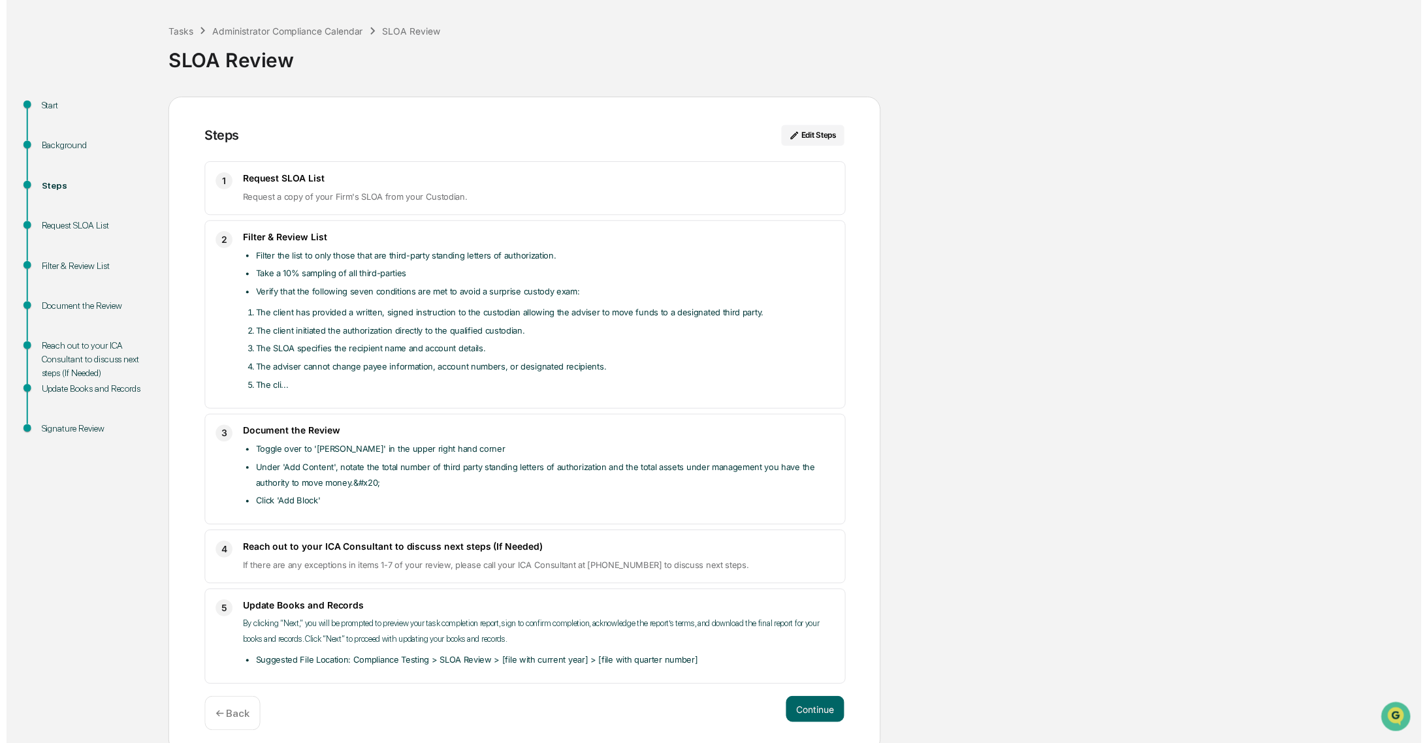
scroll to position [65, 0]
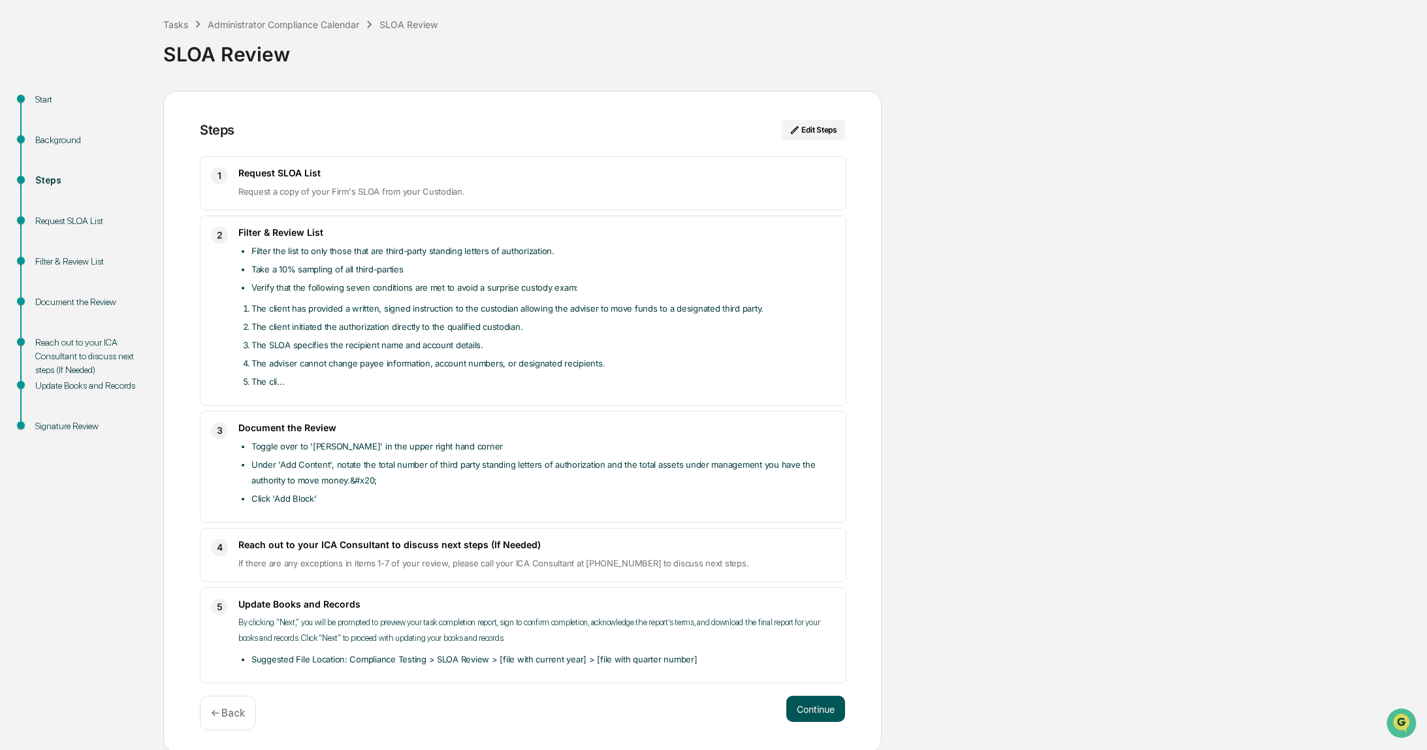
click at [824, 714] on button "Continue" at bounding box center [815, 709] width 59 height 26
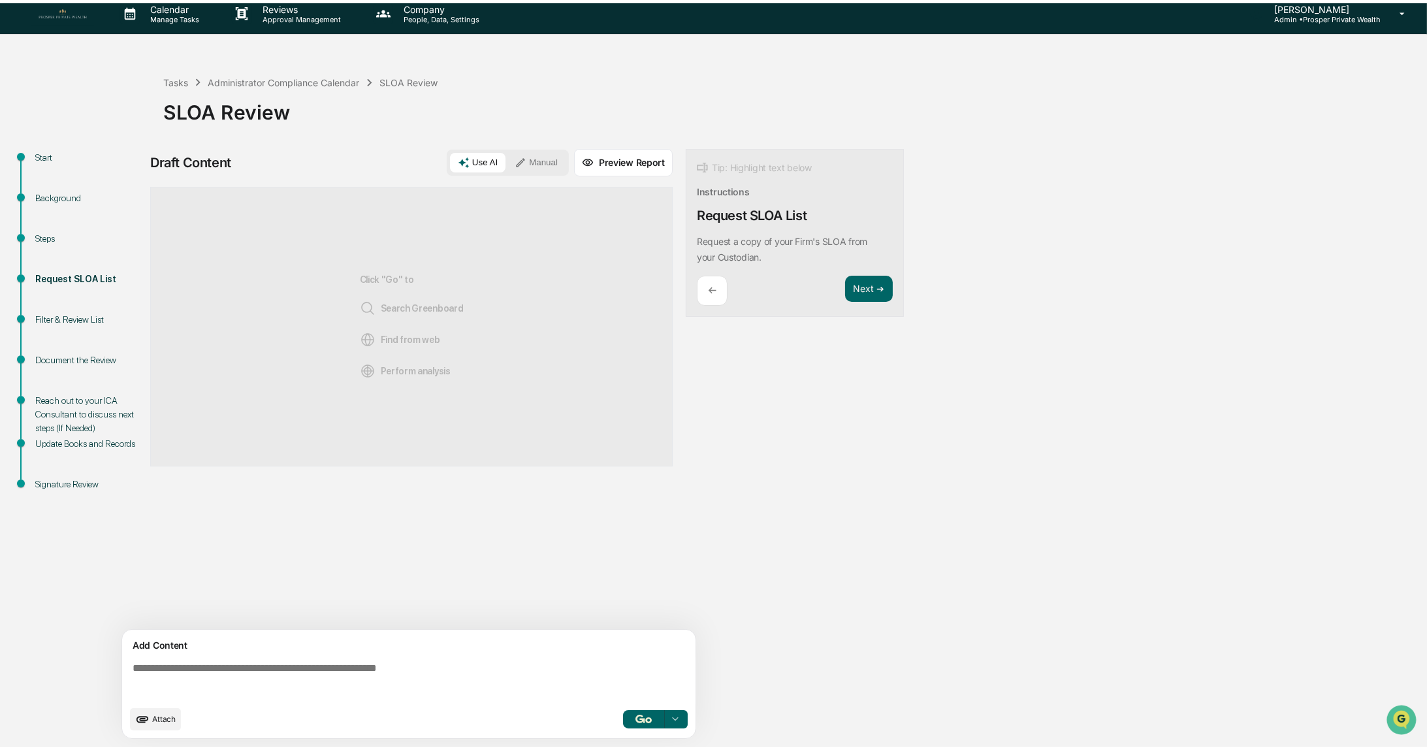
scroll to position [8, 0]
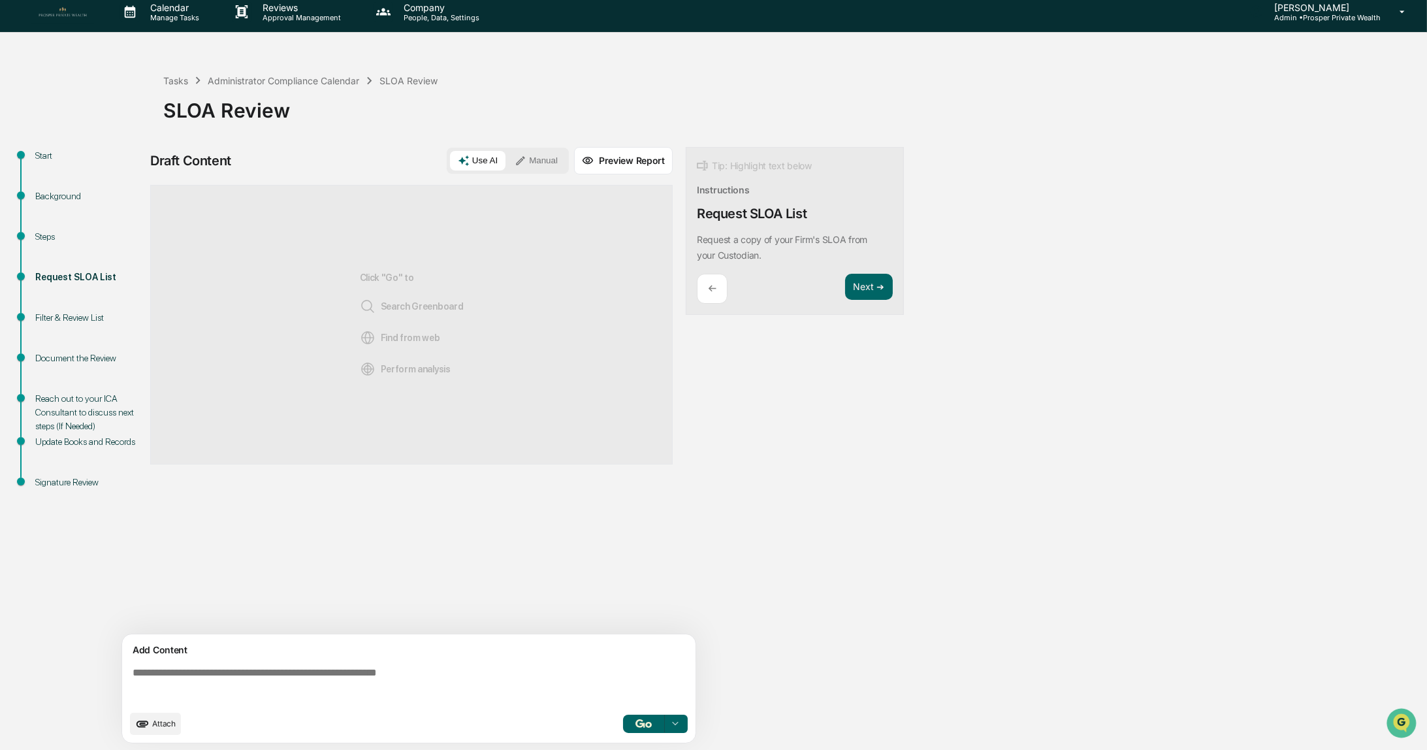
click at [537, 162] on button "Manual" at bounding box center [536, 161] width 59 height 20
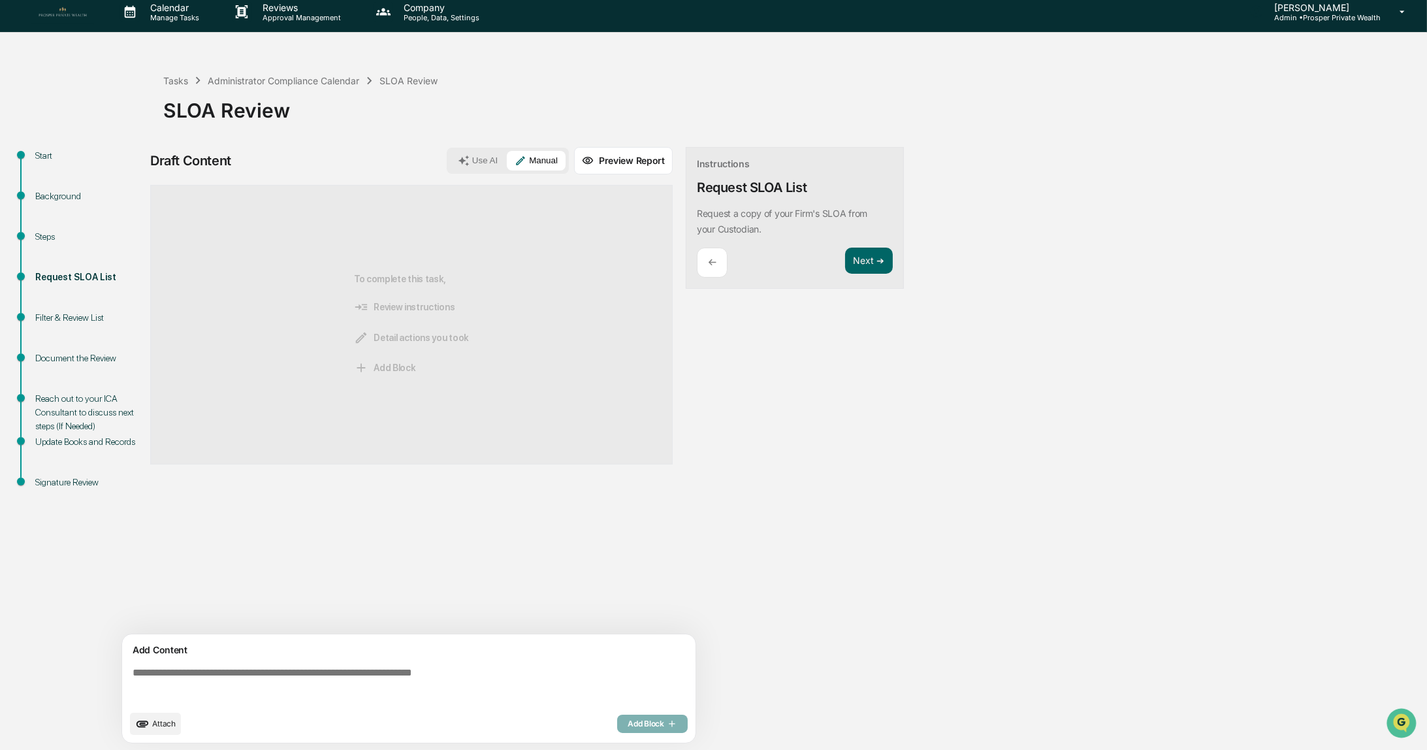
click at [166, 724] on span "Attach" at bounding box center [164, 723] width 24 height 10
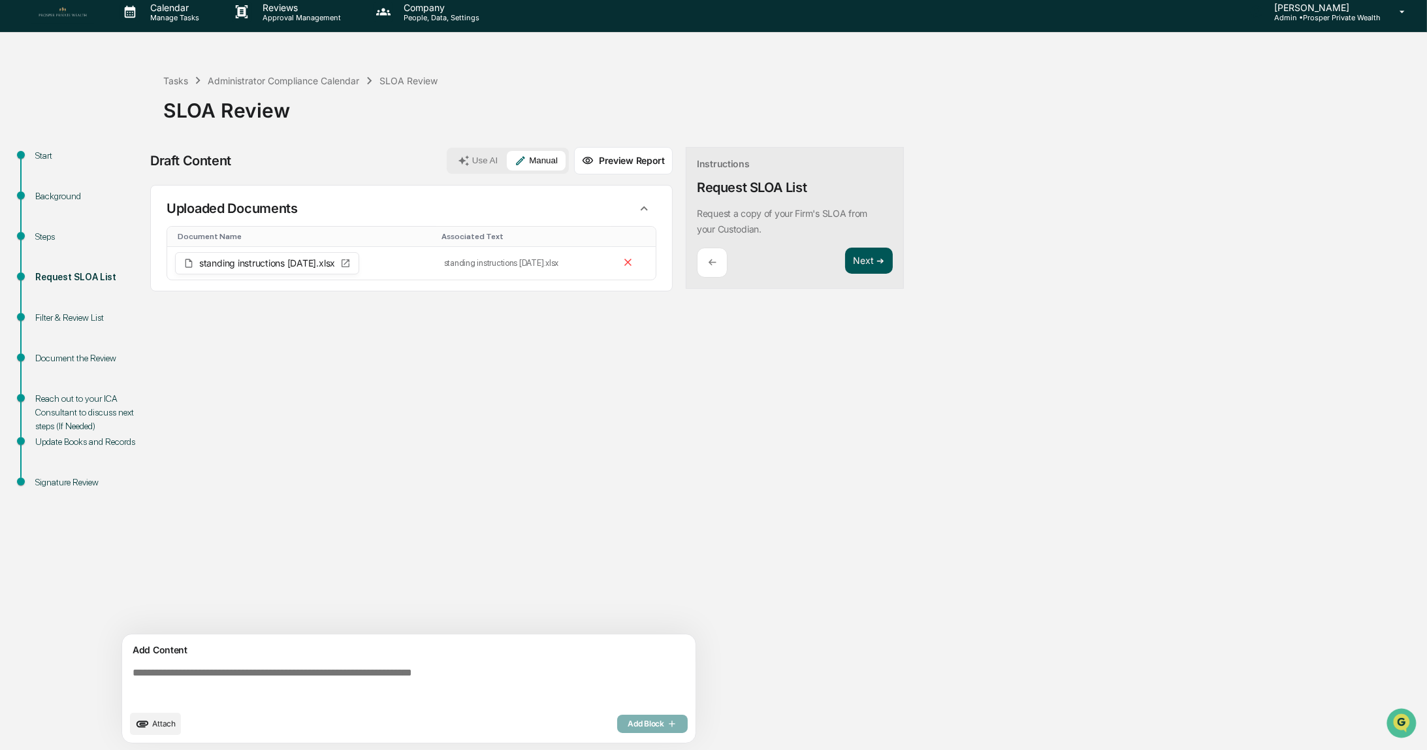
click at [866, 261] on button "Next ➔" at bounding box center [869, 261] width 48 height 27
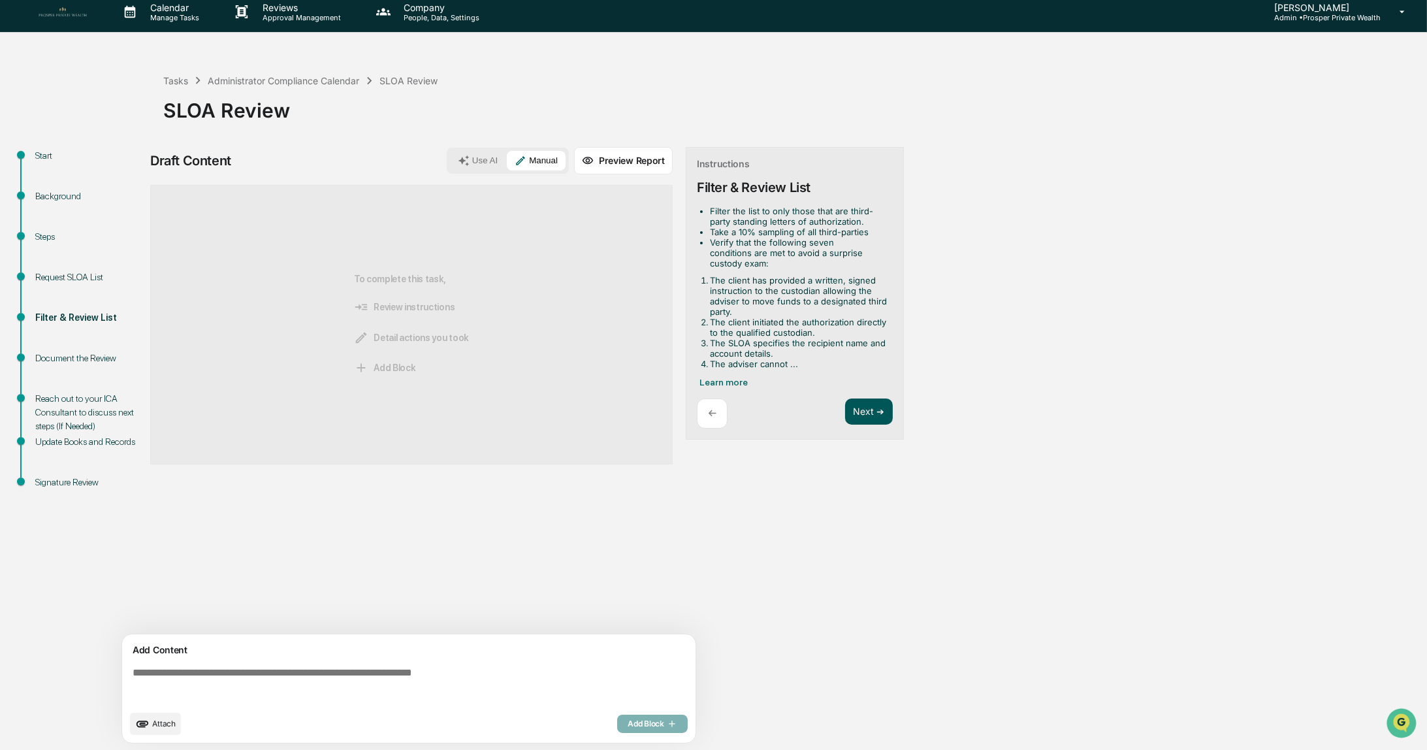
click at [863, 406] on button "Next ➔" at bounding box center [869, 411] width 48 height 27
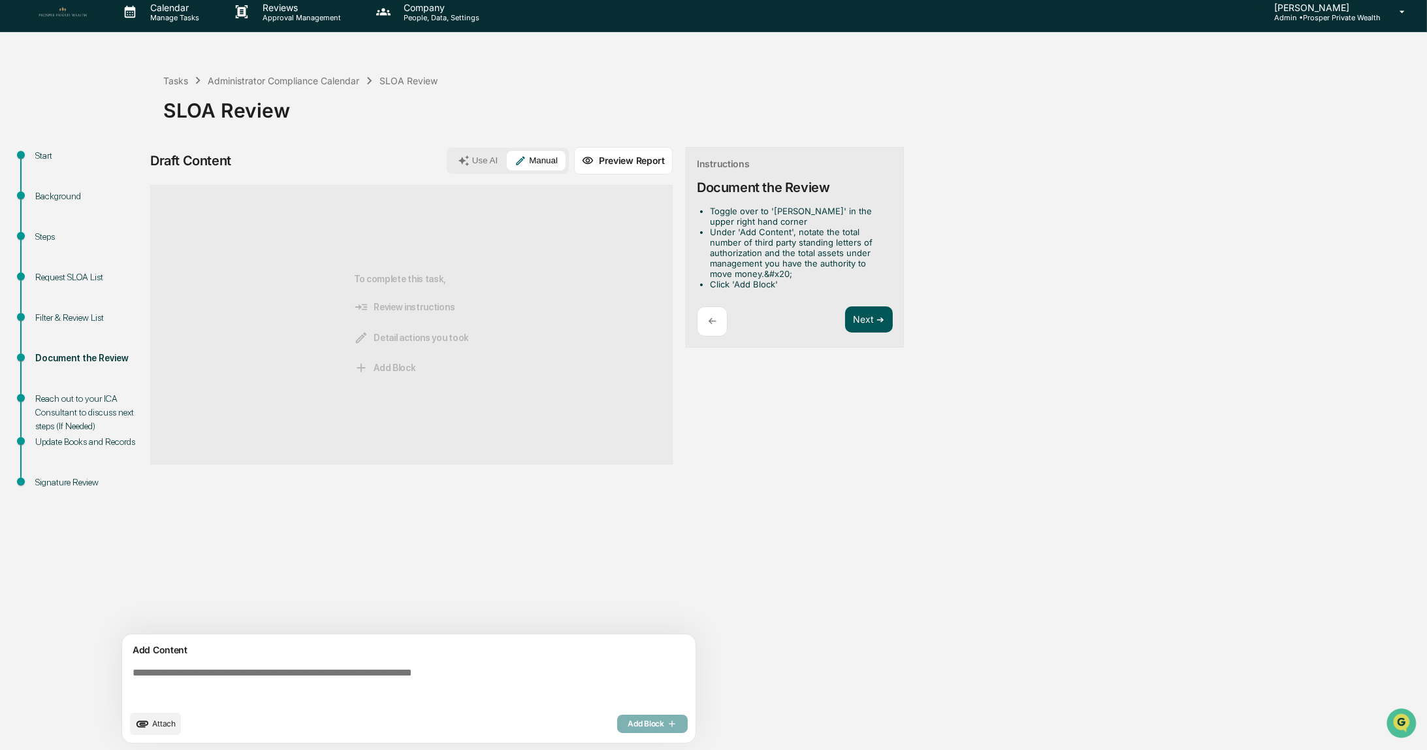
click at [865, 312] on button "Next ➔" at bounding box center [869, 319] width 48 height 27
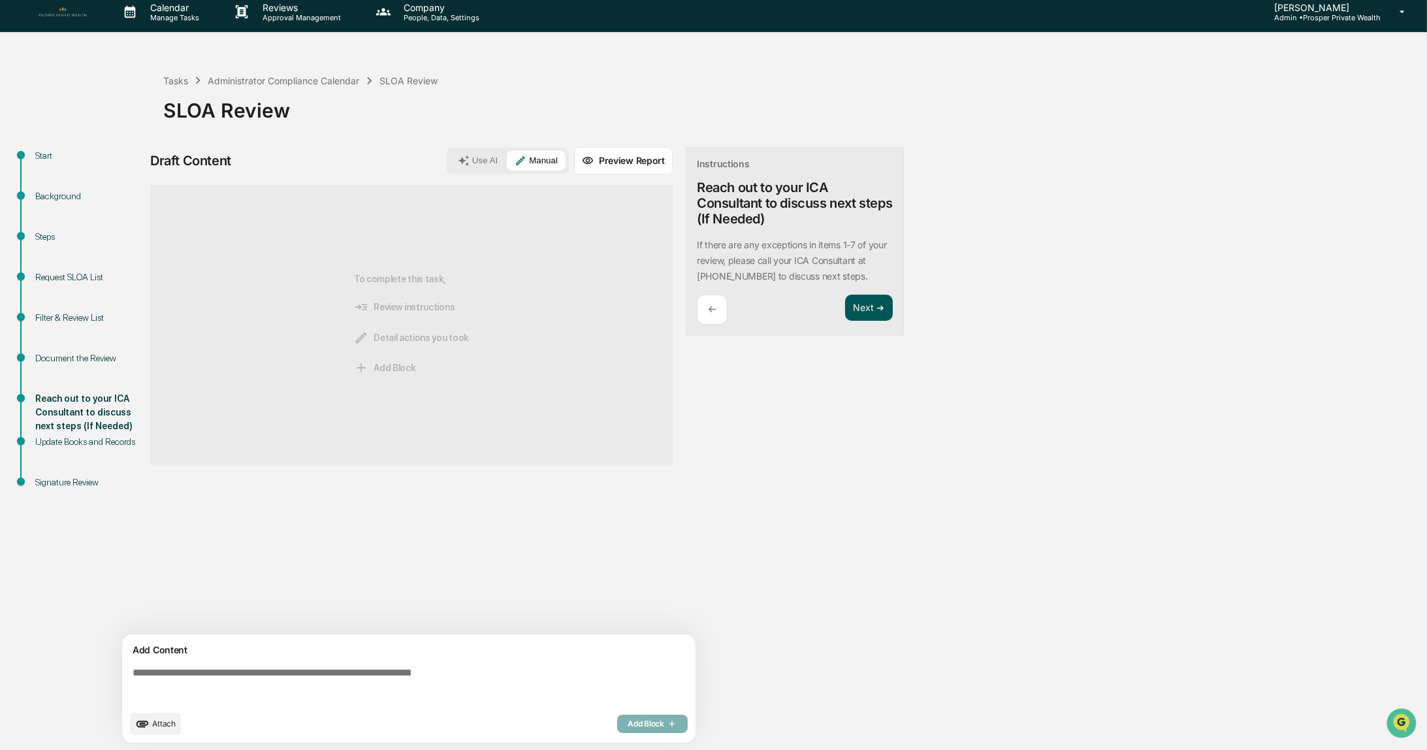
click at [865, 309] on button "Next ➔" at bounding box center [869, 308] width 48 height 27
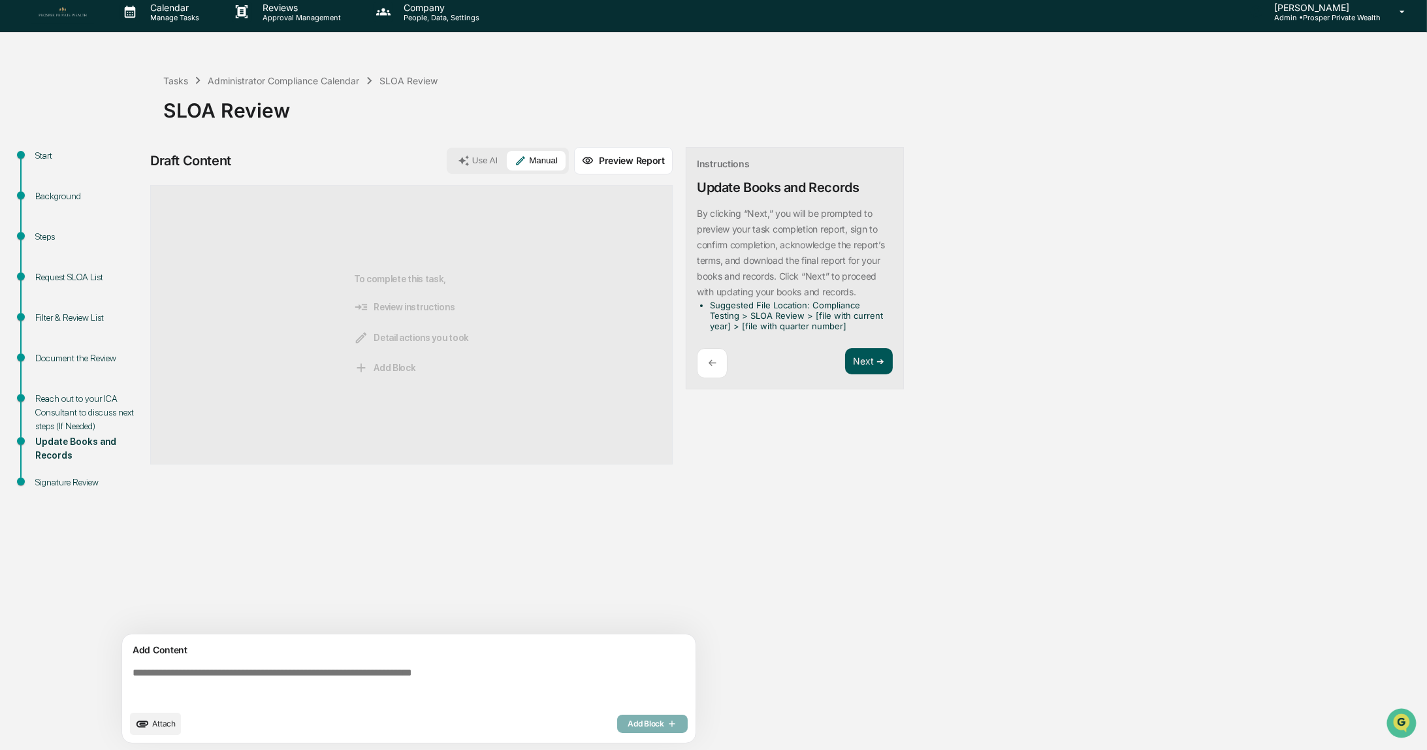
click at [858, 359] on button "Next ➔" at bounding box center [869, 361] width 48 height 27
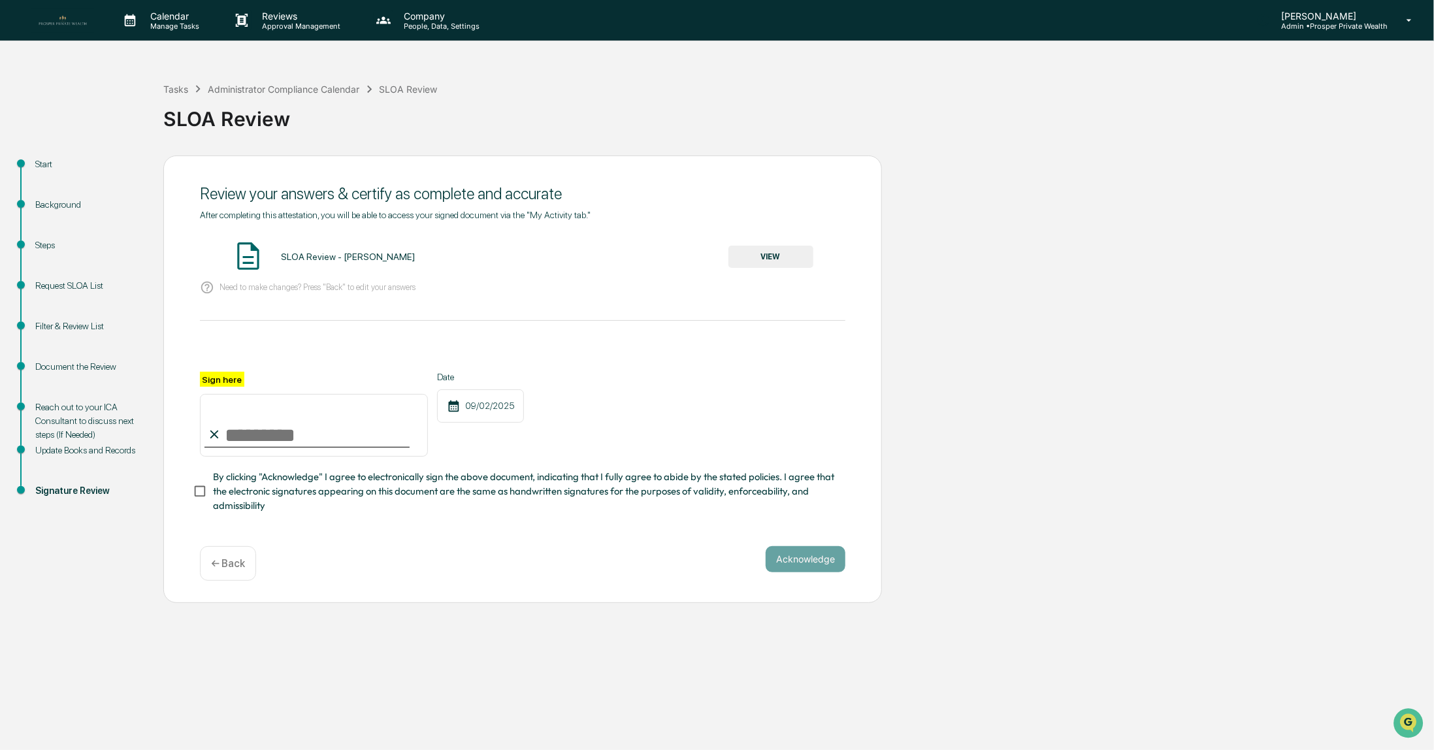
click at [771, 259] on button "VIEW" at bounding box center [770, 257] width 85 height 22
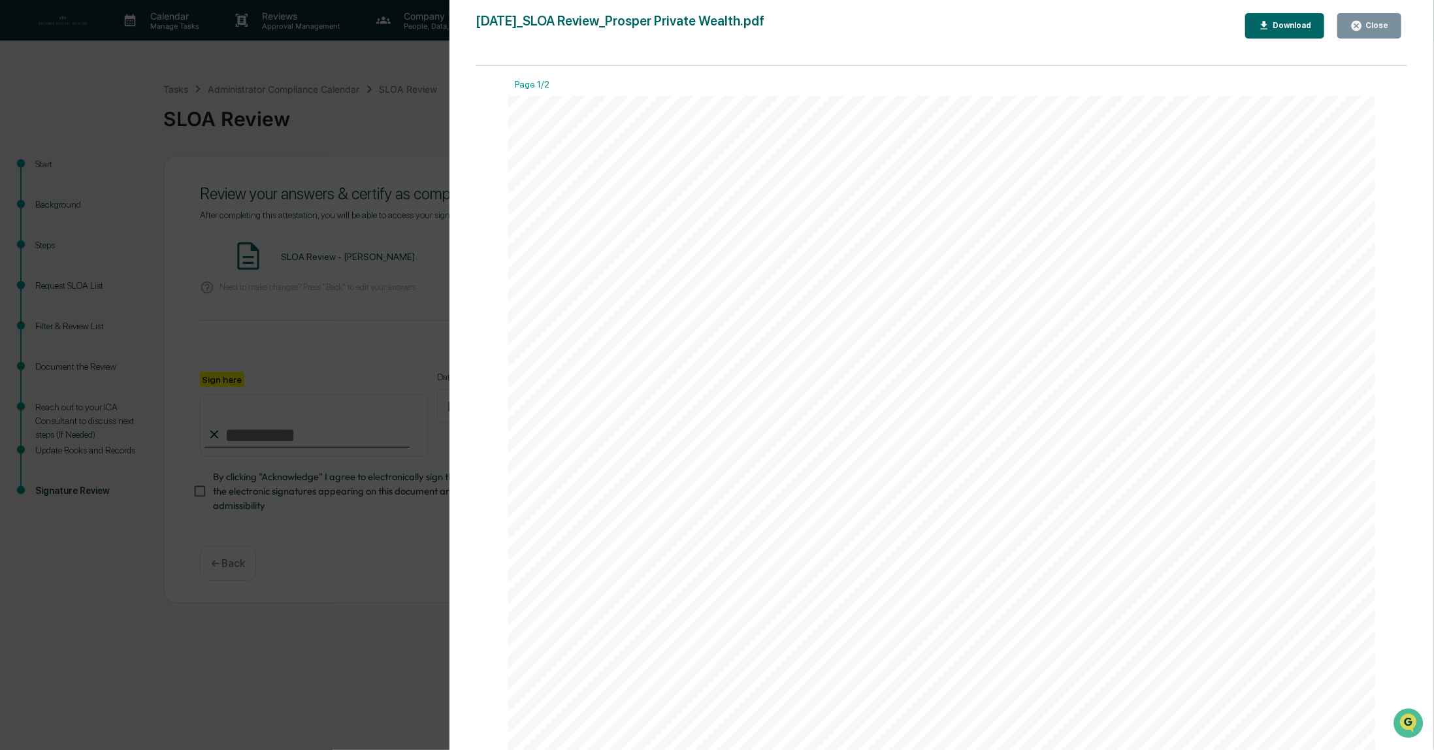
click at [1371, 24] on div "Close" at bounding box center [1375, 25] width 25 height 9
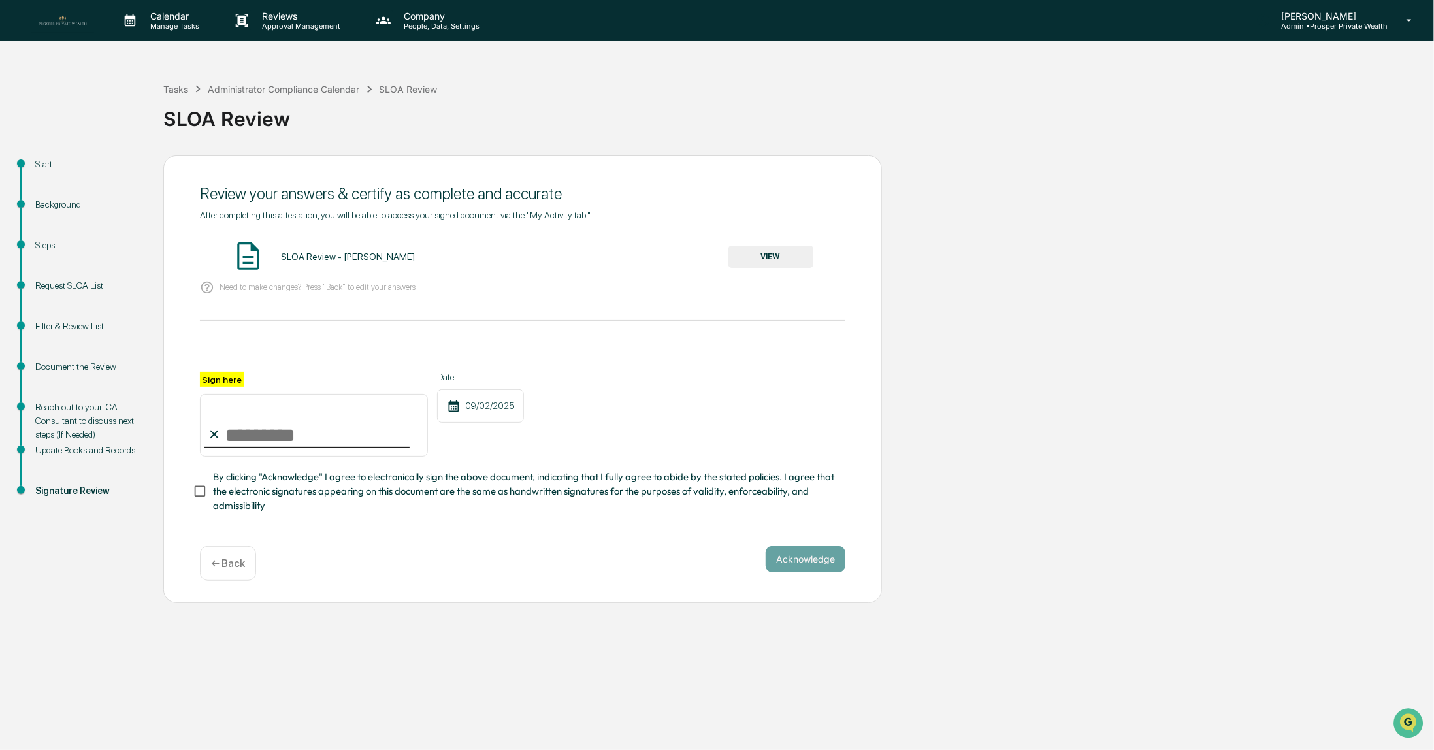
click at [304, 434] on input "Sign here" at bounding box center [314, 425] width 228 height 63
type input "**********"
click at [793, 560] on button "Acknowledge" at bounding box center [806, 559] width 80 height 26
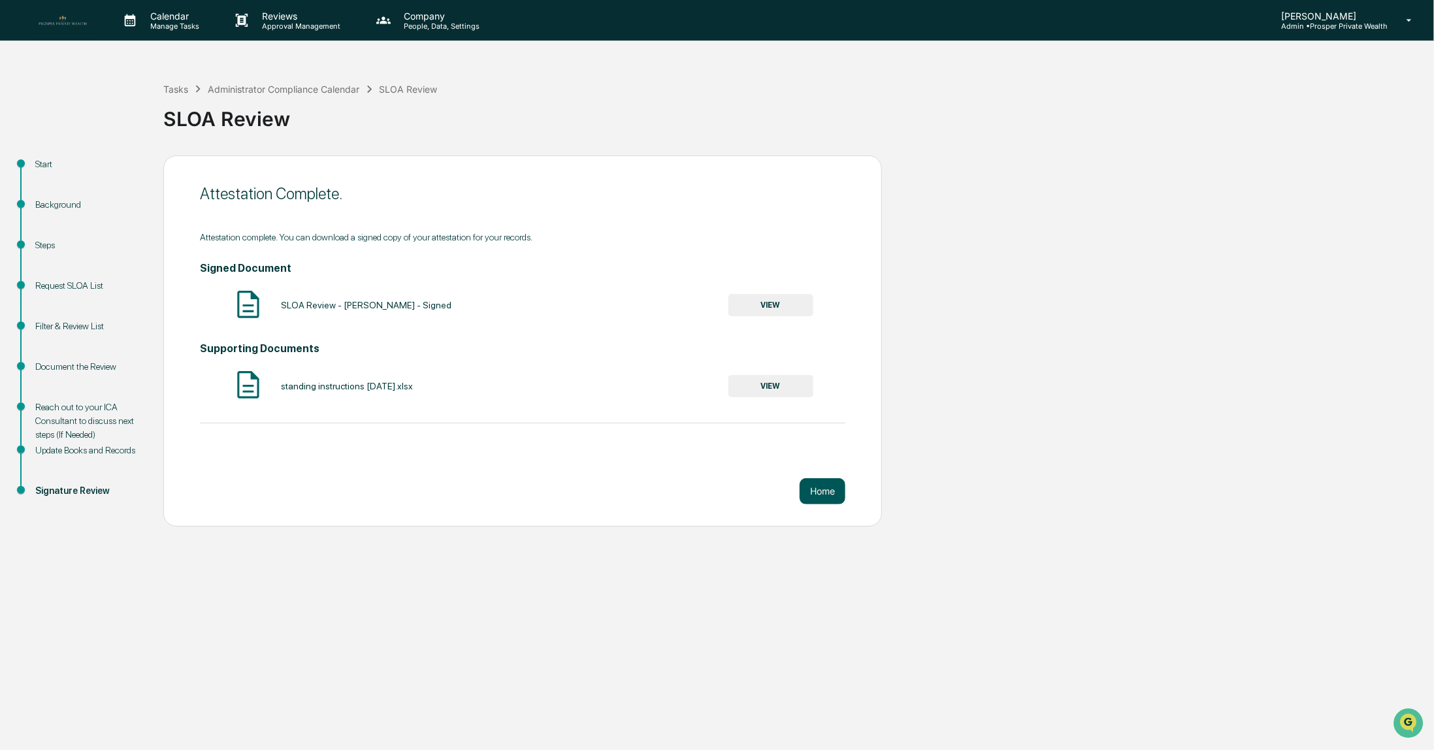
click at [820, 494] on button "Home" at bounding box center [822, 491] width 46 height 26
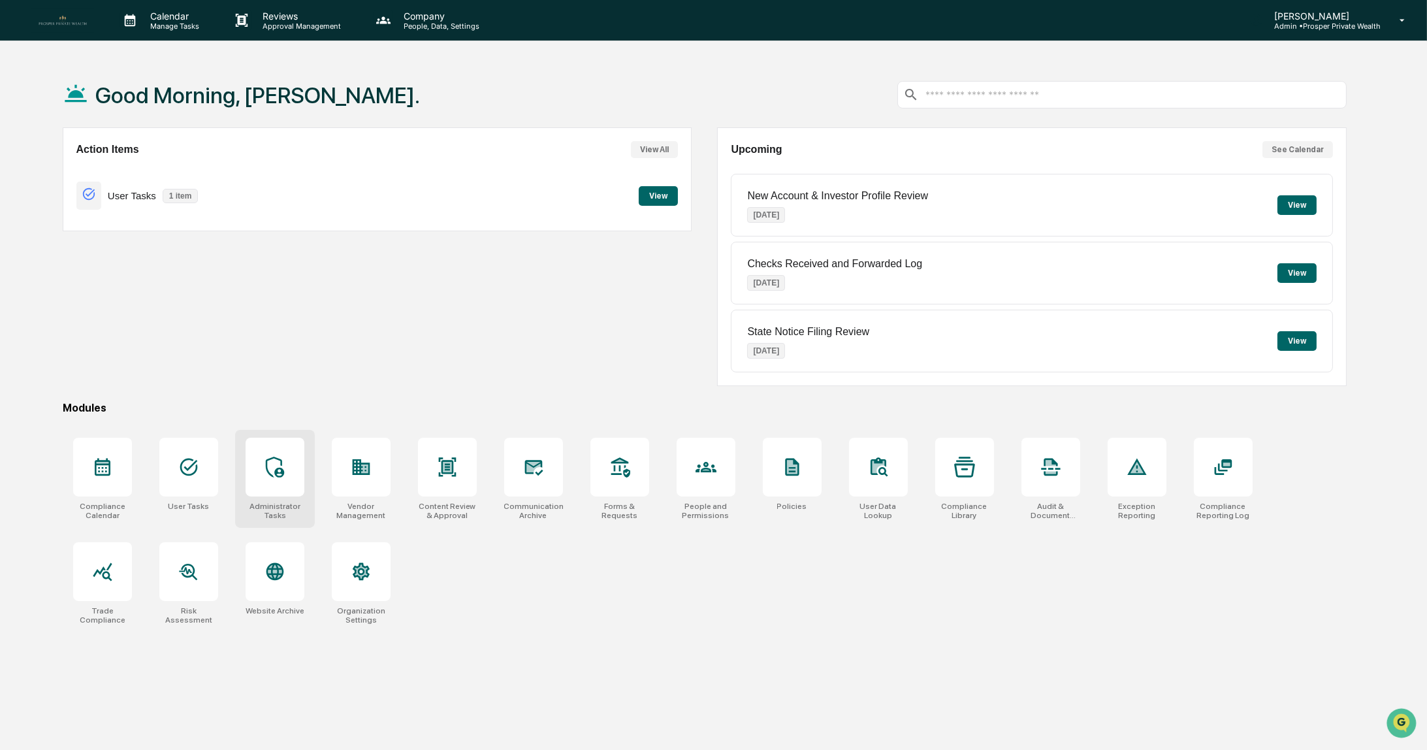
click at [269, 466] on icon at bounding box center [275, 467] width 21 height 21
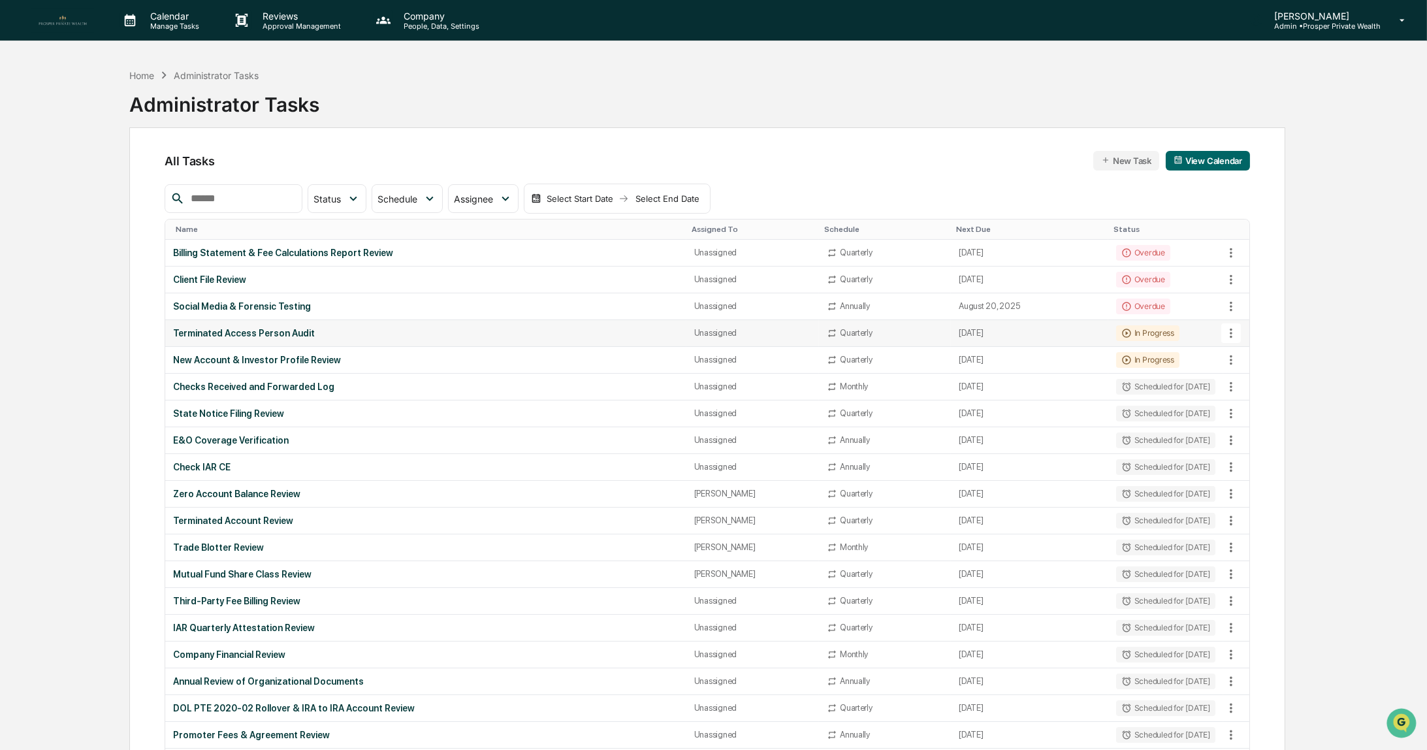
click at [327, 334] on div "Terminated Access Person Audit" at bounding box center [425, 333] width 505 height 10
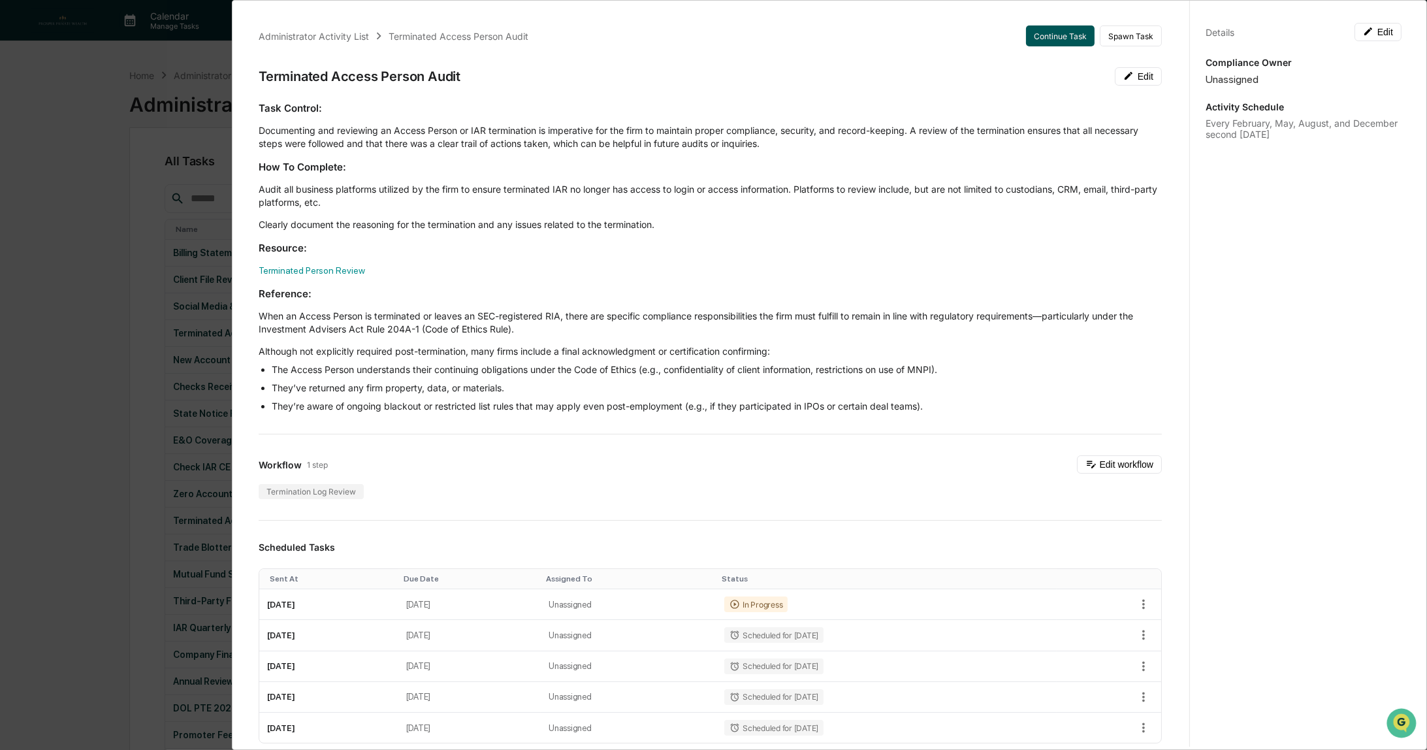
click at [1044, 37] on button "Continue Task" at bounding box center [1060, 35] width 69 height 21
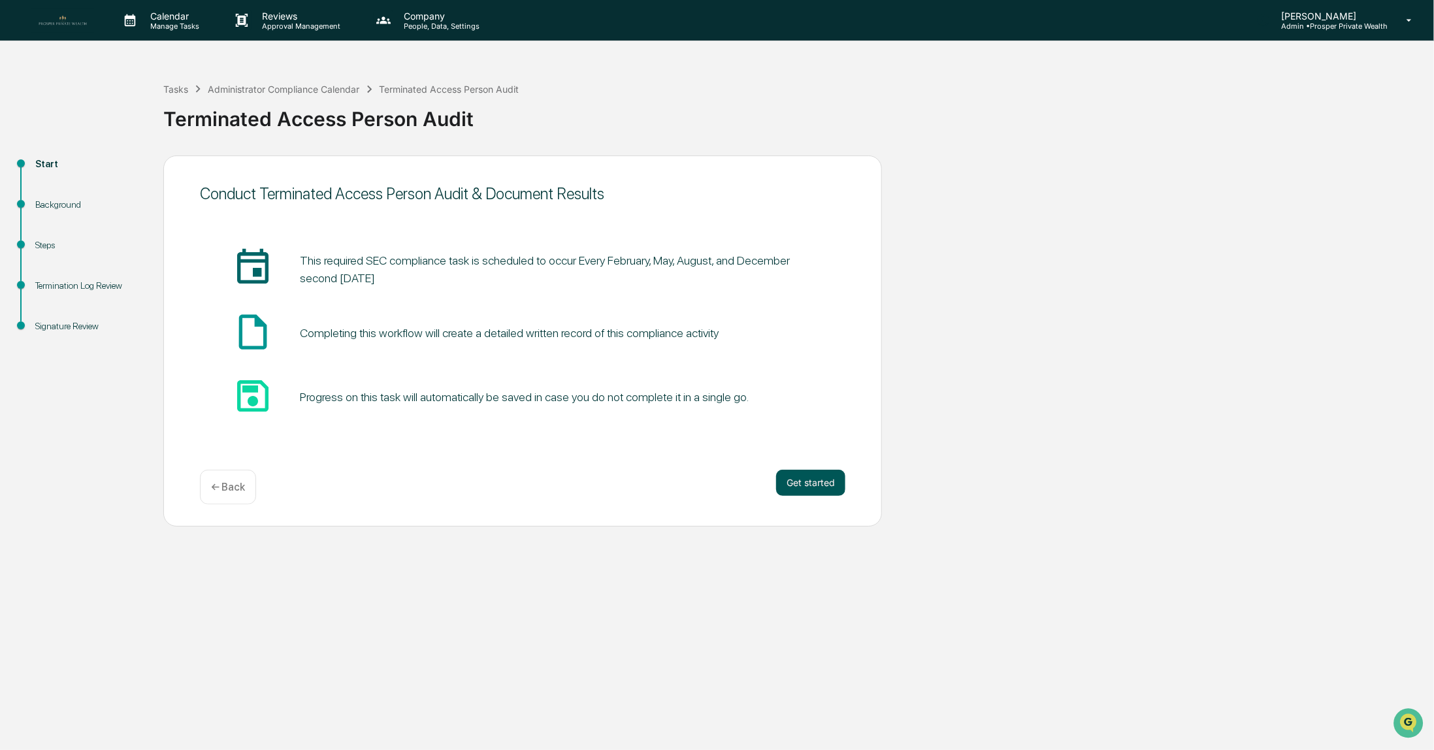
click at [806, 487] on button "Get started" at bounding box center [810, 483] width 69 height 26
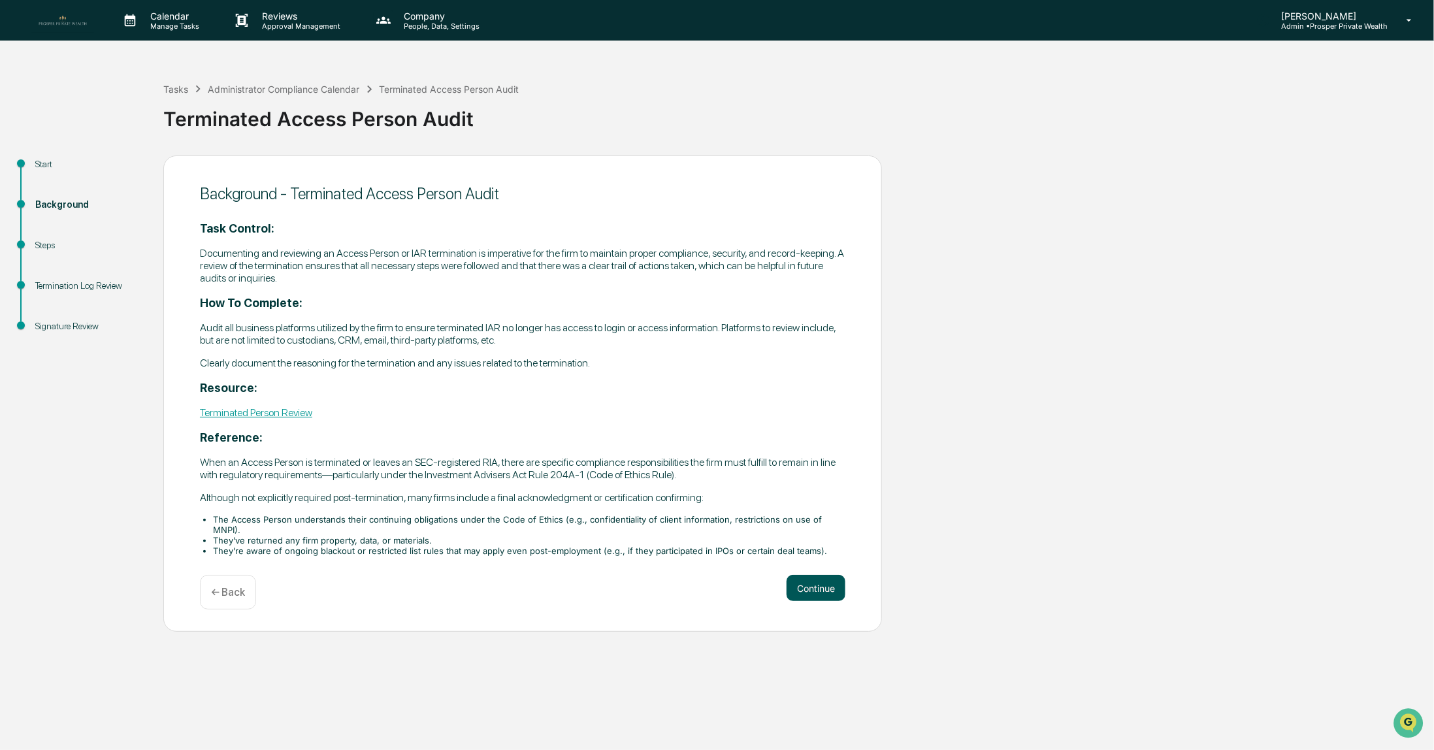
click at [810, 582] on button "Continue" at bounding box center [815, 588] width 59 height 26
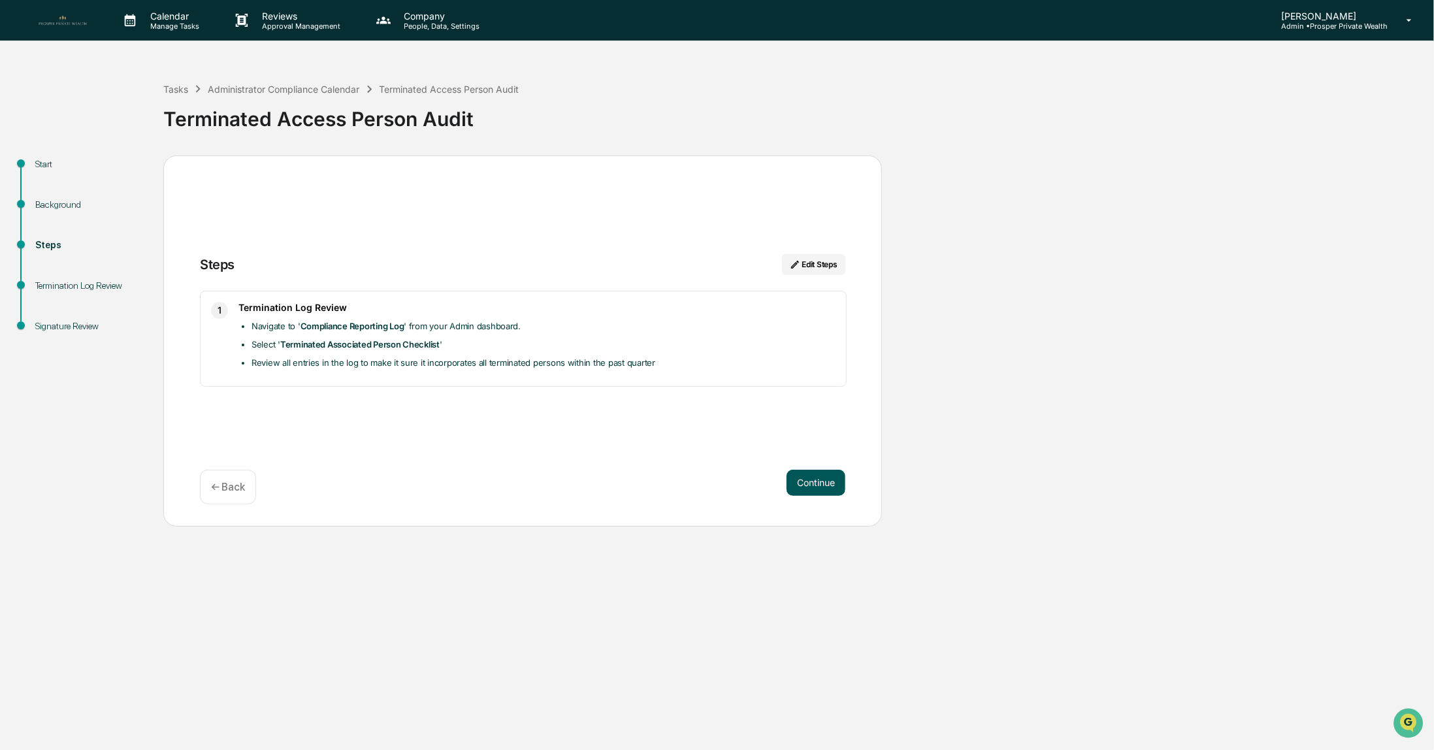
click at [817, 485] on button "Continue" at bounding box center [815, 483] width 59 height 26
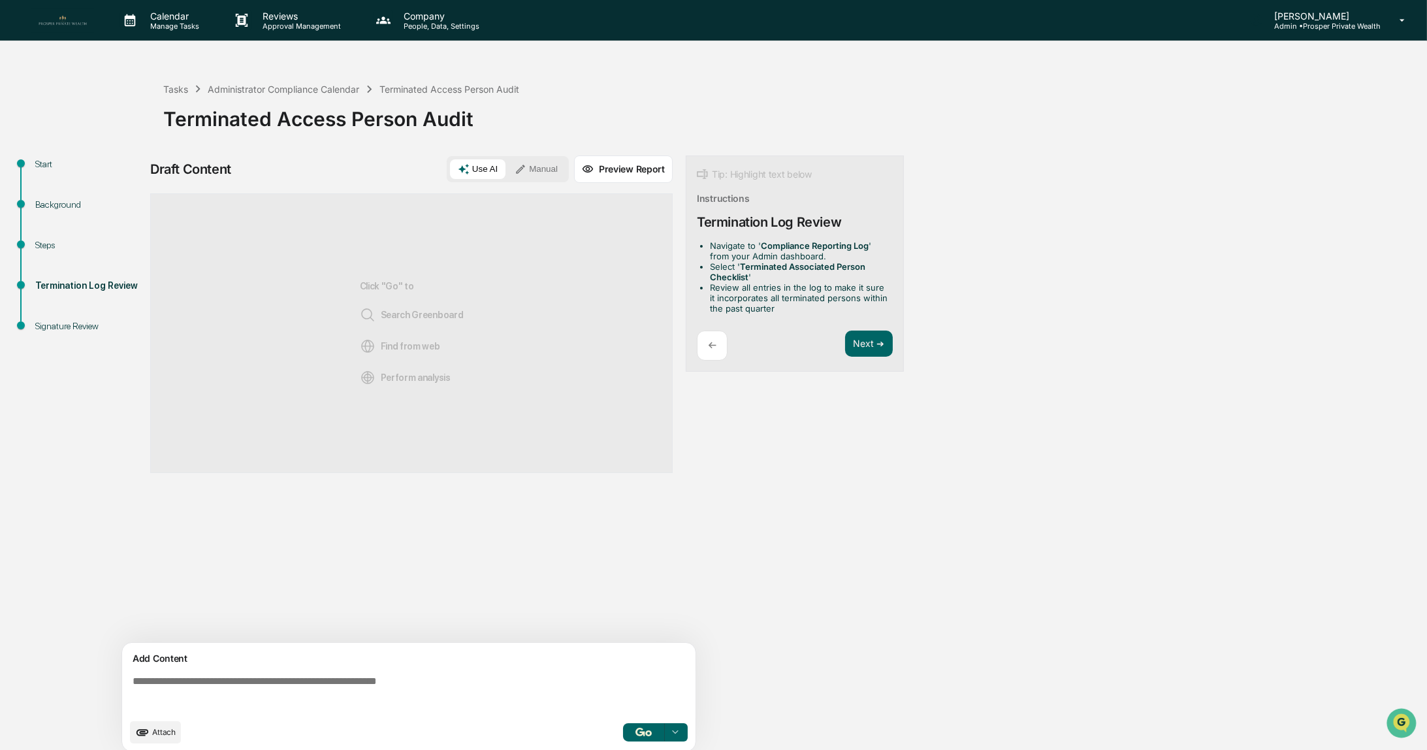
click at [540, 165] on button "Manual" at bounding box center [536, 169] width 59 height 20
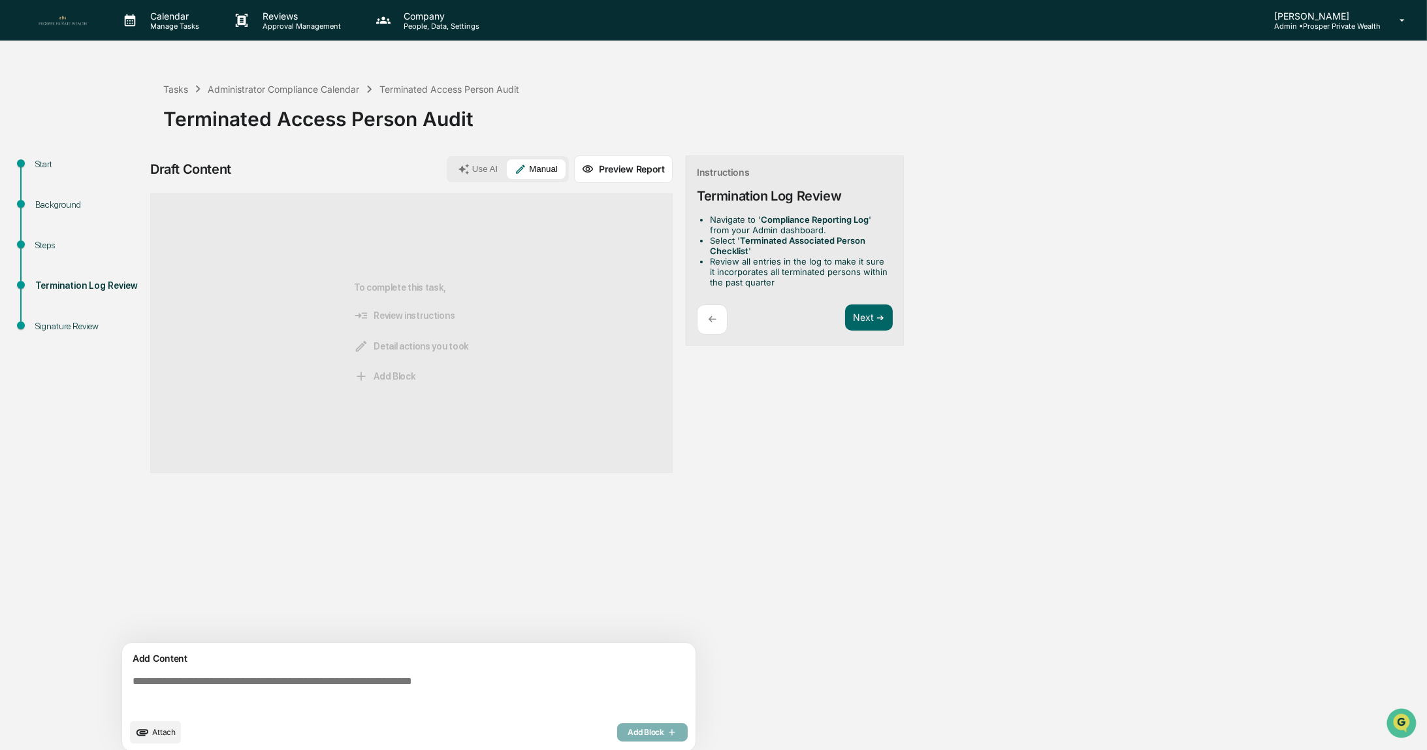
click at [257, 677] on textarea at bounding box center [411, 693] width 568 height 47
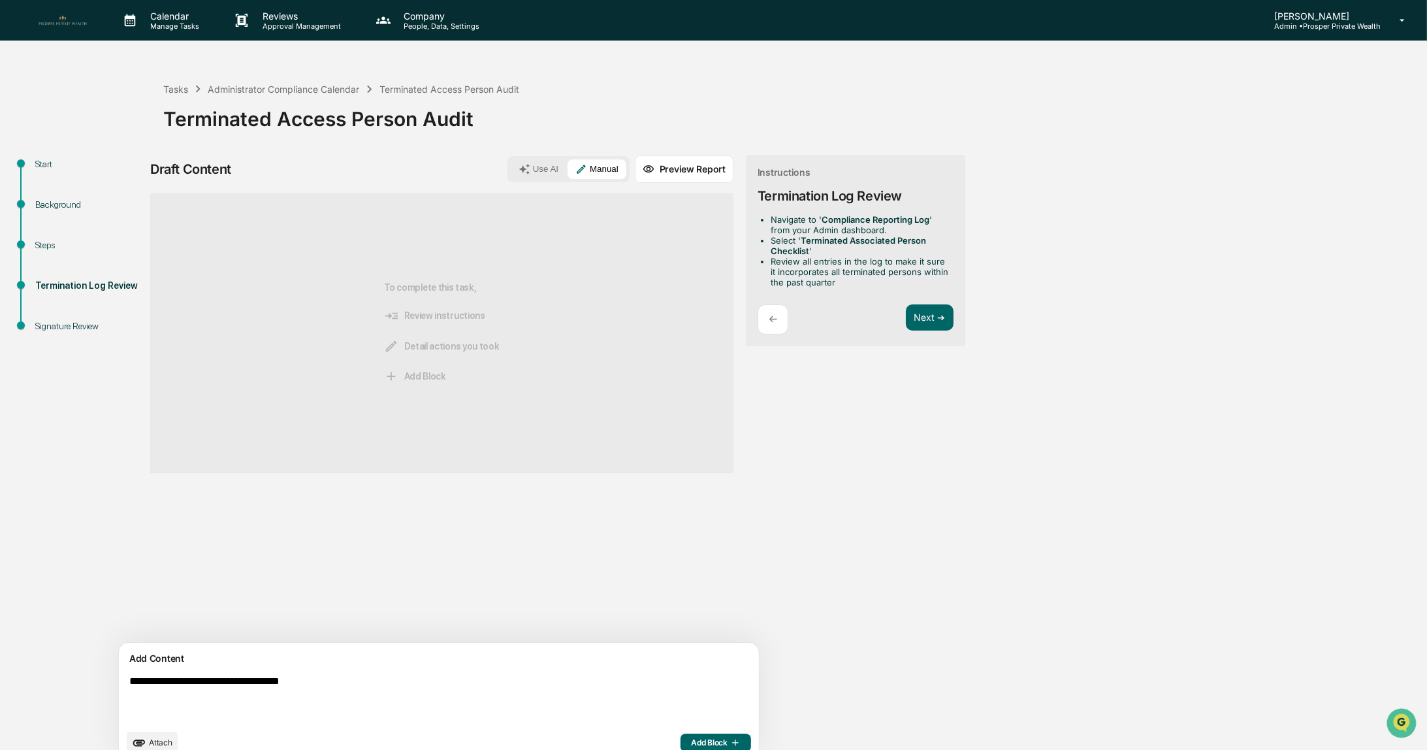
type textarea "**********"
click at [691, 740] on span "Add Block" at bounding box center [716, 742] width 50 height 10
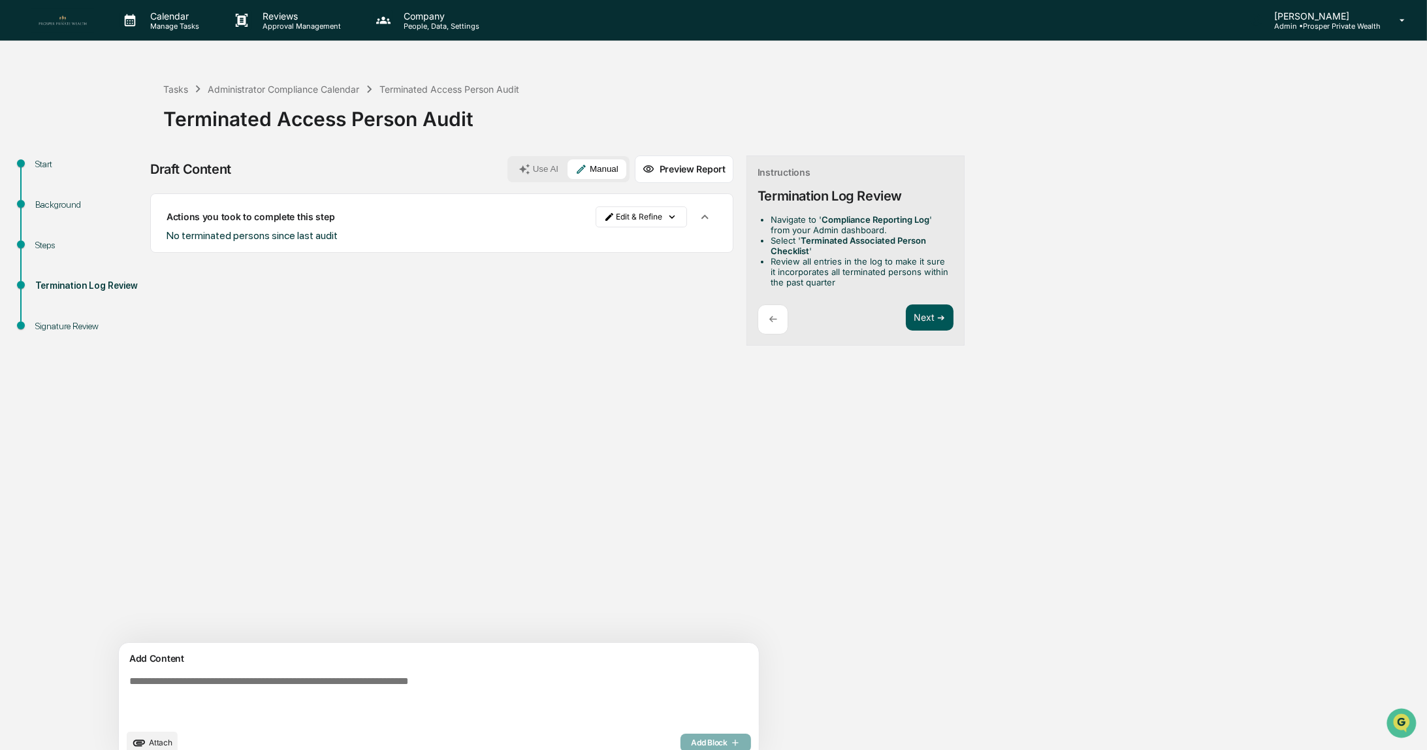
click at [906, 320] on button "Next ➔" at bounding box center [930, 317] width 48 height 27
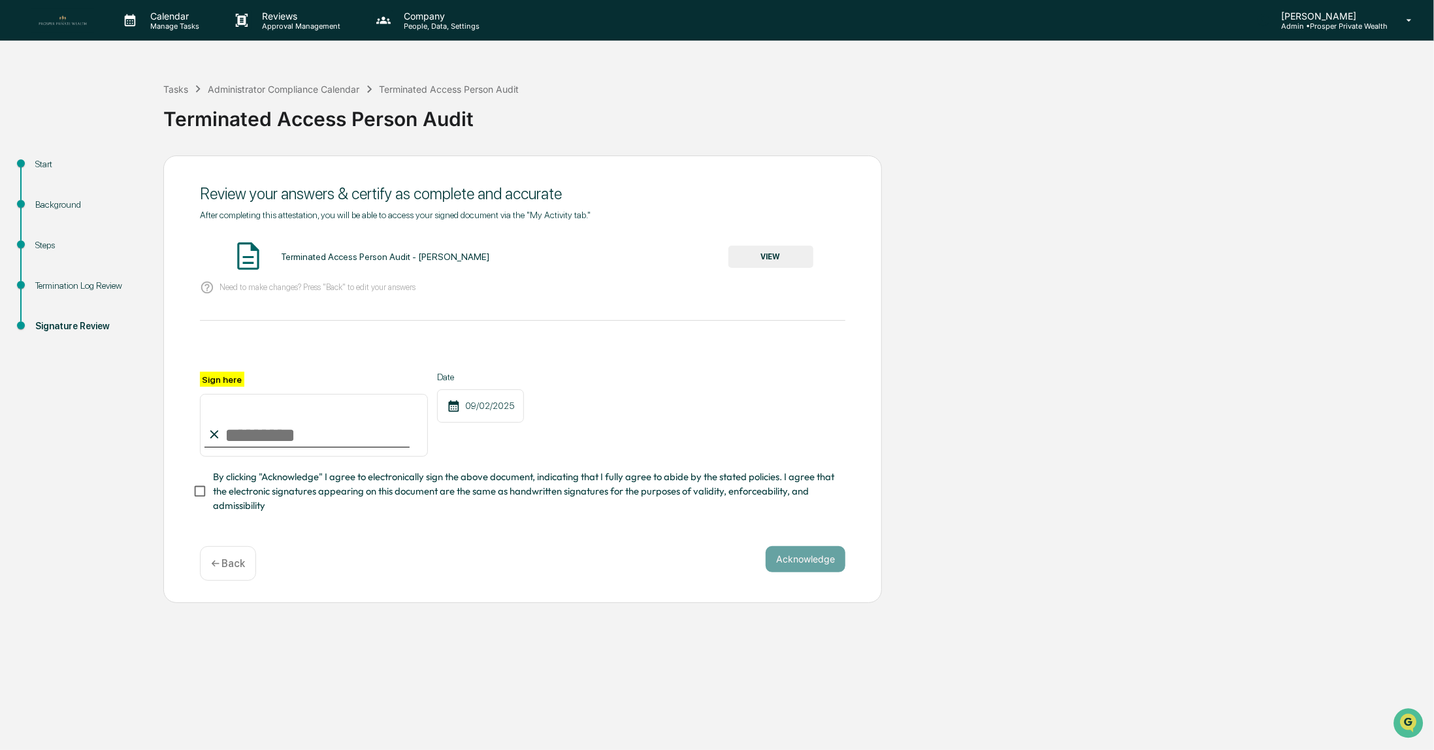
click at [752, 254] on button "VIEW" at bounding box center [770, 257] width 85 height 22
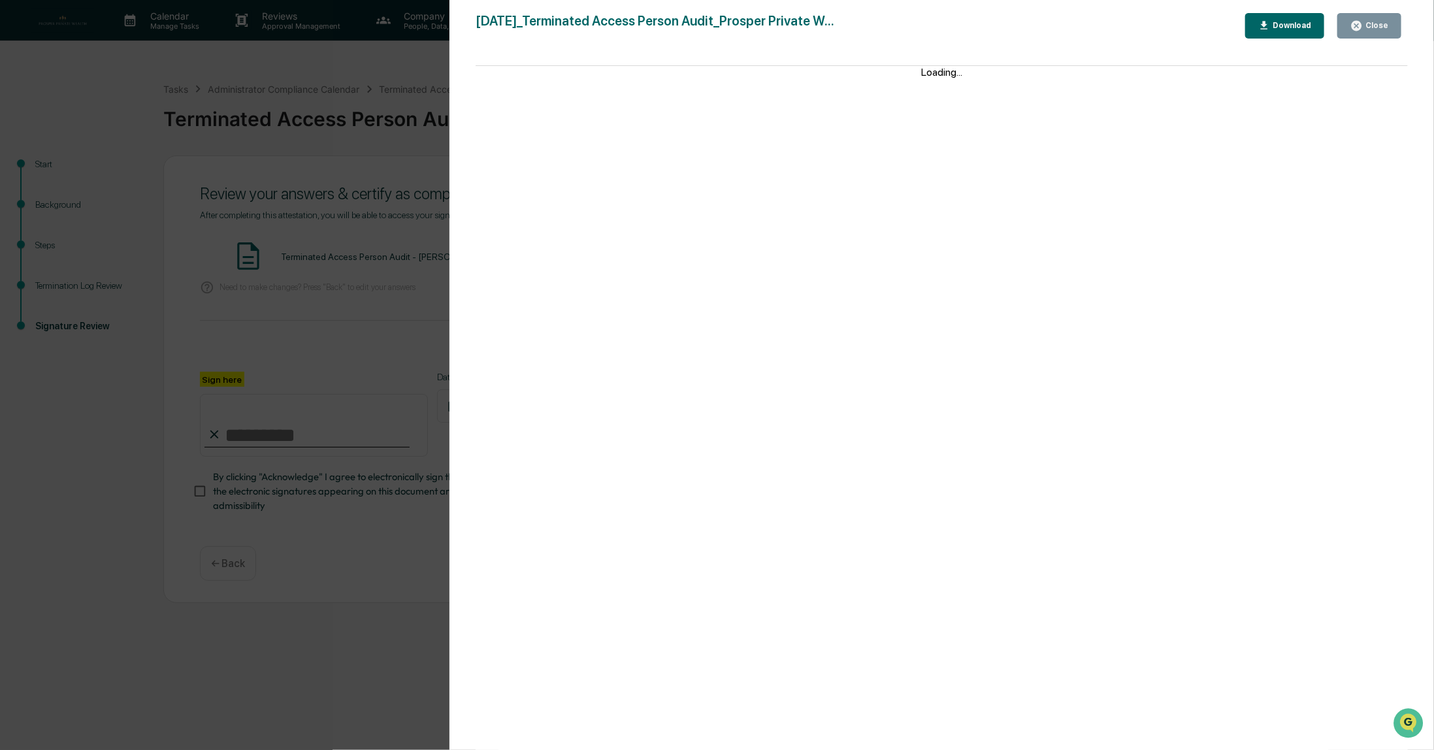
click at [1367, 28] on div "Close" at bounding box center [1375, 25] width 25 height 9
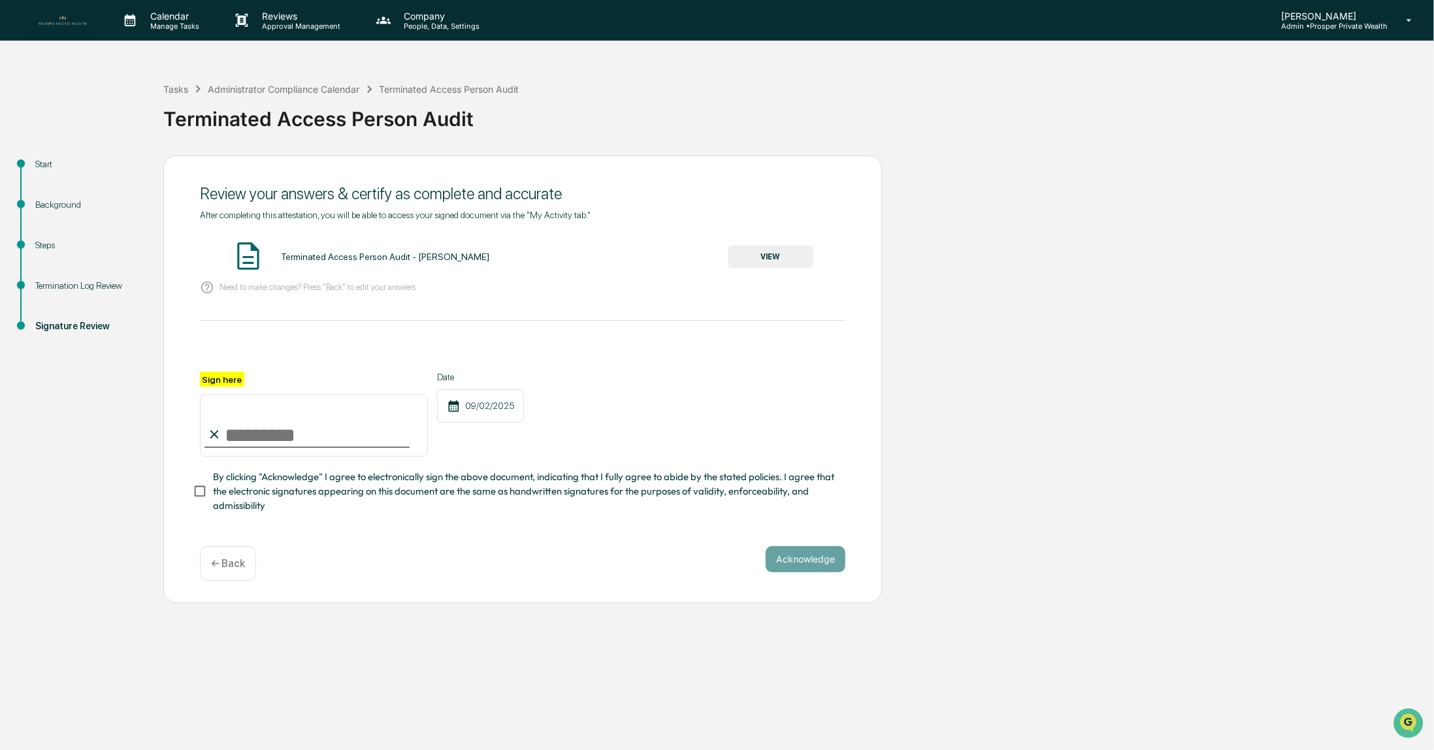
click at [298, 429] on input "Sign here" at bounding box center [314, 425] width 228 height 63
type input "**********"
click at [815, 567] on button "Acknowledge" at bounding box center [806, 559] width 80 height 26
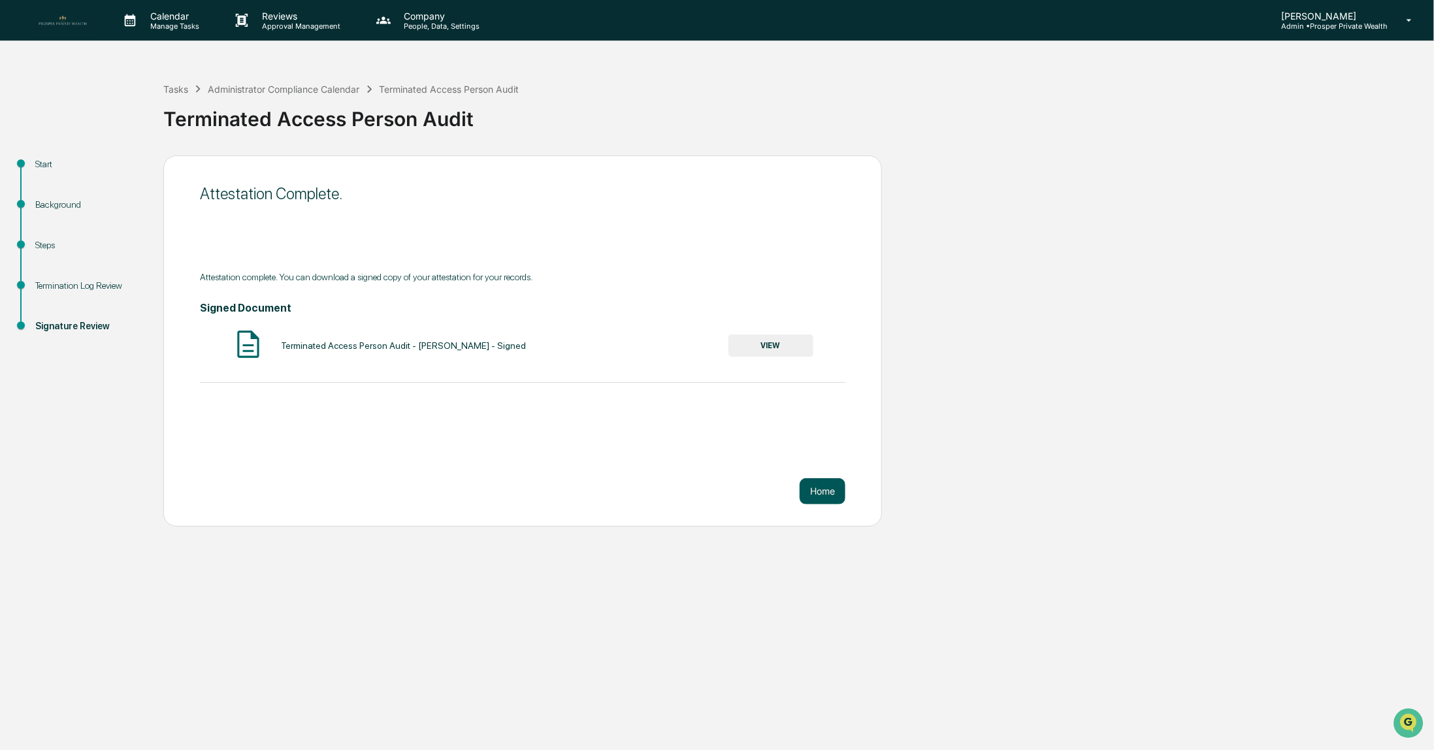
click at [822, 492] on button "Home" at bounding box center [822, 491] width 46 height 26
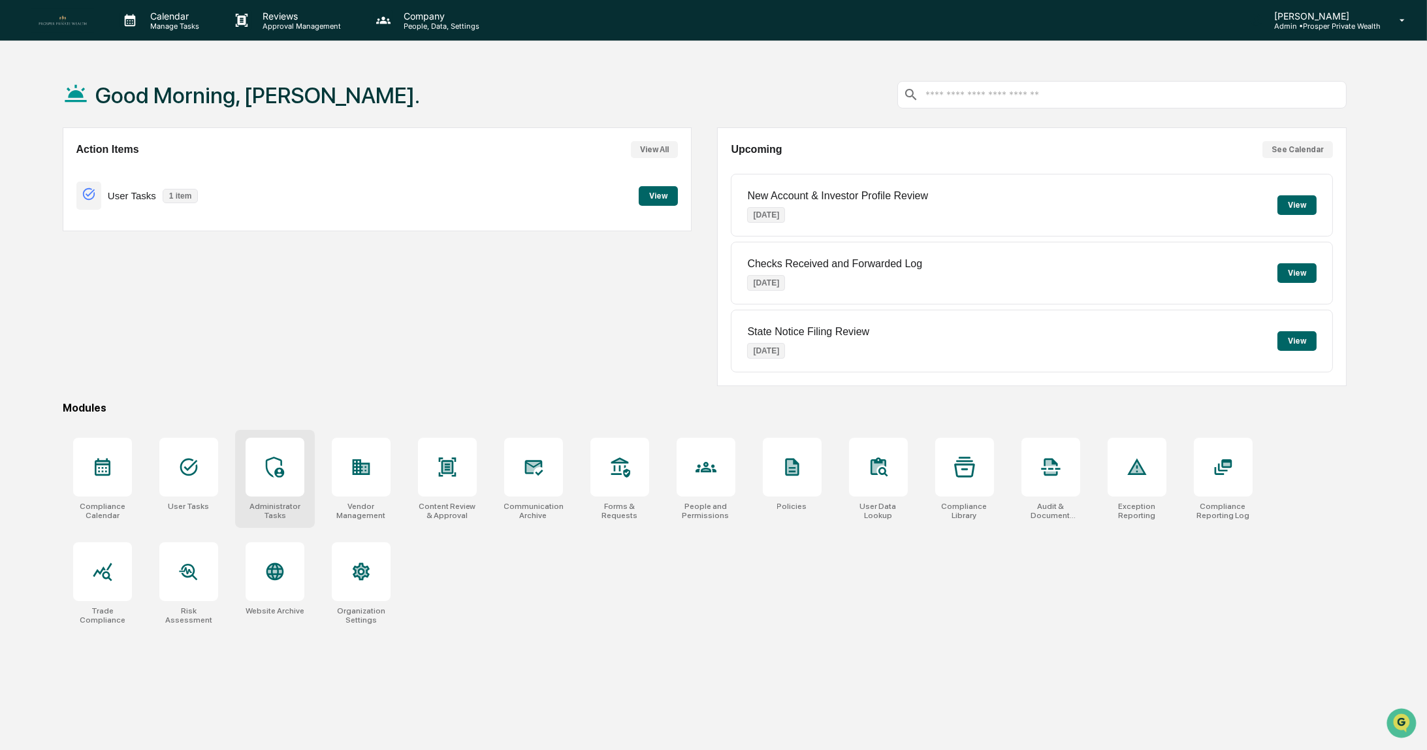
click at [268, 464] on icon at bounding box center [275, 467] width 21 height 21
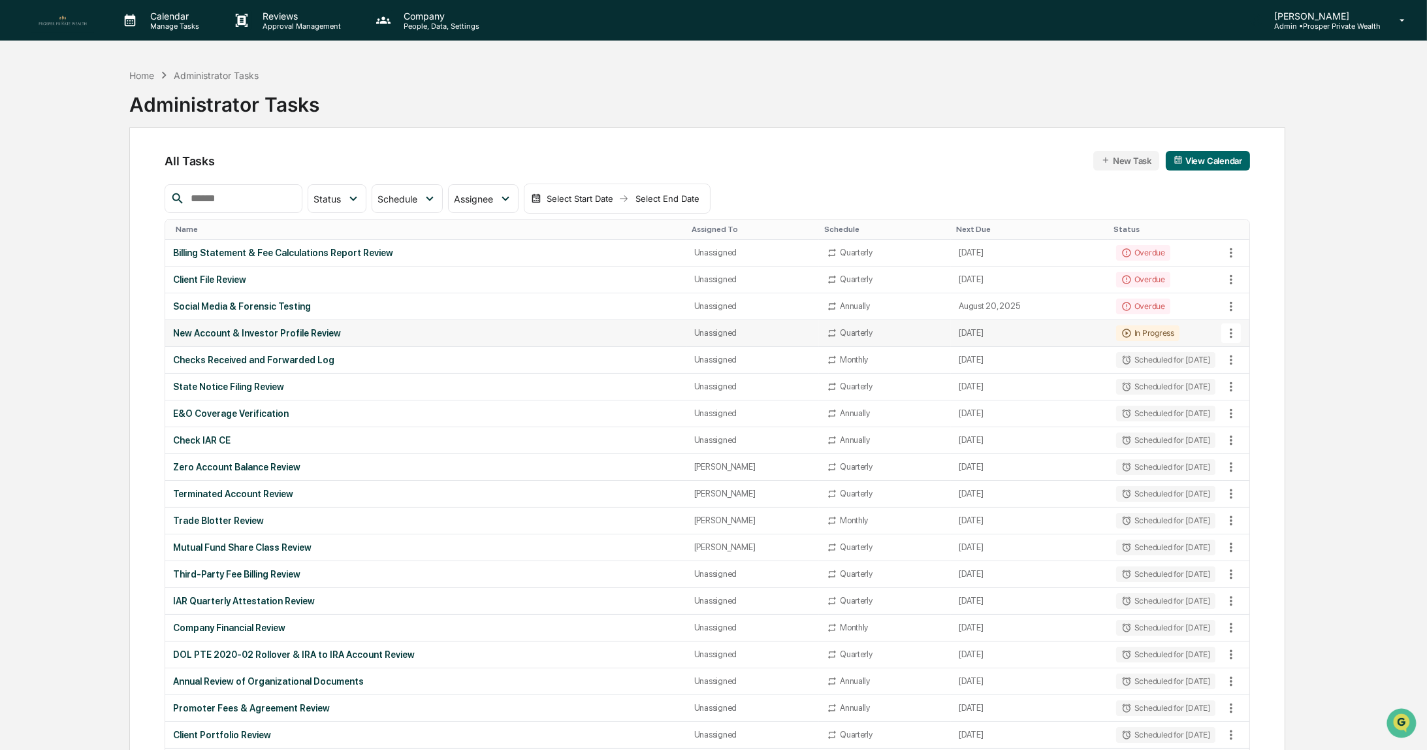
click at [343, 331] on div "New Account & Investor Profile Review" at bounding box center [425, 333] width 505 height 10
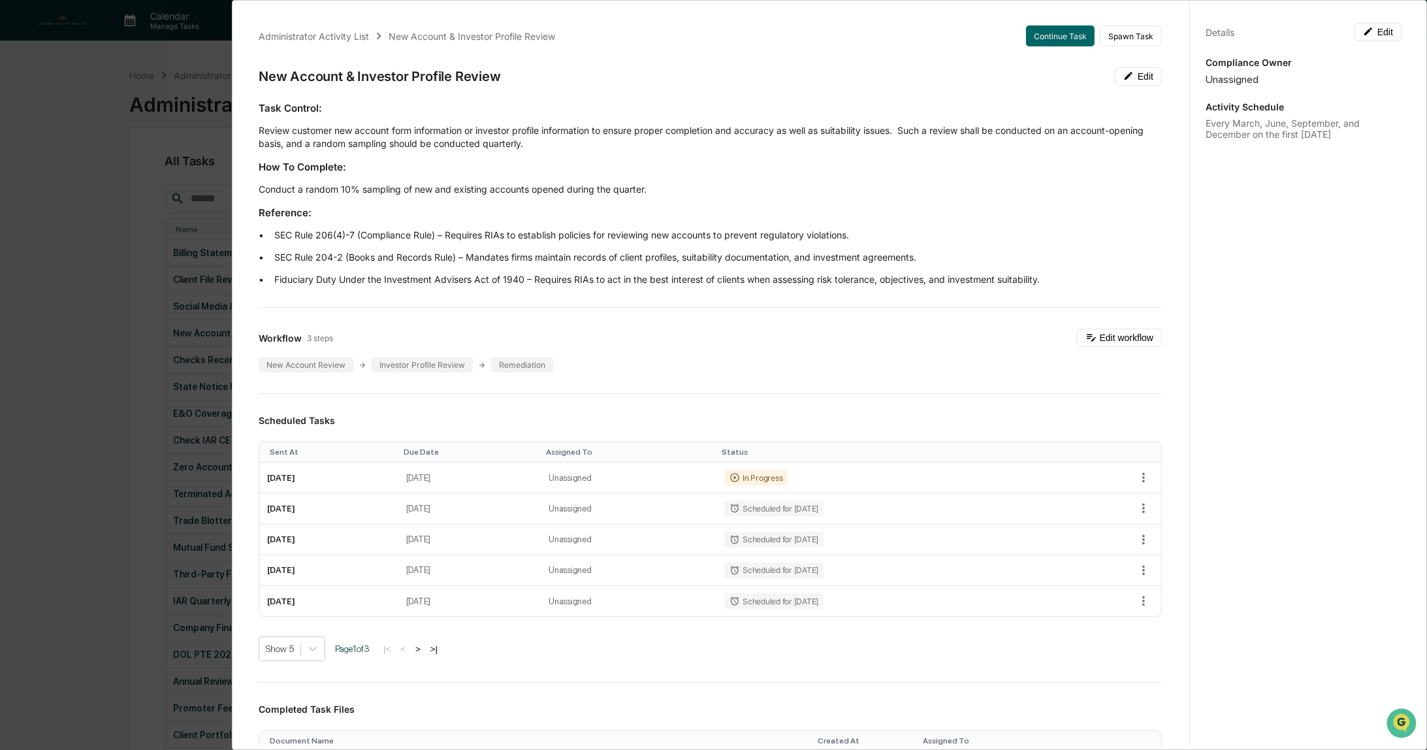
click at [110, 200] on div "Administrator Activity List New Account & Investor Profile Review Continue Task…" at bounding box center [713, 375] width 1427 height 750
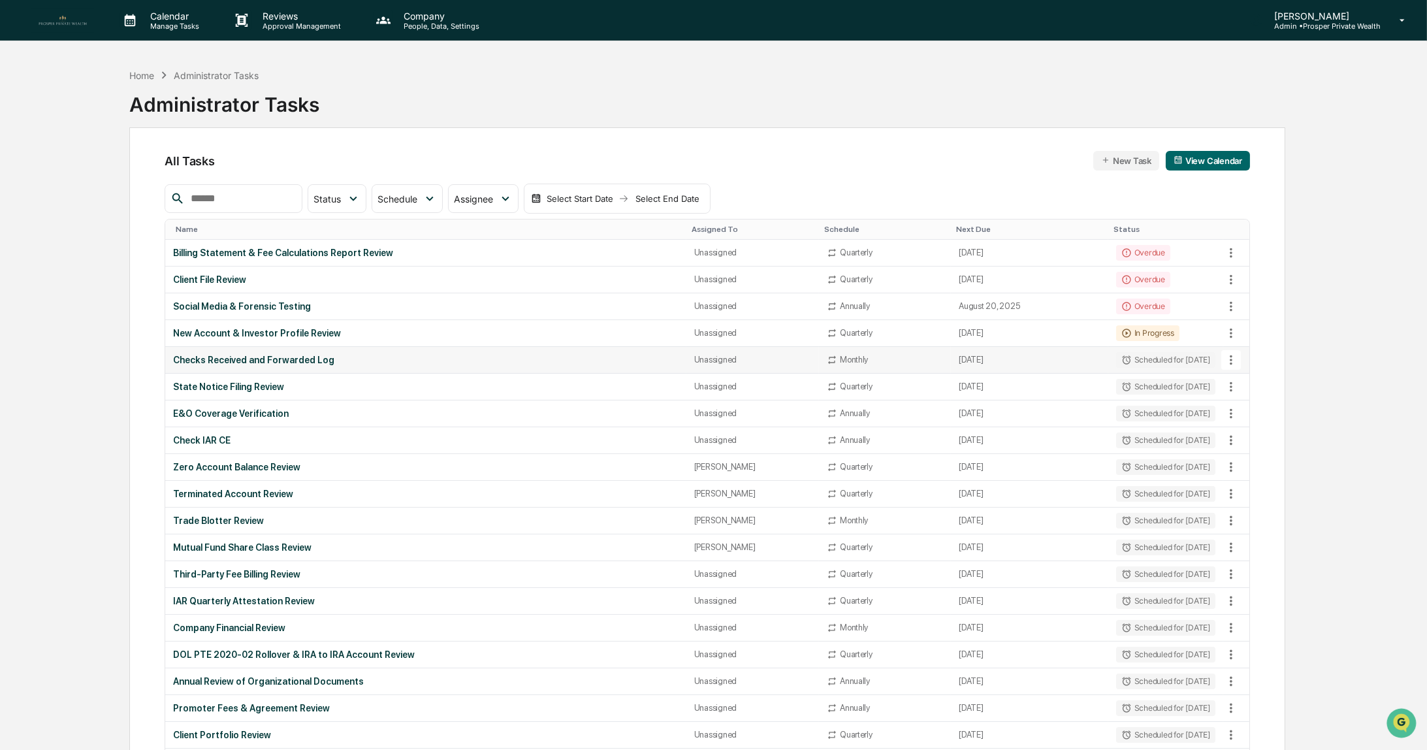
click at [322, 357] on div "Checks Received and Forwarded Log" at bounding box center [425, 360] width 505 height 10
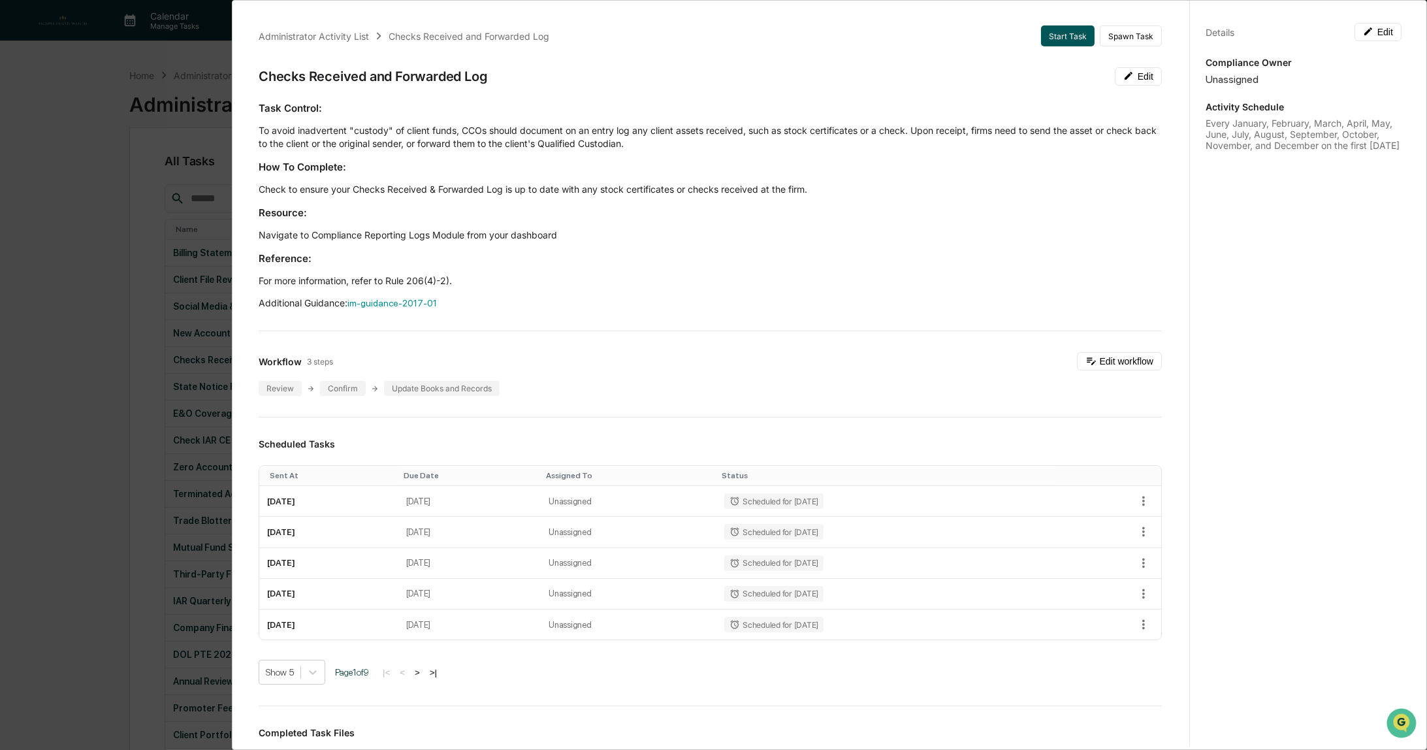
click at [1048, 45] on button "Start Task" at bounding box center [1068, 35] width 54 height 21
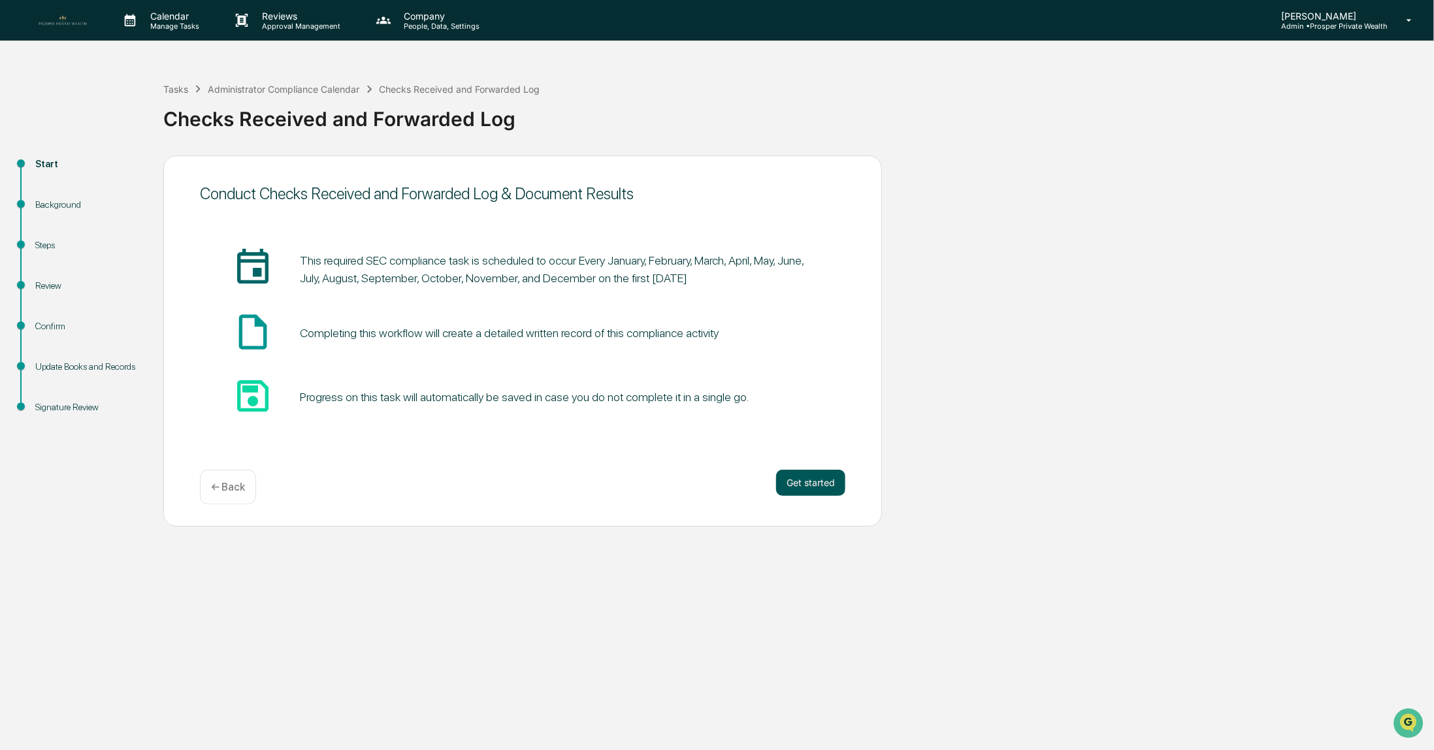
click at [790, 483] on button "Get started" at bounding box center [810, 483] width 69 height 26
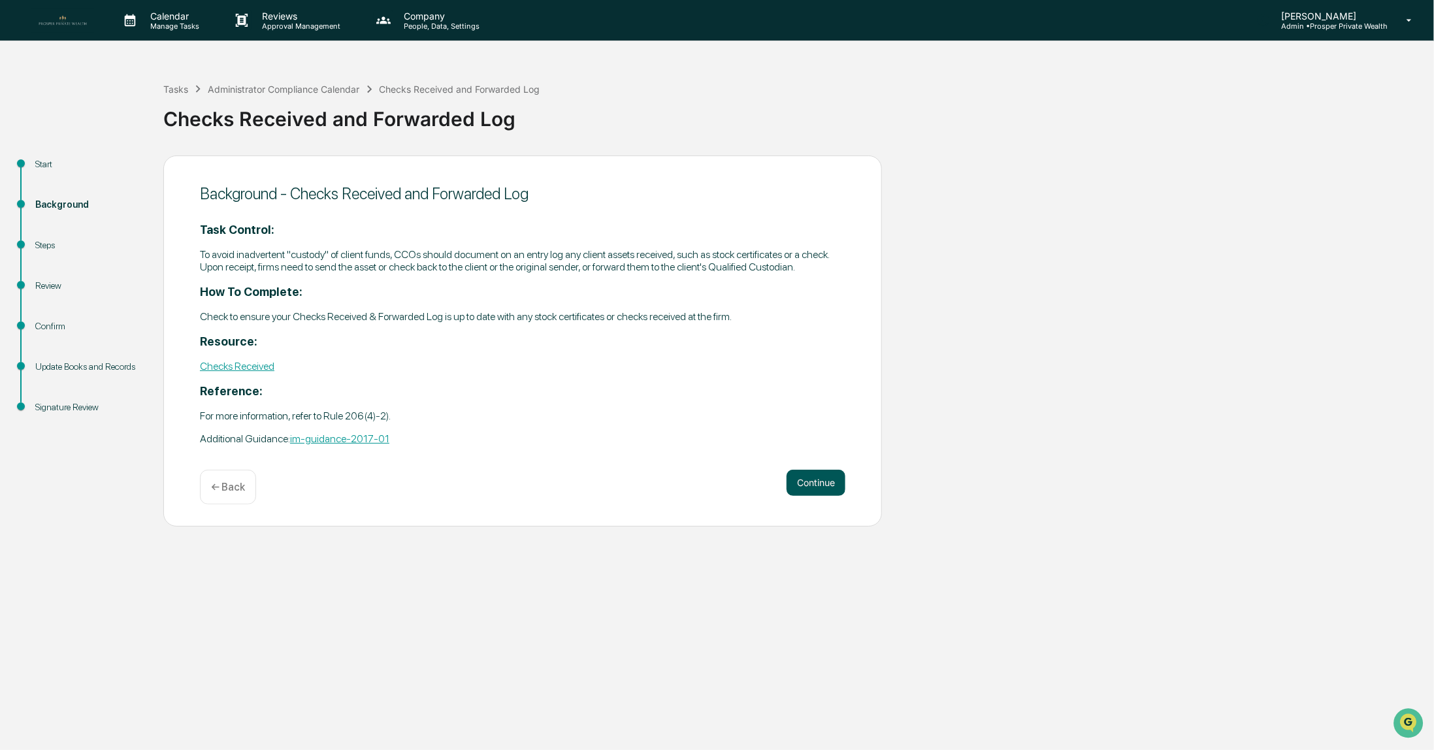
click at [803, 485] on button "Continue" at bounding box center [815, 483] width 59 height 26
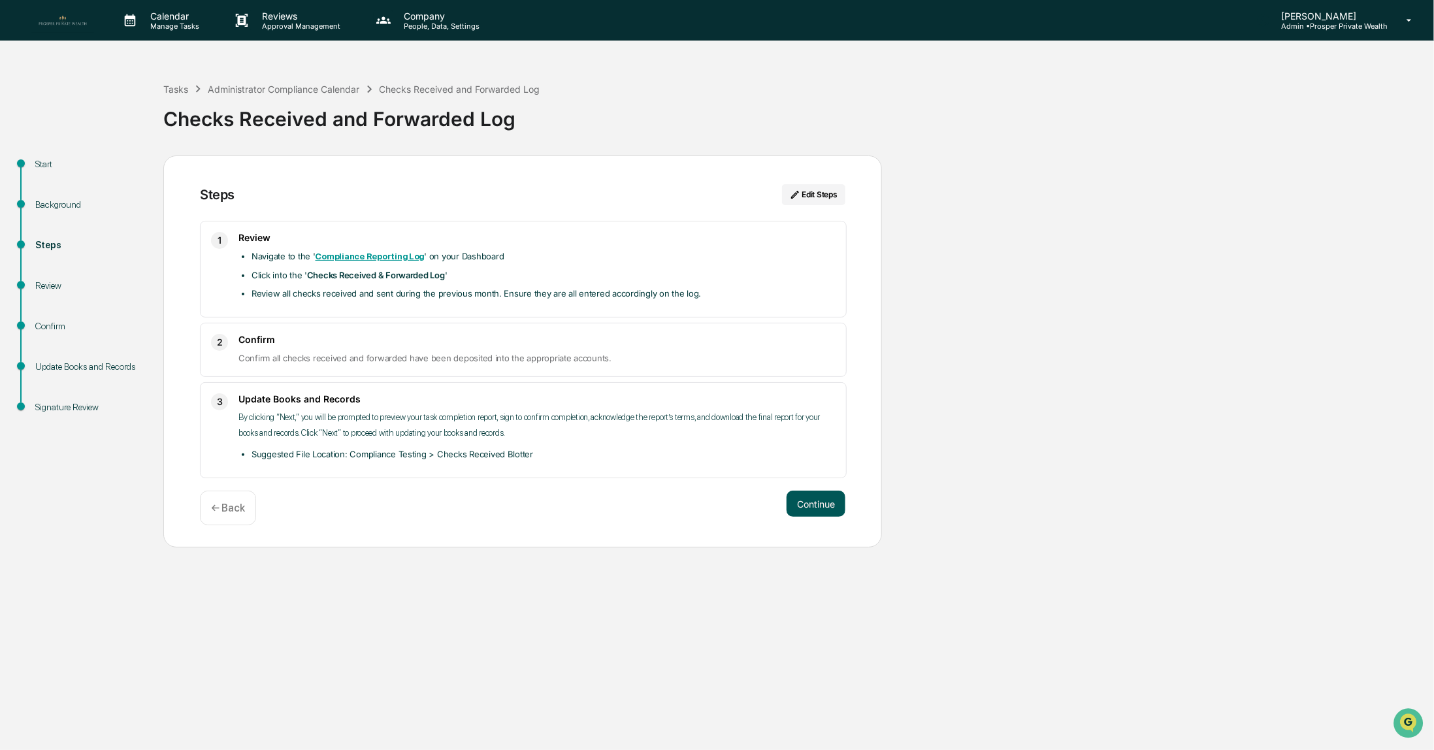
click at [816, 501] on button "Continue" at bounding box center [815, 504] width 59 height 26
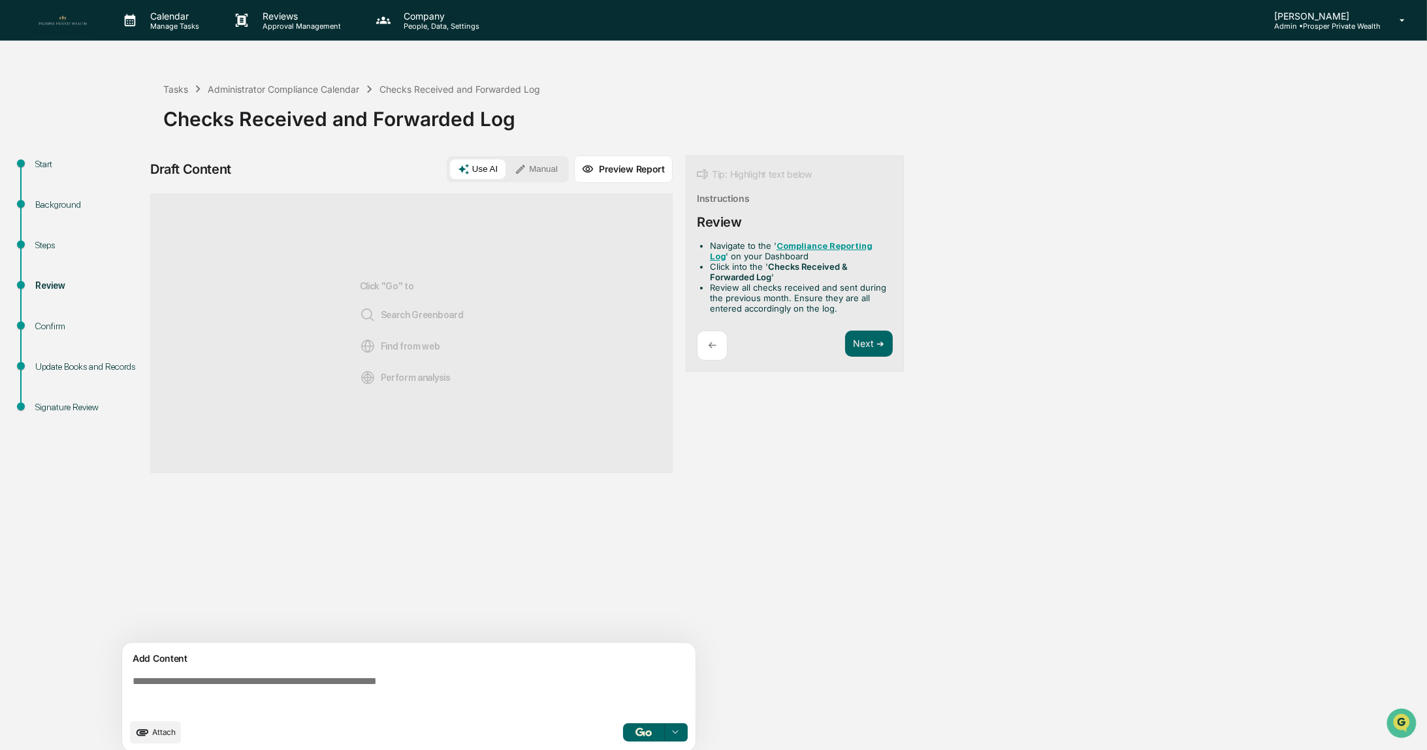
click at [542, 166] on button "Manual" at bounding box center [536, 169] width 59 height 20
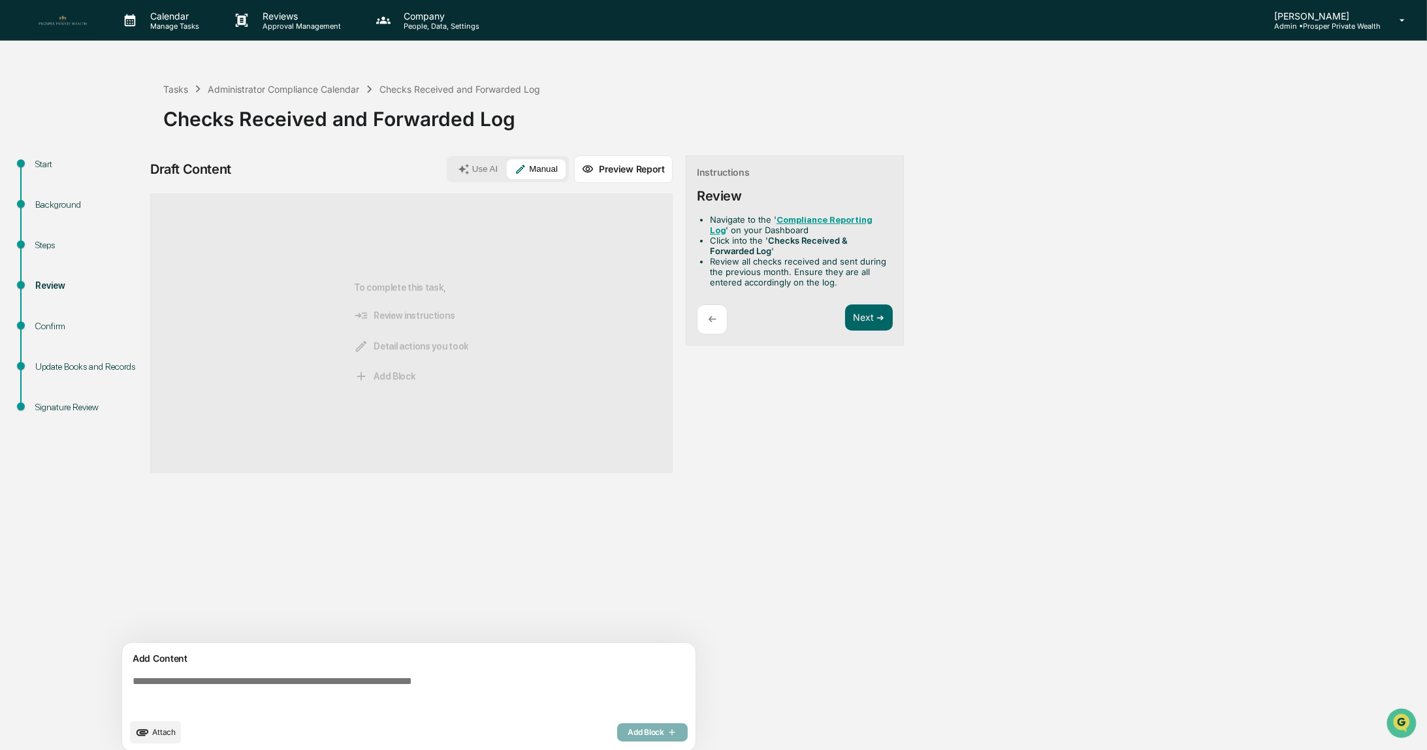
click at [317, 681] on textarea at bounding box center [411, 693] width 568 height 47
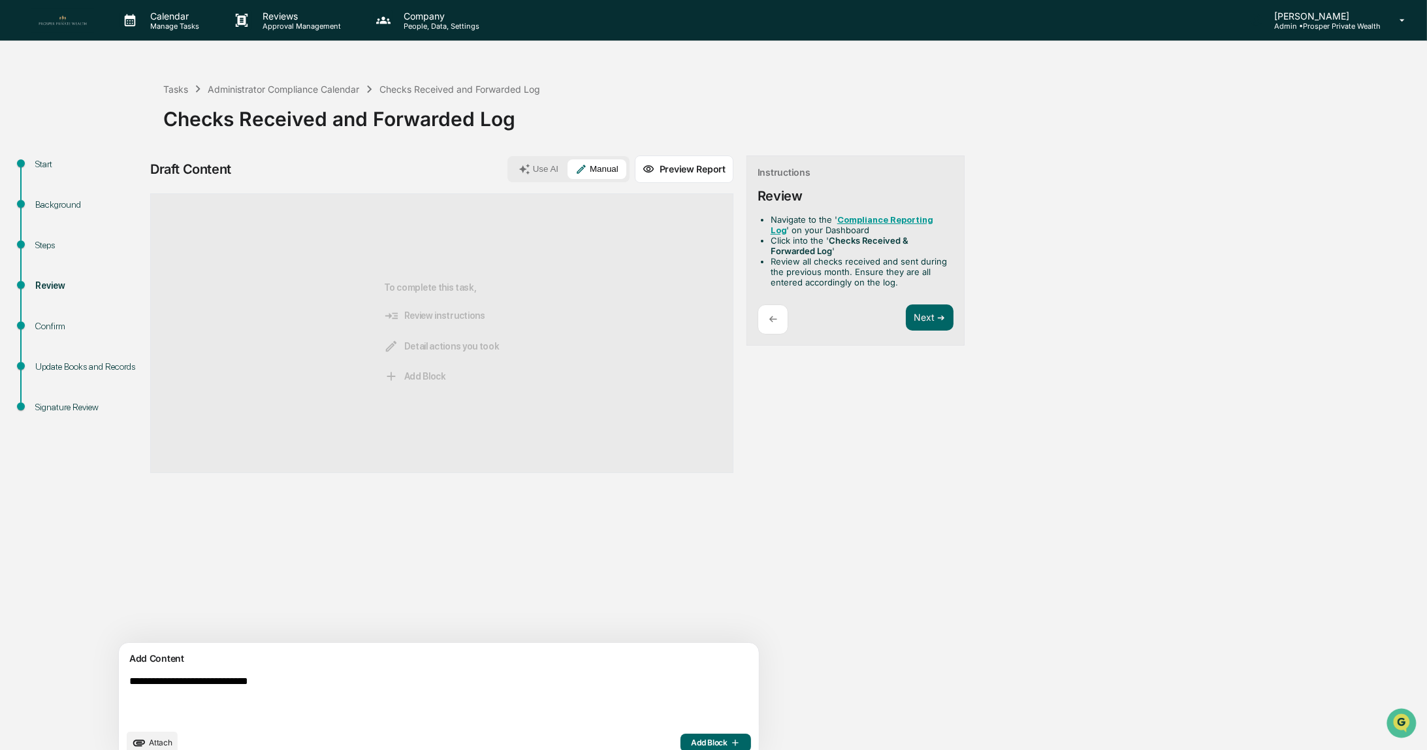
type textarea "**********"
click at [691, 739] on span "Add Block" at bounding box center [716, 742] width 50 height 10
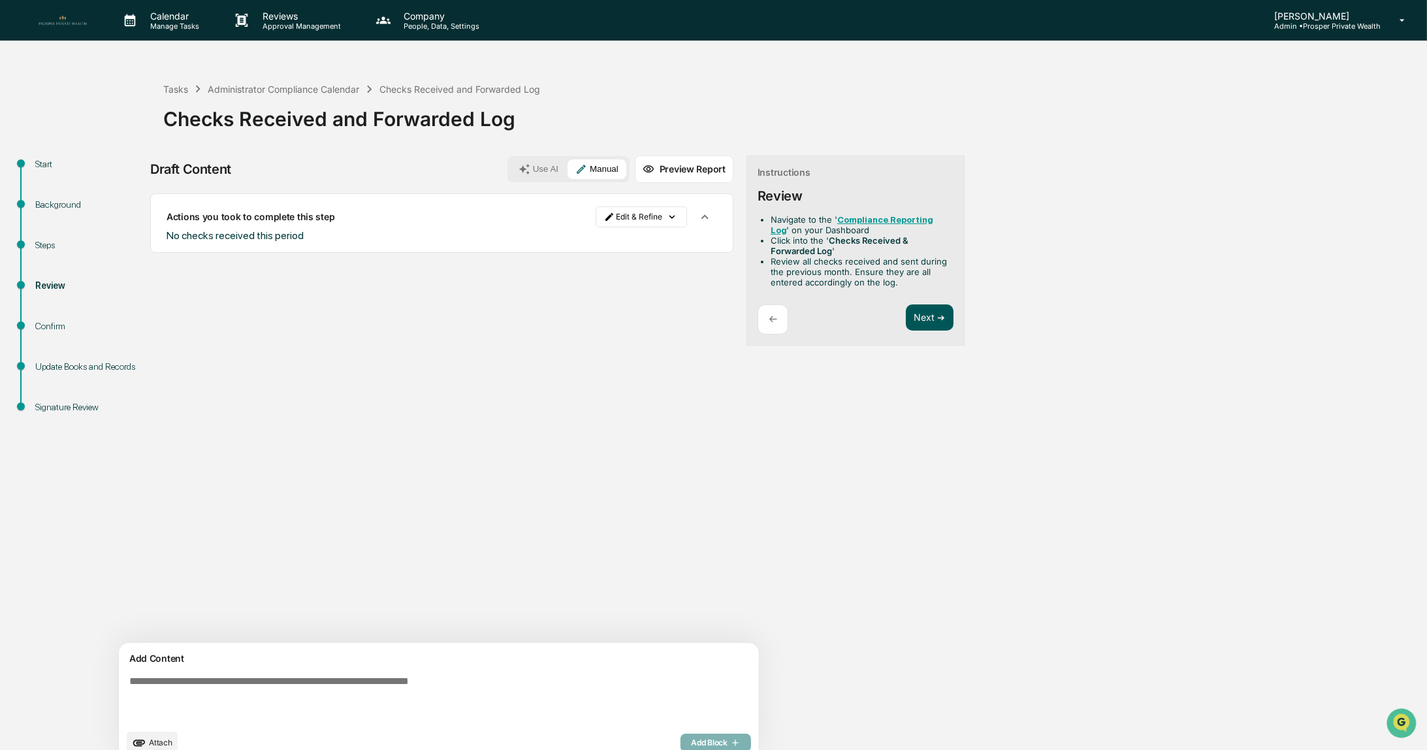
click at [906, 317] on button "Next ➔" at bounding box center [930, 317] width 48 height 27
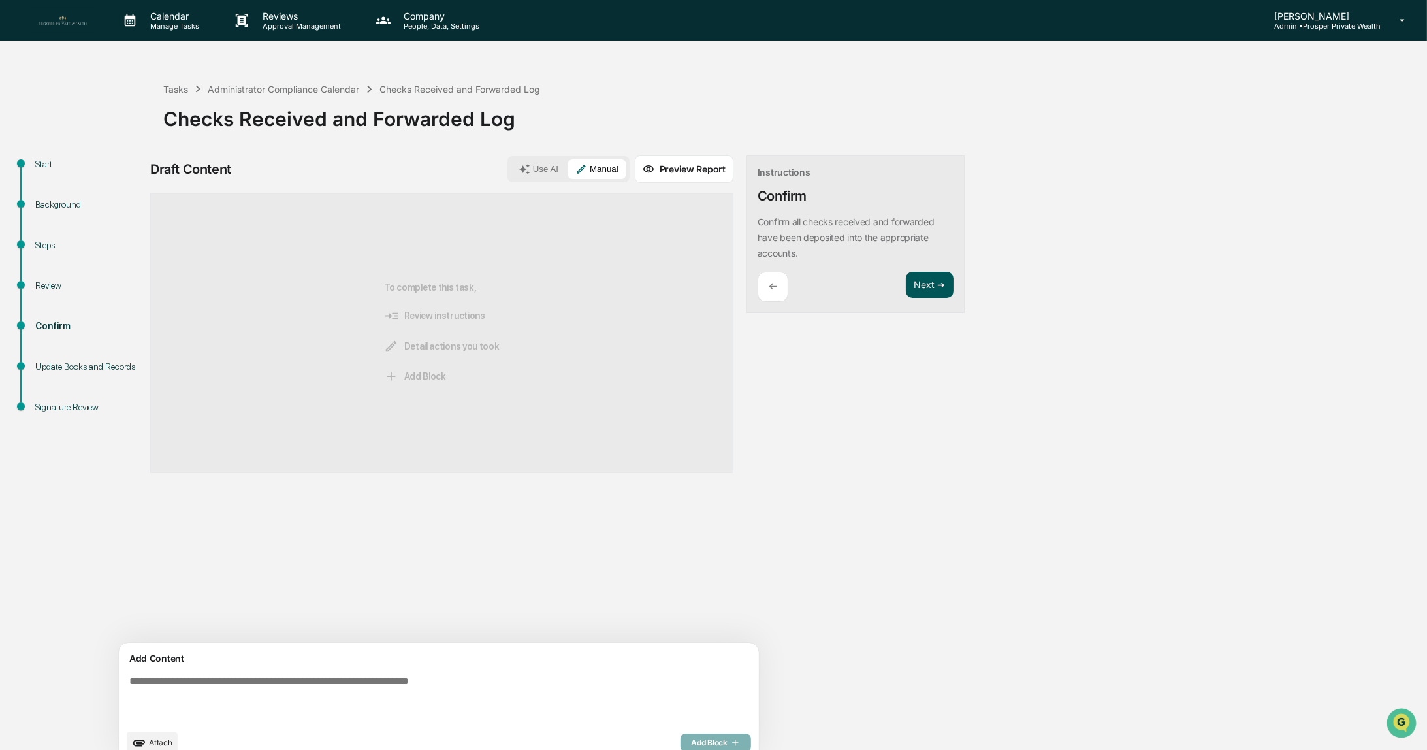
click at [906, 284] on button "Next ➔" at bounding box center [930, 285] width 48 height 27
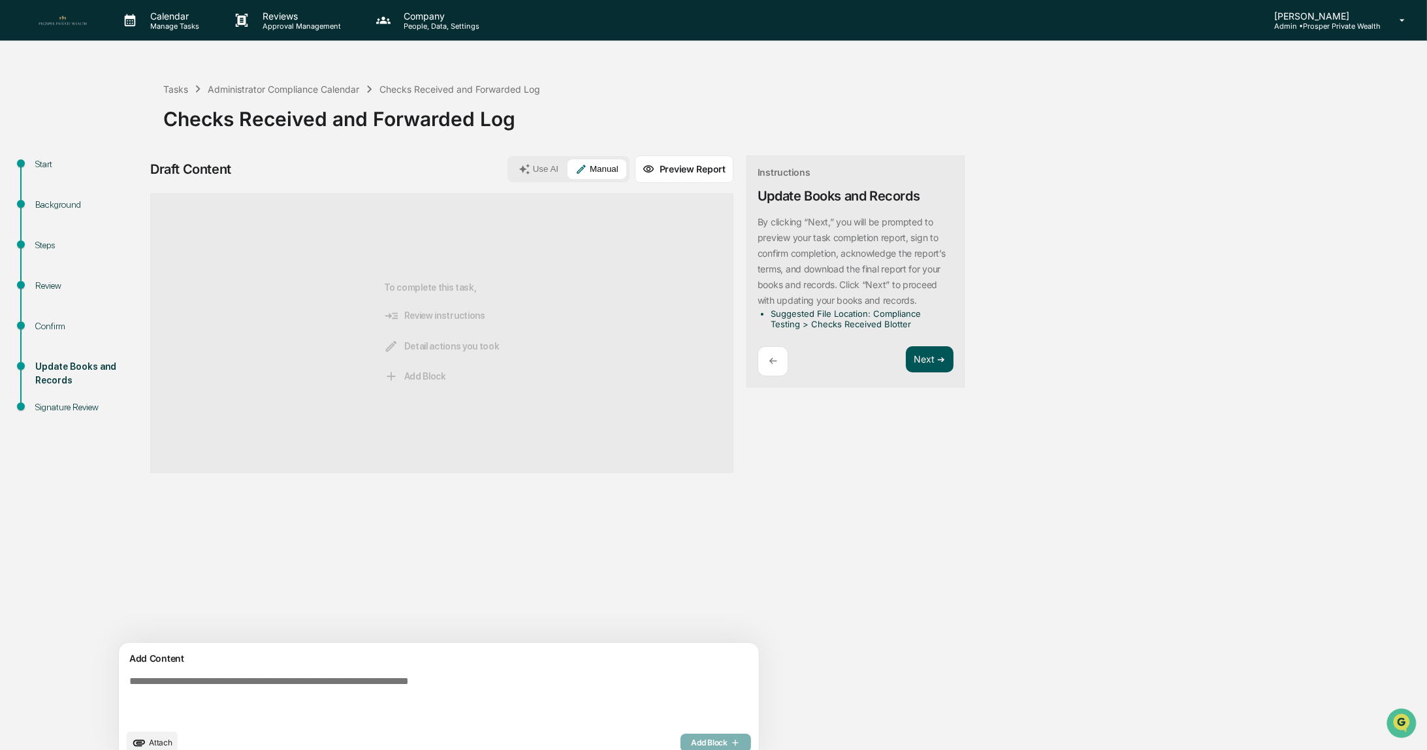
click at [906, 357] on button "Next ➔" at bounding box center [930, 359] width 48 height 27
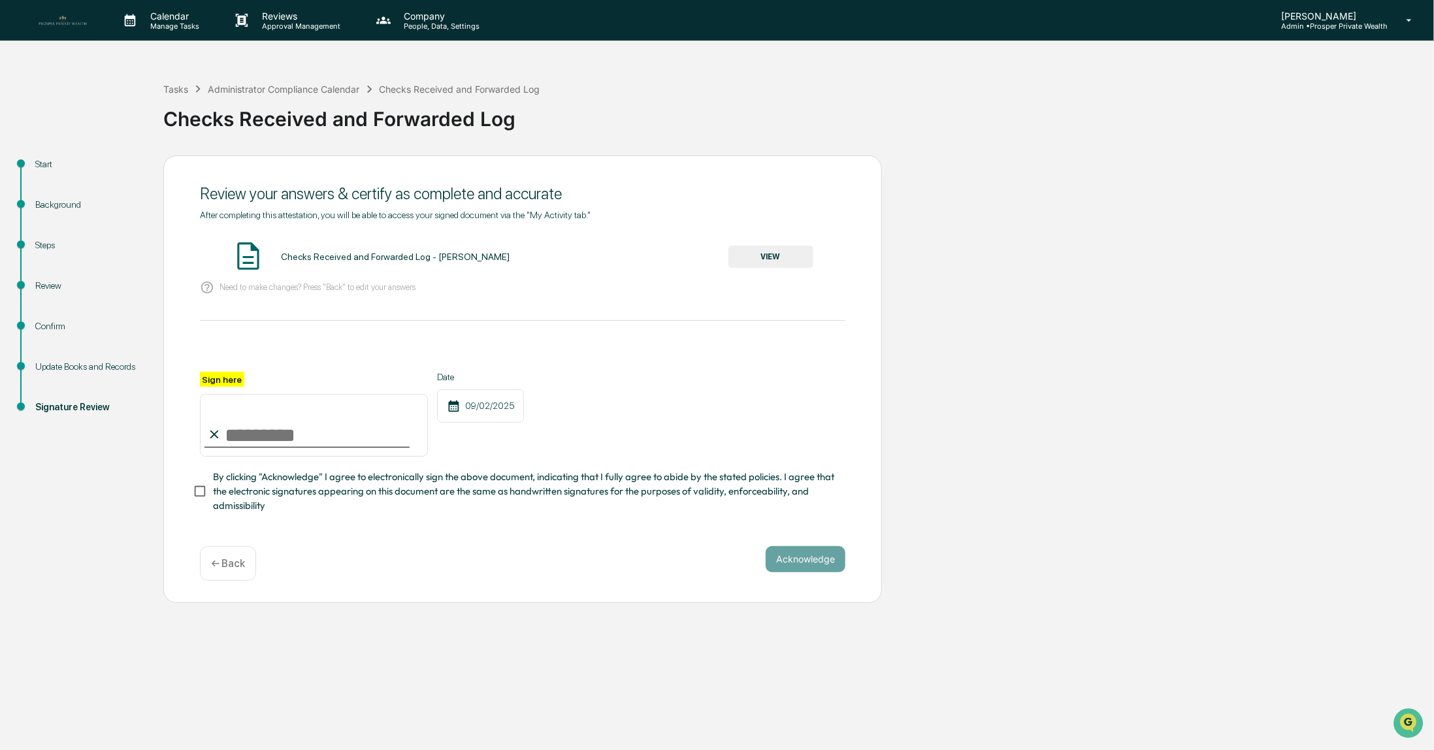
click at [768, 254] on button "VIEW" at bounding box center [770, 257] width 85 height 22
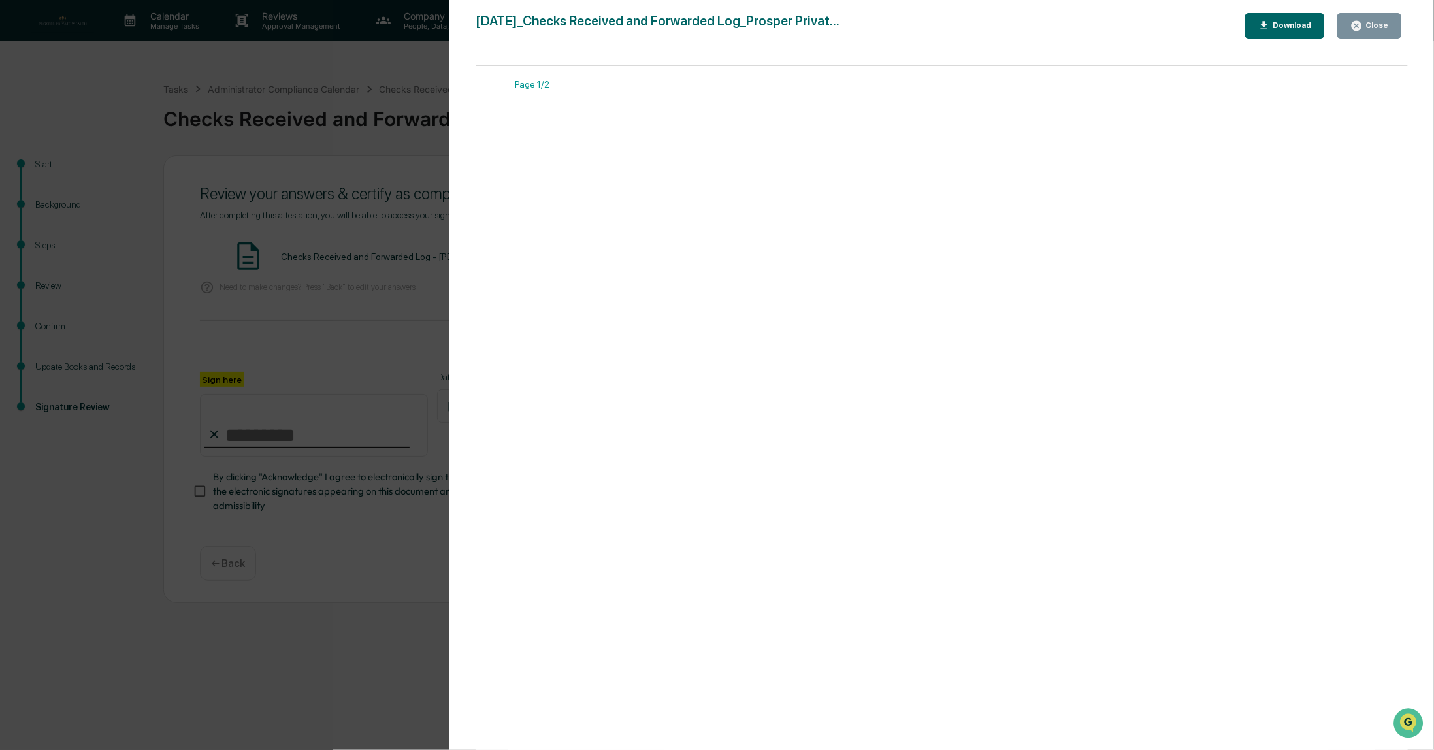
click at [1371, 22] on div "Close" at bounding box center [1375, 25] width 25 height 9
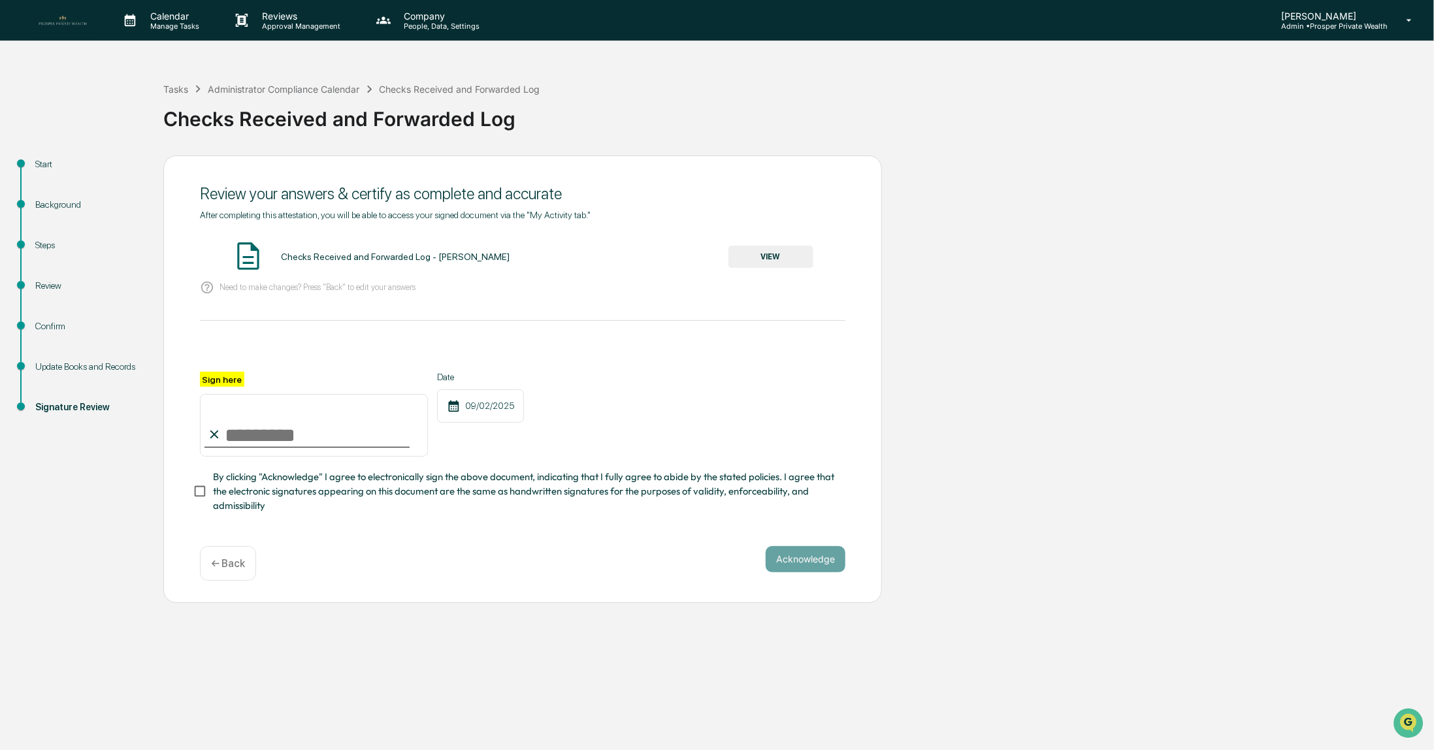
click at [311, 438] on input "Sign here" at bounding box center [314, 425] width 228 height 63
type input "**********"
click at [803, 558] on button "Acknowledge" at bounding box center [806, 559] width 80 height 26
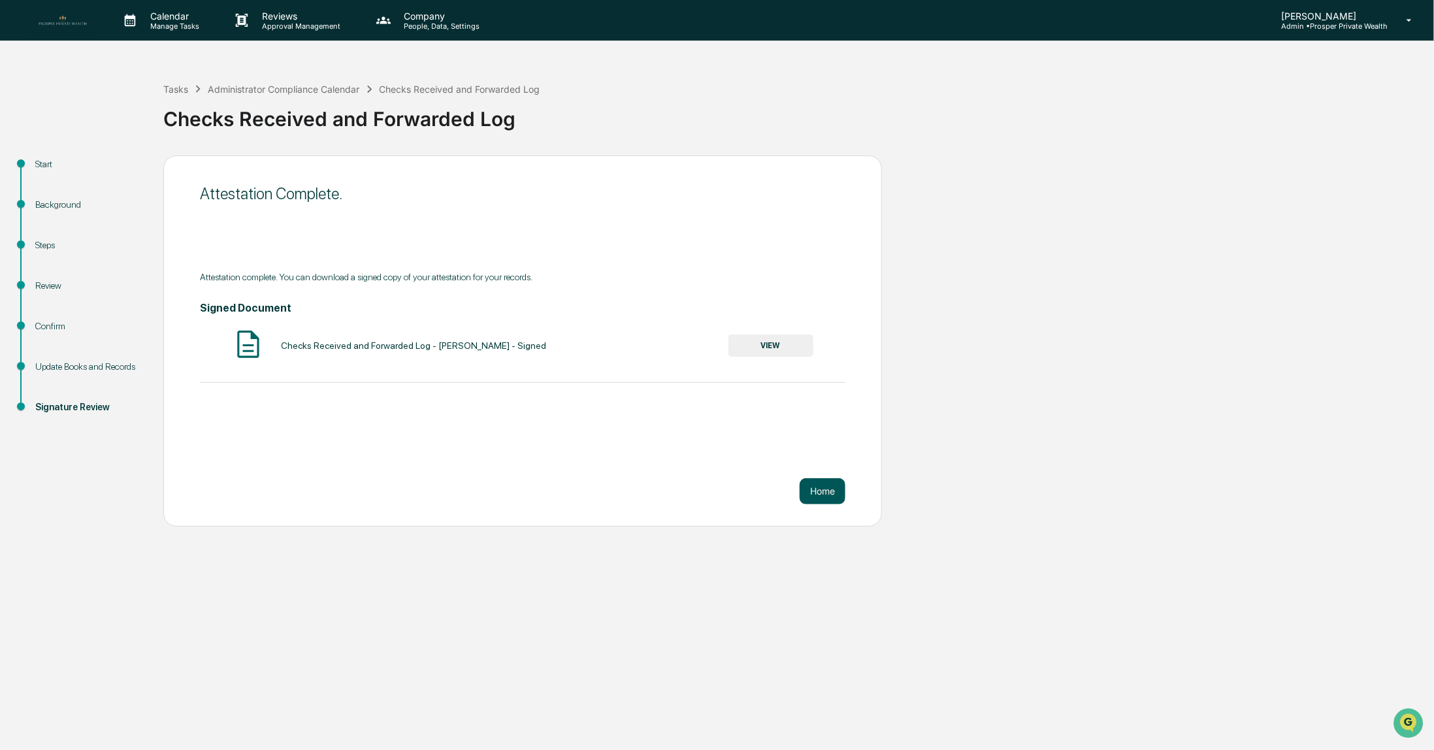
click at [819, 492] on button "Home" at bounding box center [822, 491] width 46 height 26
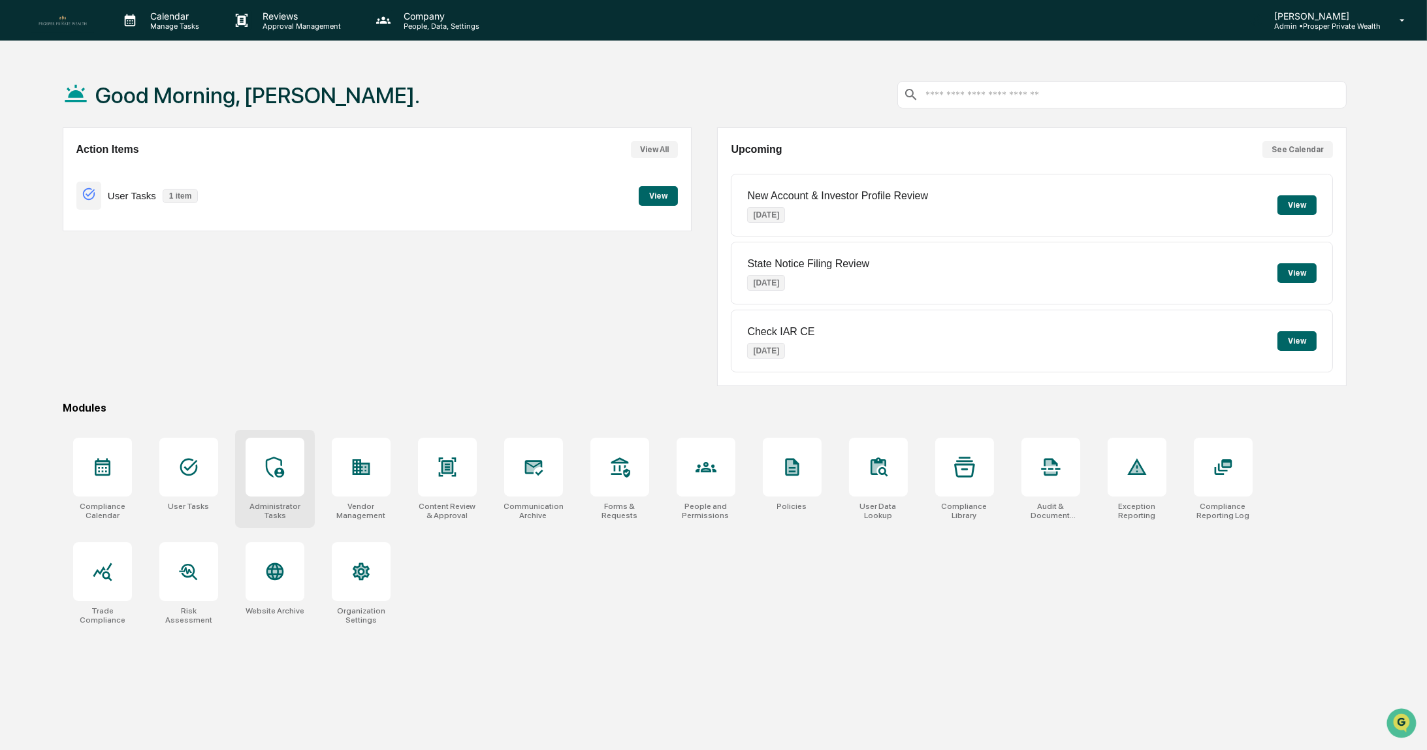
click at [272, 462] on icon at bounding box center [275, 467] width 21 height 21
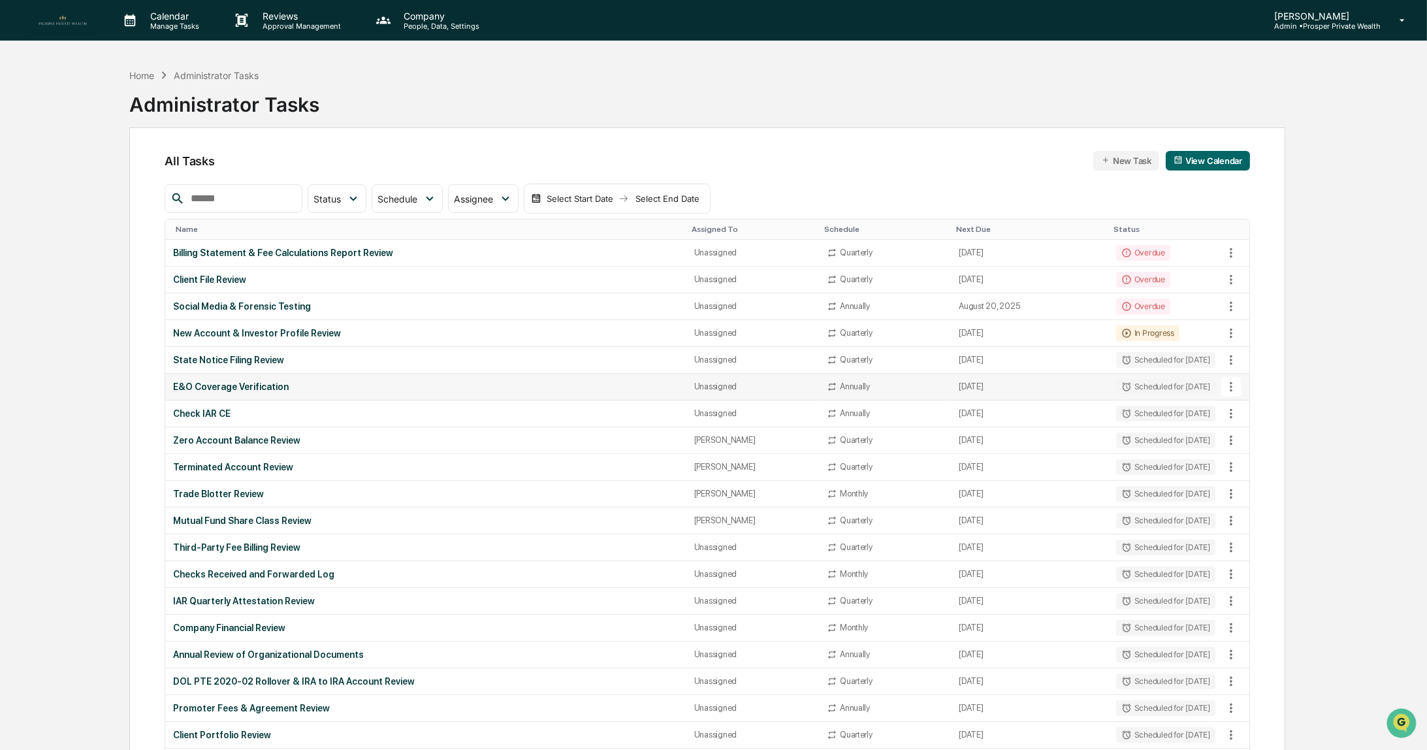
click at [315, 386] on div "E&O Coverage Verification" at bounding box center [425, 386] width 505 height 10
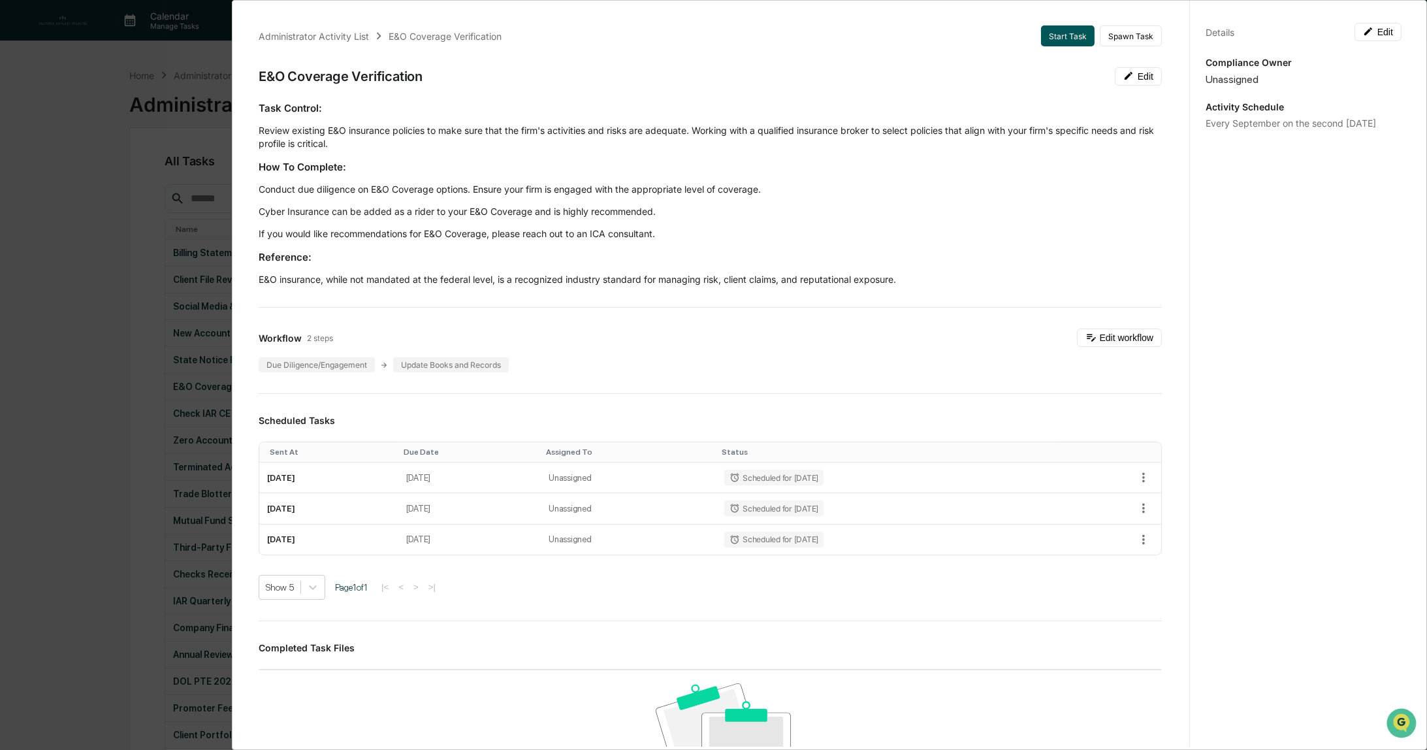
click at [1057, 39] on button "Start Task" at bounding box center [1068, 35] width 54 height 21
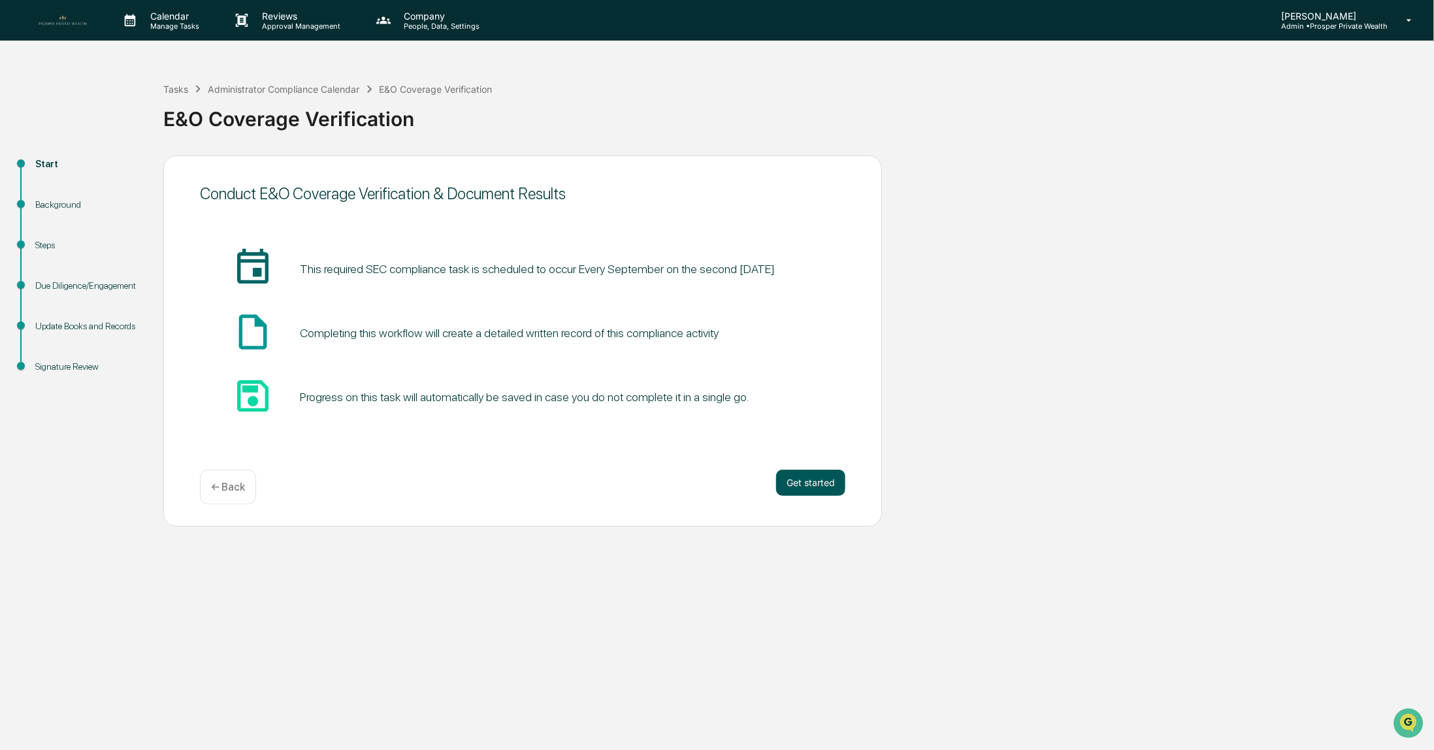
click at [817, 484] on button "Get started" at bounding box center [810, 483] width 69 height 26
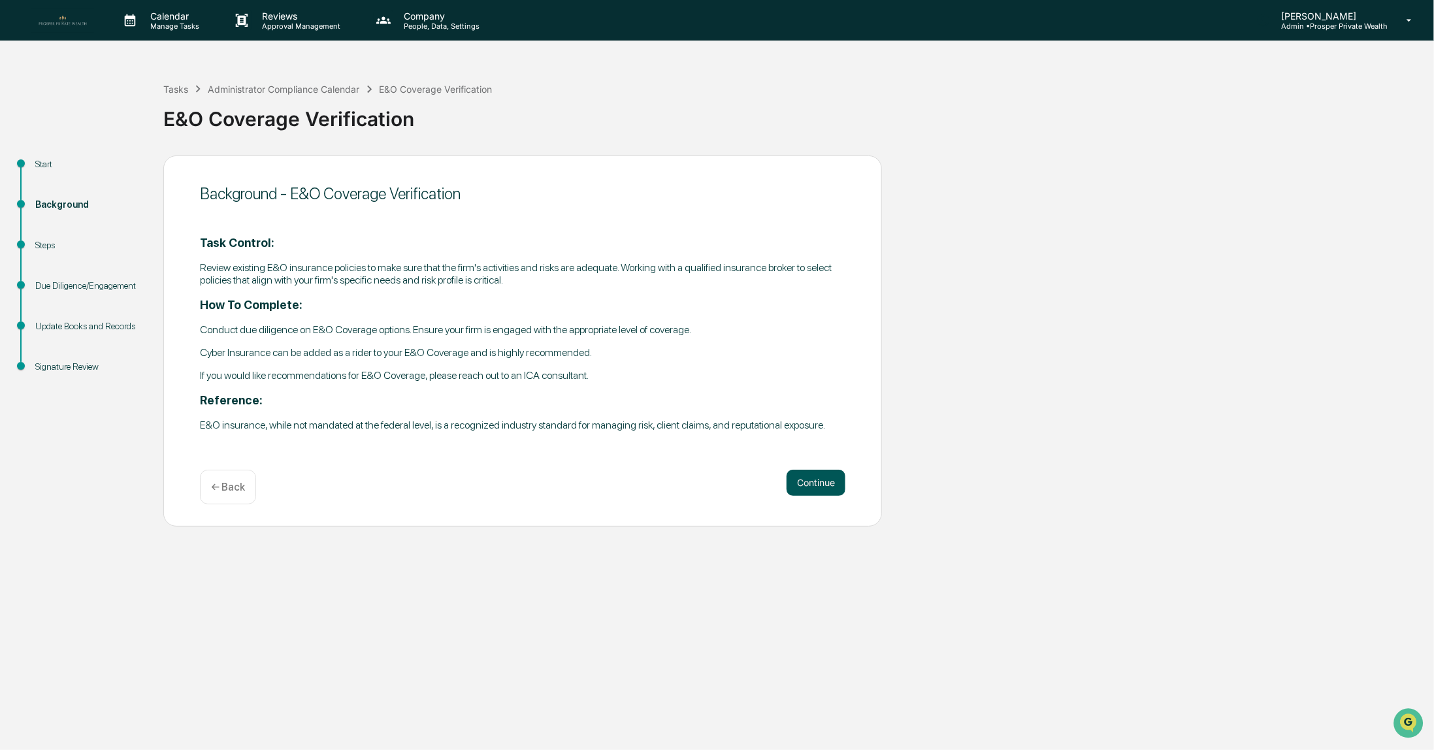
click at [818, 487] on button "Continue" at bounding box center [815, 483] width 59 height 26
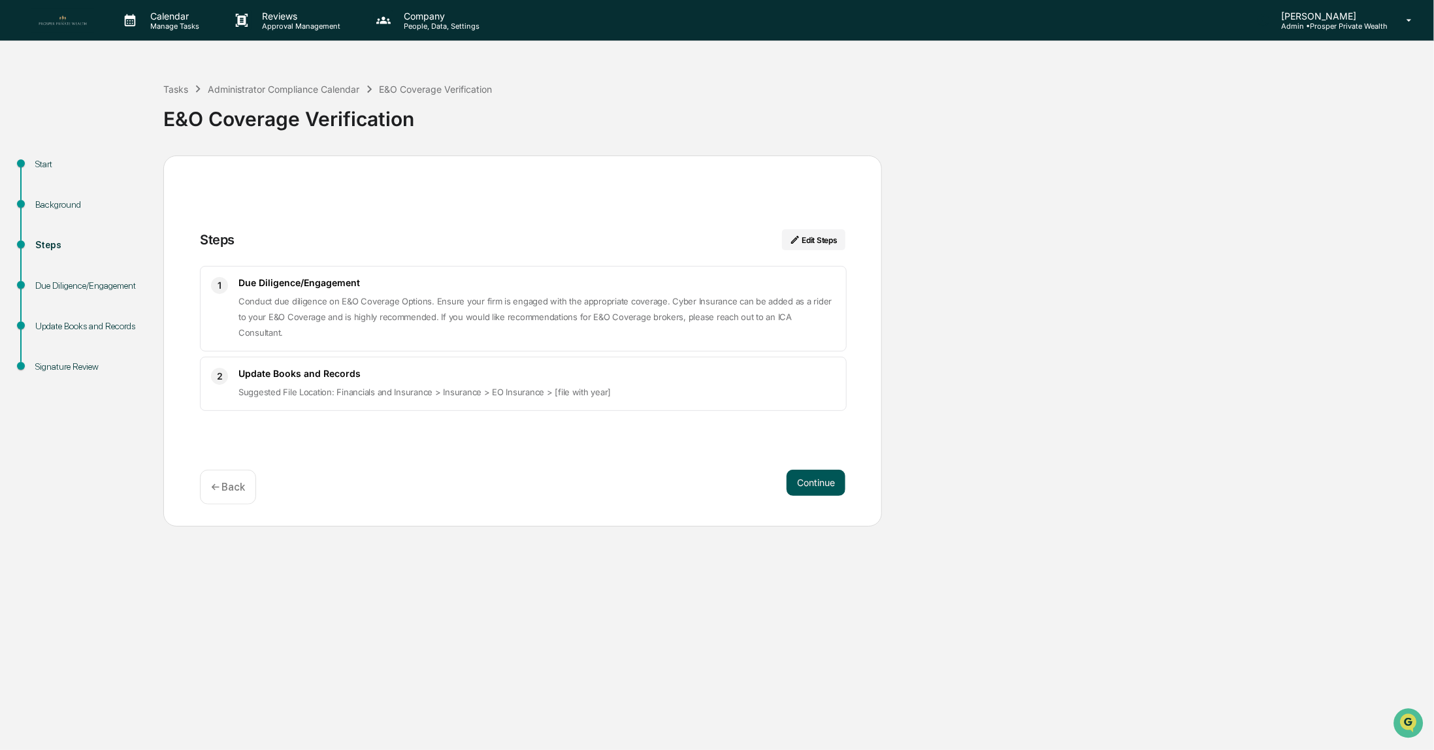
click at [816, 486] on button "Continue" at bounding box center [815, 483] width 59 height 26
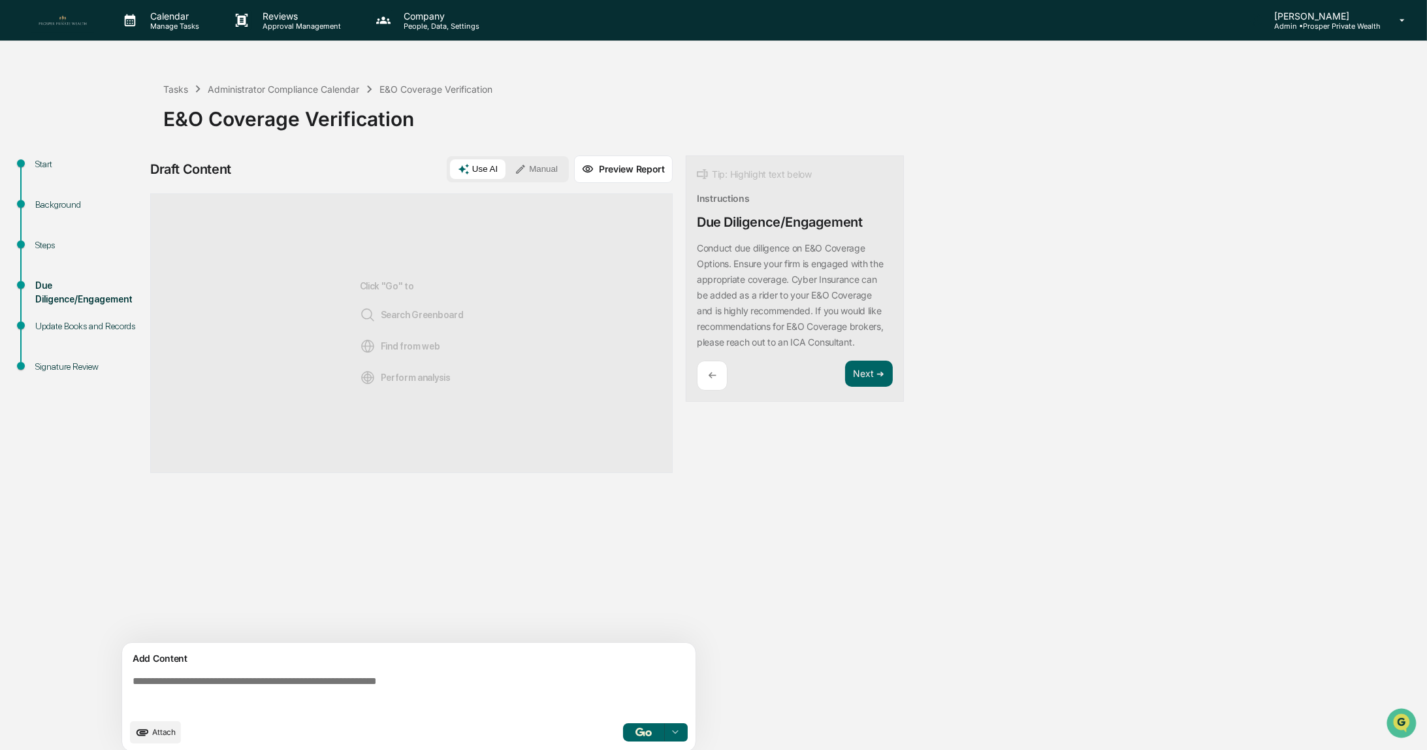
click at [543, 167] on button "Manual" at bounding box center [536, 169] width 59 height 20
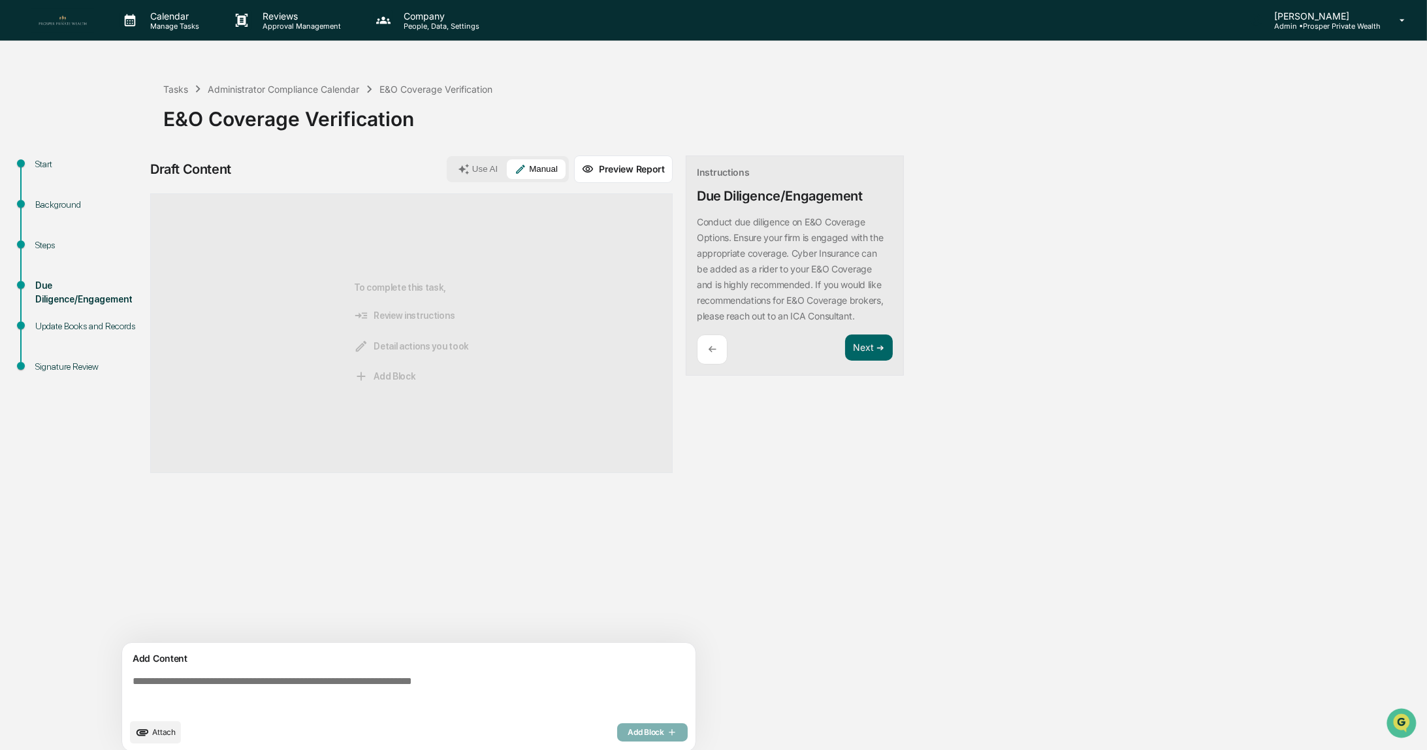
click at [163, 728] on span "Attach" at bounding box center [164, 732] width 24 height 10
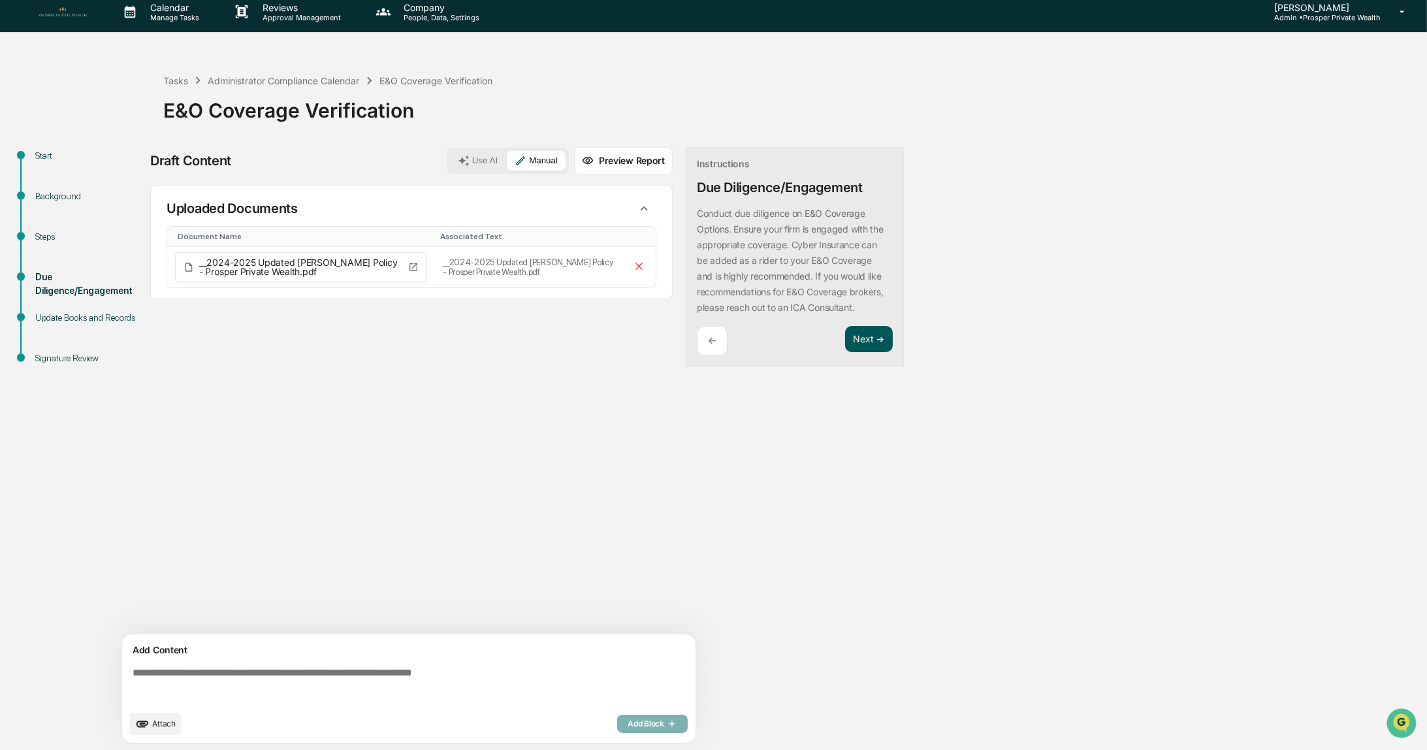
click at [873, 344] on button "Next ➔" at bounding box center [869, 339] width 48 height 27
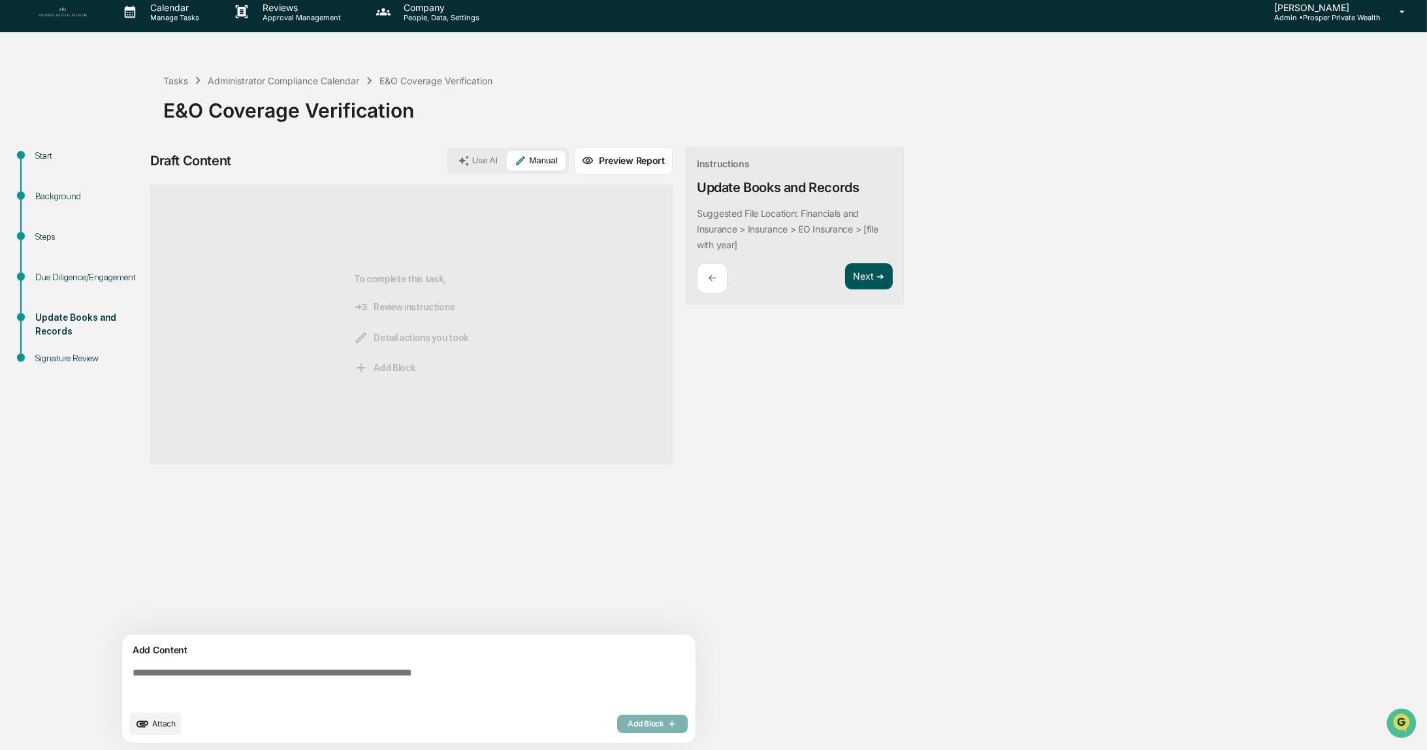
click at [863, 280] on button "Next ➔" at bounding box center [869, 276] width 48 height 27
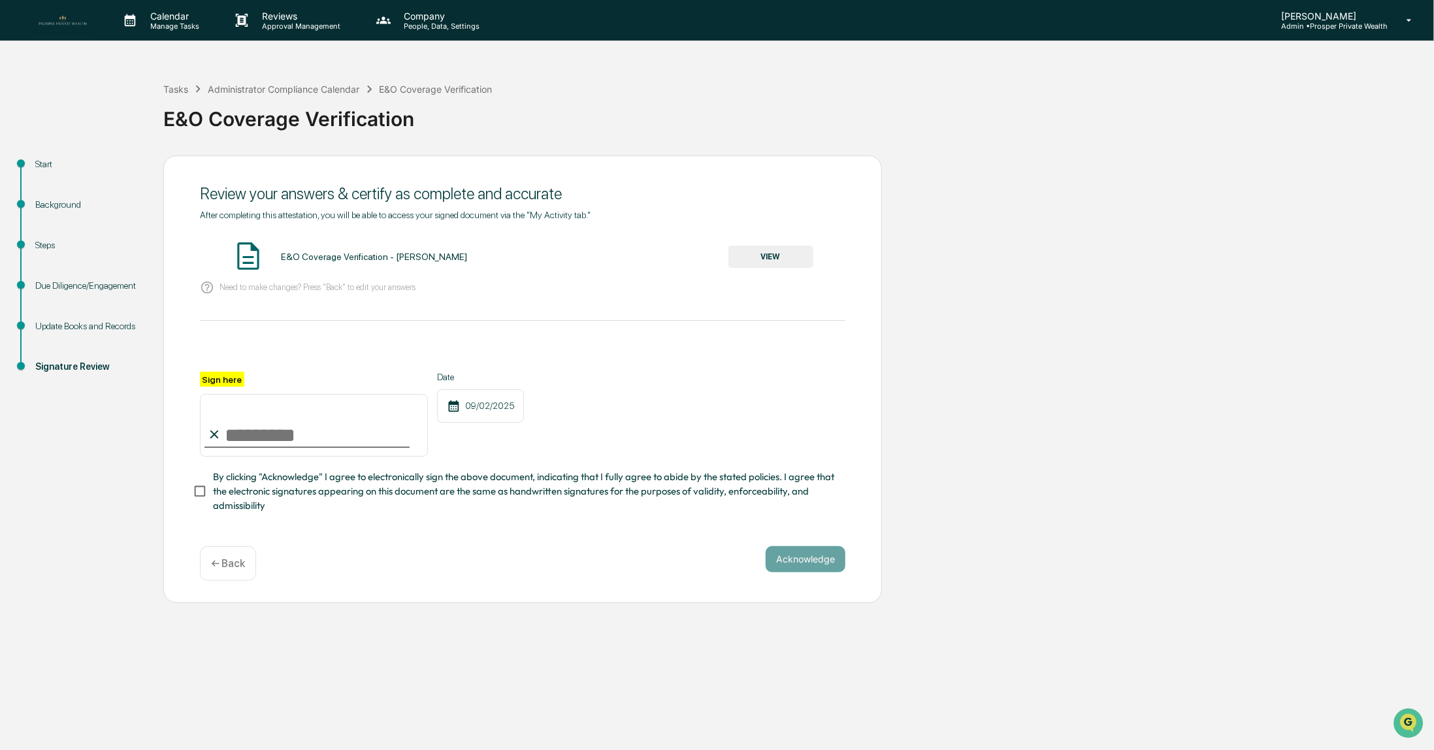
click at [767, 258] on button "VIEW" at bounding box center [770, 257] width 85 height 22
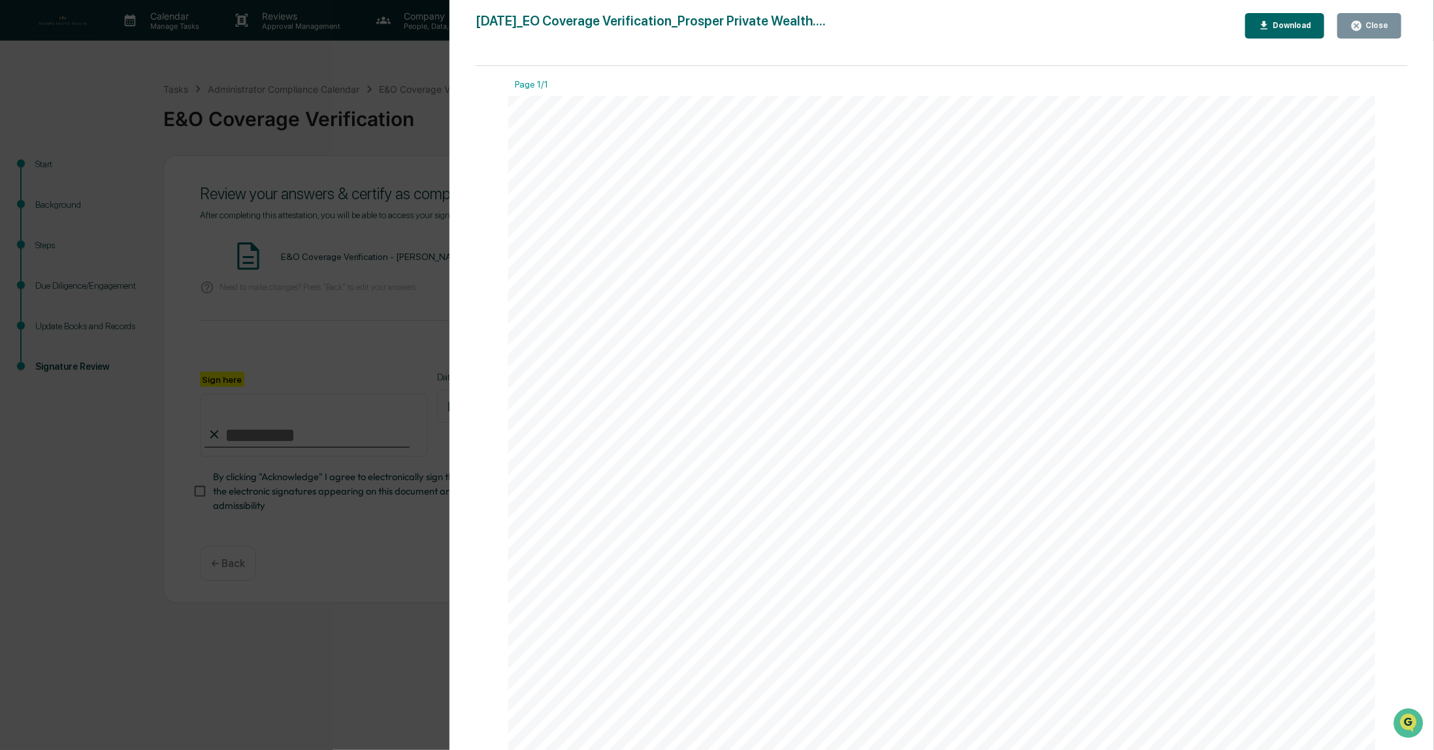
click at [1377, 28] on div "Close" at bounding box center [1375, 25] width 25 height 9
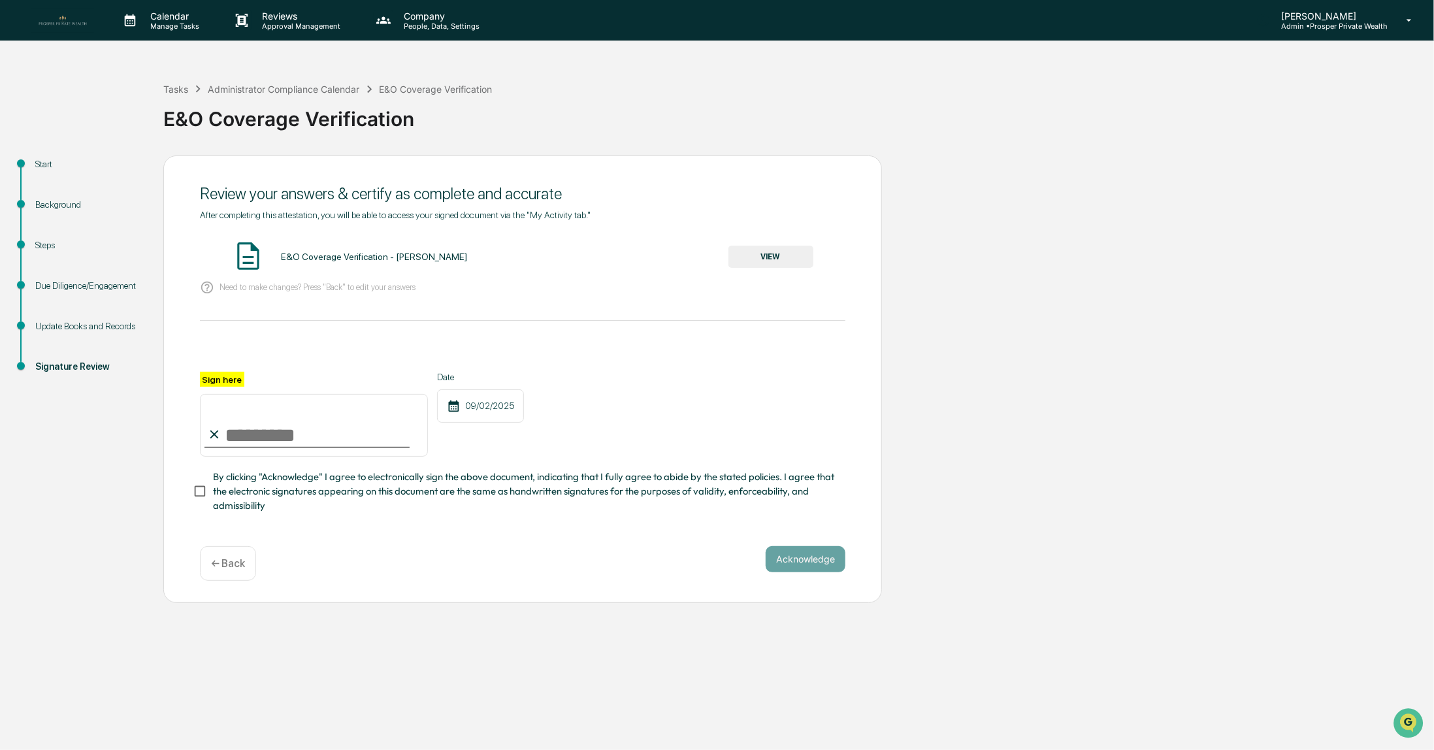
click at [275, 442] on input "Sign here" at bounding box center [314, 425] width 228 height 63
type input "**********"
click at [833, 572] on button "Acknowledge" at bounding box center [806, 559] width 80 height 26
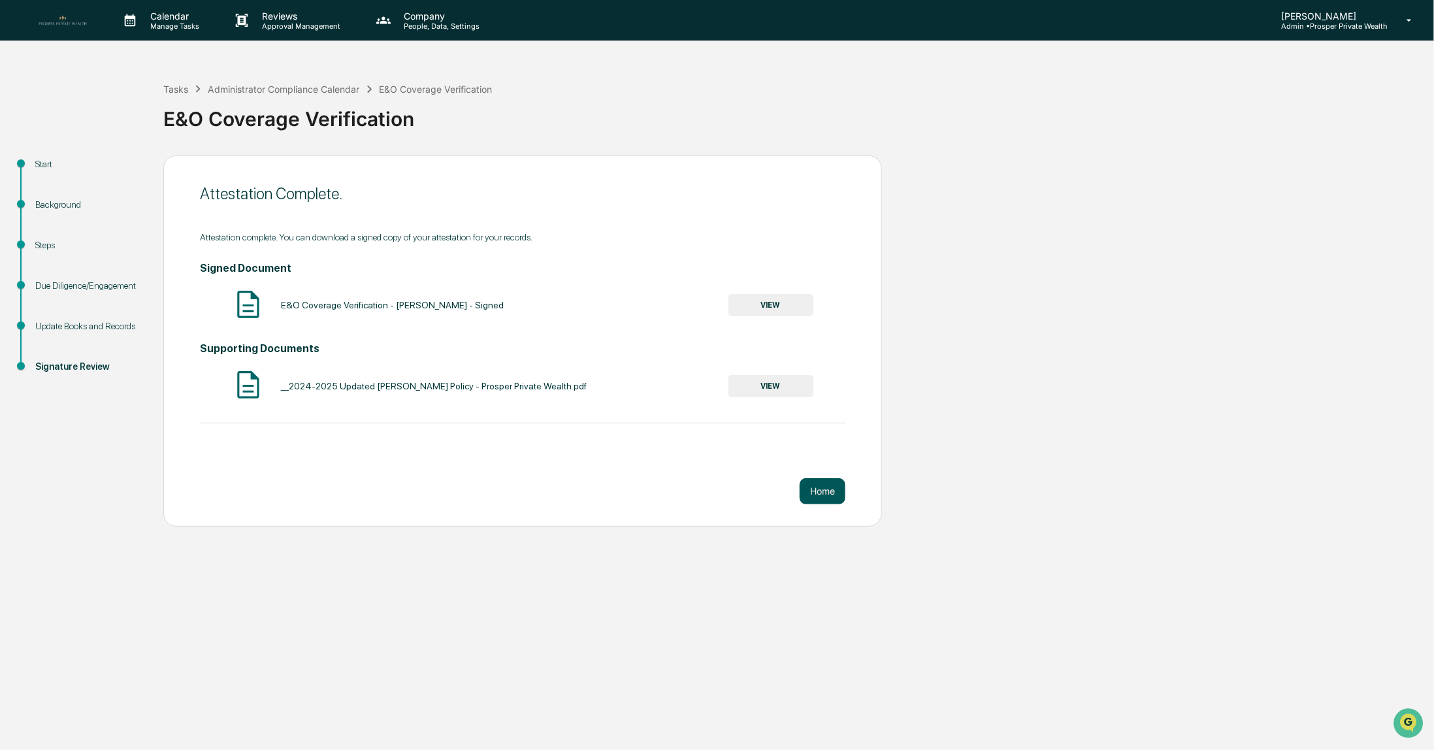
click at [824, 492] on button "Home" at bounding box center [822, 491] width 46 height 26
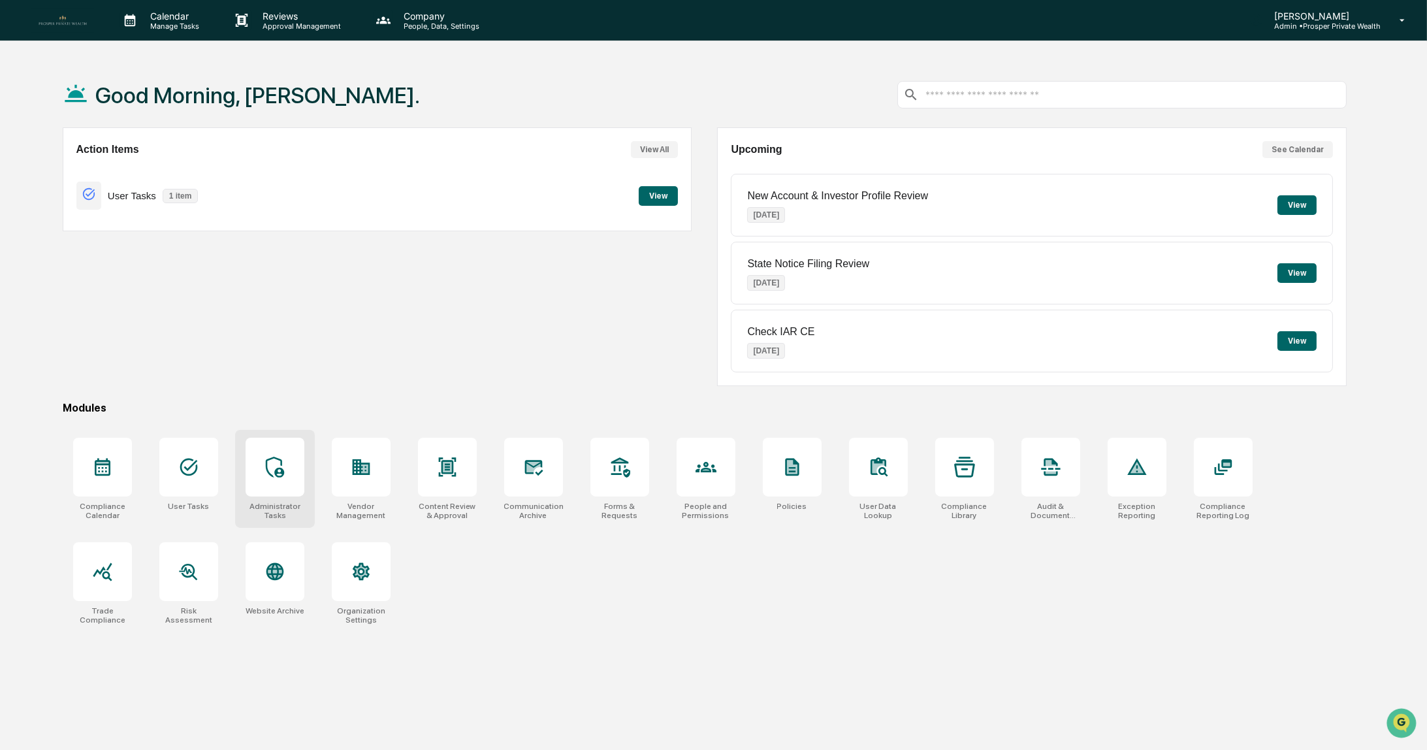
click at [273, 472] on icon at bounding box center [275, 467] width 21 height 21
